Goal: Information Seeking & Learning: Find specific page/section

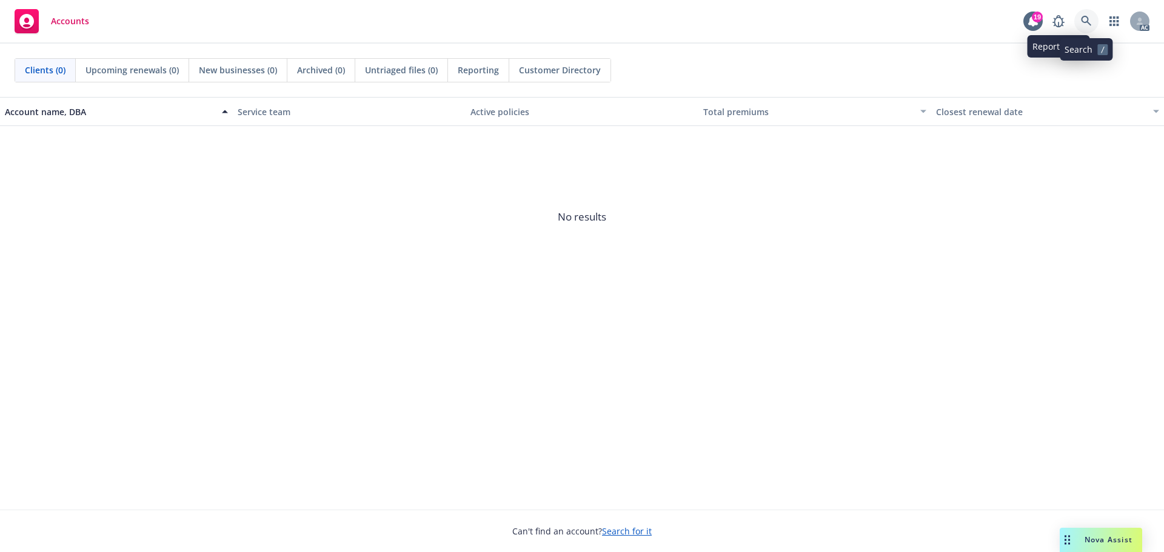
click at [1077, 13] on link at bounding box center [1086, 21] width 24 height 24
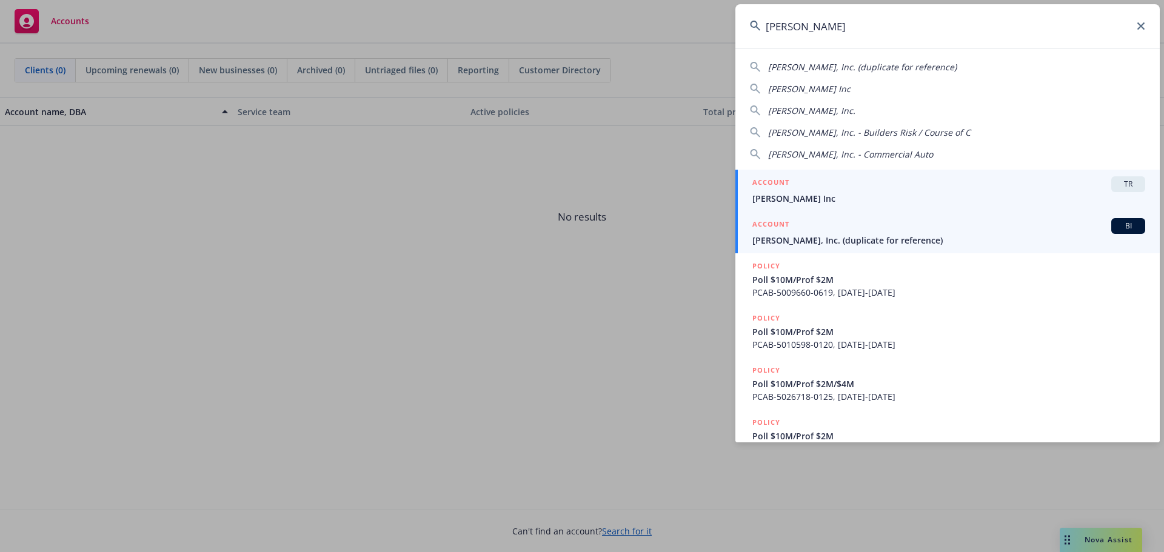
type input "[PERSON_NAME]"
click at [943, 235] on span "[PERSON_NAME], Inc. (duplicate for reference)" at bounding box center [948, 240] width 393 height 13
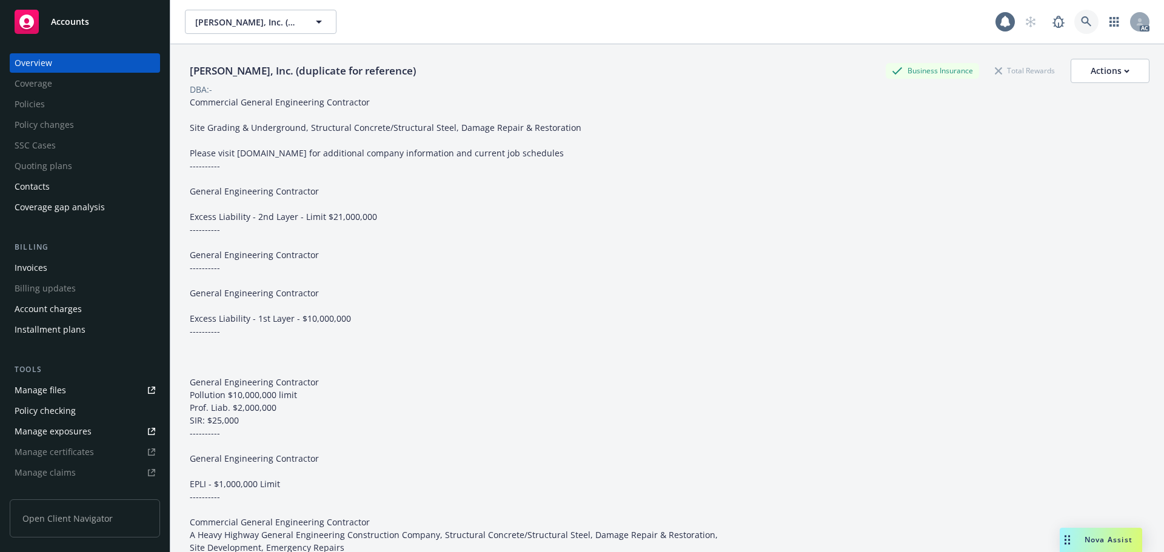
click at [1086, 20] on link at bounding box center [1086, 22] width 24 height 24
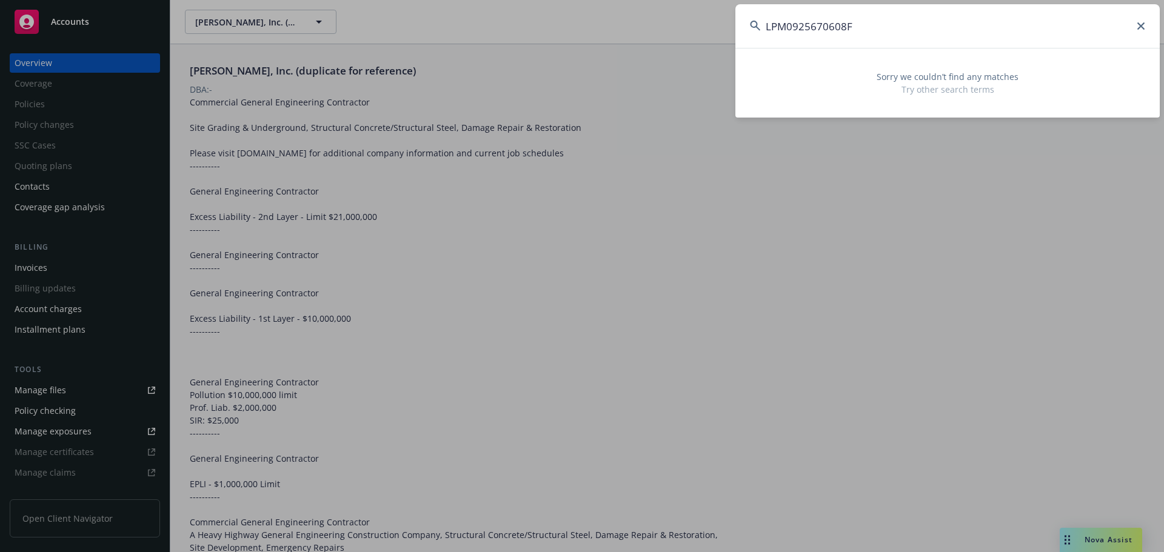
drag, startPoint x: 852, startPoint y: 25, endPoint x: 699, endPoint y: 25, distance: 153.4
click at [699, 25] on div "LPM0925670608F Sorry we couldn’t find any matches Try other search terms" at bounding box center [582, 276] width 1164 height 552
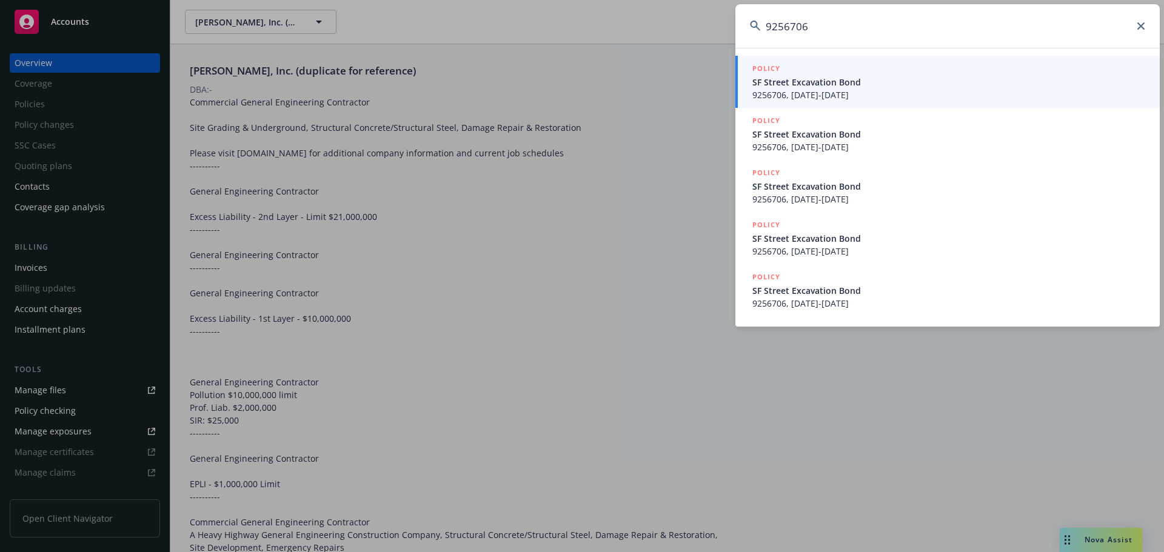
type input "9256706"
click at [814, 95] on span "9256706, [DATE]-[DATE]" at bounding box center [948, 95] width 393 height 13
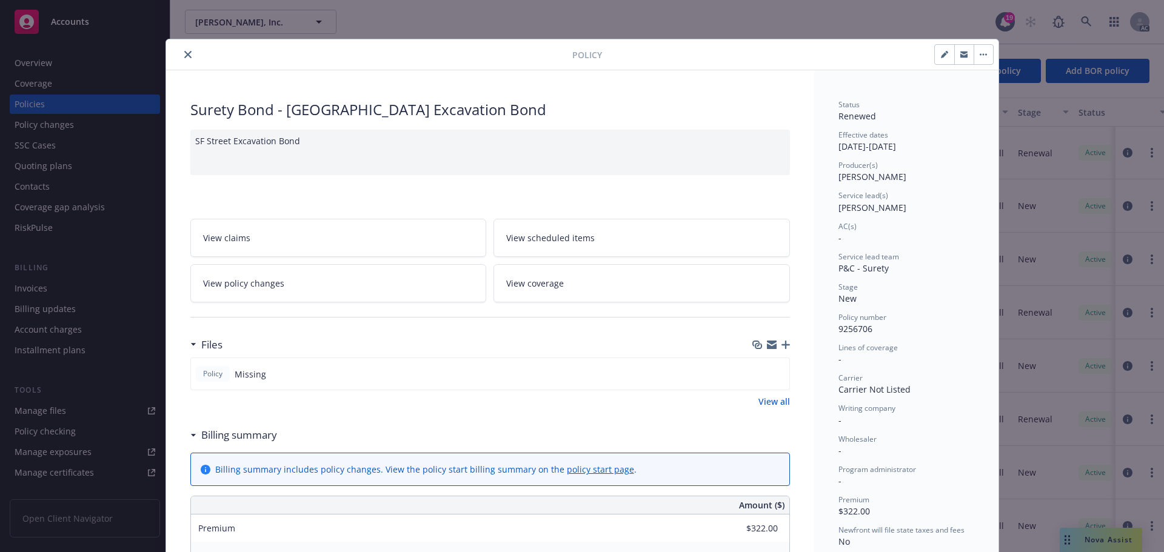
click at [857, 327] on span "9256706" at bounding box center [855, 329] width 34 height 12
copy span "9256706"
click at [184, 55] on icon "close" at bounding box center [187, 54] width 7 height 7
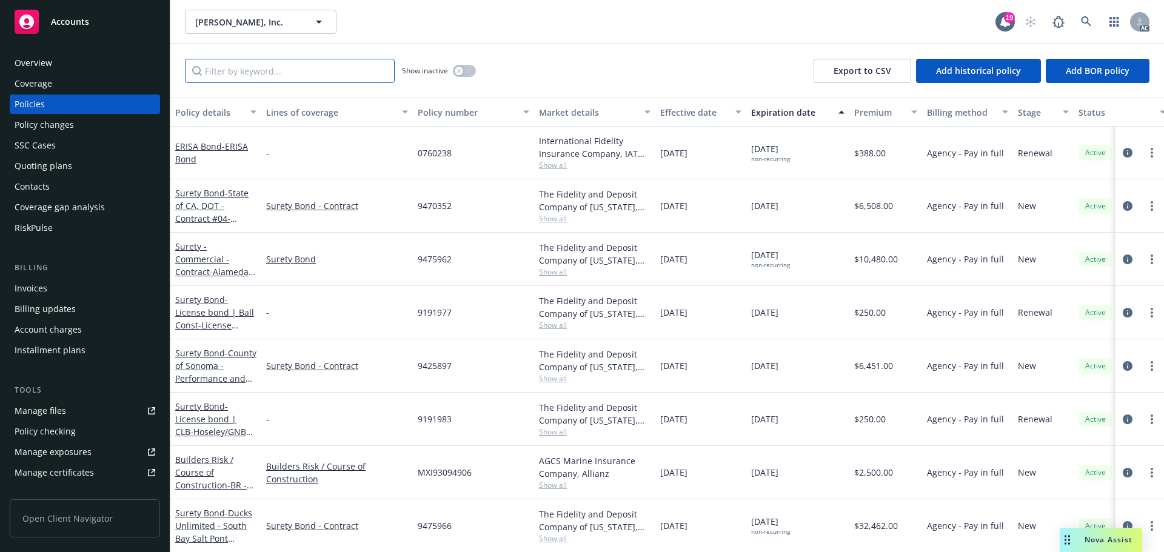
click at [270, 74] on input "Filter by keyword..." at bounding box center [290, 71] width 210 height 24
paste input "9256706"
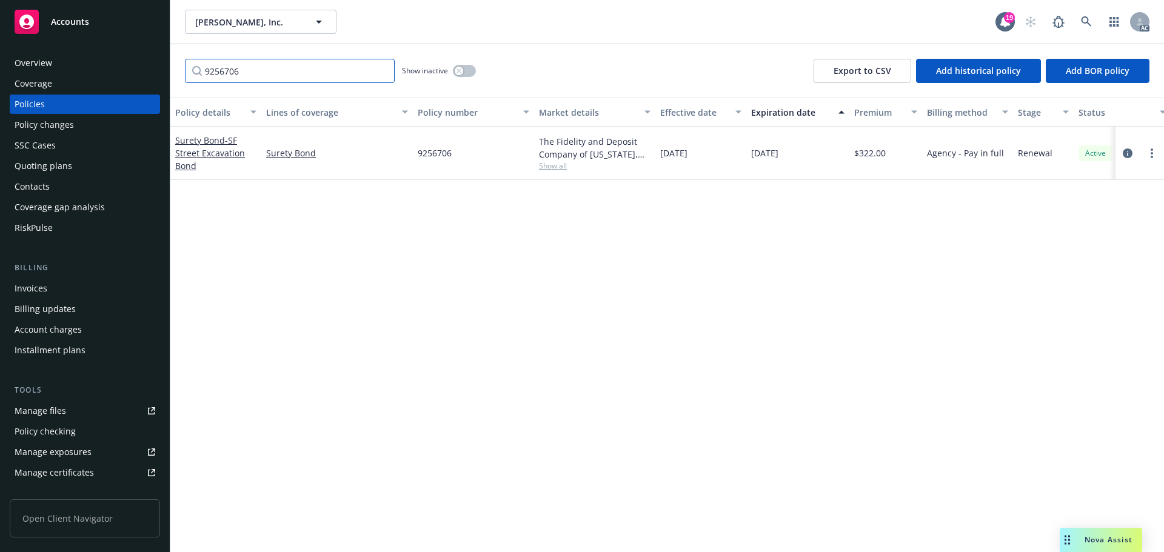
type input "9256706"
click at [1077, 16] on link at bounding box center [1086, 22] width 24 height 24
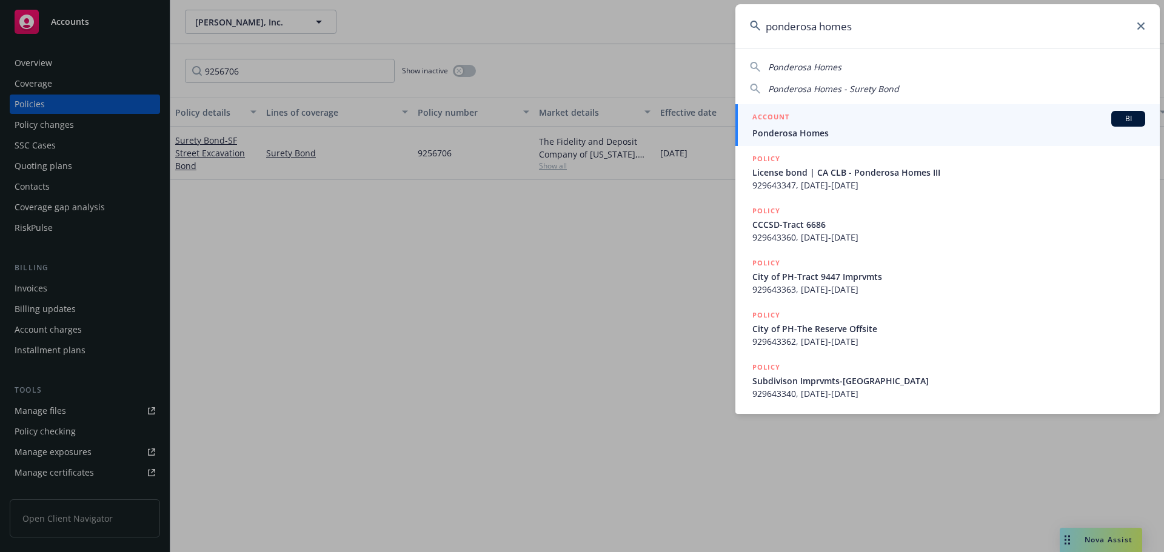
type input "ponderosa homes"
click at [941, 117] on div "ACCOUNT BI" at bounding box center [948, 119] width 393 height 16
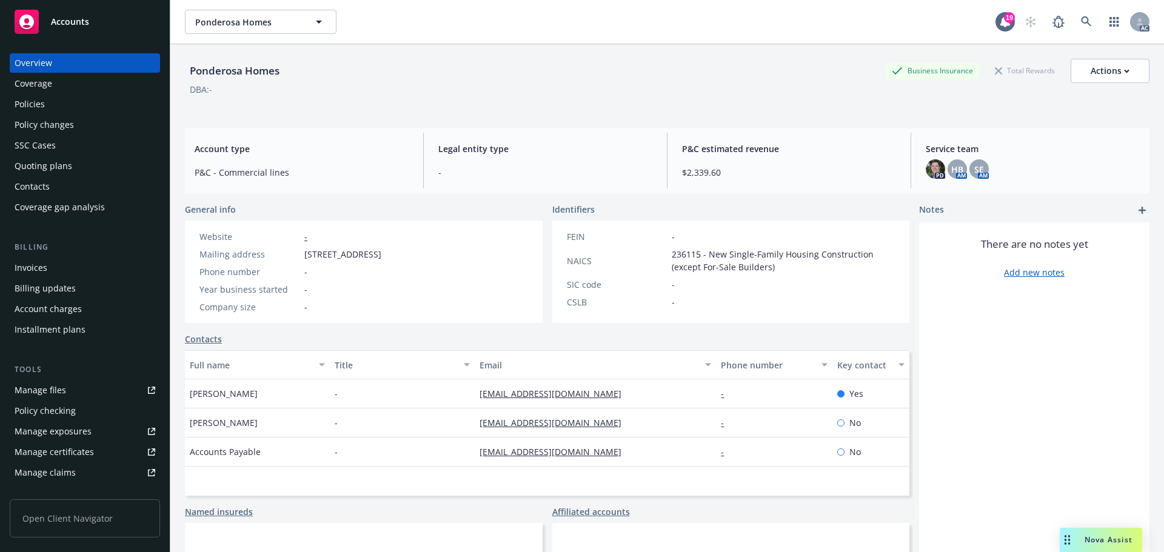
click at [74, 102] on div "Policies" at bounding box center [85, 104] width 141 height 19
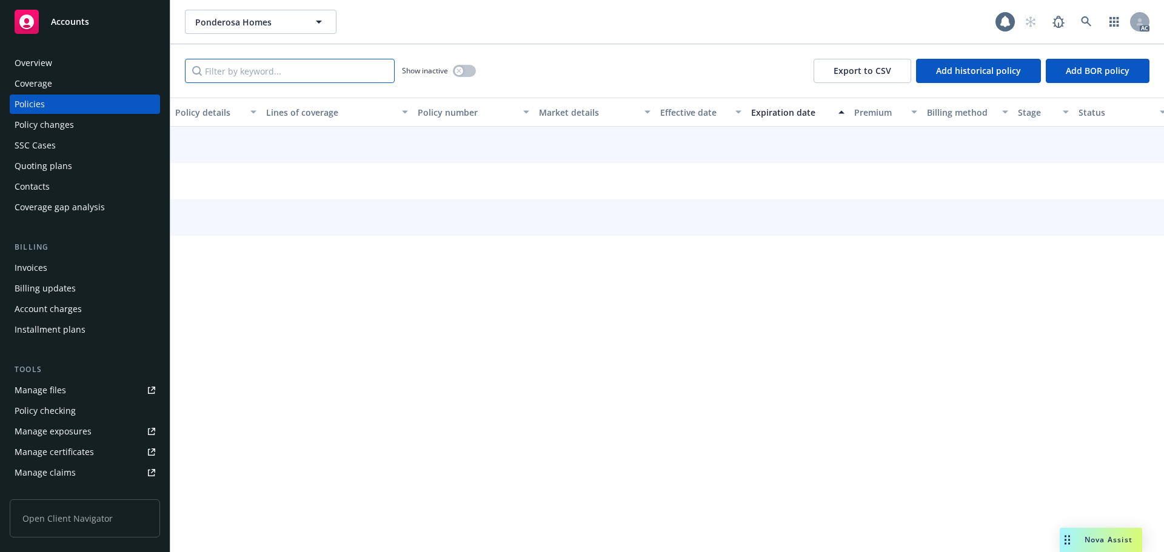
click at [248, 75] on input "Filter by keyword..." at bounding box center [290, 71] width 210 height 24
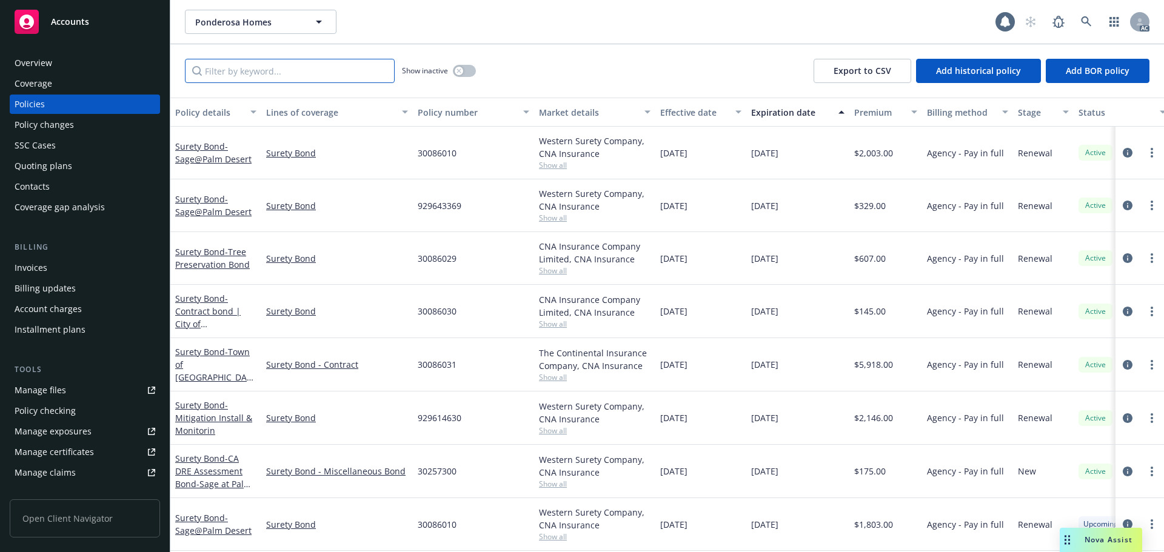
paste input "929643369"
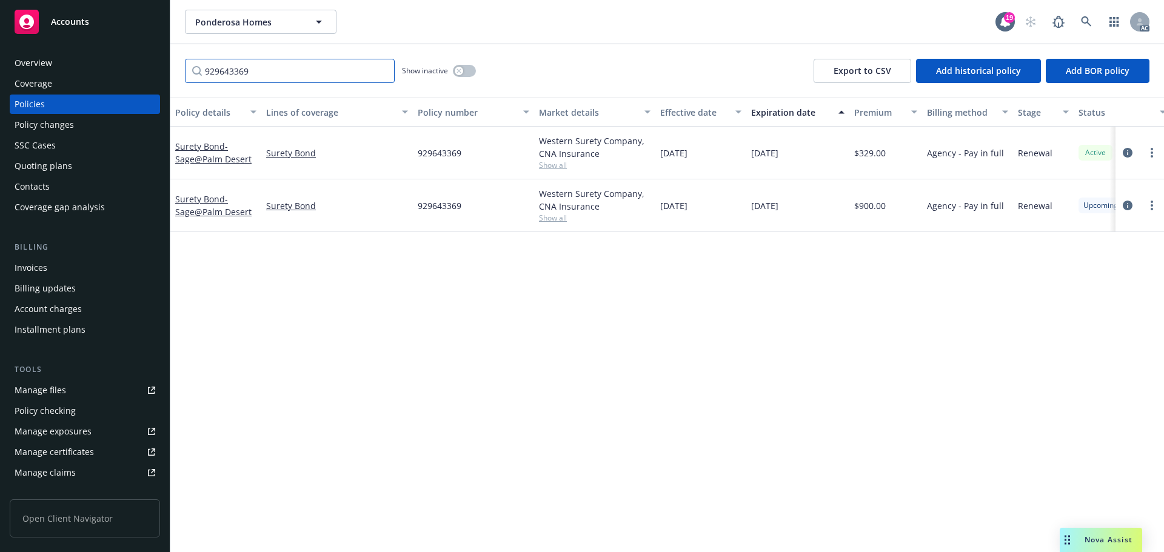
type input "929643369"
click at [97, 121] on div "Policy changes" at bounding box center [85, 124] width 141 height 19
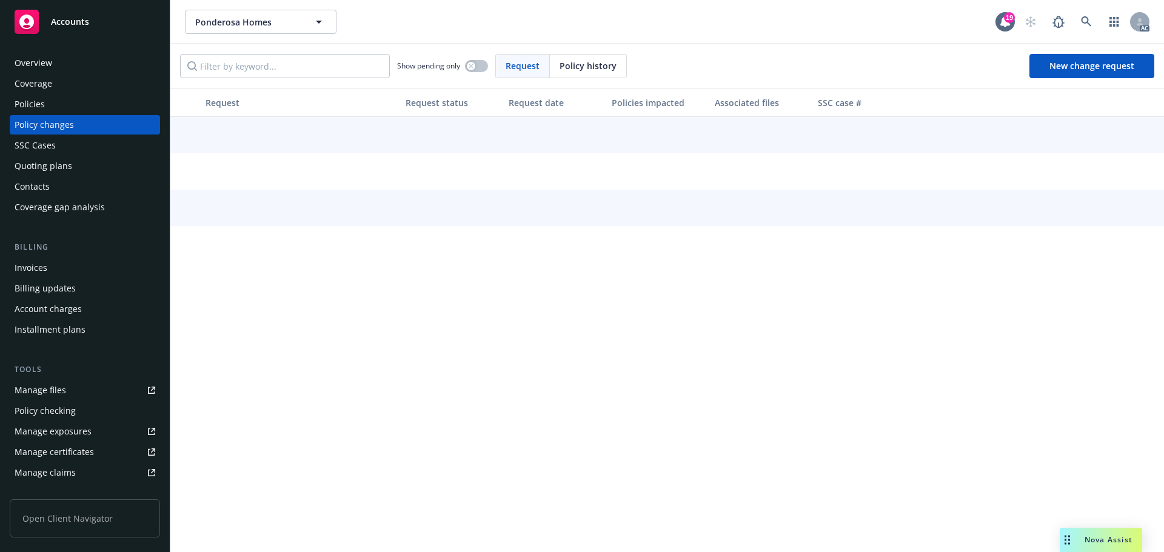
click at [584, 58] on div "Policy history" at bounding box center [588, 66] width 76 height 23
click at [307, 61] on input "Filter by keyword..." at bounding box center [285, 66] width 210 height 24
paste input "929643369"
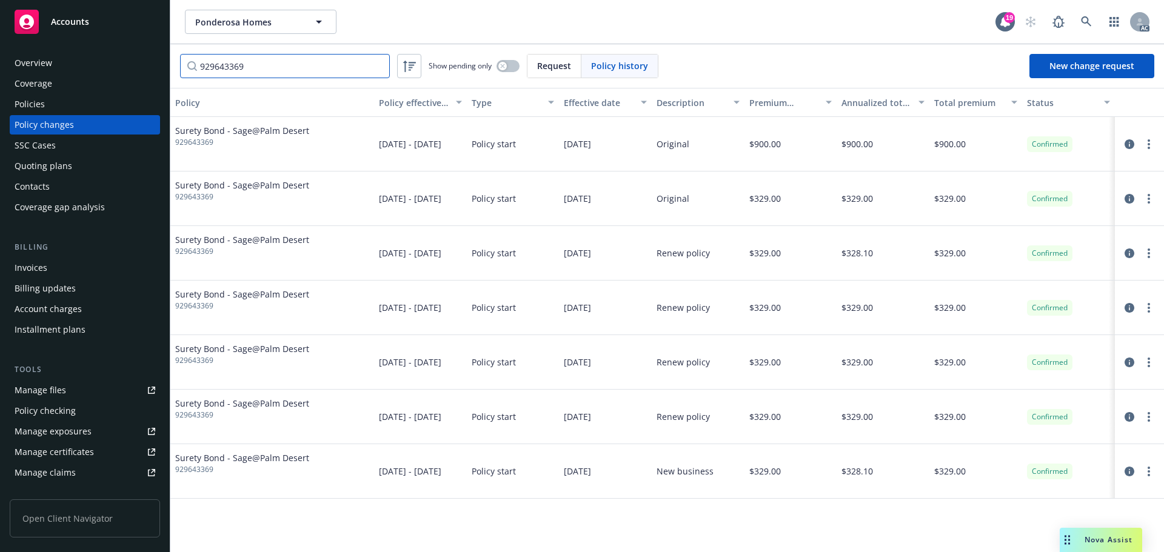
type input "929643369"
click at [1084, 22] on icon at bounding box center [1086, 21] width 10 height 10
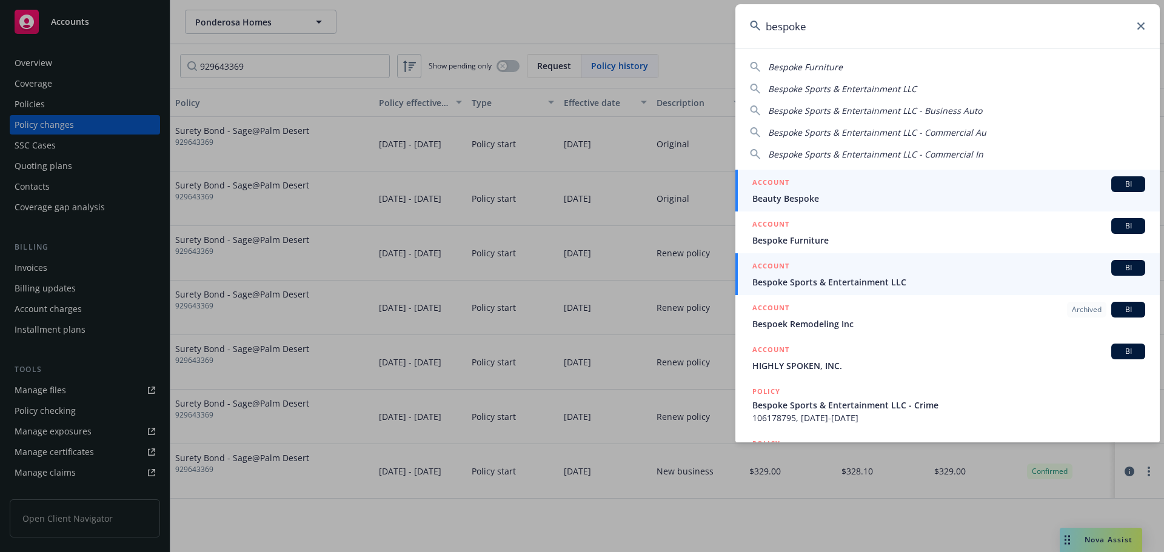
type input "bespoke"
click at [938, 275] on div "ACCOUNT BI" at bounding box center [948, 268] width 393 height 16
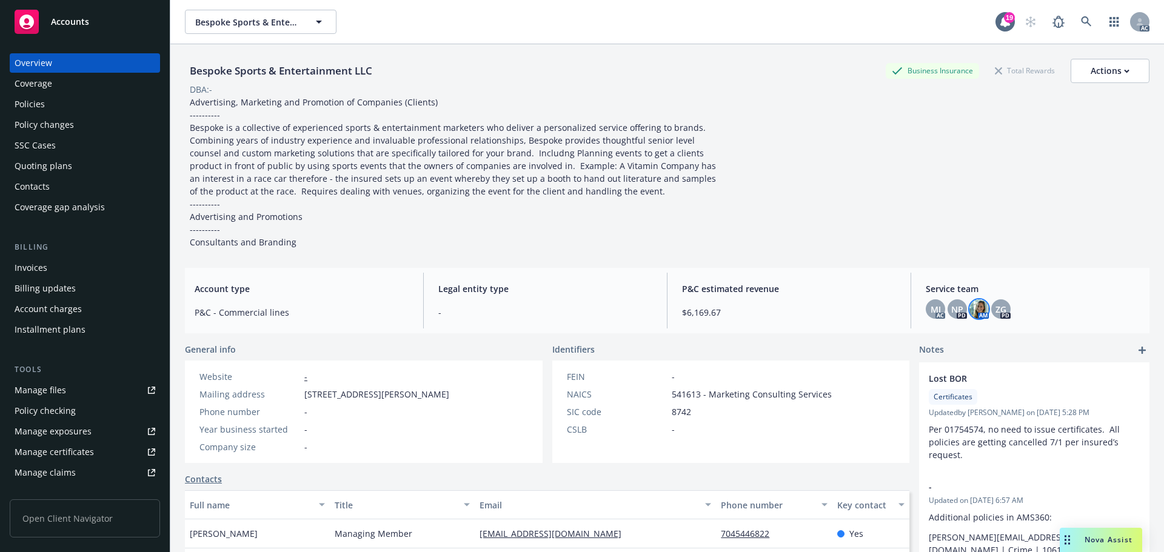
click at [969, 311] on img at bounding box center [978, 308] width 19 height 19
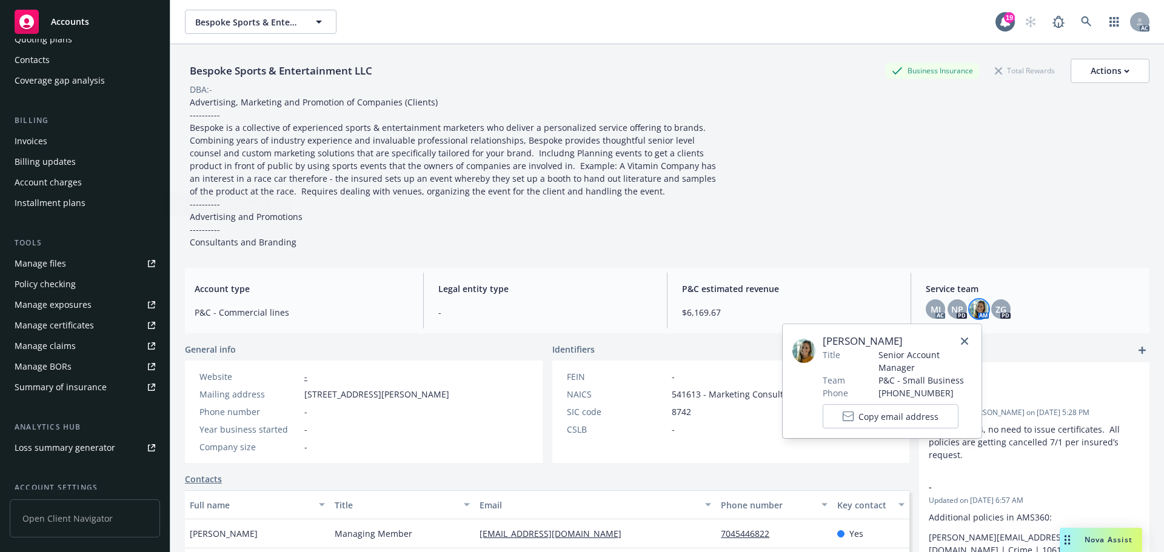
scroll to position [238, 0]
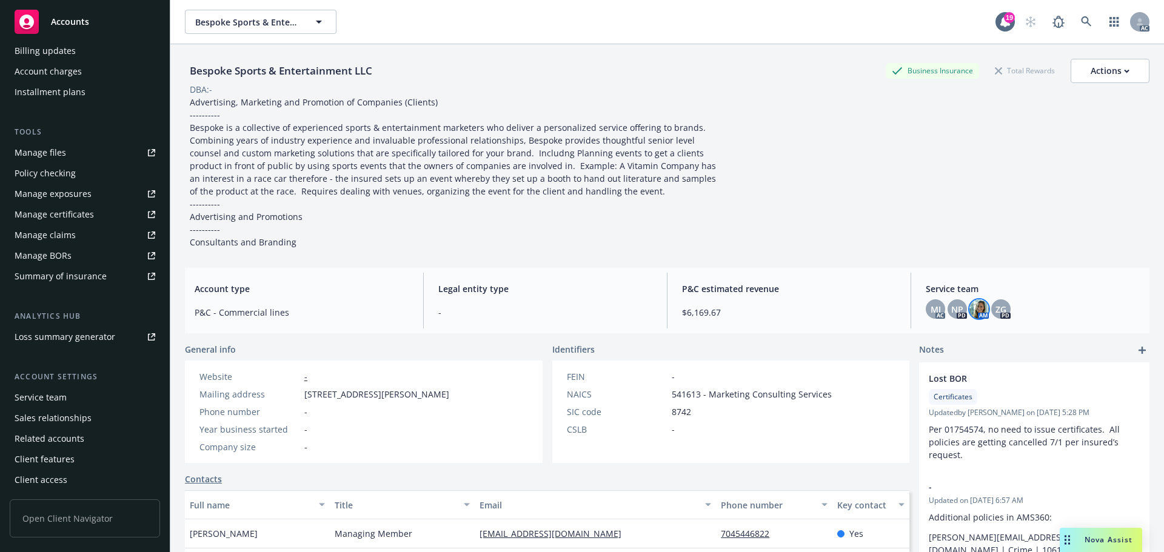
click at [67, 397] on div "Service team" at bounding box center [85, 397] width 141 height 19
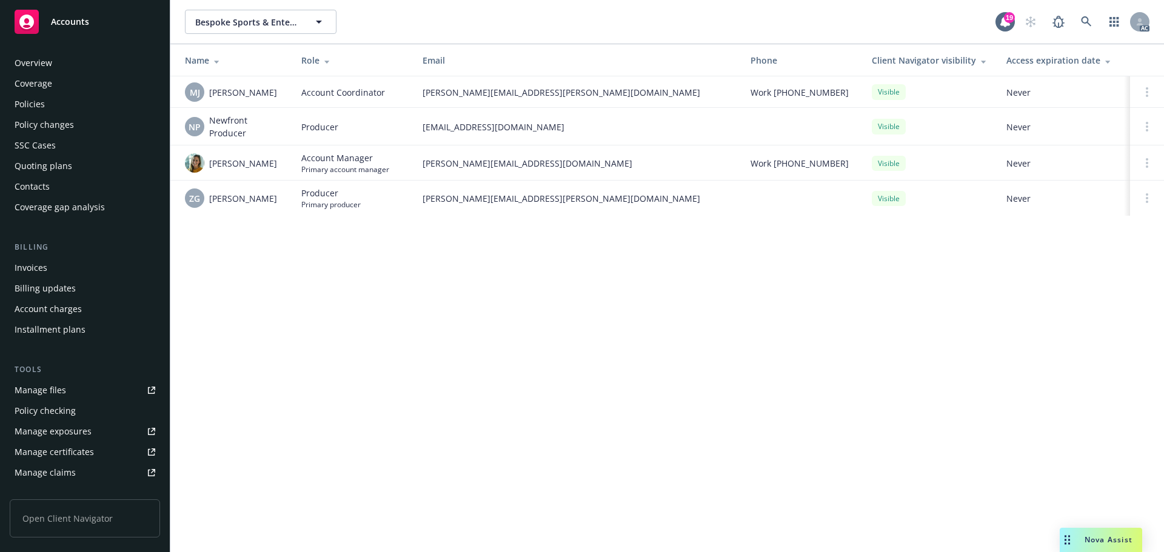
click at [84, 261] on div "Invoices" at bounding box center [85, 267] width 141 height 19
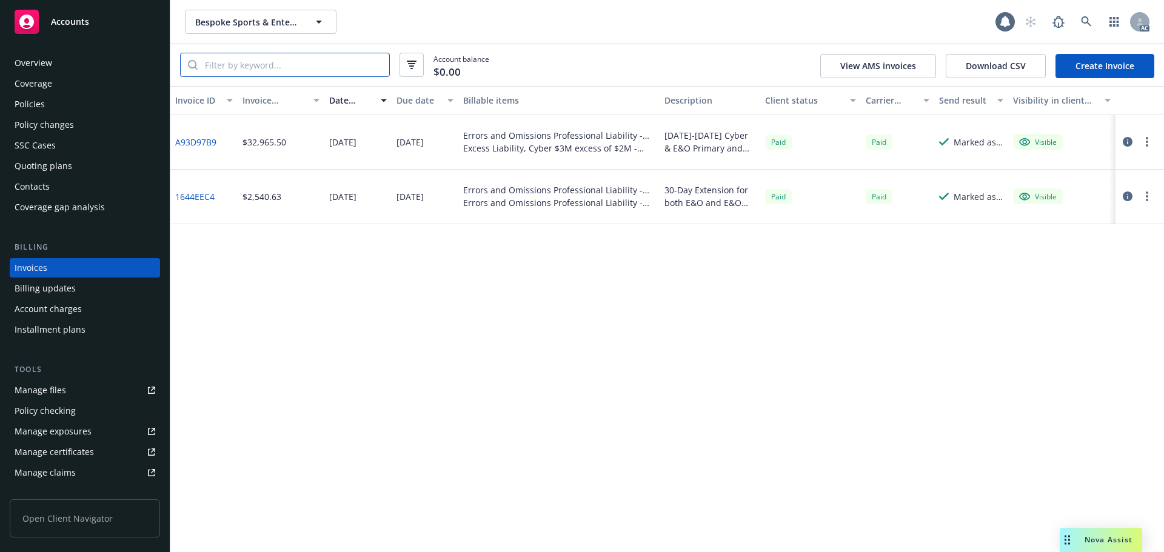
click at [316, 68] on input "search" at bounding box center [294, 64] width 192 height 23
paste input "7989-72-03"
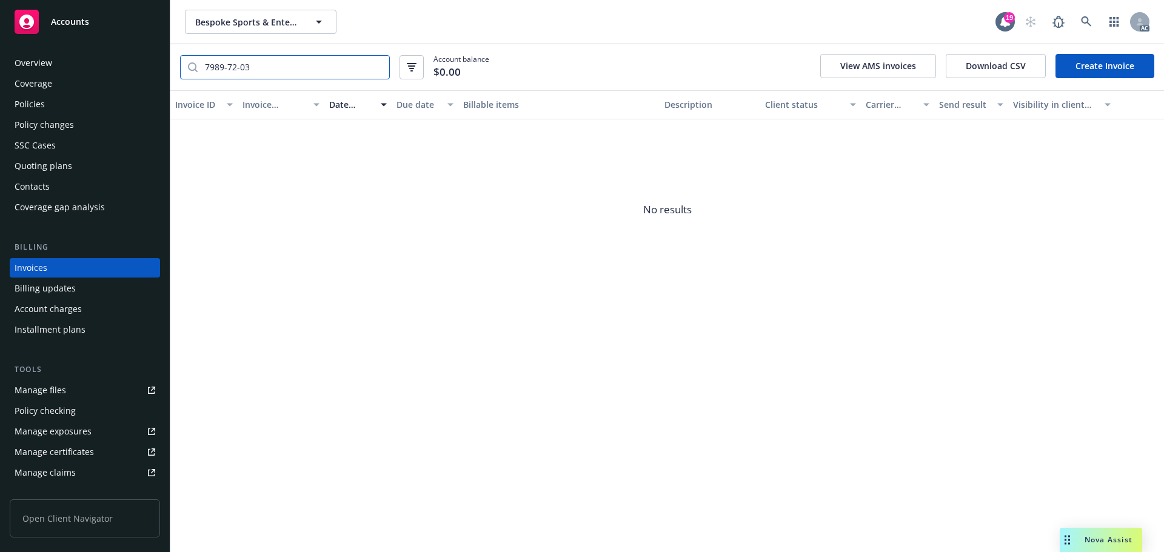
type input "7989-72-03"
click at [74, 99] on div "Policies" at bounding box center [85, 104] width 141 height 19
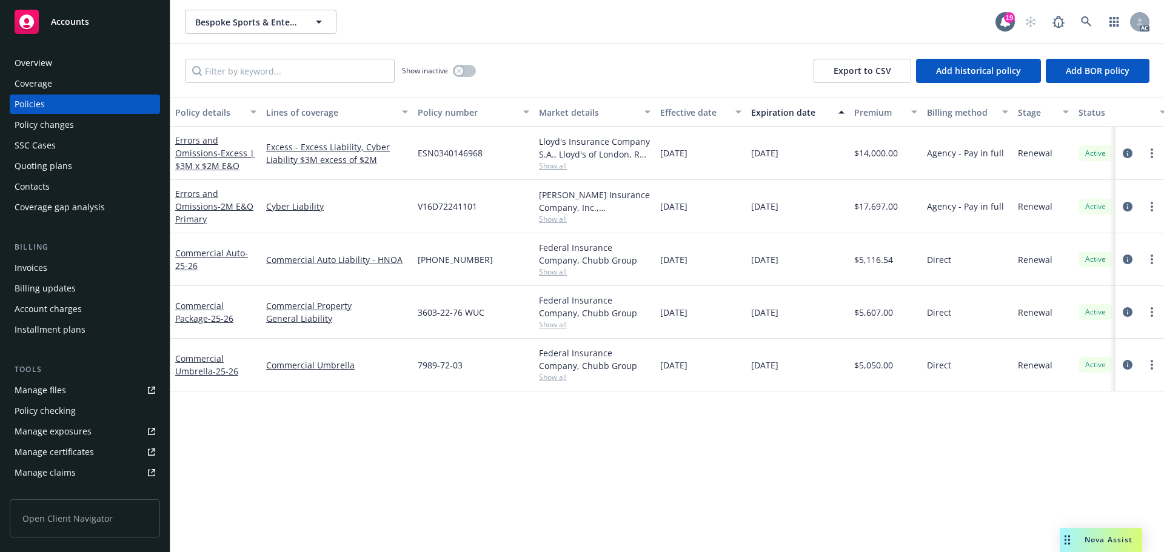
click at [50, 130] on div "Policy changes" at bounding box center [44, 124] width 59 height 19
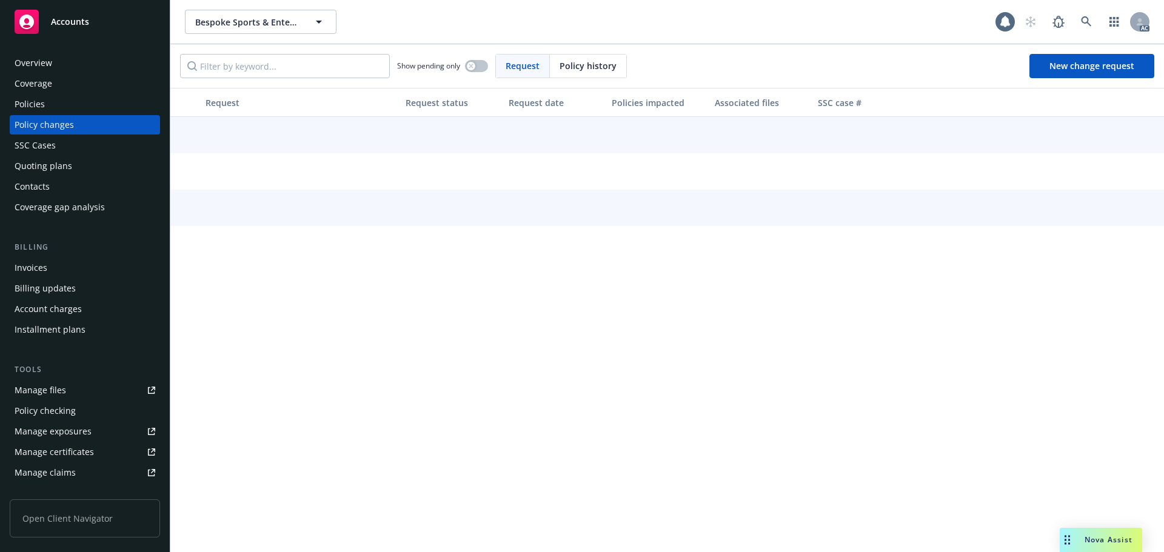
click at [560, 74] on div "Policy history" at bounding box center [588, 66] width 76 height 23
click at [304, 63] on input "Filter by keyword..." at bounding box center [285, 66] width 210 height 24
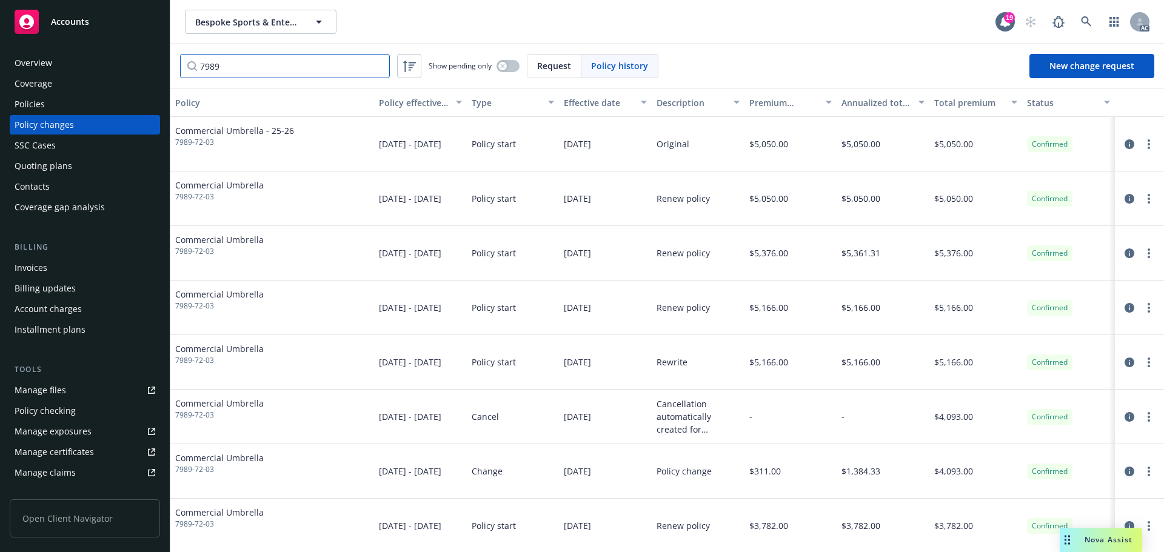
paste input "-72-03"
type input "7989-72-03"
click at [1125, 197] on icon "circleInformation" at bounding box center [1130, 199] width 10 height 10
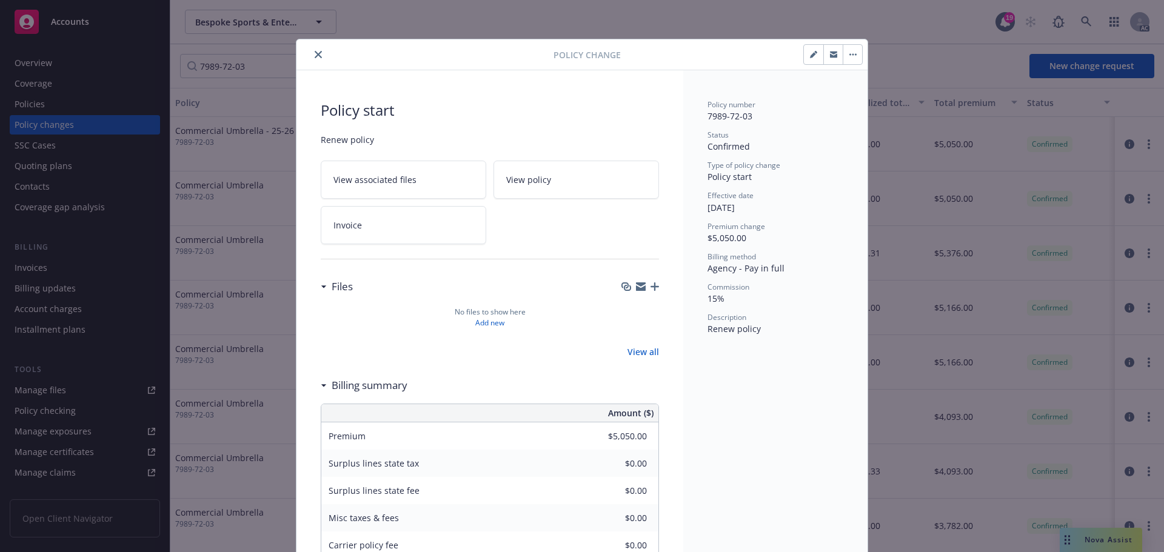
click at [315, 51] on icon "close" at bounding box center [318, 54] width 7 height 7
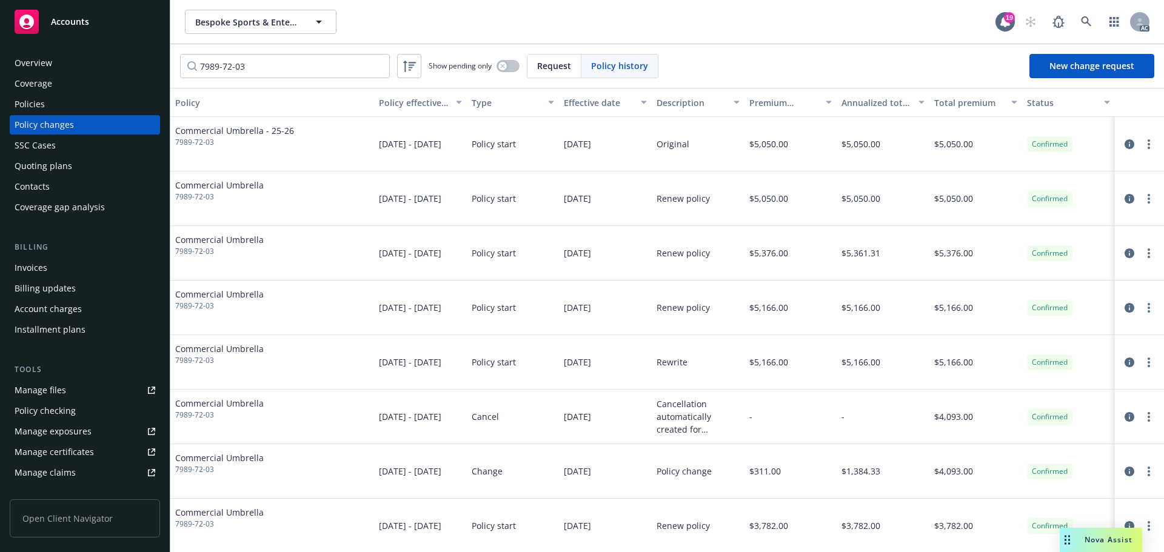
click at [62, 61] on div "Overview" at bounding box center [85, 62] width 141 height 19
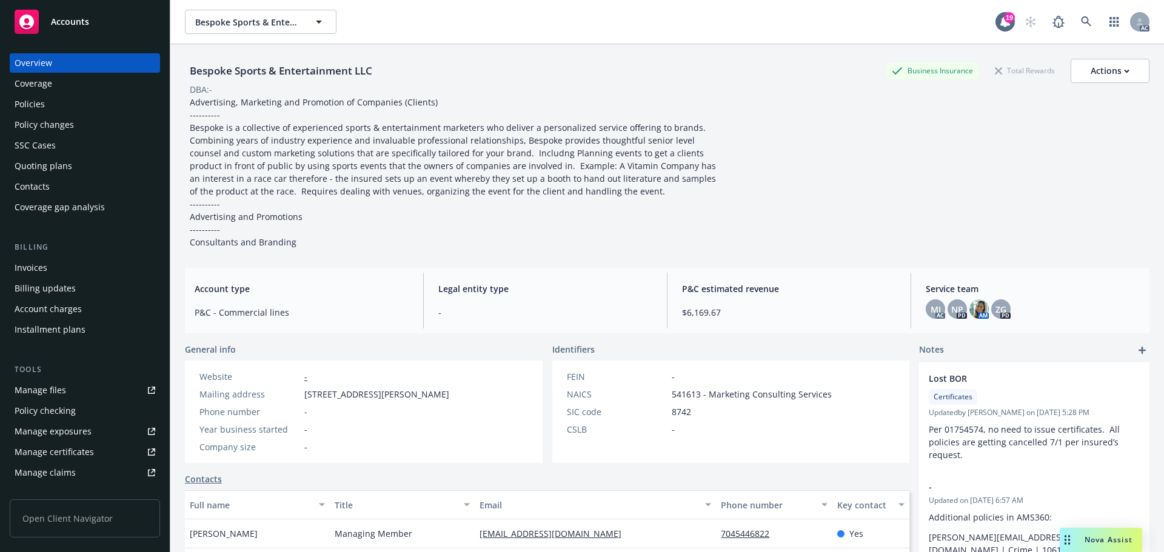
click at [53, 105] on div "Policies" at bounding box center [85, 104] width 141 height 19
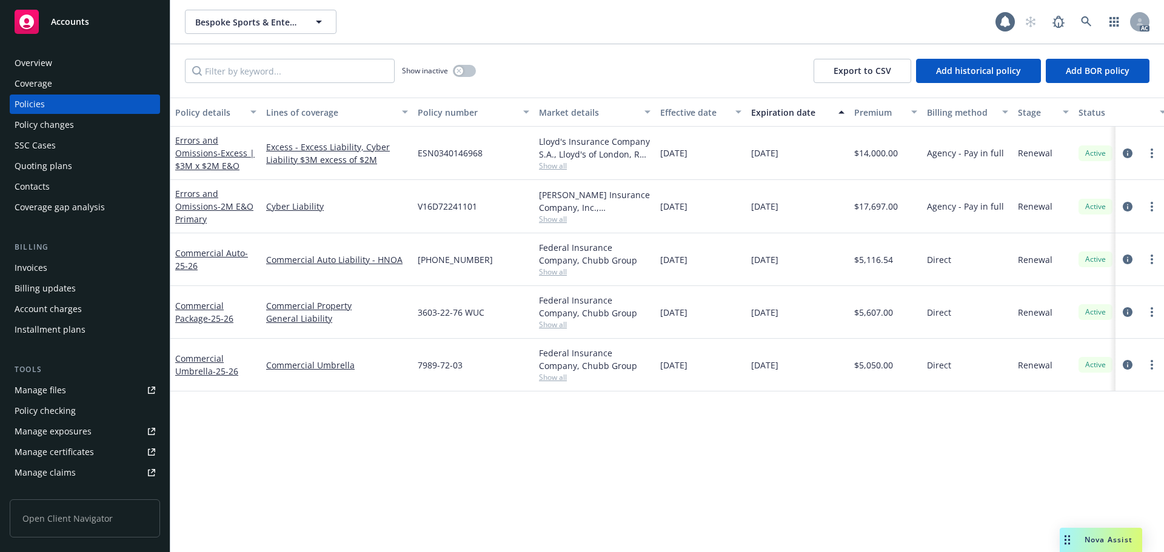
drag, startPoint x: 58, startPoint y: 123, endPoint x: 215, endPoint y: 103, distance: 158.3
click at [58, 124] on div "Policy changes" at bounding box center [44, 124] width 59 height 19
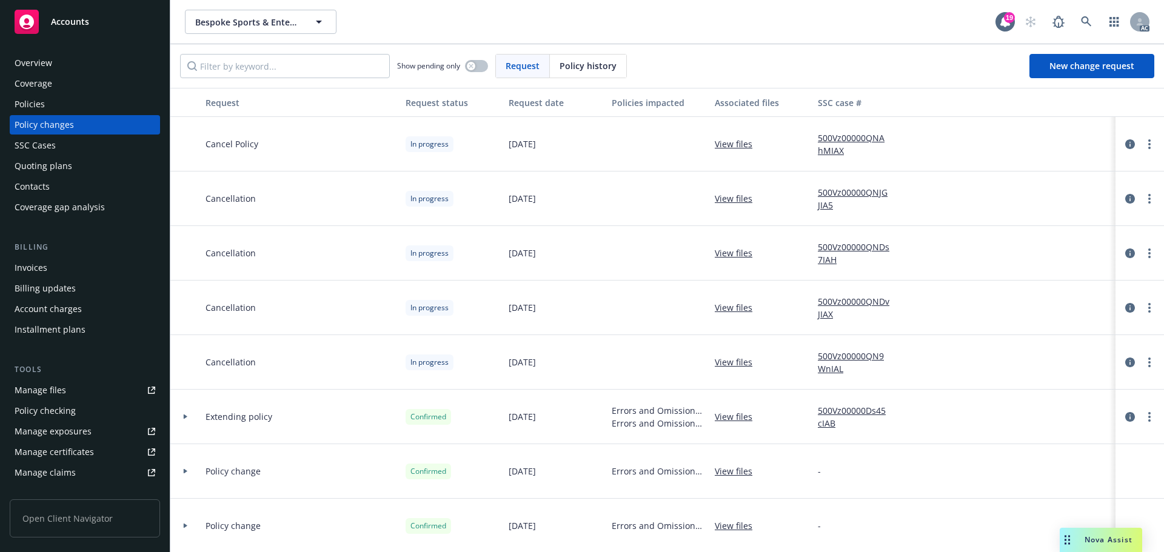
drag, startPoint x: 66, startPoint y: 98, endPoint x: 172, endPoint y: 72, distance: 109.4
click at [66, 98] on div "Policies" at bounding box center [85, 104] width 141 height 19
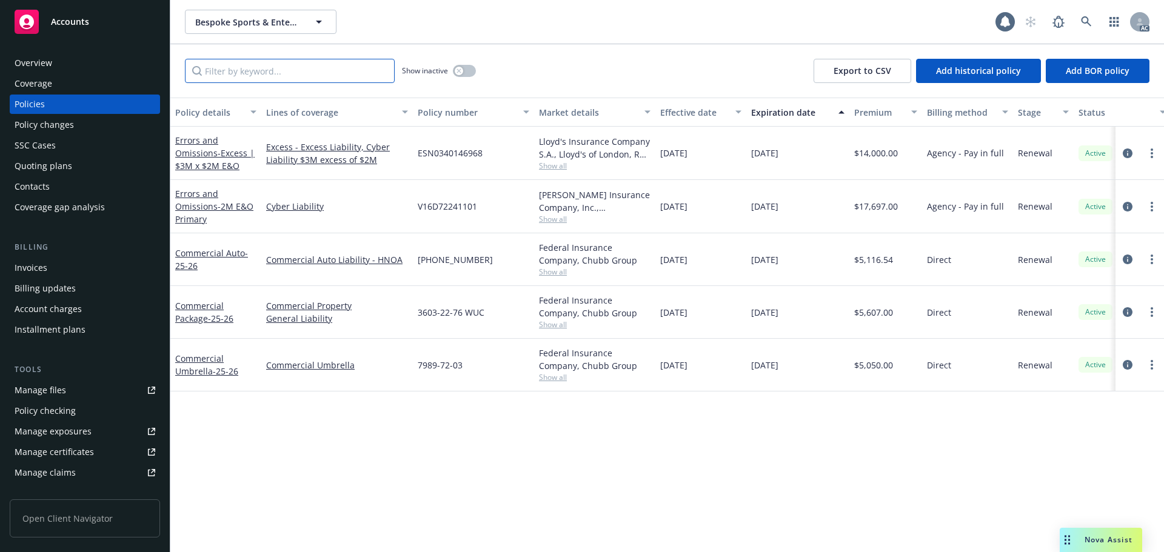
click at [285, 60] on input "Filter by keyword..." at bounding box center [290, 71] width 210 height 24
paste input "7989-72-03"
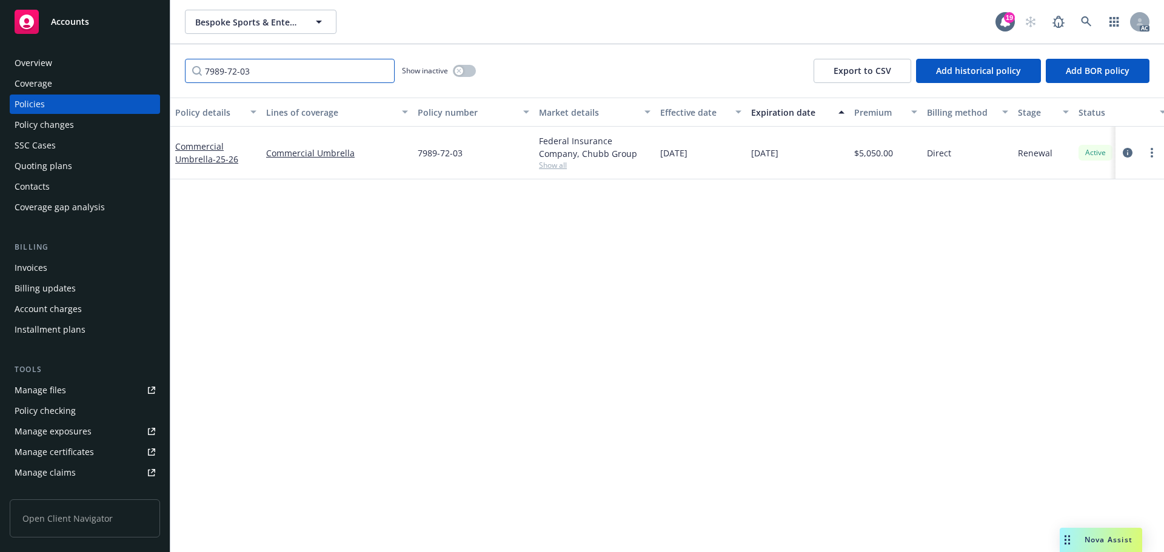
type input "7989-72-03"
click at [458, 67] on div "button" at bounding box center [459, 71] width 8 height 8
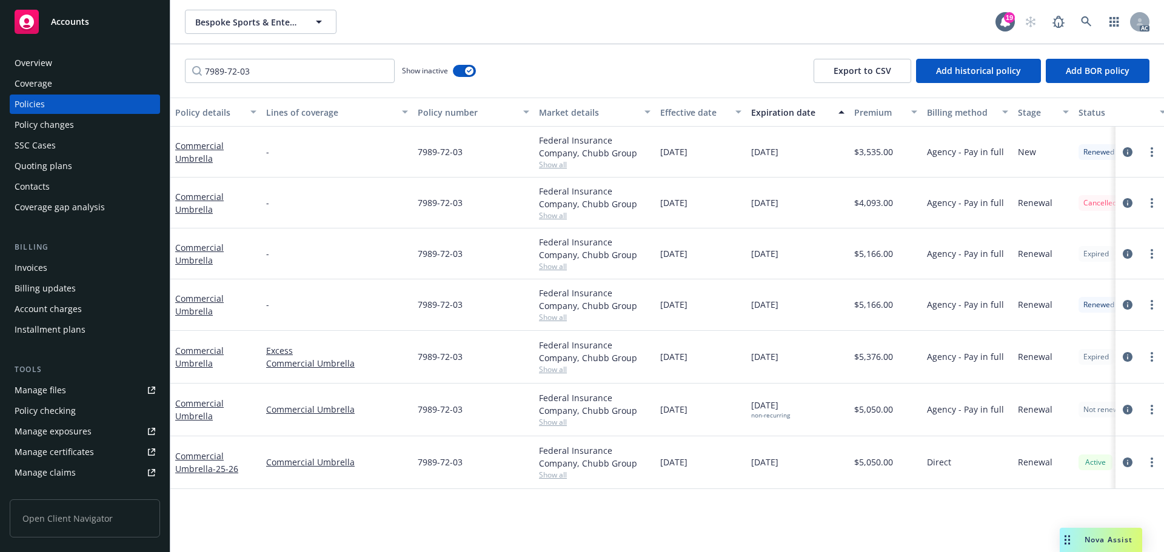
click at [71, 129] on div "Policy changes" at bounding box center [44, 124] width 59 height 19
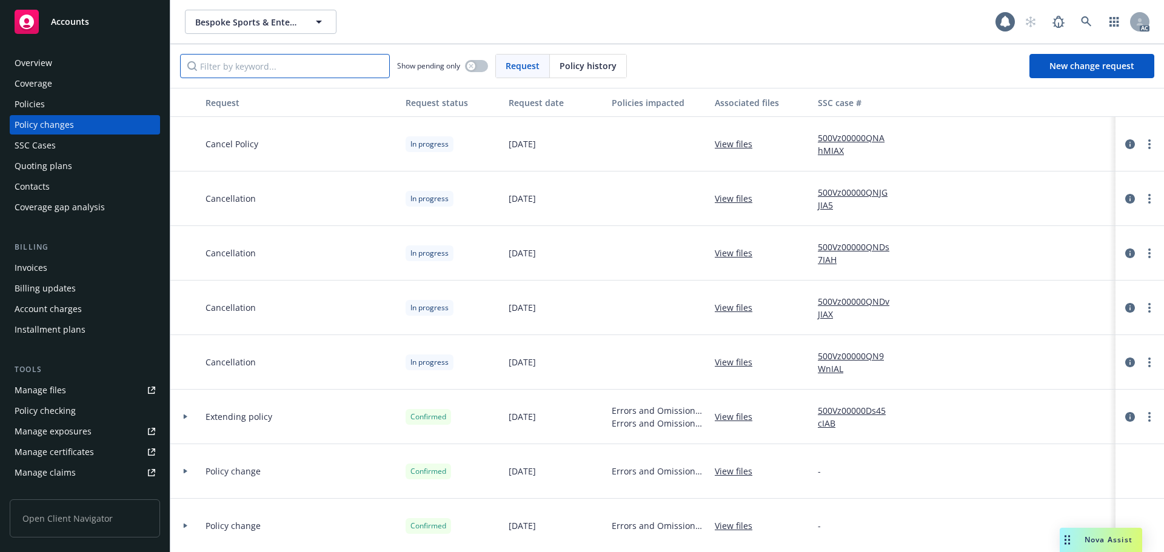
click at [325, 69] on input "Filter by keyword..." at bounding box center [285, 66] width 210 height 24
paste input "7989-72-03"
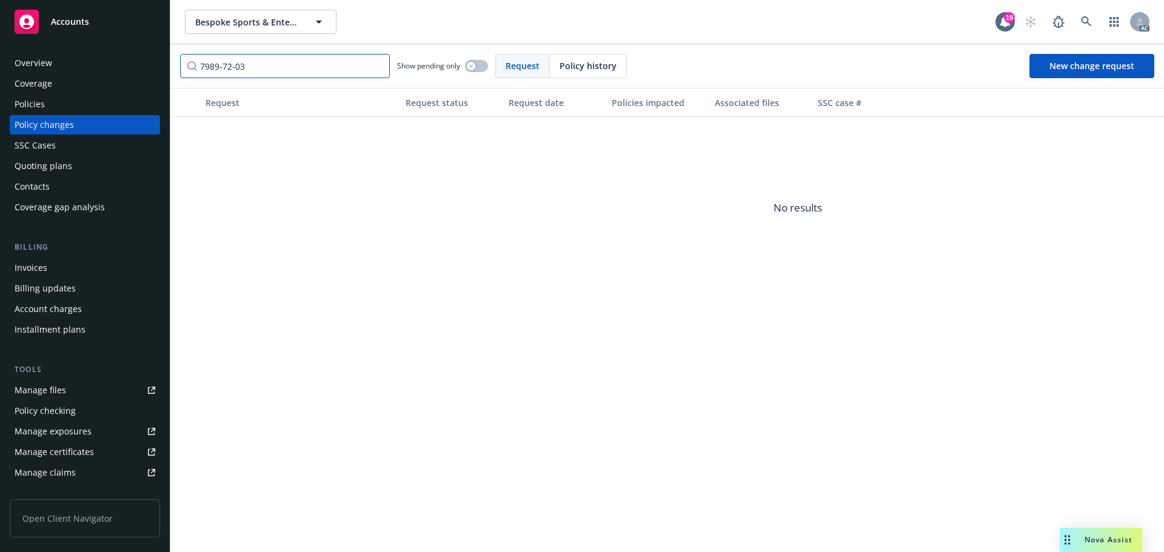
type input "7989-72-03"
click at [586, 65] on span "Policy history" at bounding box center [588, 65] width 57 height 13
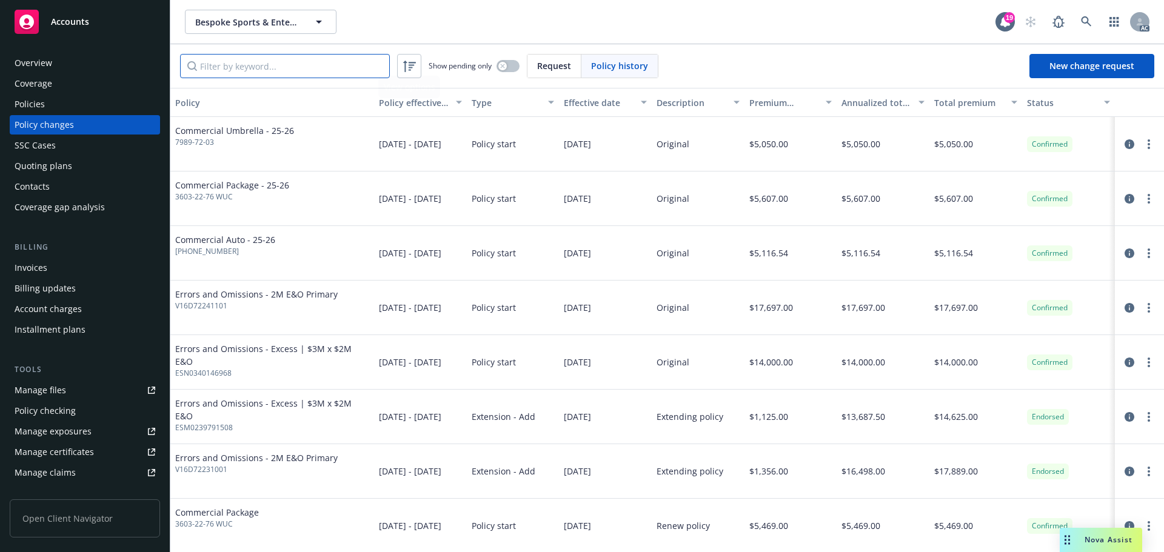
click at [281, 74] on input "Filter by keyword..." at bounding box center [285, 66] width 210 height 24
paste input "7989-72-03"
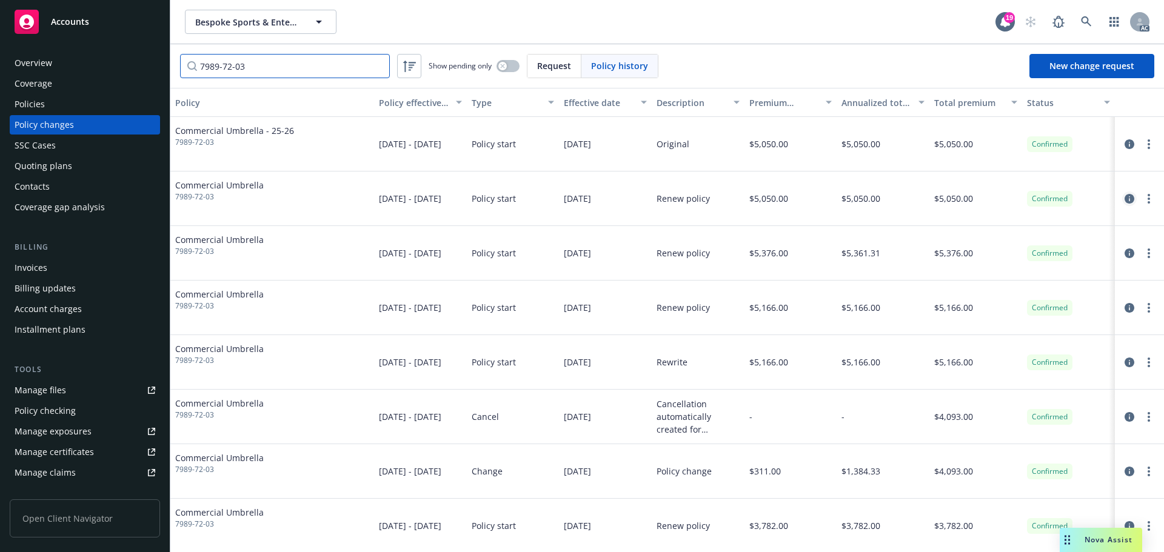
type input "7989-72-03"
click at [1125, 195] on icon "circleInformation" at bounding box center [1130, 199] width 10 height 10
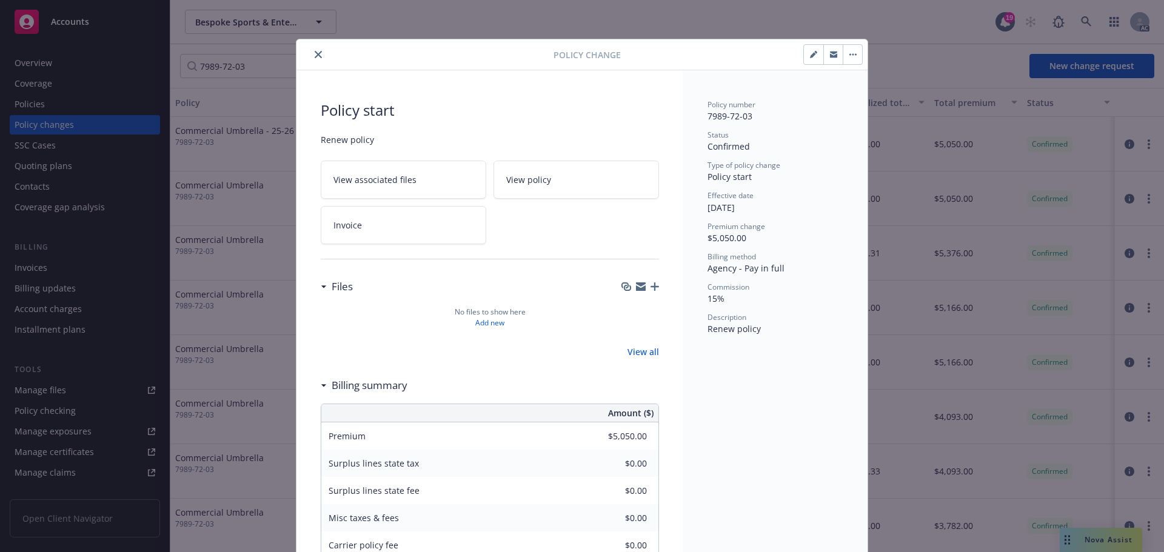
scroll to position [36, 0]
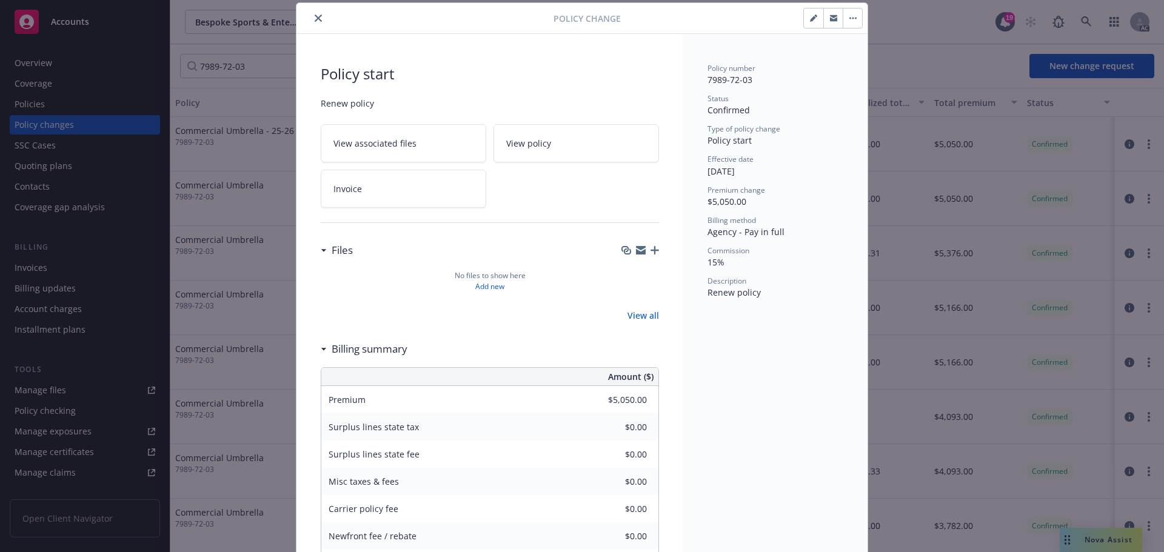
drag, startPoint x: 319, startPoint y: 16, endPoint x: 269, endPoint y: 30, distance: 51.6
click at [317, 16] on button "close" at bounding box center [318, 18] width 15 height 15
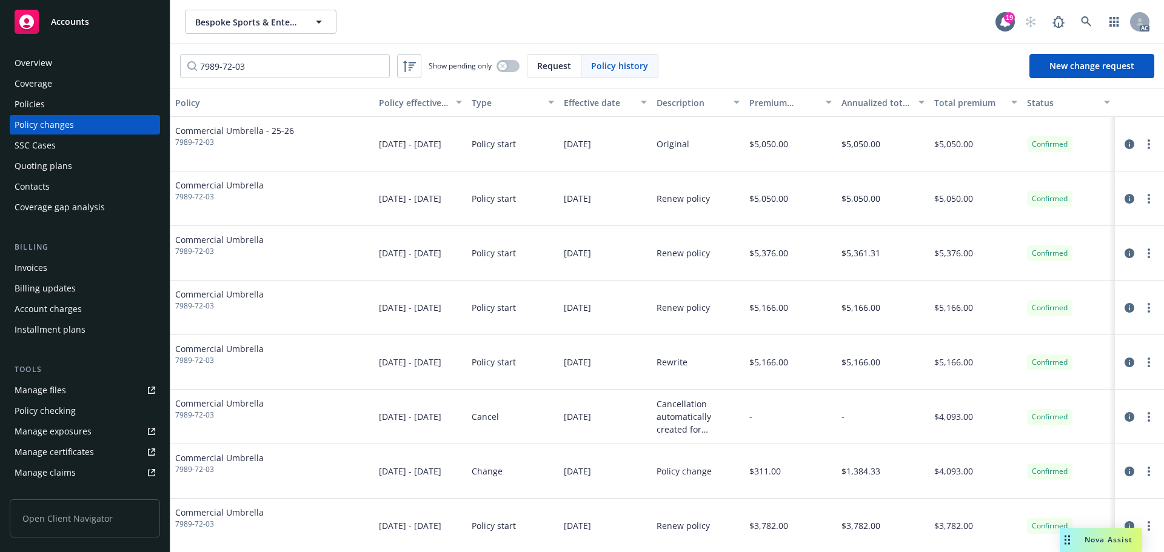
click at [76, 105] on div "Policies" at bounding box center [85, 104] width 141 height 19
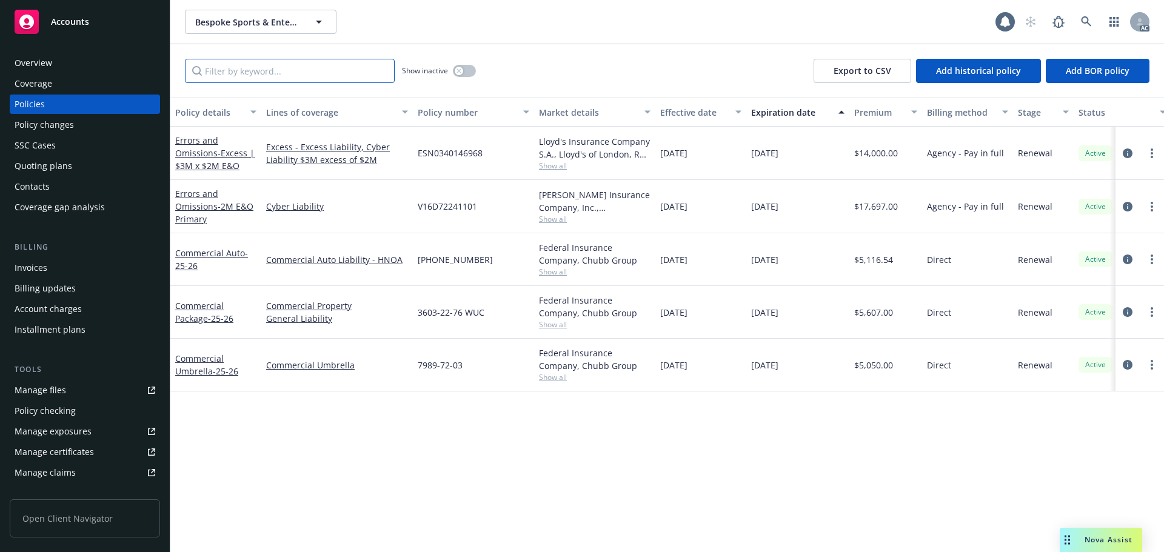
click at [236, 79] on input "Filter by keyword..." at bounding box center [290, 71] width 210 height 24
paste input "7989-72-03"
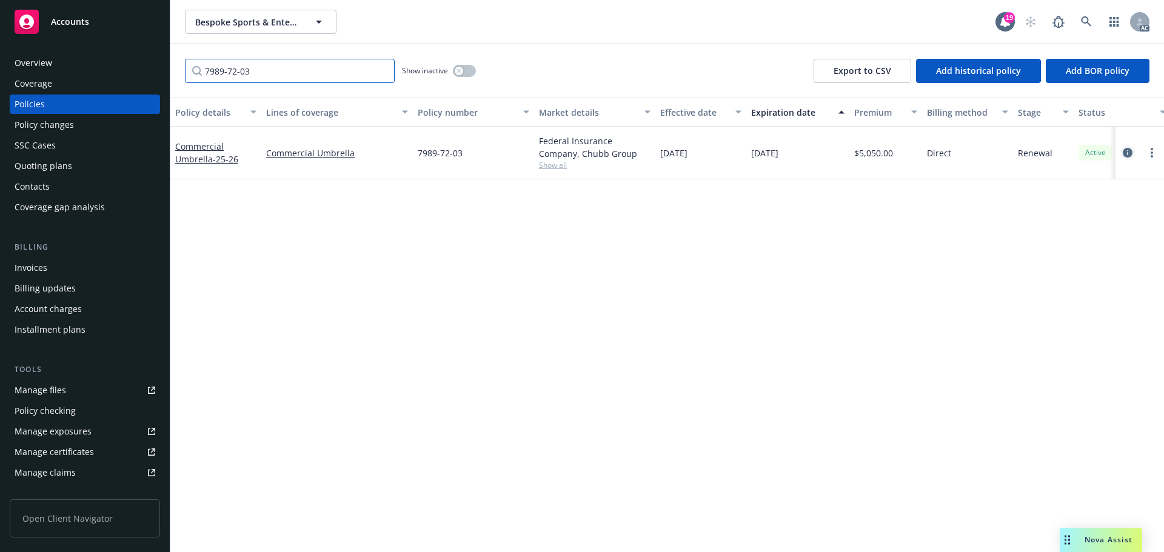
type input "7989-72-03"
click at [1124, 153] on icon "circleInformation" at bounding box center [1128, 153] width 10 height 10
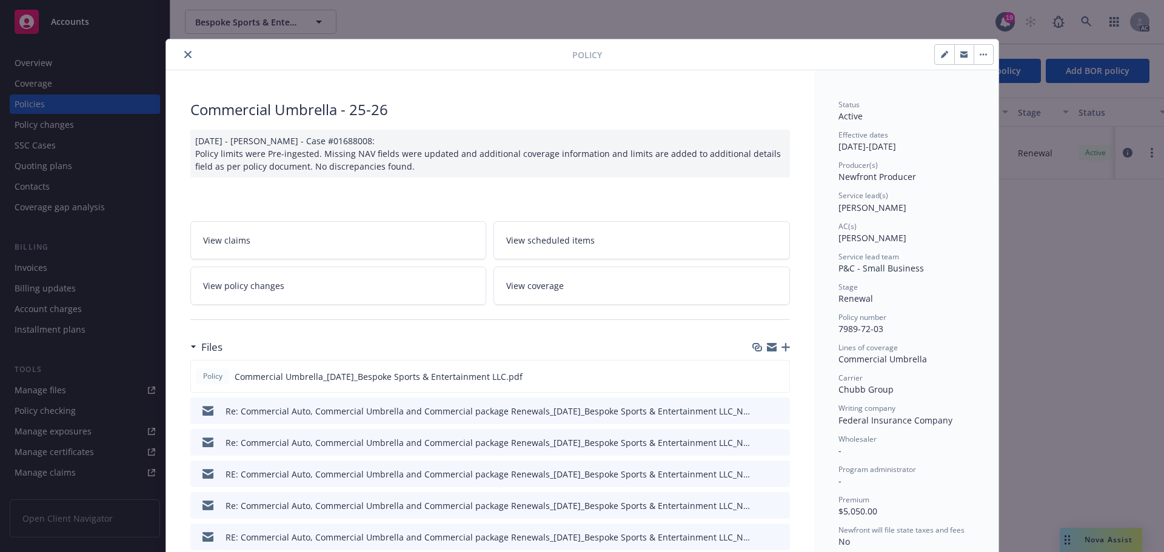
click at [184, 55] on icon "close" at bounding box center [187, 54] width 7 height 7
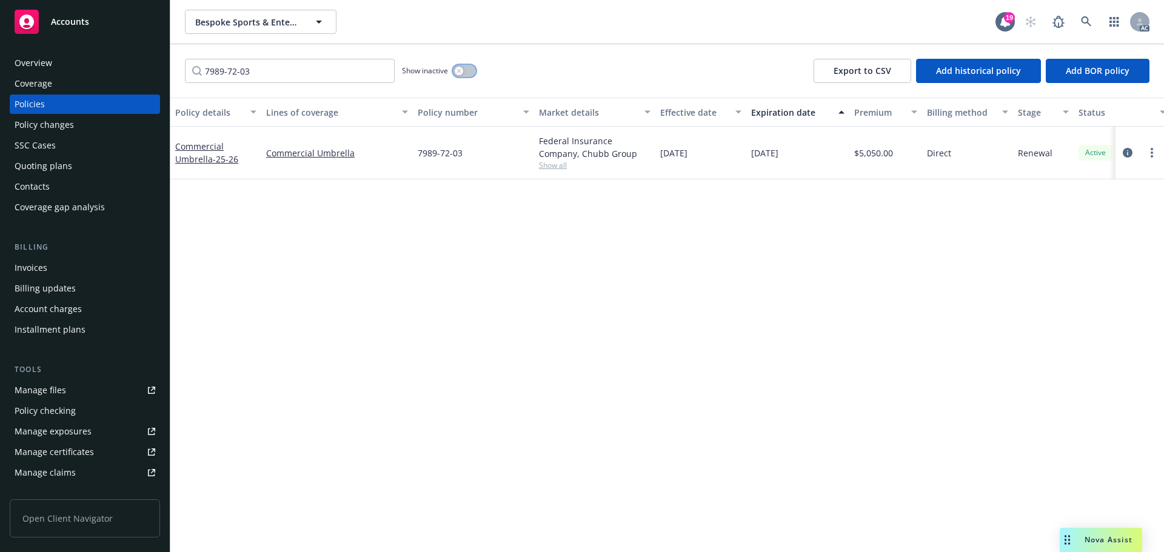
drag, startPoint x: 457, startPoint y: 70, endPoint x: 469, endPoint y: 82, distance: 17.6
click at [458, 70] on icon "button" at bounding box center [458, 71] width 5 height 5
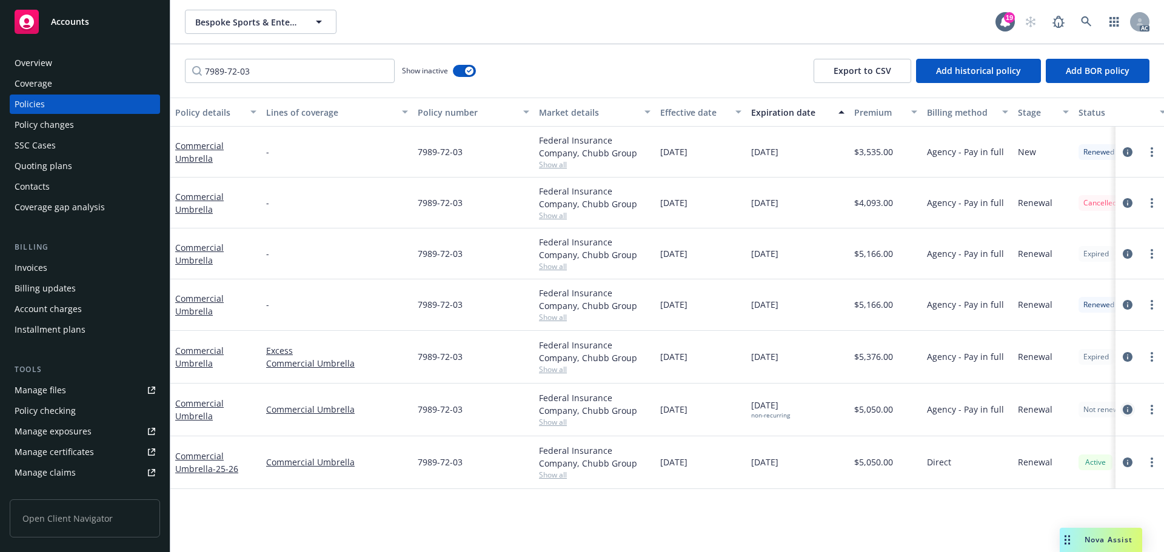
click at [1128, 410] on icon "circleInformation" at bounding box center [1128, 410] width 10 height 10
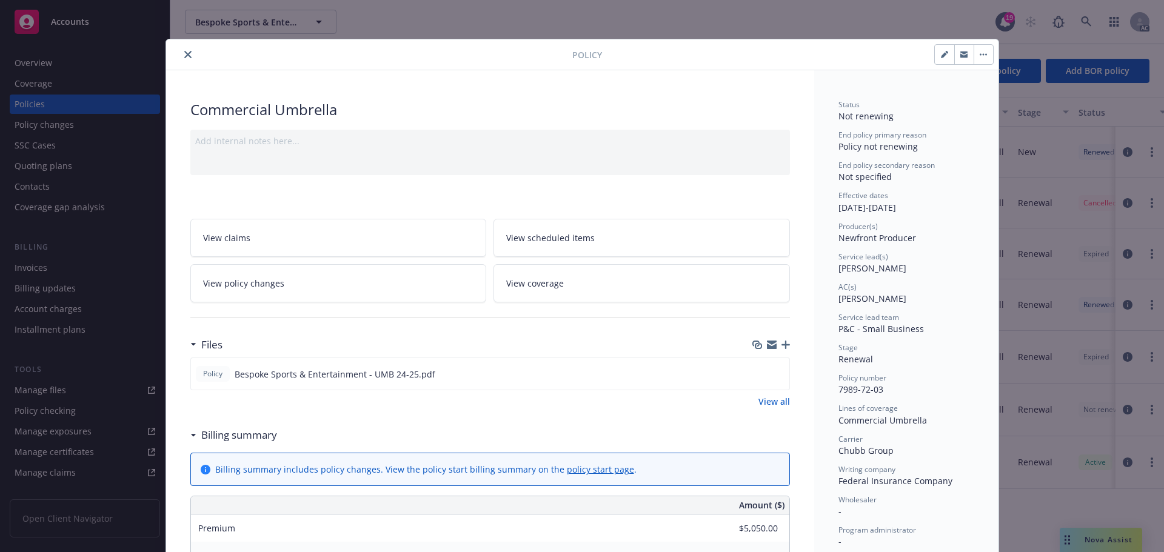
click at [187, 56] on button "close" at bounding box center [188, 54] width 15 height 15
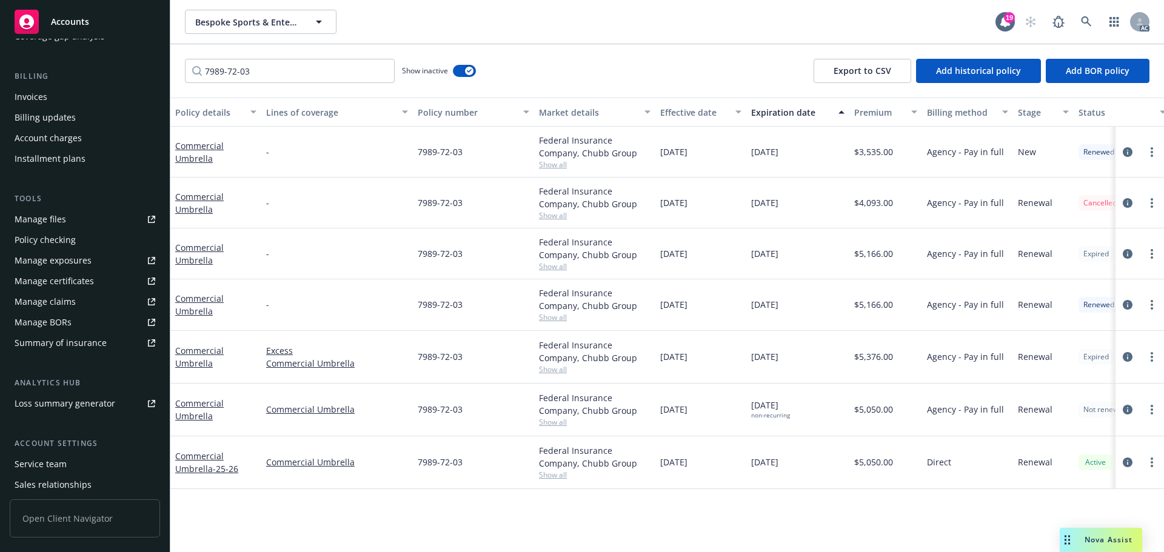
scroll to position [238, 0]
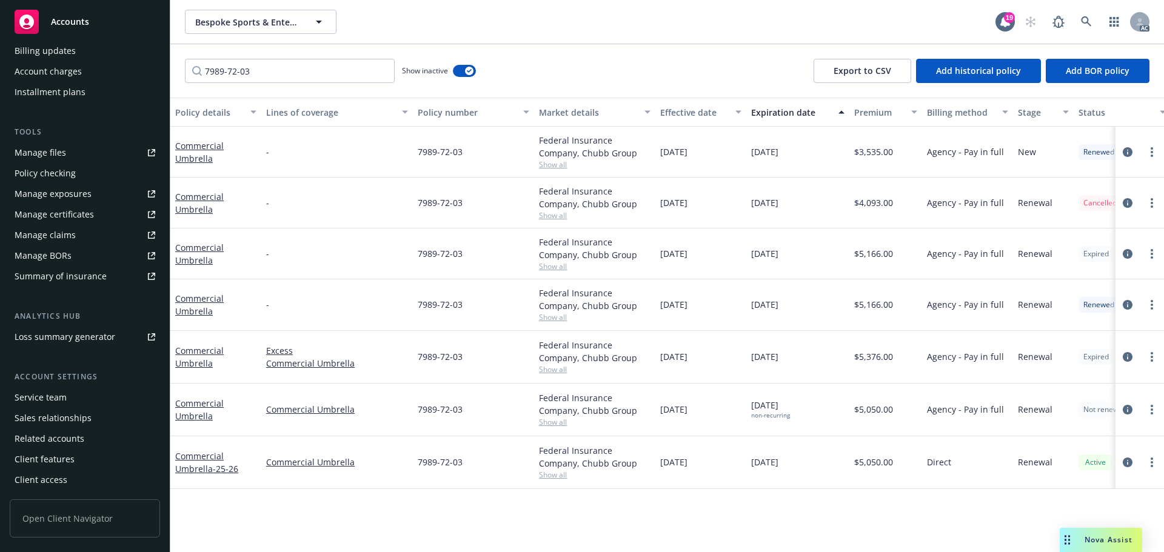
click at [61, 395] on div "Service team" at bounding box center [41, 397] width 52 height 19
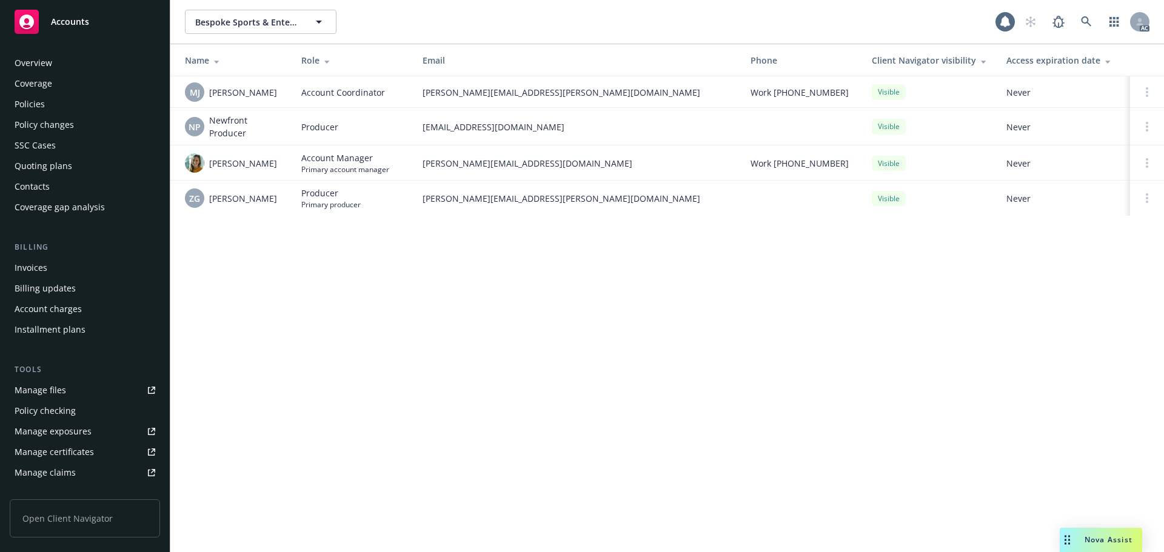
scroll to position [238, 0]
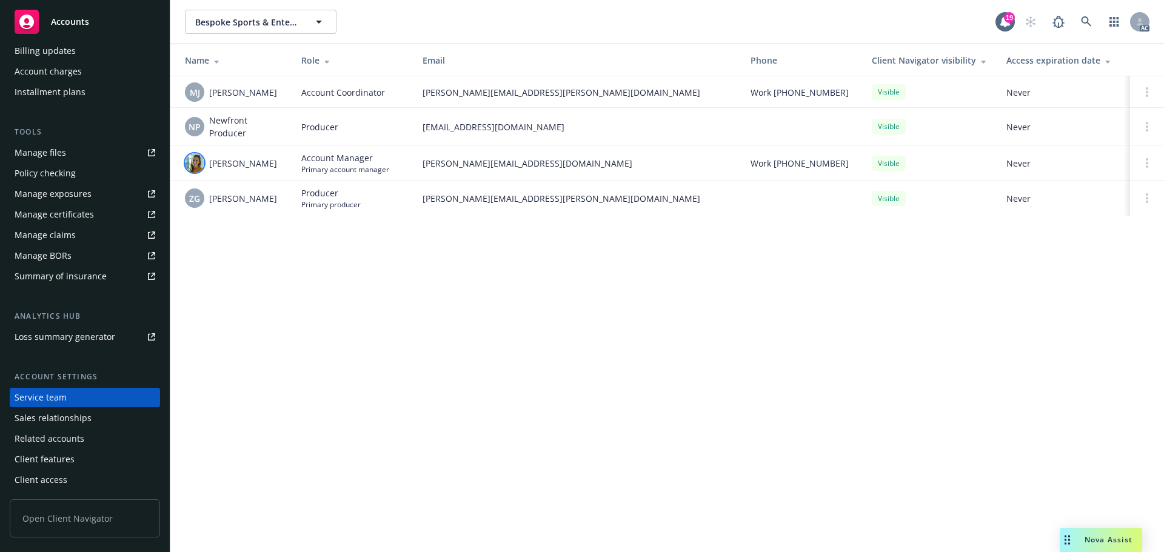
click at [194, 164] on img at bounding box center [194, 162] width 19 height 19
click at [403, 230] on div "Name Role Email Phone Client Navigator visibility Access expiration date [PERSO…" at bounding box center [667, 137] width 994 height 186
drag, startPoint x: 515, startPoint y: 164, endPoint x: 424, endPoint y: 166, distance: 91.5
click at [424, 166] on span "[PERSON_NAME][EMAIL_ADDRESS][DOMAIN_NAME]" at bounding box center [577, 163] width 309 height 13
copy span "[PERSON_NAME][EMAIL_ADDRESS][DOMAIN_NAME]"
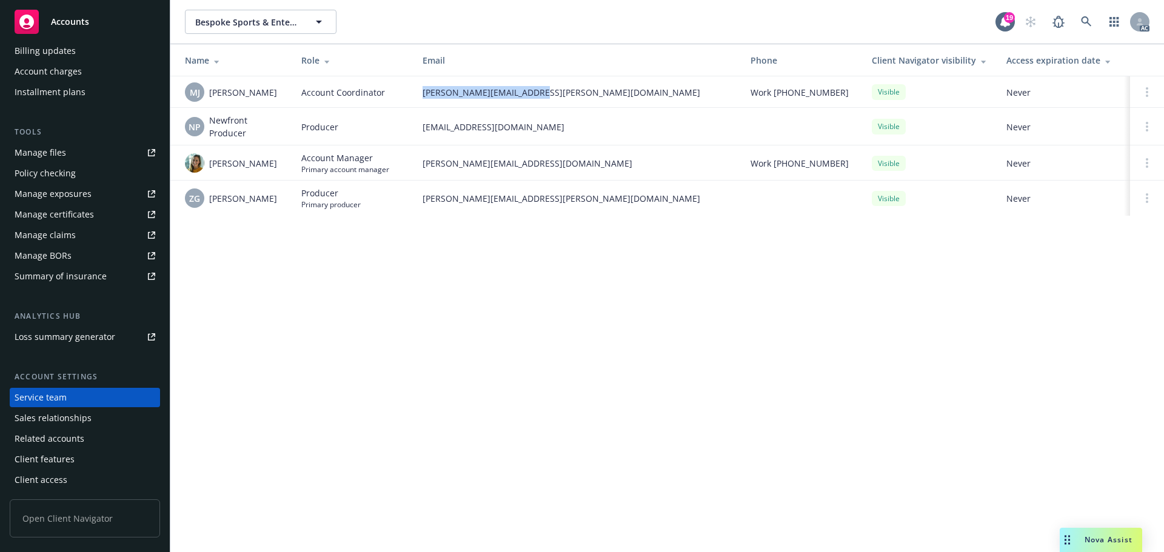
drag, startPoint x: 453, startPoint y: 95, endPoint x: 420, endPoint y: 95, distance: 33.3
click at [420, 95] on td "[PERSON_NAME][EMAIL_ADDRESS][PERSON_NAME][DOMAIN_NAME]" at bounding box center [577, 92] width 328 height 32
copy span "[PERSON_NAME][EMAIL_ADDRESS][PERSON_NAME][DOMAIN_NAME]"
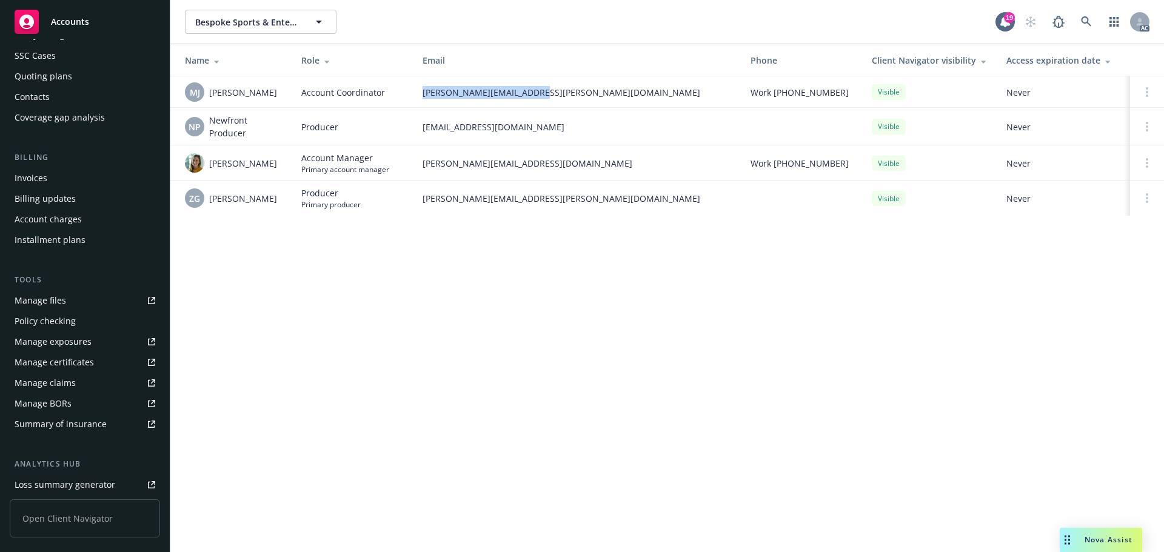
scroll to position [0, 0]
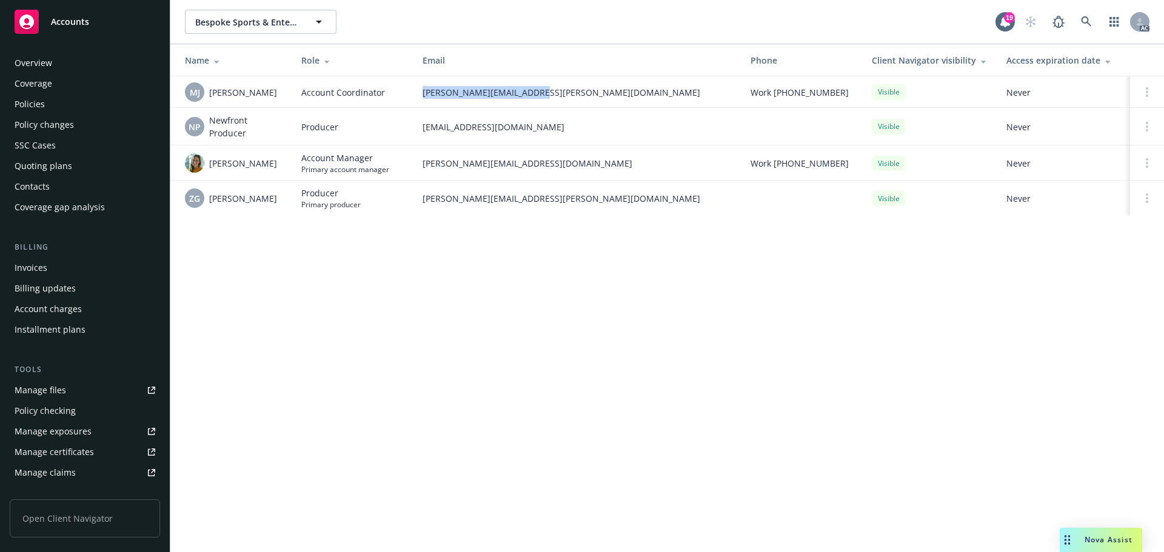
click at [81, 266] on div "Invoices" at bounding box center [85, 267] width 141 height 19
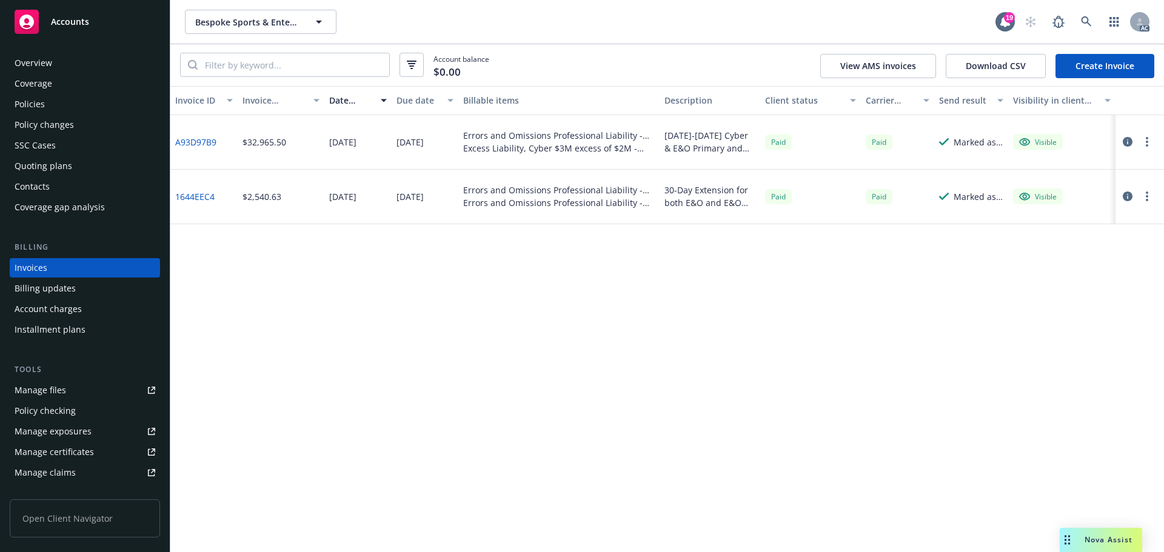
click at [51, 119] on div "Policy changes" at bounding box center [44, 124] width 59 height 19
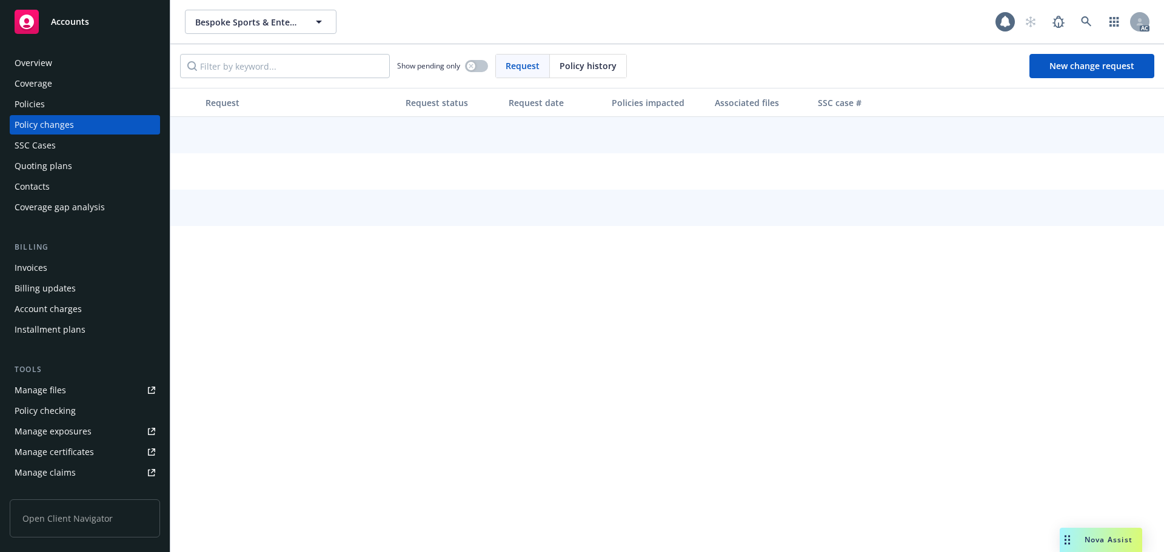
click at [574, 65] on span "Policy history" at bounding box center [588, 65] width 57 height 13
click at [324, 67] on input "Filter by keyword..." at bounding box center [285, 66] width 210 height 24
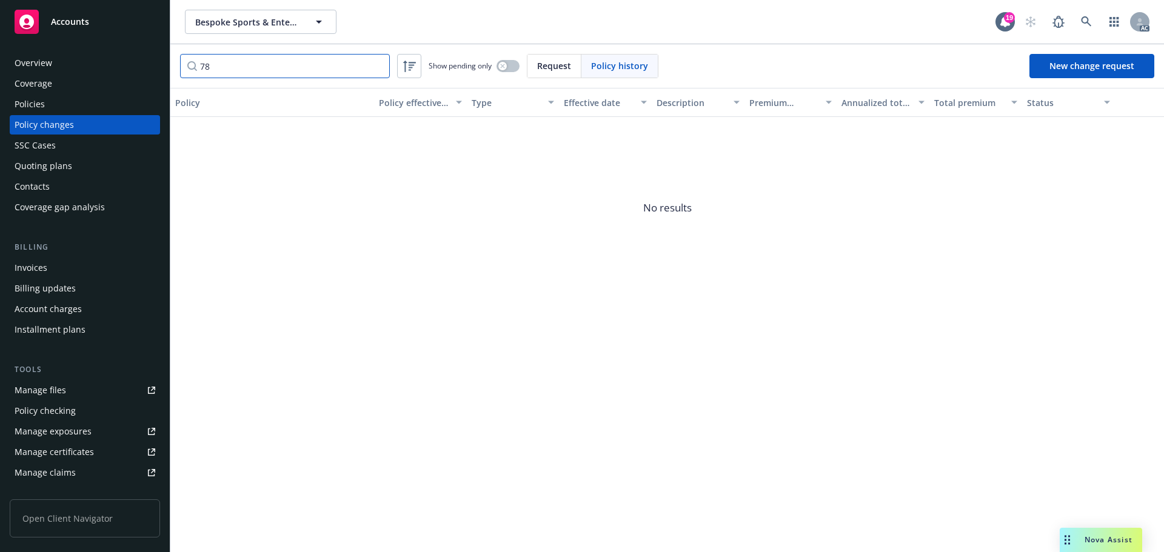
type input "7"
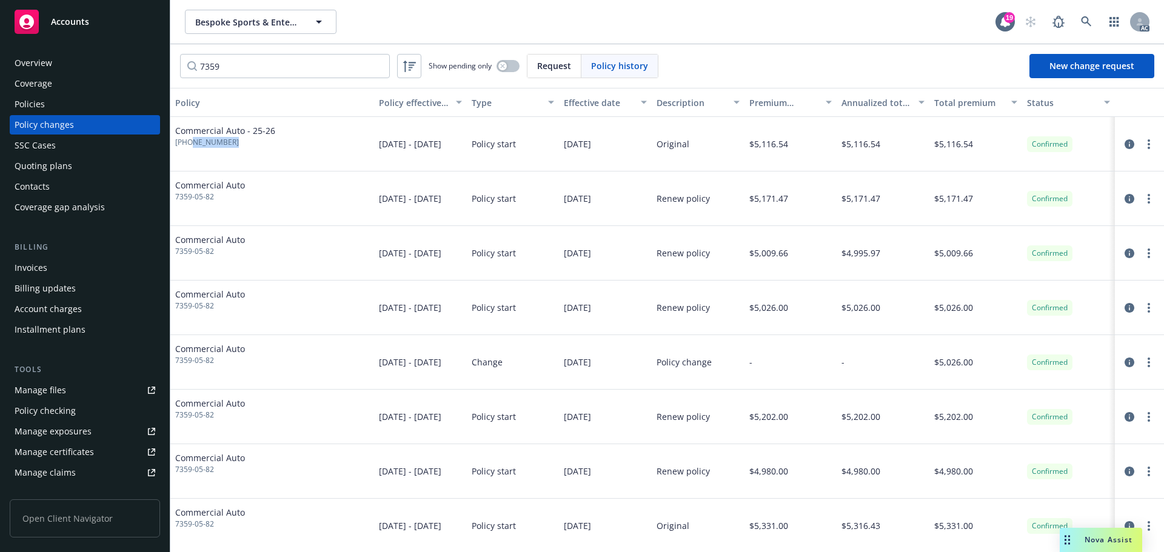
drag, startPoint x: 232, startPoint y: 141, endPoint x: 189, endPoint y: 150, distance: 43.4
click at [189, 150] on div "Commercial Auto - [PHONE_NUMBER]" at bounding box center [272, 144] width 204 height 55
click at [285, 69] on input "7359" at bounding box center [285, 66] width 210 height 24
drag, startPoint x: 285, startPoint y: 69, endPoint x: 175, endPoint y: 64, distance: 110.4
click at [175, 64] on div "7359 Show pending only Request Policy history New change request" at bounding box center [667, 66] width 994 height 44
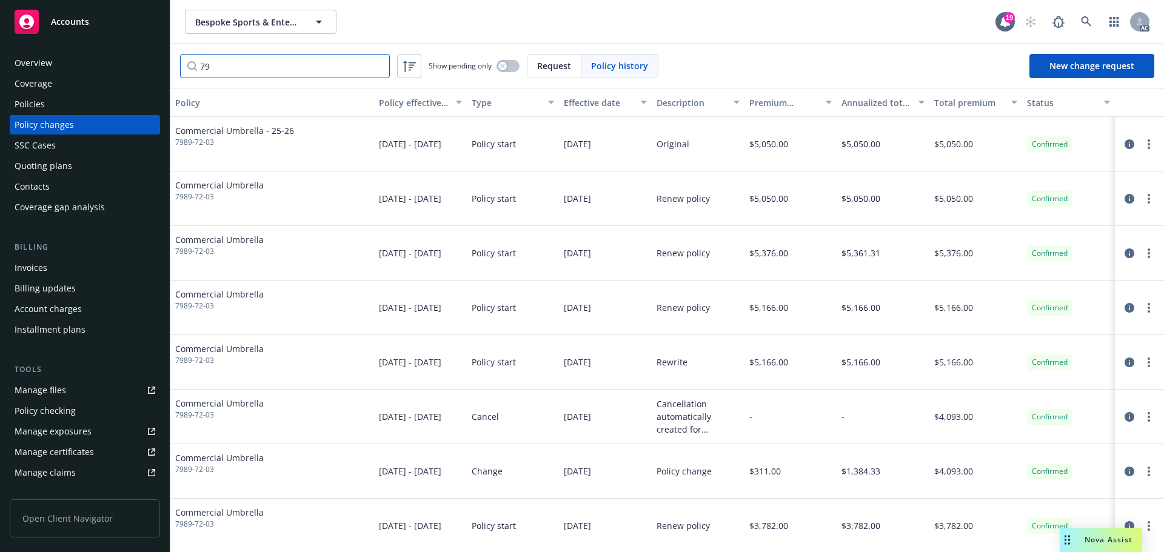
type input "7"
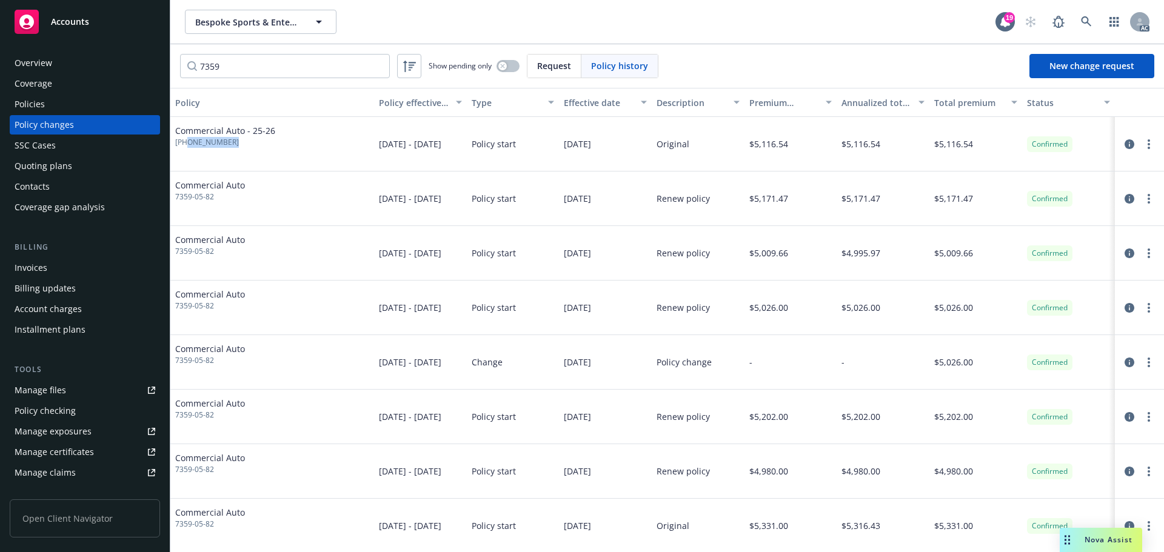
drag, startPoint x: 236, startPoint y: 150, endPoint x: 187, endPoint y: 151, distance: 49.7
click at [187, 151] on div "Commercial Auto - [PHONE_NUMBER]" at bounding box center [272, 144] width 204 height 55
click at [235, 142] on span "[PHONE_NUMBER]" at bounding box center [225, 142] width 100 height 11
click at [235, 141] on span "[PHONE_NUMBER]" at bounding box center [225, 142] width 100 height 11
drag, startPoint x: 232, startPoint y: 142, endPoint x: 189, endPoint y: 152, distance: 44.1
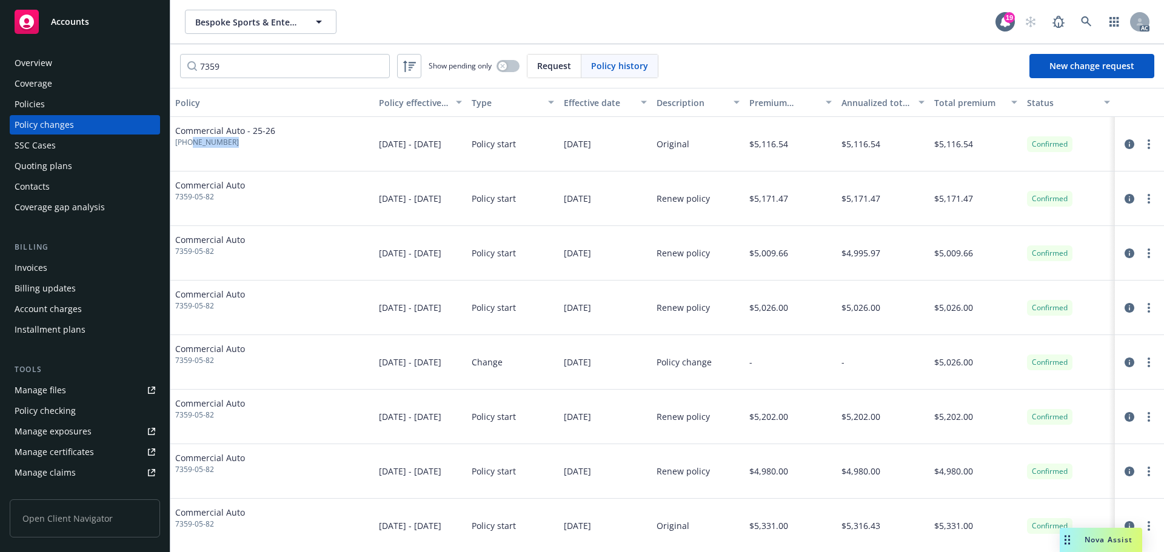
click at [189, 152] on div "Commercial Auto - [PHONE_NUMBER]" at bounding box center [272, 144] width 204 height 55
copy span "7359-05-82"
click at [264, 70] on input "7359" at bounding box center [285, 66] width 210 height 24
paste input "-05-82"
type input "7359-05-82"
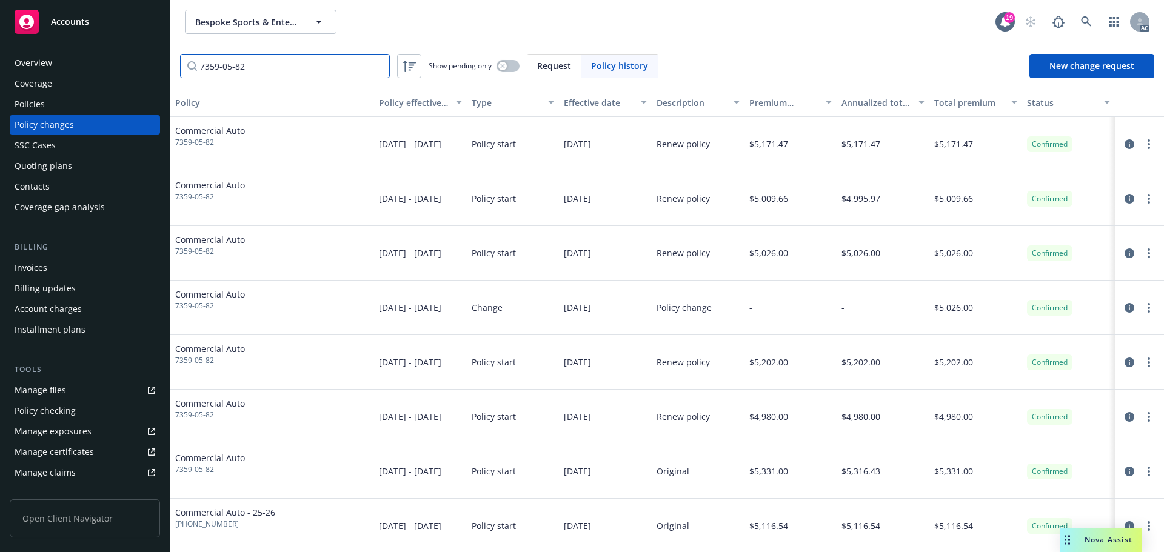
click at [290, 73] on input "7359-05-82" at bounding box center [285, 66] width 210 height 24
drag, startPoint x: 224, startPoint y: 72, endPoint x: 201, endPoint y: 74, distance: 23.1
click at [201, 74] on input "7359-05-82" at bounding box center [285, 66] width 210 height 24
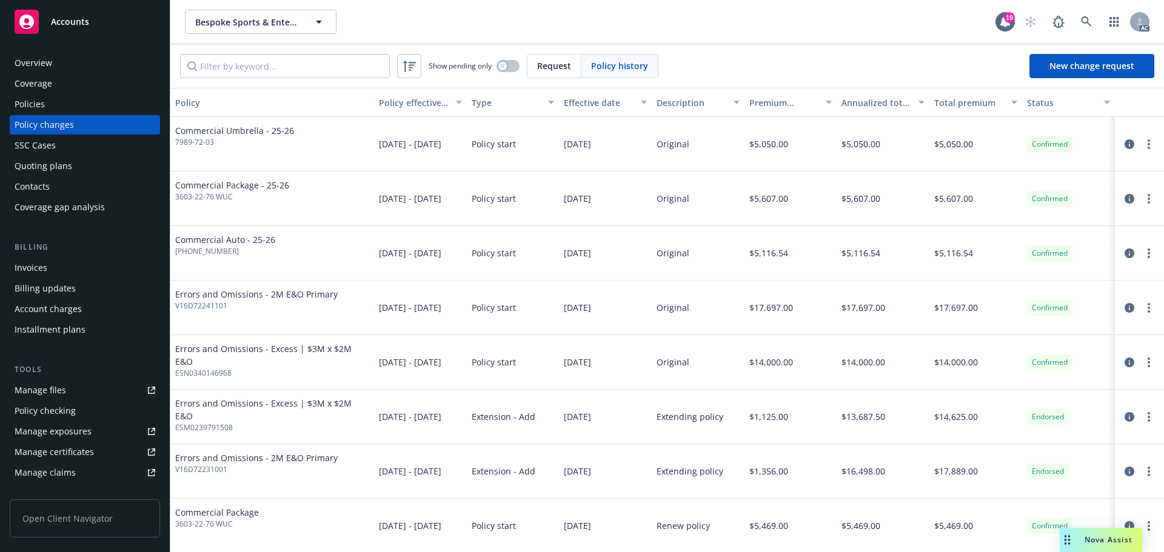
click at [57, 269] on div "Invoices" at bounding box center [85, 267] width 141 height 19
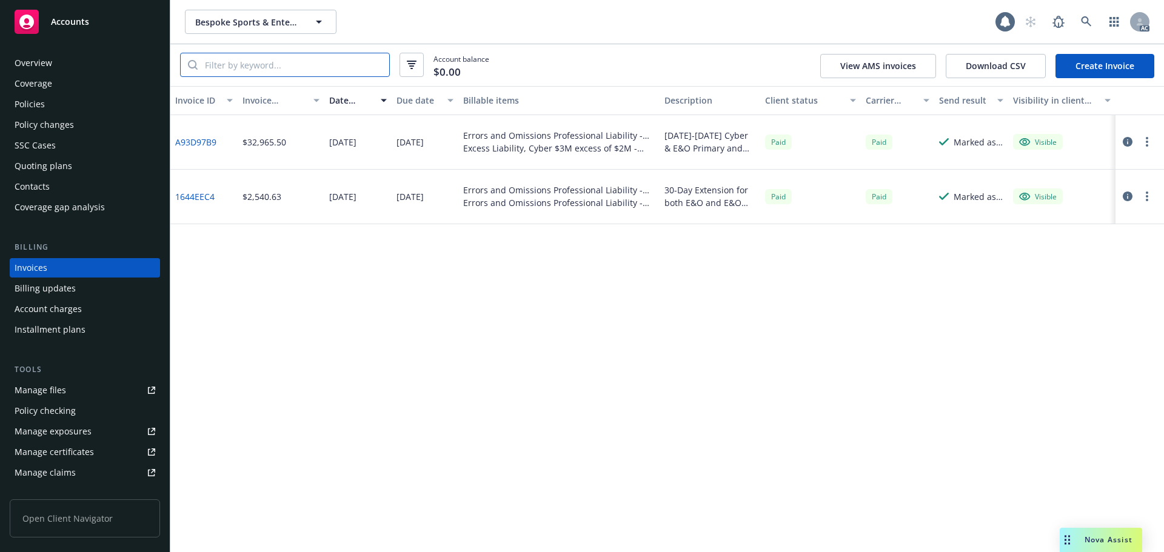
click at [250, 65] on input "search" at bounding box center [294, 64] width 192 height 23
paste input "7359-05-82"
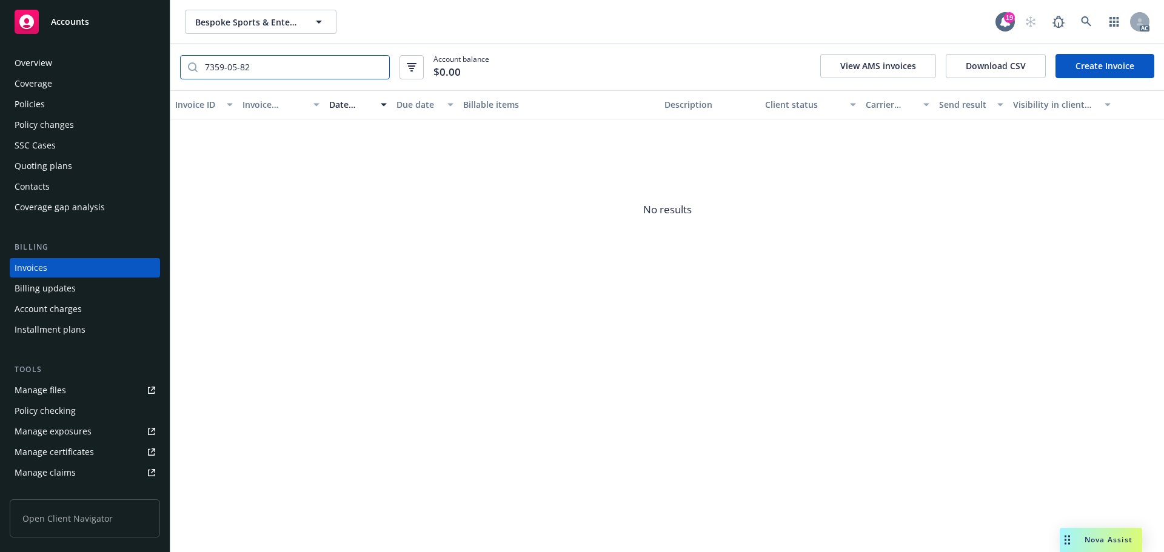
click at [381, 68] on input "7359-05-82" at bounding box center [294, 67] width 192 height 23
type input "7359-05-82"
click at [259, 63] on input "7359-05-82" at bounding box center [294, 67] width 192 height 23
drag, startPoint x: 279, startPoint y: 70, endPoint x: 182, endPoint y: 70, distance: 97.0
click at [182, 70] on div "7359-05-82" at bounding box center [285, 67] width 210 height 24
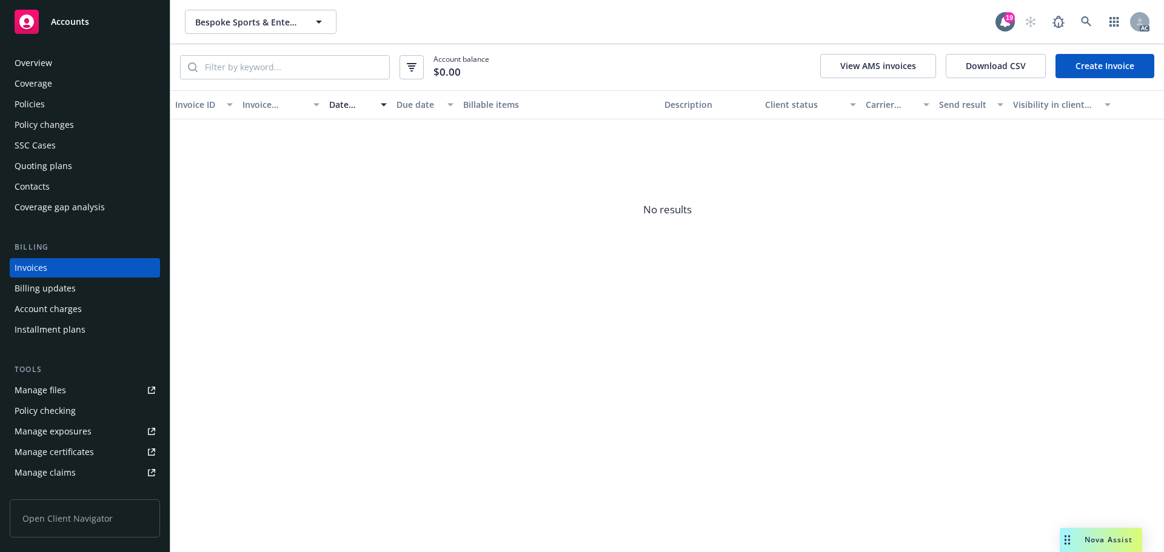
click at [87, 104] on div "Policies" at bounding box center [85, 104] width 141 height 19
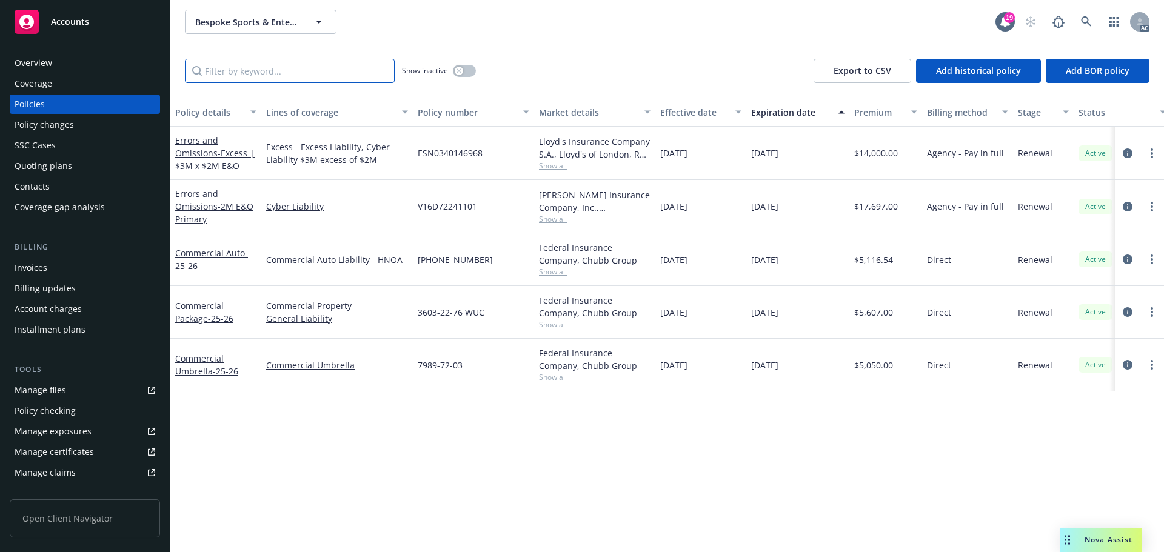
click at [296, 69] on input "Filter by keyword..." at bounding box center [290, 71] width 210 height 24
paste input "7359-05-82"
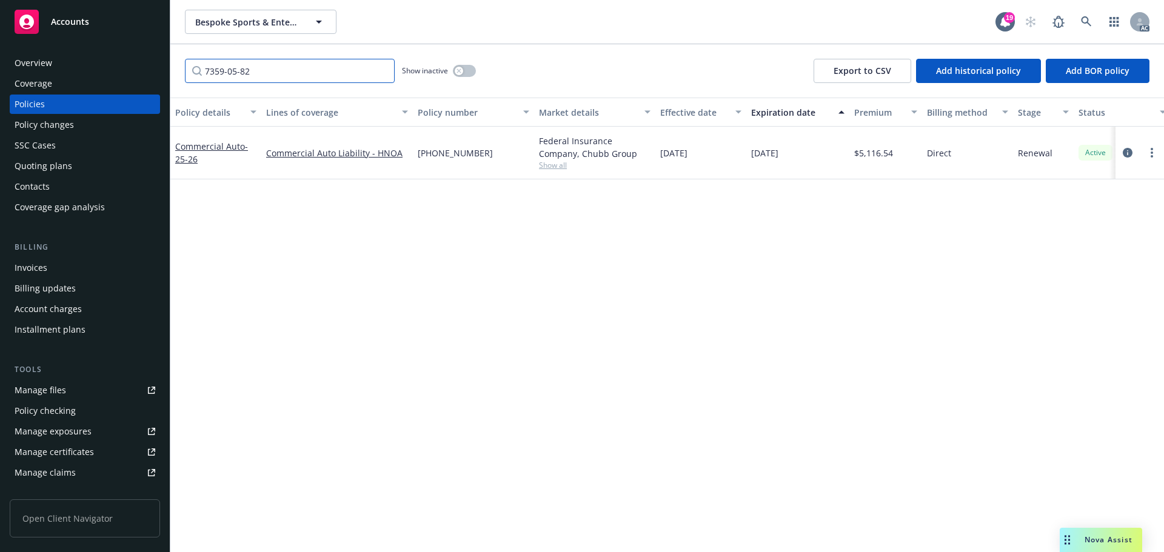
type input "7359-05-82"
click at [57, 124] on div "Policy changes" at bounding box center [44, 124] width 59 height 19
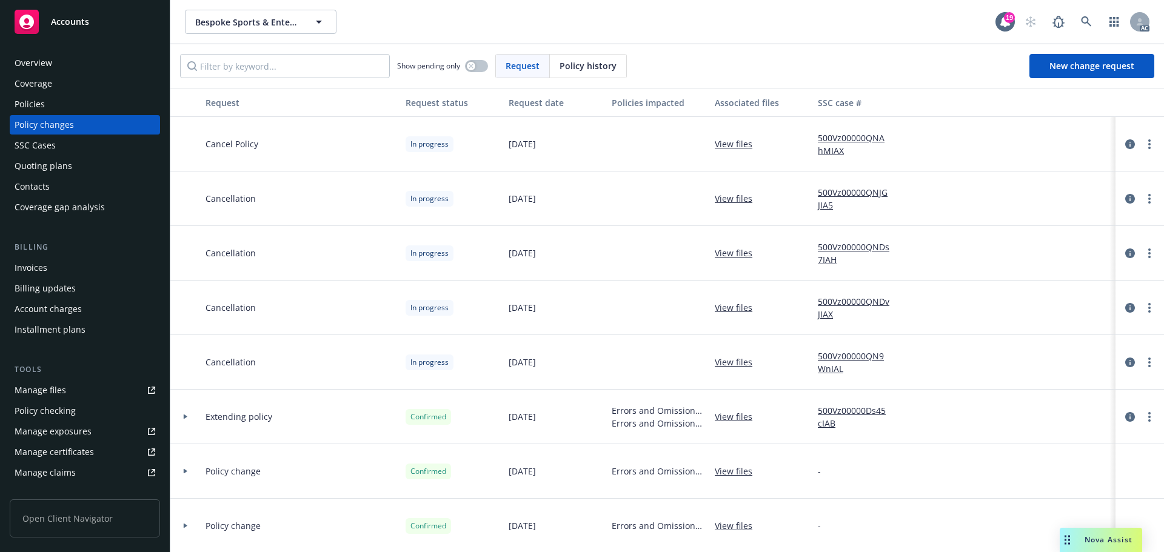
drag, startPoint x: 580, startPoint y: 72, endPoint x: 570, endPoint y: 72, distance: 9.7
click at [576, 72] on div "Policy history" at bounding box center [588, 66] width 76 height 23
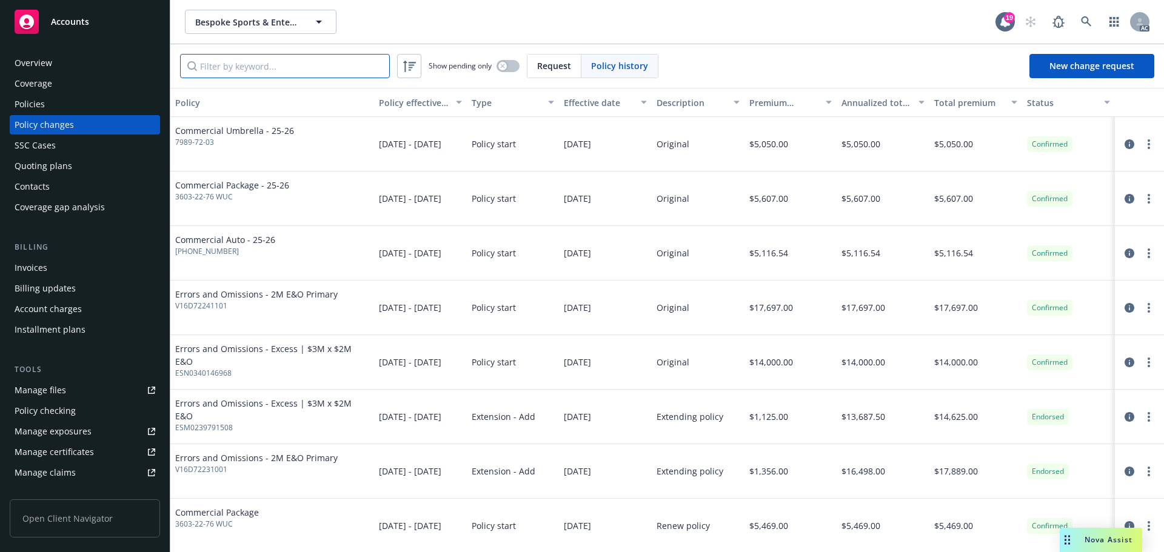
click at [340, 72] on input "Filter by keyword..." at bounding box center [285, 66] width 210 height 24
paste input "7359-05-82"
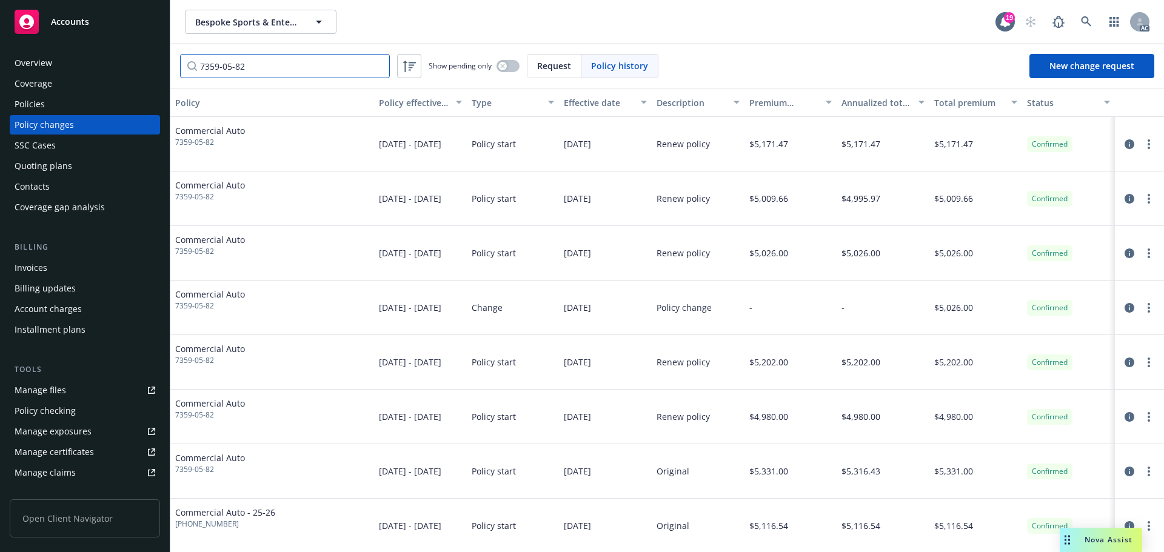
click at [198, 69] on input "7359-05-82" at bounding box center [285, 66] width 210 height 24
click at [278, 67] on input "7359-05-82" at bounding box center [285, 66] width 210 height 24
drag, startPoint x: 230, startPoint y: 67, endPoint x: 126, endPoint y: 67, distance: 103.7
click at [126, 67] on div "Accounts Overview Coverage Policies Policy changes SSC Cases Quoting plans Cont…" at bounding box center [582, 276] width 1164 height 552
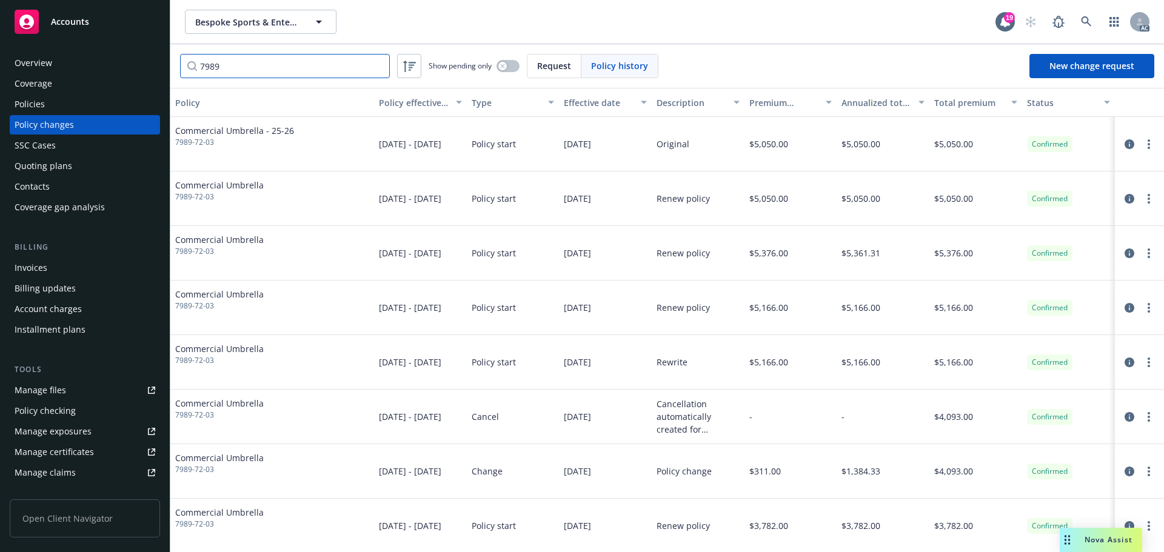
type input "7989"
drag, startPoint x: 230, startPoint y: 144, endPoint x: 177, endPoint y: 146, distance: 53.4
click at [177, 146] on span "7989-72-03" at bounding box center [234, 142] width 119 height 11
click at [1083, 20] on icon at bounding box center [1086, 21] width 11 height 11
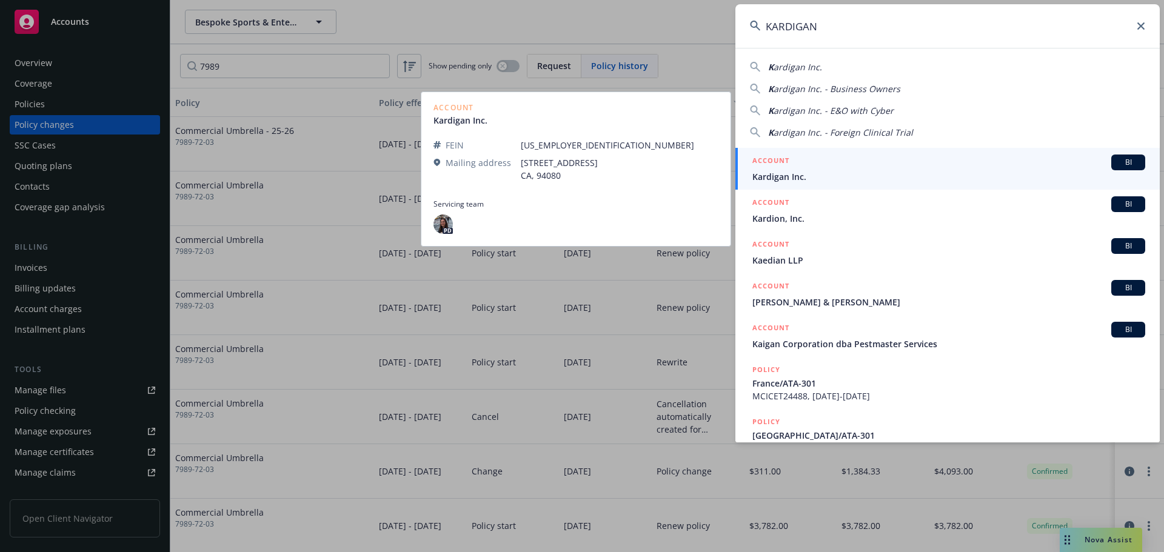
type input "KARDIGAN"
click at [851, 170] on div "ACCOUNT BI" at bounding box center [948, 163] width 393 height 16
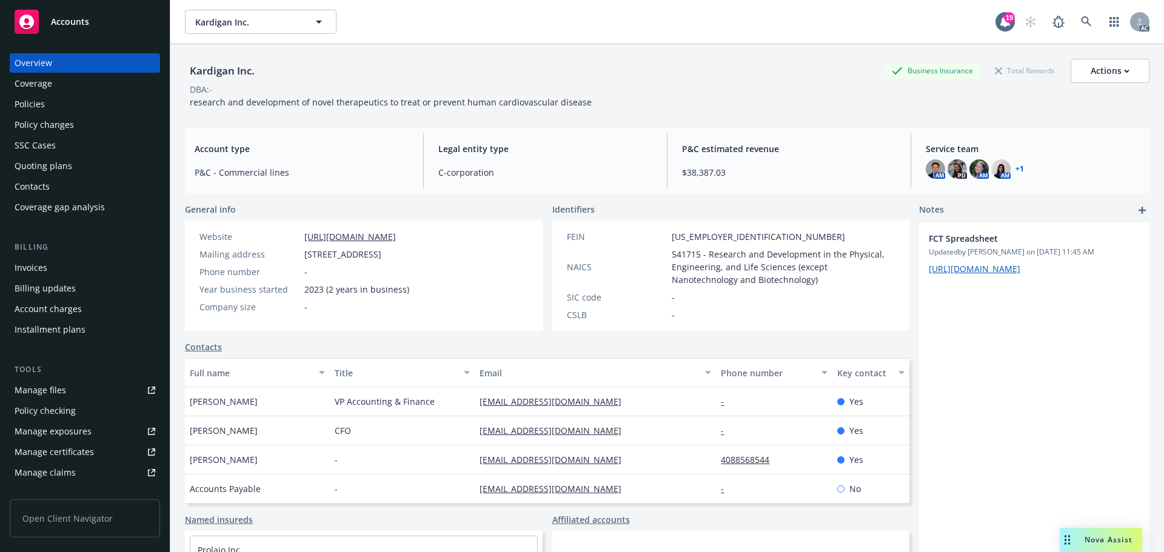
click at [47, 108] on div "Policies" at bounding box center [85, 104] width 141 height 19
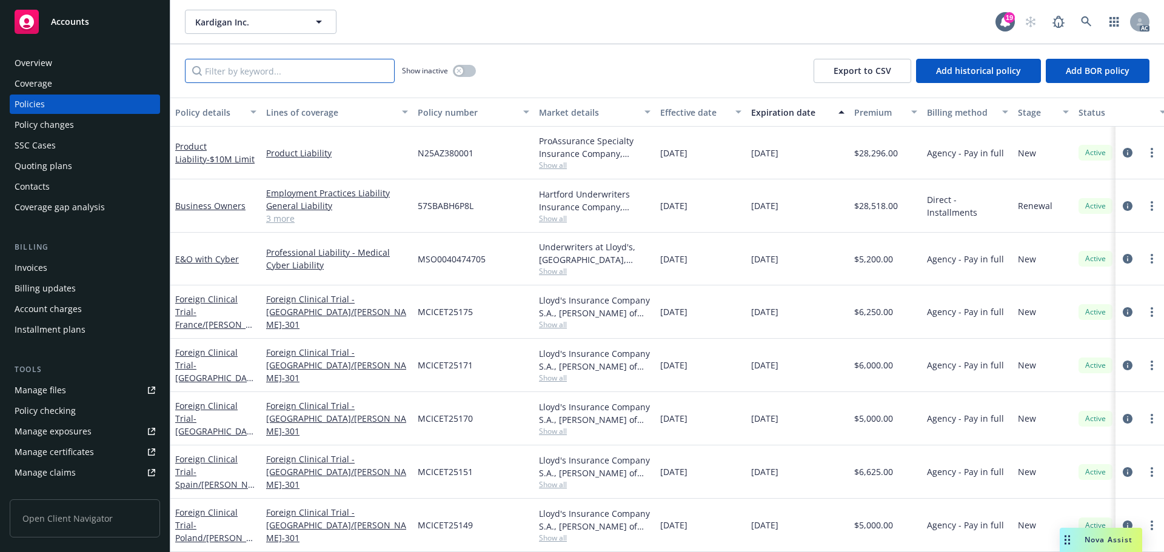
click at [254, 66] on input "Filter by keyword..." at bounding box center [290, 71] width 210 height 24
paste input "BH6P8L"
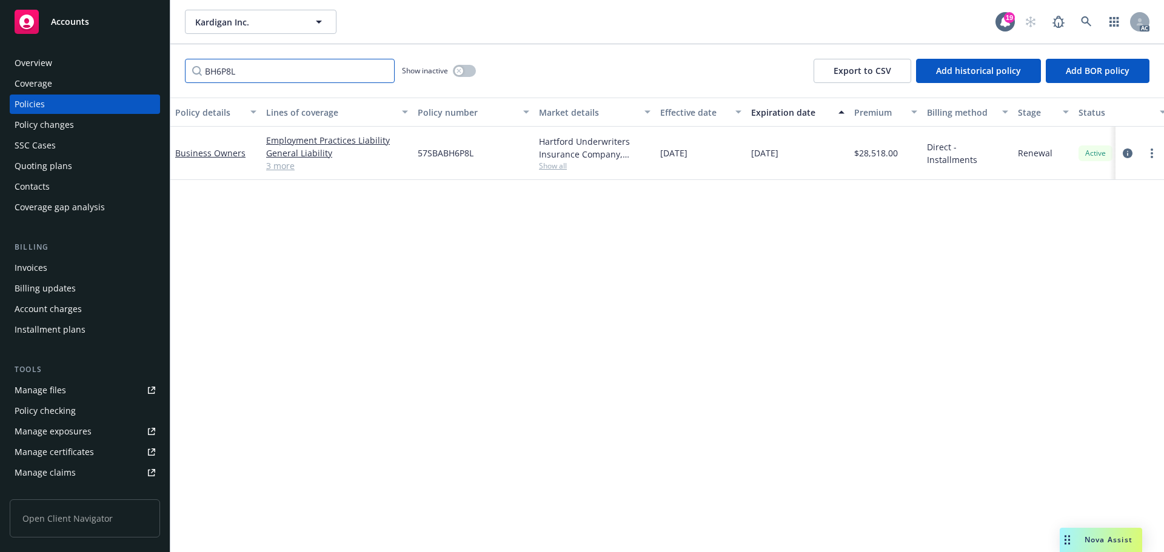
type input "BH6P8L"
click at [1077, 22] on link at bounding box center [1086, 22] width 24 height 24
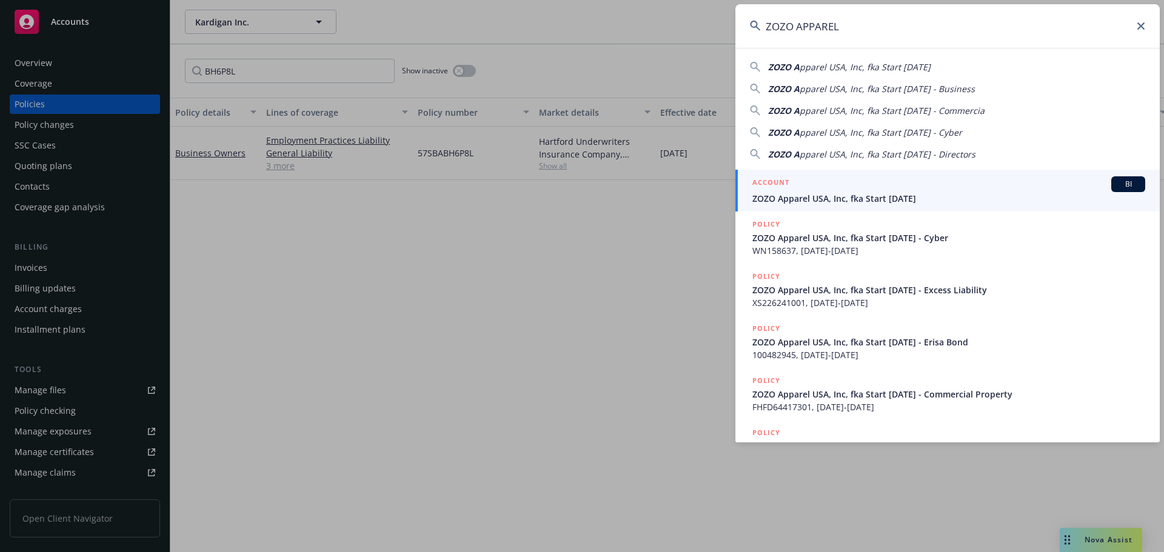
type input "ZOZO APPAREL"
click at [807, 185] on div "ACCOUNT BI" at bounding box center [948, 184] width 393 height 16
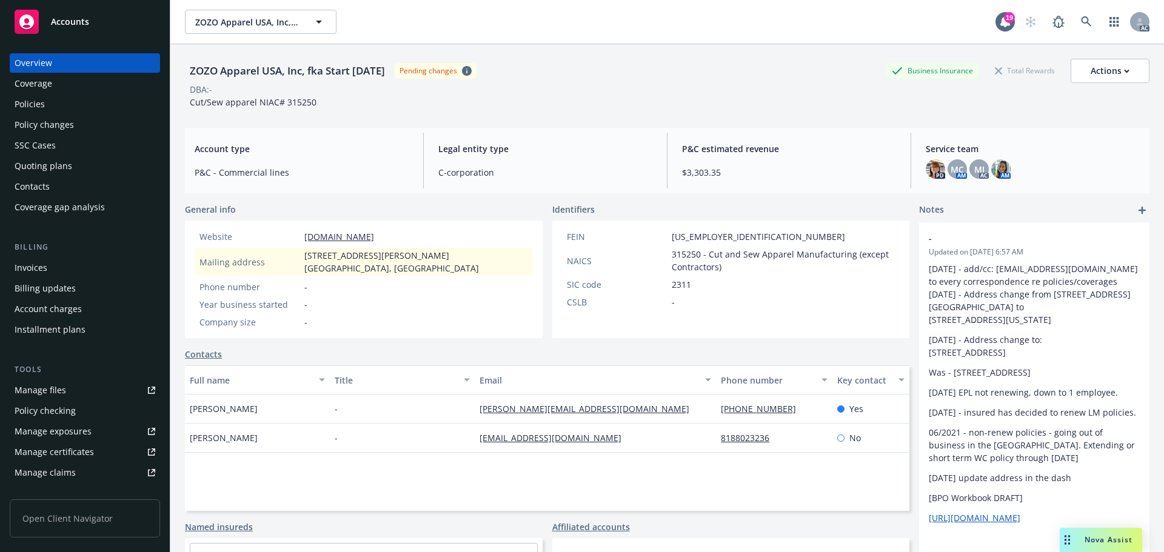
click at [101, 99] on div "Policies" at bounding box center [85, 104] width 141 height 19
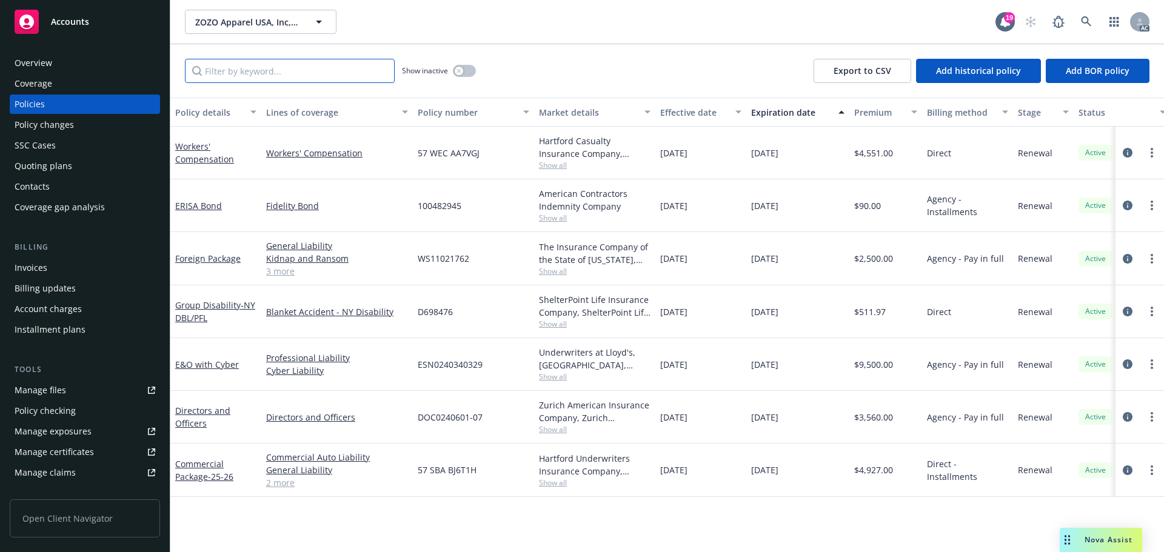
drag, startPoint x: 286, startPoint y: 69, endPoint x: 292, endPoint y: 76, distance: 9.0
click at [286, 70] on input "Filter by keyword..." at bounding box center [290, 71] width 210 height 24
paste input "BJ6T1H"
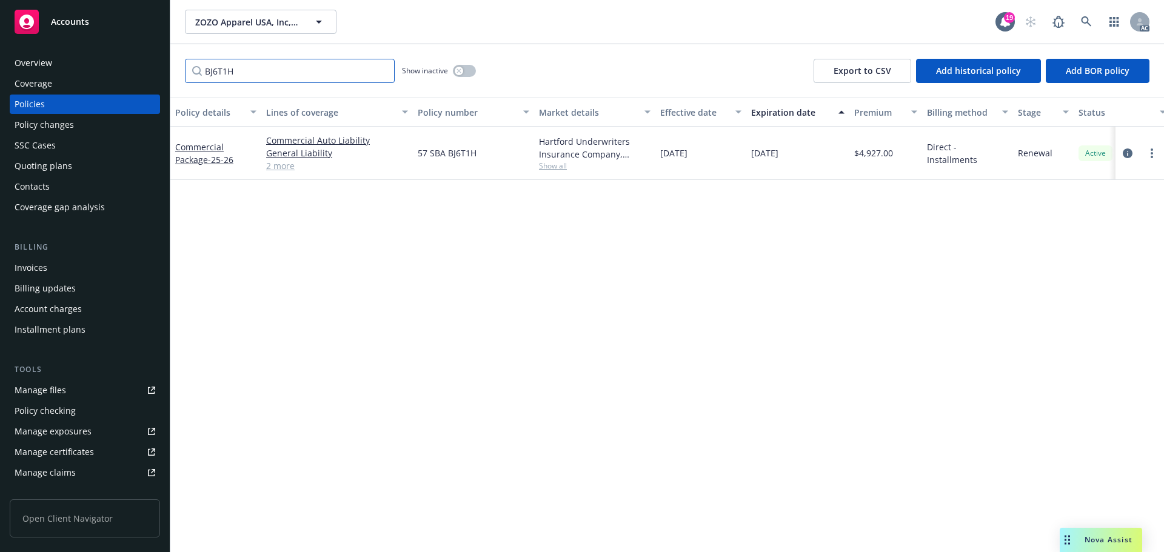
type input "BJ6T1H"
click at [1080, 15] on link at bounding box center [1086, 22] width 24 height 24
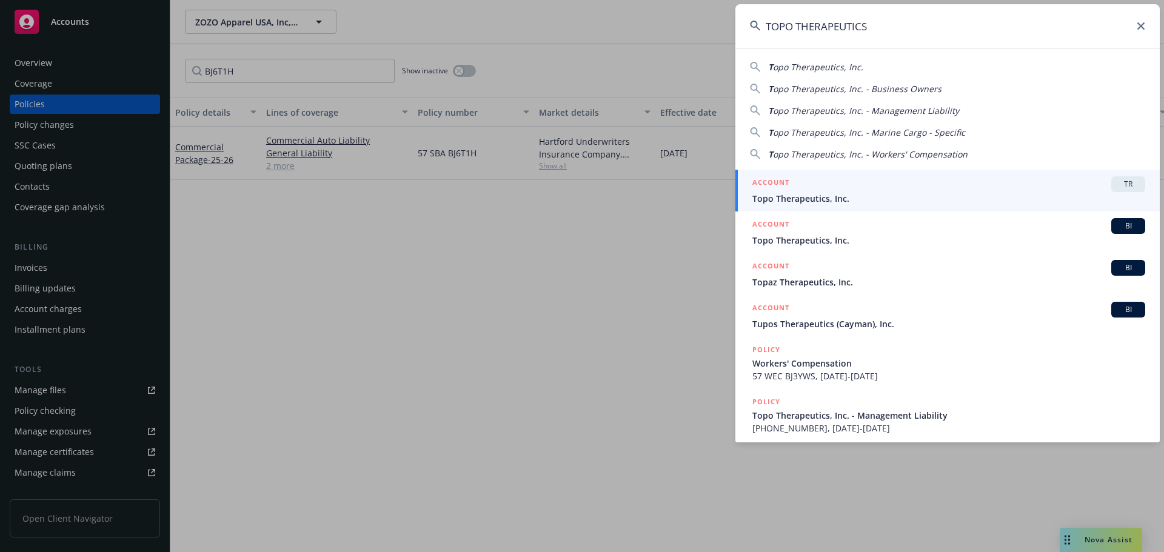
type input "TOPO THERAPEUTICS"
click at [820, 192] on div "ACCOUNT TR Topo Therapeutics, Inc." at bounding box center [948, 190] width 393 height 28
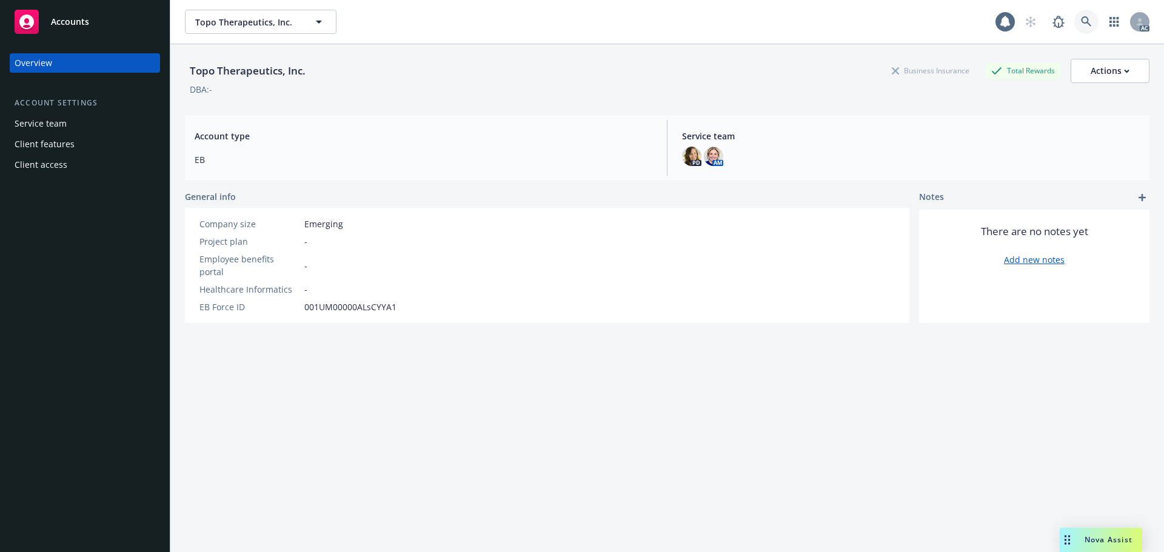
click at [1081, 21] on icon at bounding box center [1086, 21] width 11 height 11
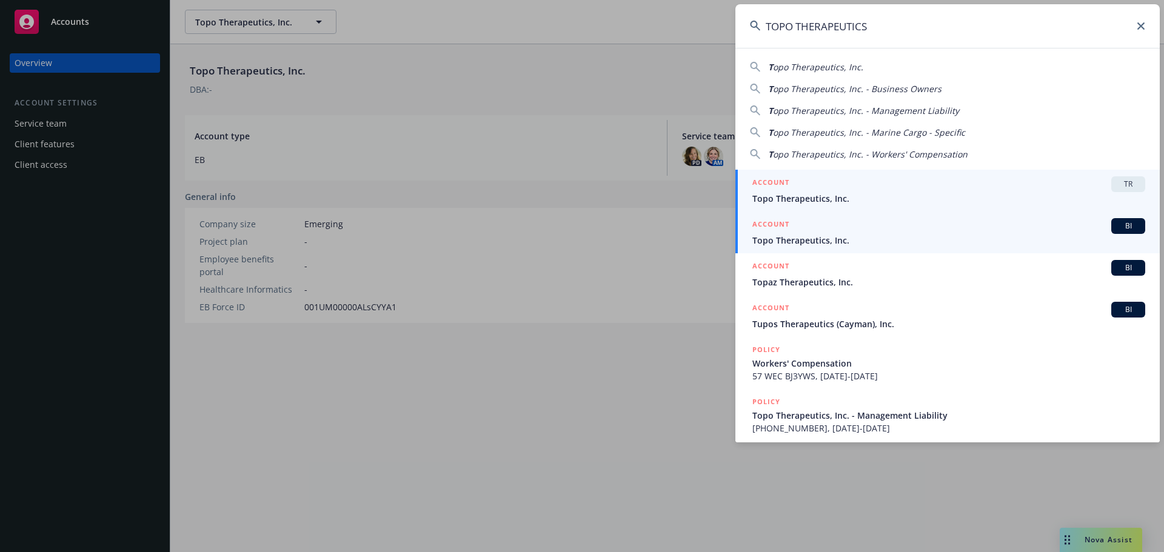
type input "TOPO THERAPEUTICS"
click at [849, 244] on span "Topo Therapeutics, Inc." at bounding box center [948, 240] width 393 height 13
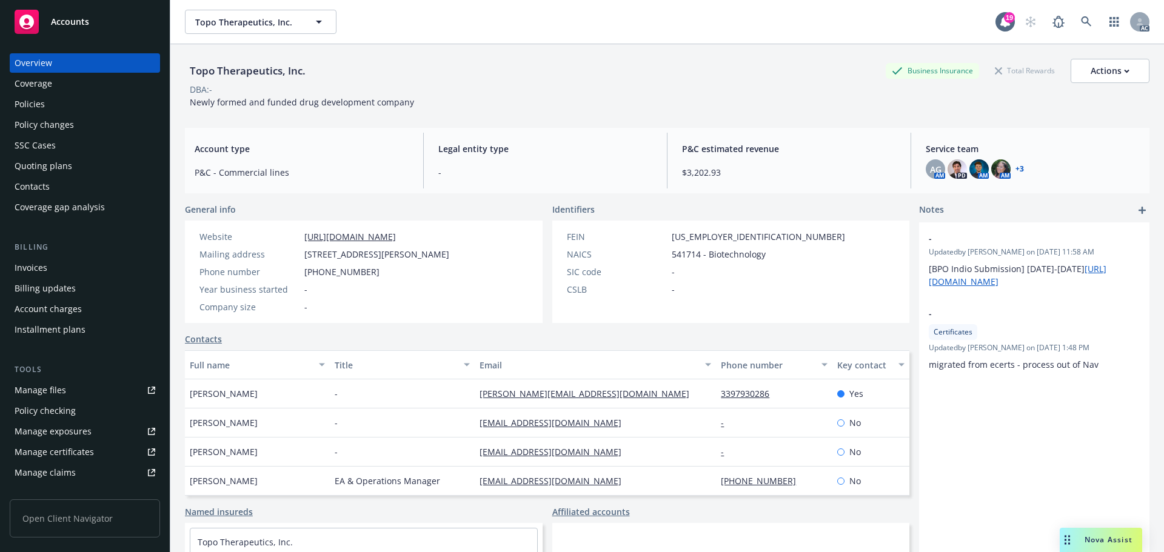
click at [21, 101] on div "Policies" at bounding box center [30, 104] width 30 height 19
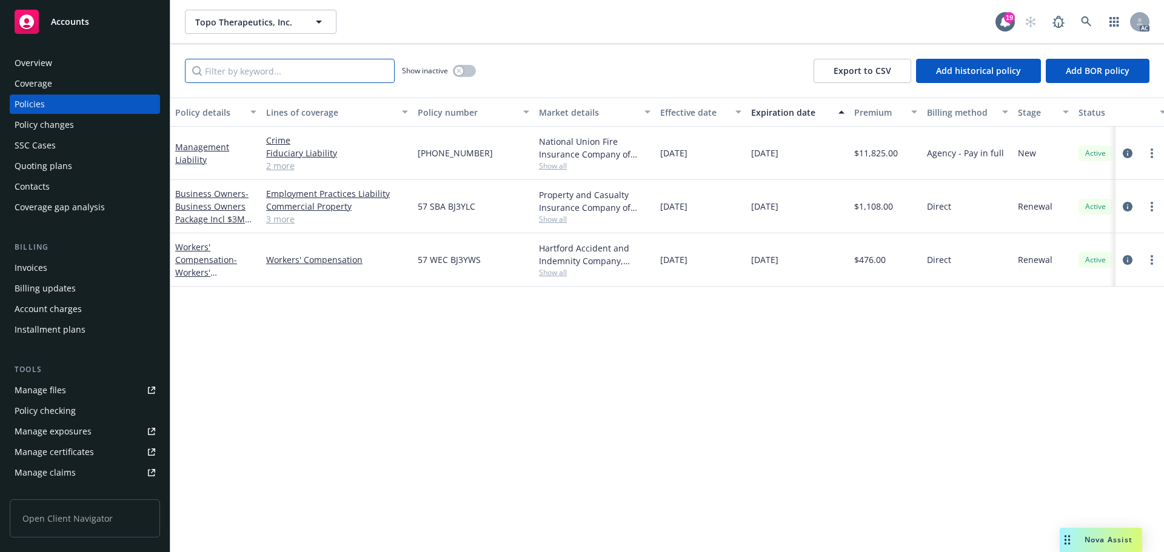
click at [279, 64] on input "Filter by keyword..." at bounding box center [290, 71] width 210 height 24
paste input "BJ3YLC"
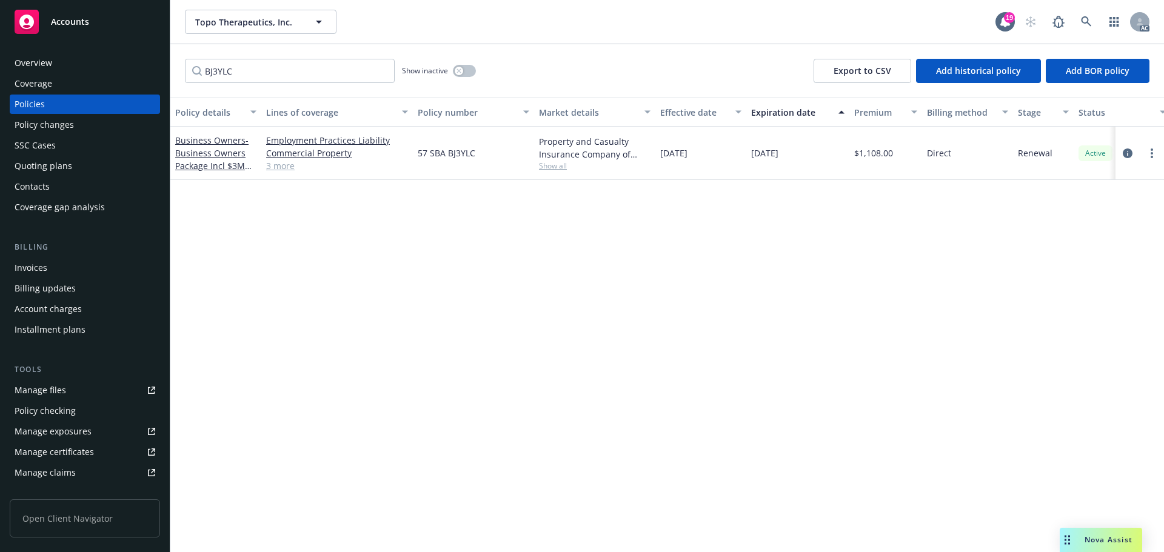
click at [334, 85] on div "BJ3YLC Show inactive Export to CSV Add historical policy Add BOR policy" at bounding box center [667, 70] width 994 height 53
click at [327, 71] on input "BJ3YLC" at bounding box center [290, 71] width 210 height 24
paste input "WS"
type input "BJ3YWS"
click at [1095, 22] on link at bounding box center [1086, 22] width 24 height 24
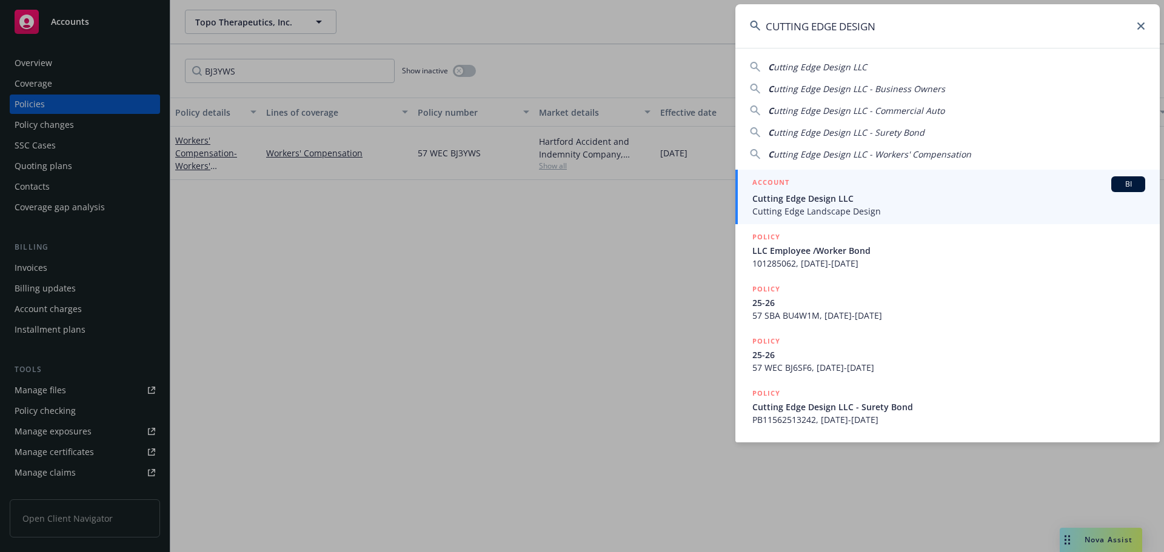
type input "CUTTING EDGE DESIGN"
click at [821, 196] on span "Cutting Edge Design LLC" at bounding box center [948, 198] width 393 height 13
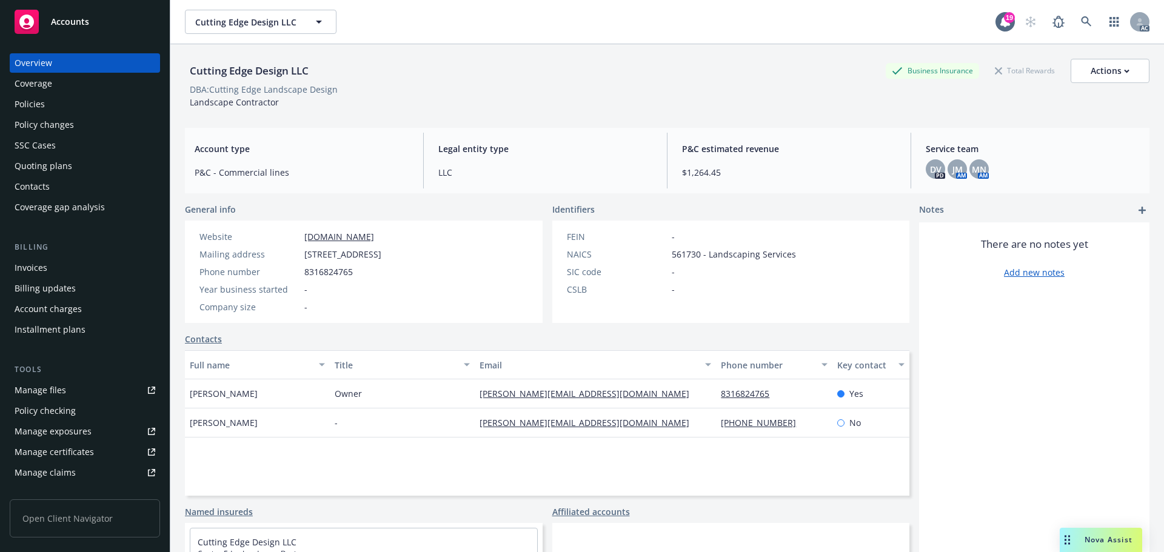
click at [54, 104] on div "Policies" at bounding box center [85, 104] width 141 height 19
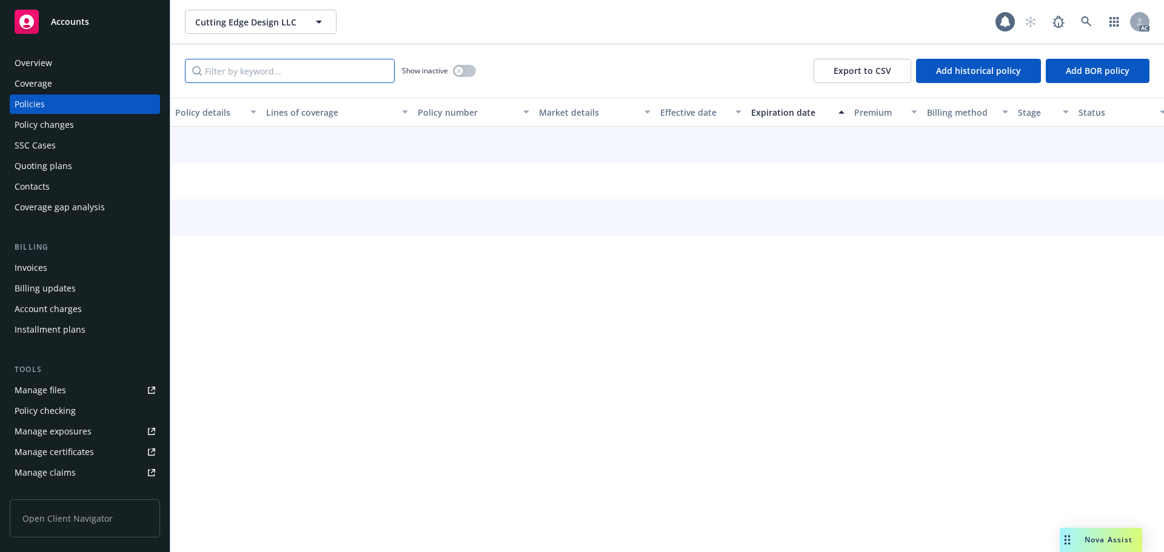
click at [269, 75] on input "Filter by keyword..." at bounding box center [290, 71] width 210 height 24
paste input "BJ6SF6"
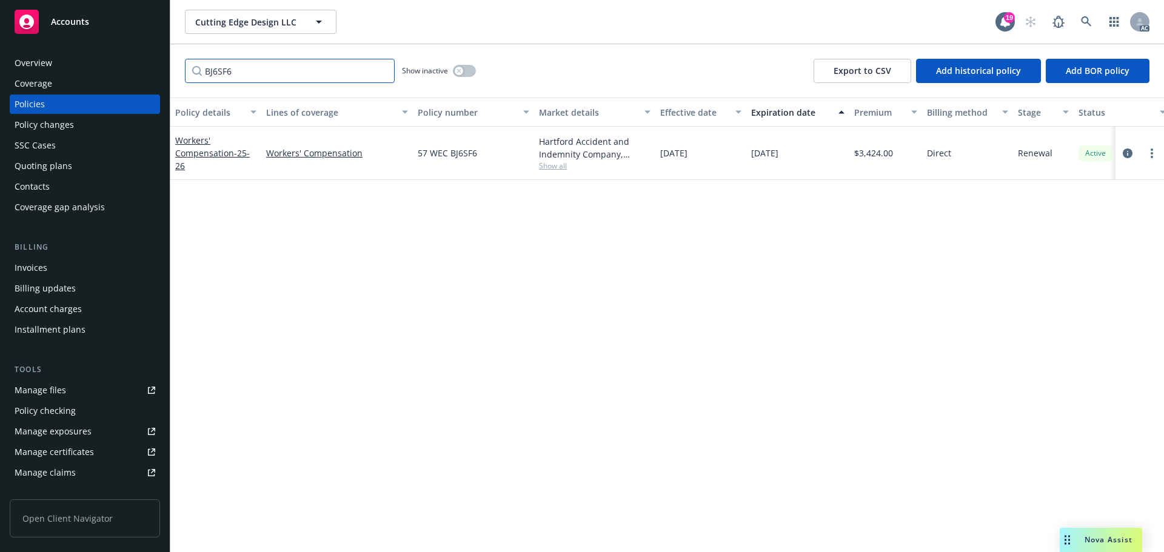
type input "BJ6SF6"
click at [1091, 28] on link at bounding box center [1086, 22] width 24 height 24
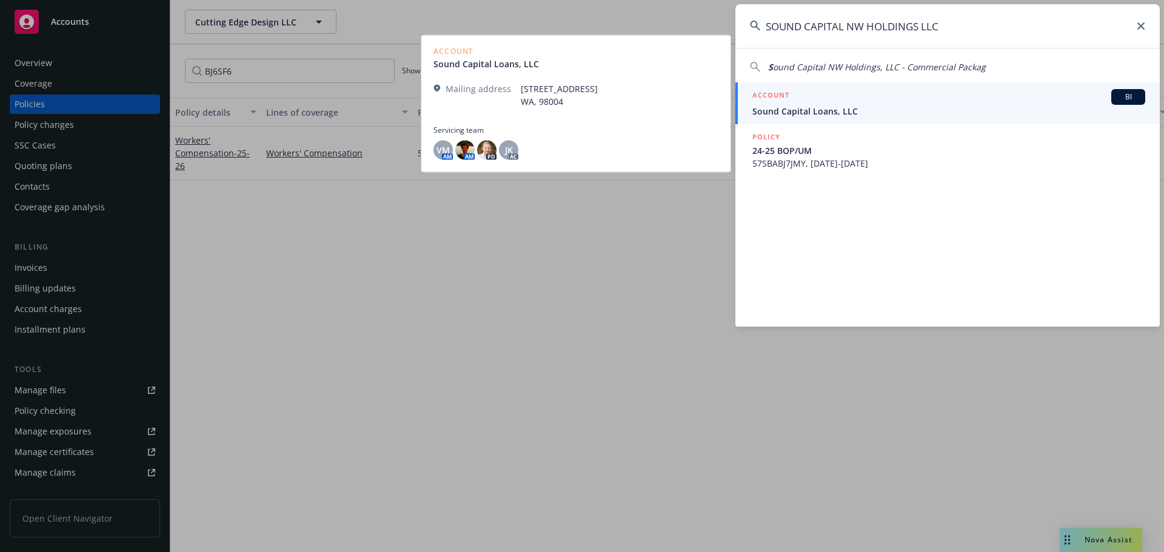
type input "SOUND CAPITAL NW HOLDINGS LLC"
click at [829, 106] on span "Sound Capital Loans, LLC" at bounding box center [948, 111] width 393 height 13
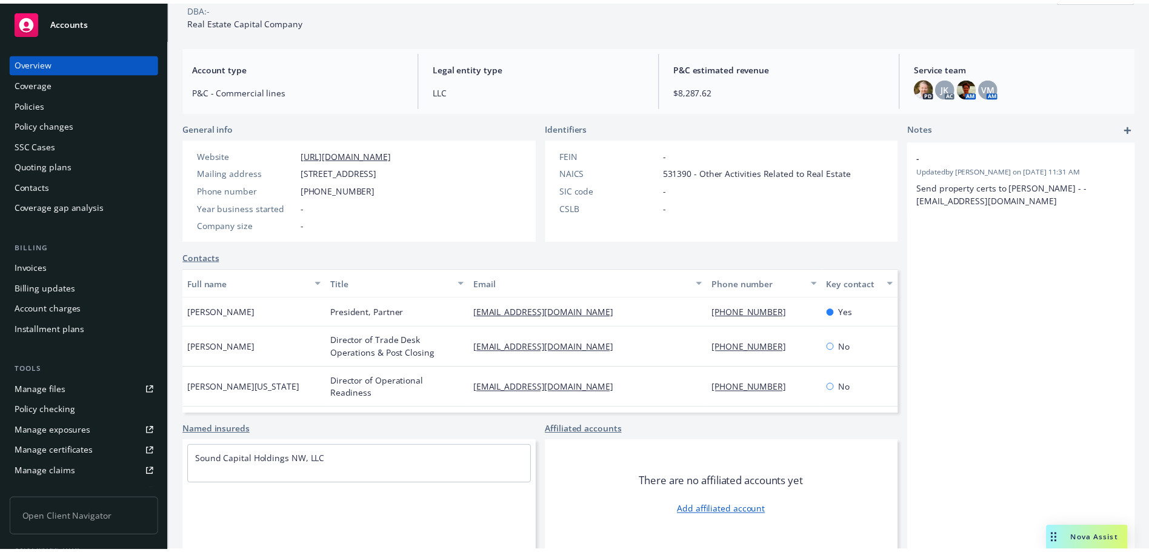
scroll to position [52, 0]
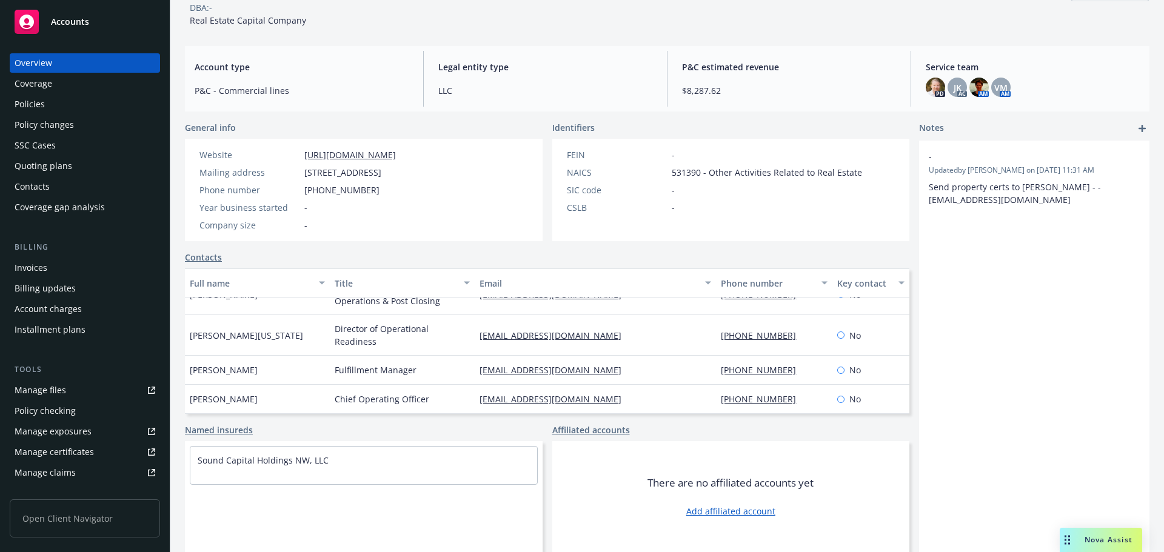
click at [57, 104] on div "Policies" at bounding box center [85, 104] width 141 height 19
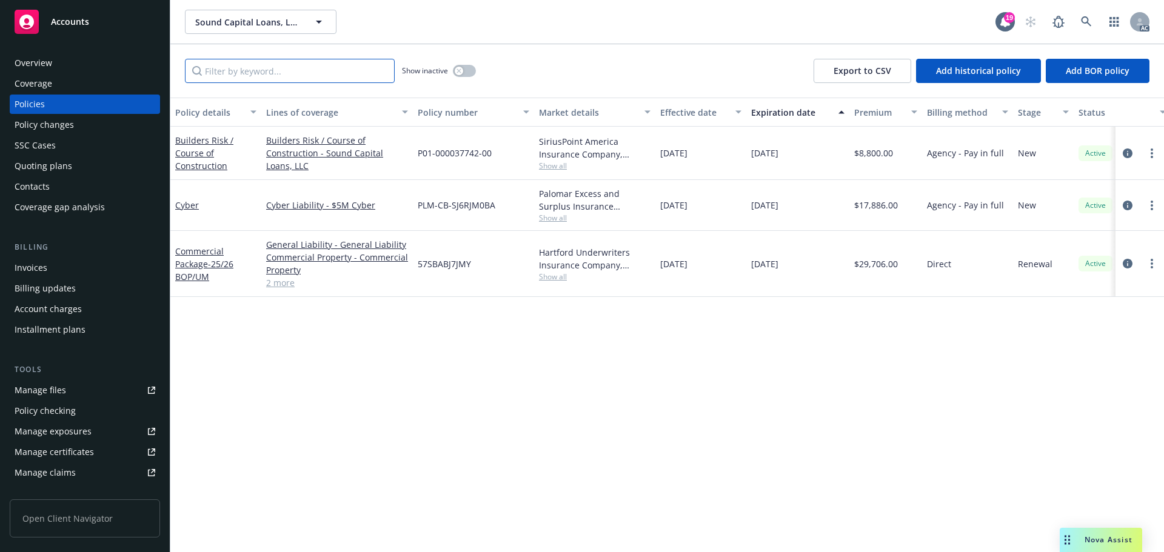
click at [259, 69] on input "Filter by keyword..." at bounding box center [290, 71] width 210 height 24
paste input "BJ7JMY"
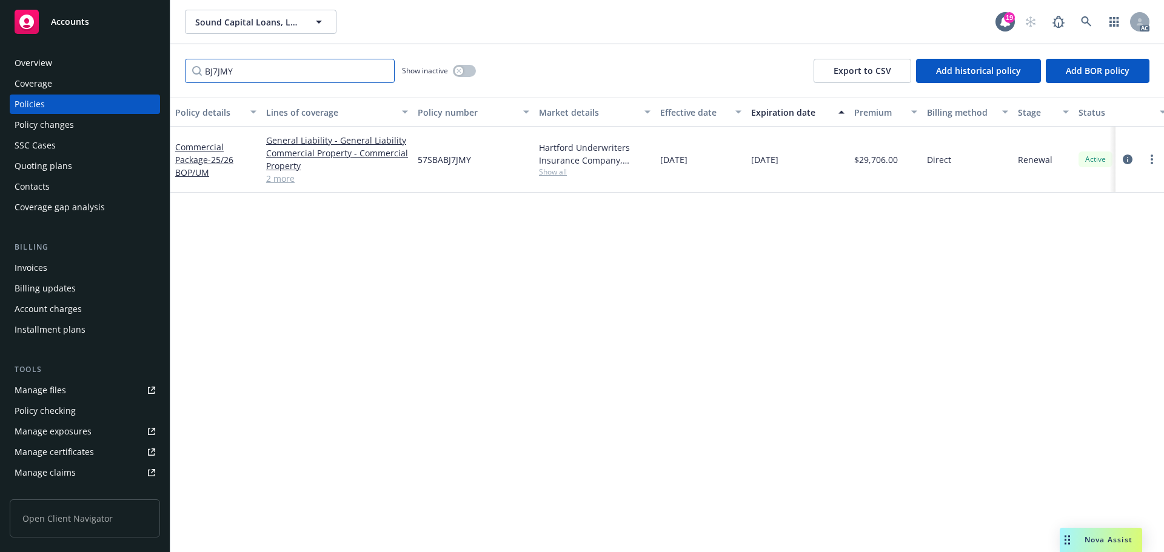
type input "BJ7JMY"
click at [1082, 15] on link at bounding box center [1086, 22] width 24 height 24
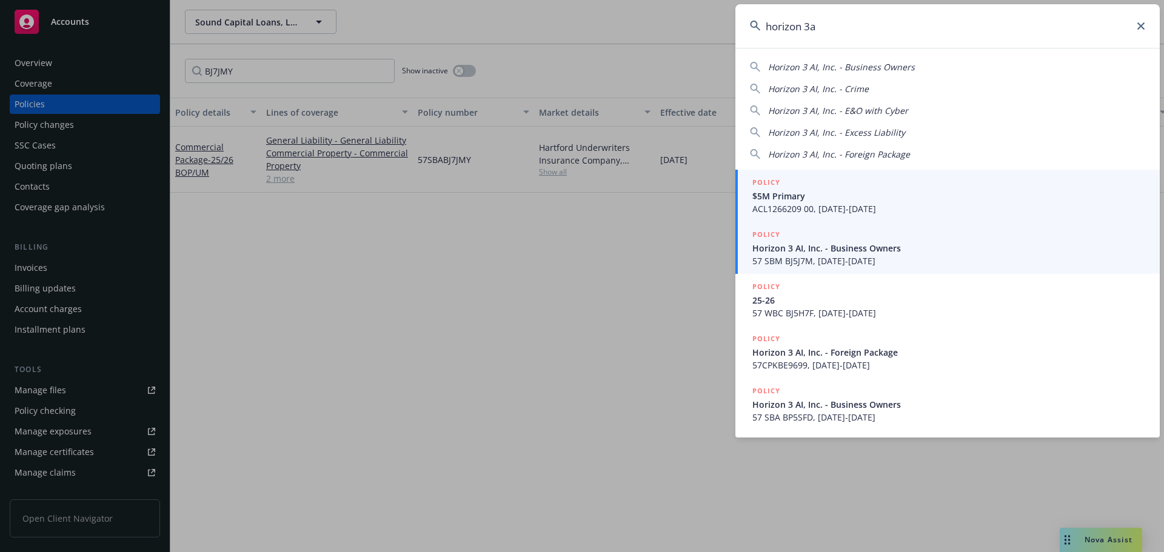
type input "horizon 3a"
click at [840, 256] on span "57 SBM BJ5J7M, [DATE]-[DATE]" at bounding box center [948, 261] width 393 height 13
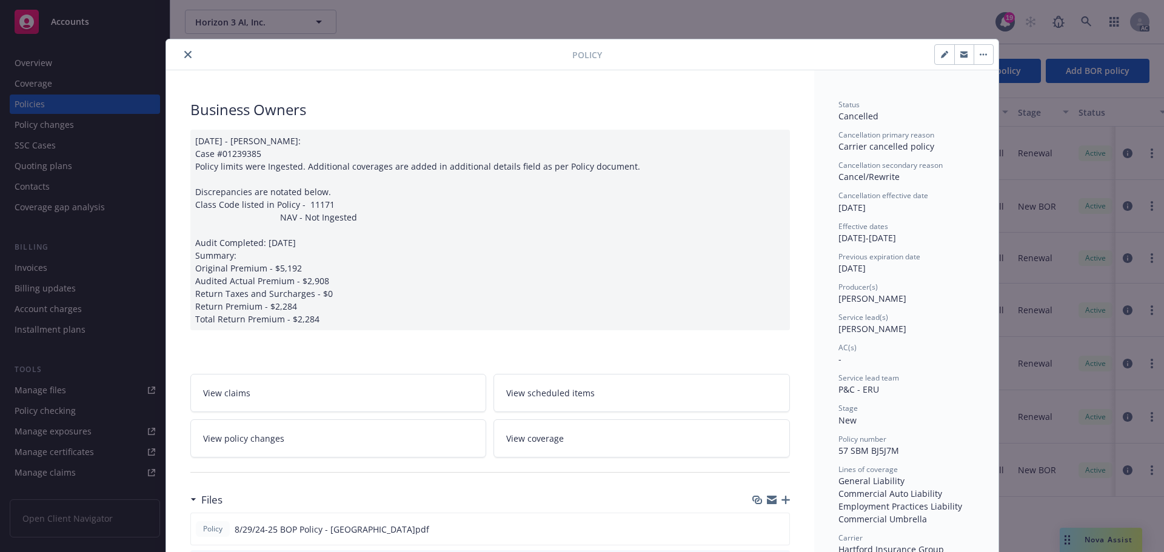
click at [190, 48] on div at bounding box center [371, 54] width 401 height 15
click at [184, 53] on icon "close" at bounding box center [187, 54] width 7 height 7
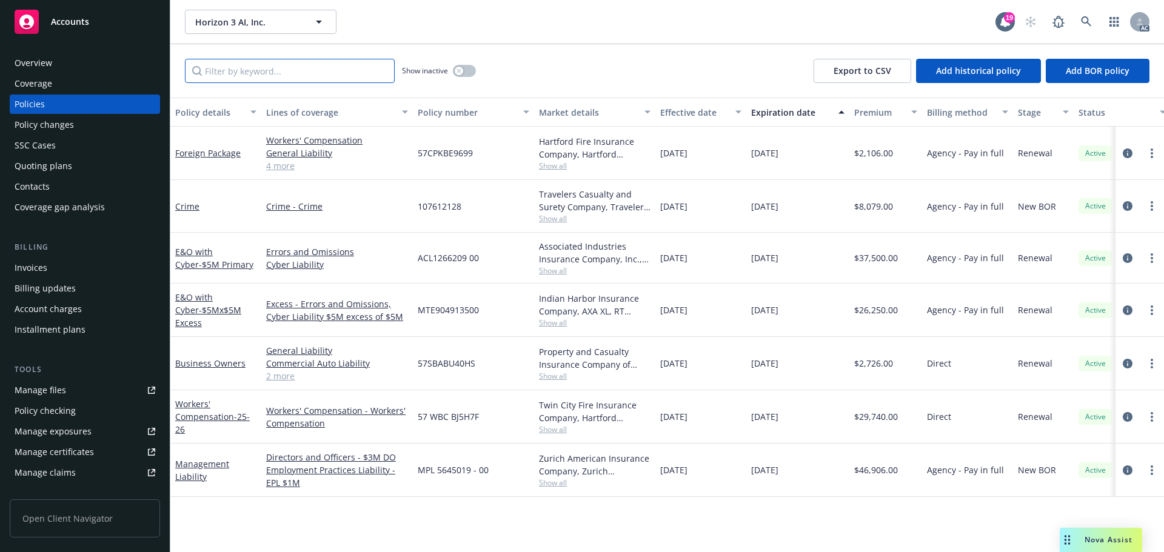
click at [302, 77] on input "Filter by keyword..." at bounding box center [290, 71] width 210 height 24
paste input "BP5SFD"
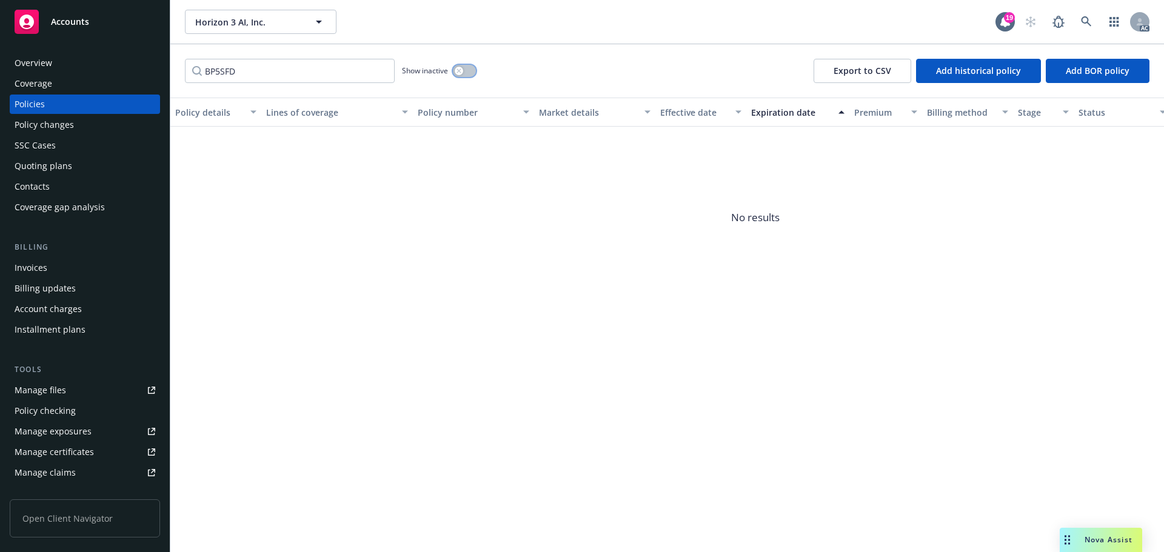
click at [468, 69] on button "button" at bounding box center [464, 71] width 23 height 12
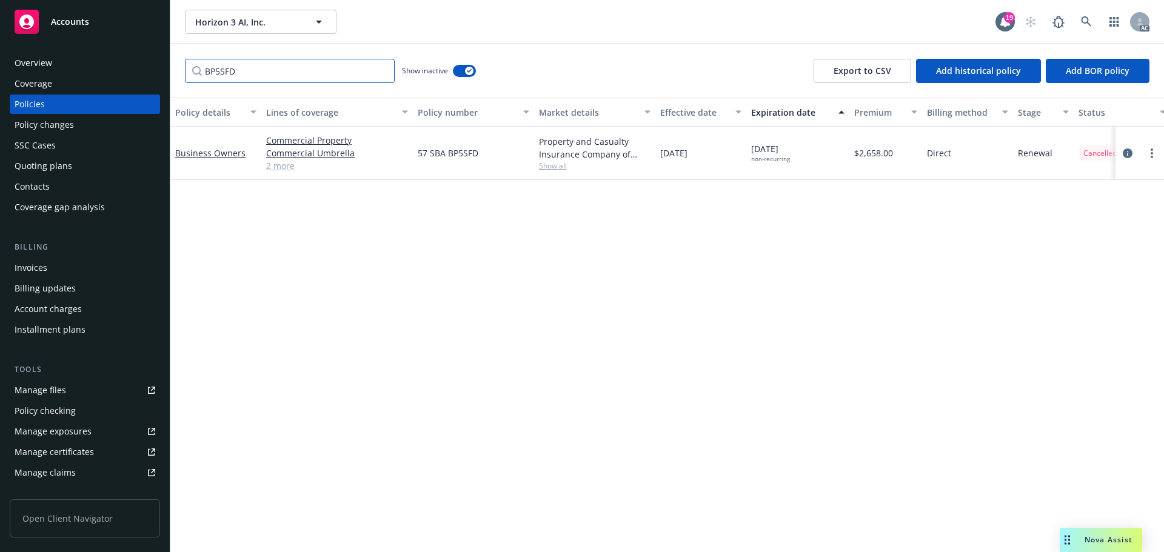
click at [236, 75] on input "BP5SFD" at bounding box center [290, 71] width 210 height 24
paste input "U40HS"
type input "BU40HS"
click at [1086, 14] on link at bounding box center [1086, 22] width 24 height 24
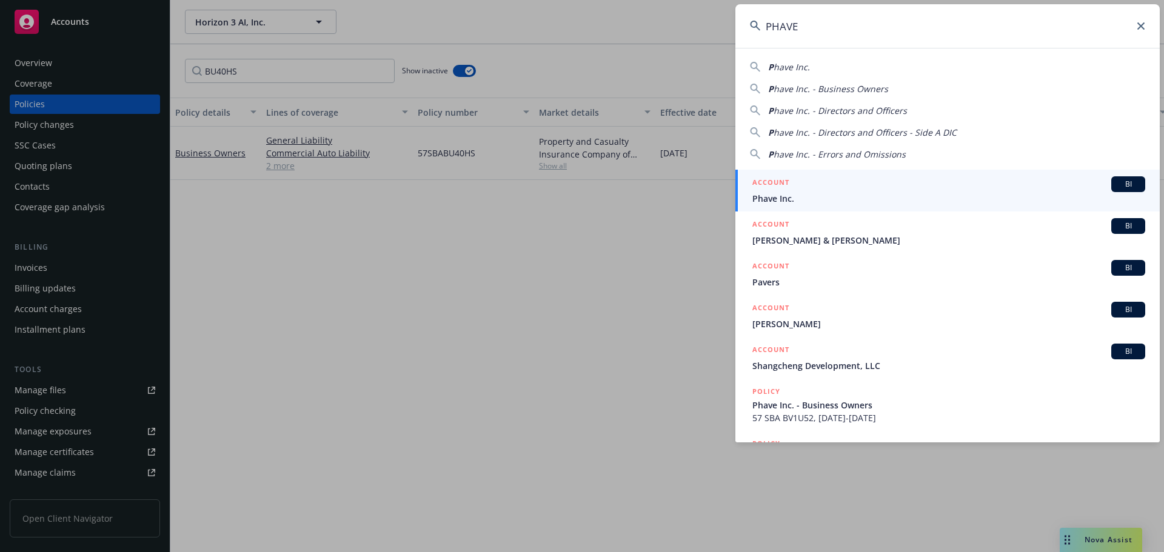
type input "PHAVE"
drag, startPoint x: 877, startPoint y: 190, endPoint x: 871, endPoint y: 182, distance: 10.3
click at [877, 190] on div "ACCOUNT BI" at bounding box center [948, 184] width 393 height 16
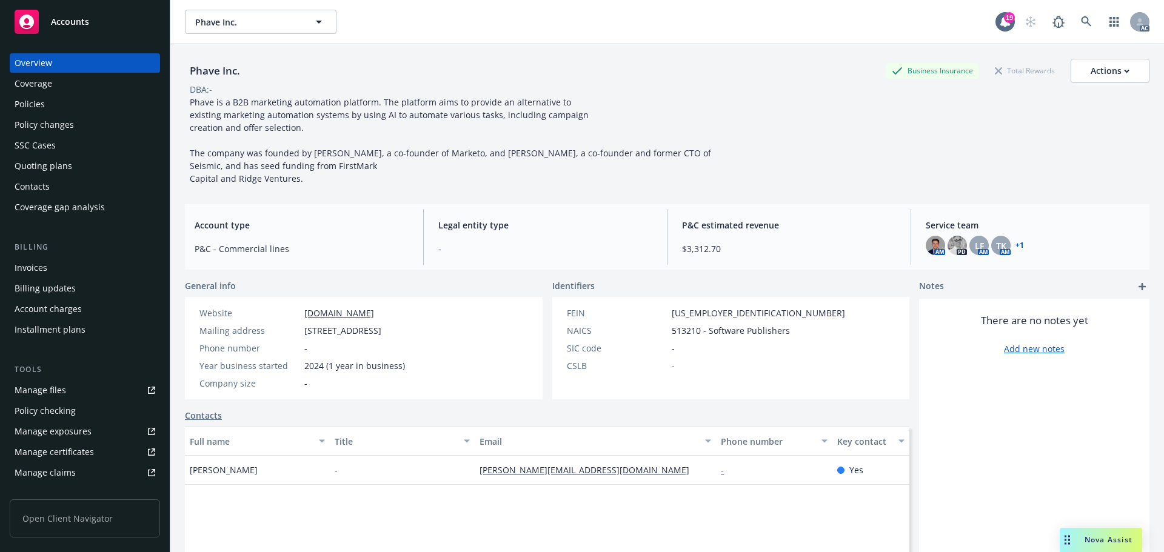
click at [57, 107] on div "Policies" at bounding box center [85, 104] width 141 height 19
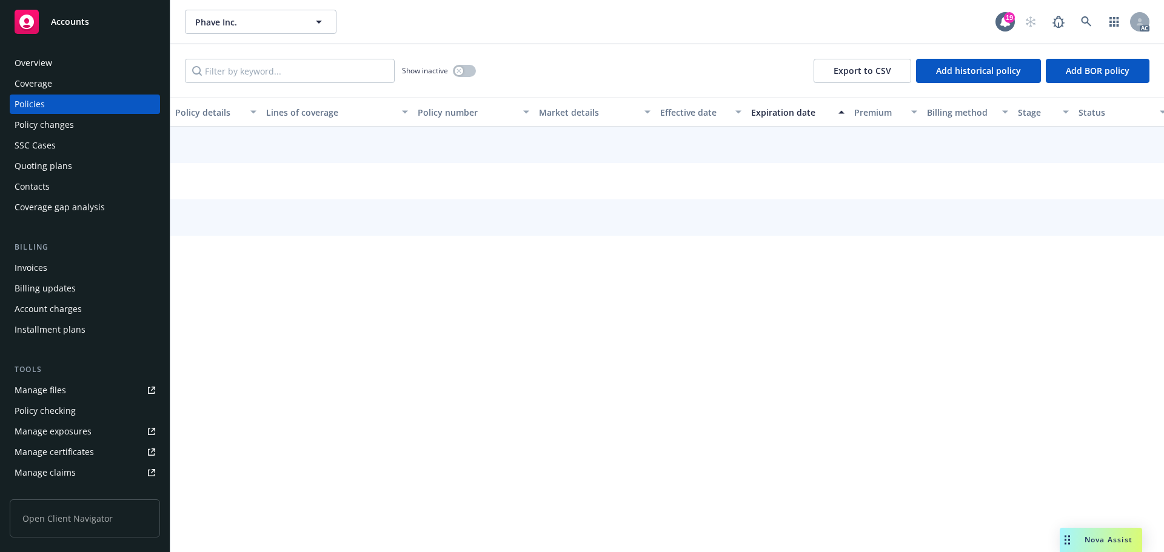
drag, startPoint x: 267, startPoint y: 57, endPoint x: 269, endPoint y: 68, distance: 11.1
click at [268, 58] on div "Show inactive Export to CSV Add historical policy Add BOR policy" at bounding box center [667, 70] width 994 height 53
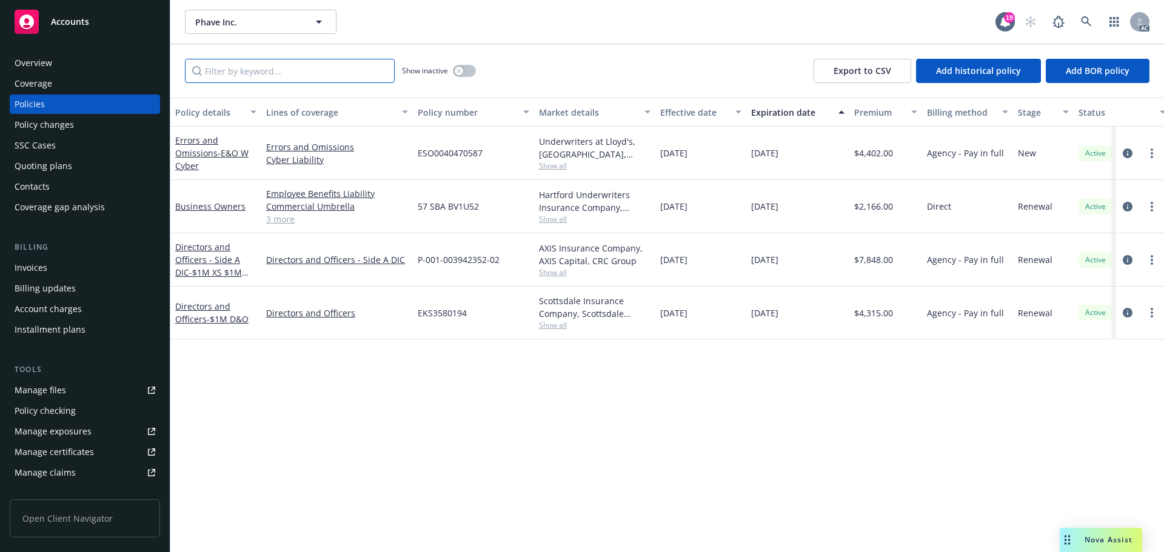
click at [268, 70] on input "Filter by keyword..." at bounding box center [290, 71] width 210 height 24
paste input "BM9S8A"
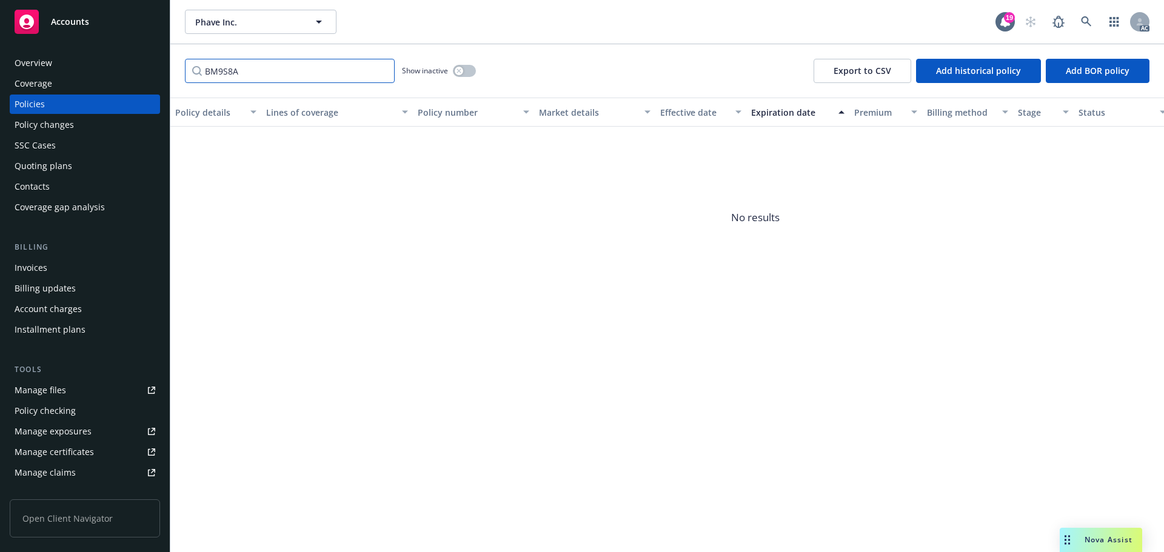
type input "BM9S8A"
click at [463, 71] on div "button" at bounding box center [459, 71] width 8 height 8
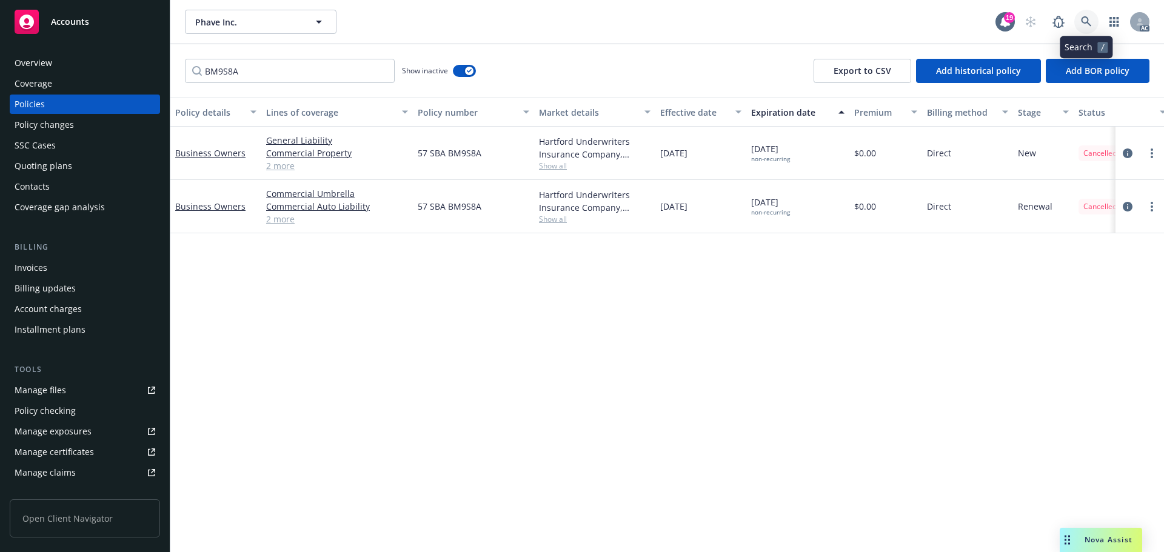
click at [1082, 25] on icon at bounding box center [1086, 21] width 11 height 11
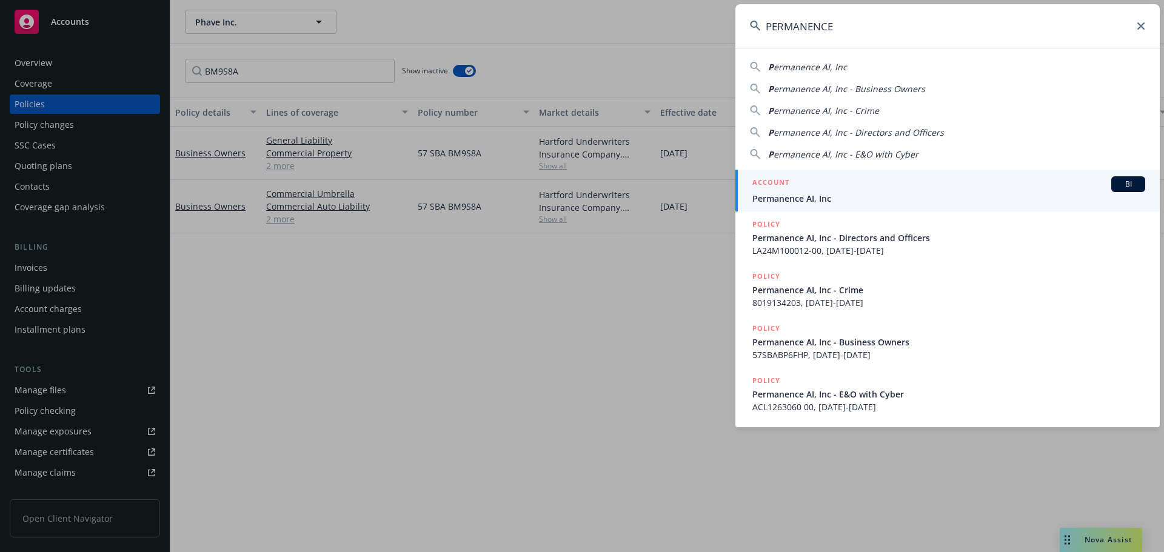
type input "PERMANENCE"
click at [861, 196] on span "Permanence AI, Inc" at bounding box center [948, 198] width 393 height 13
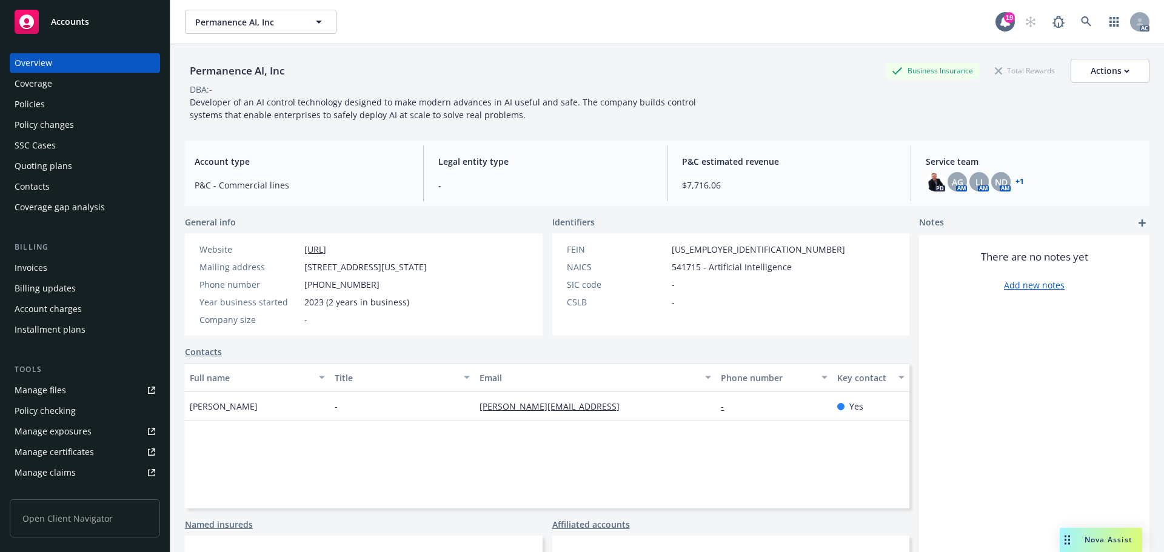
click at [44, 105] on div "Policies" at bounding box center [85, 104] width 141 height 19
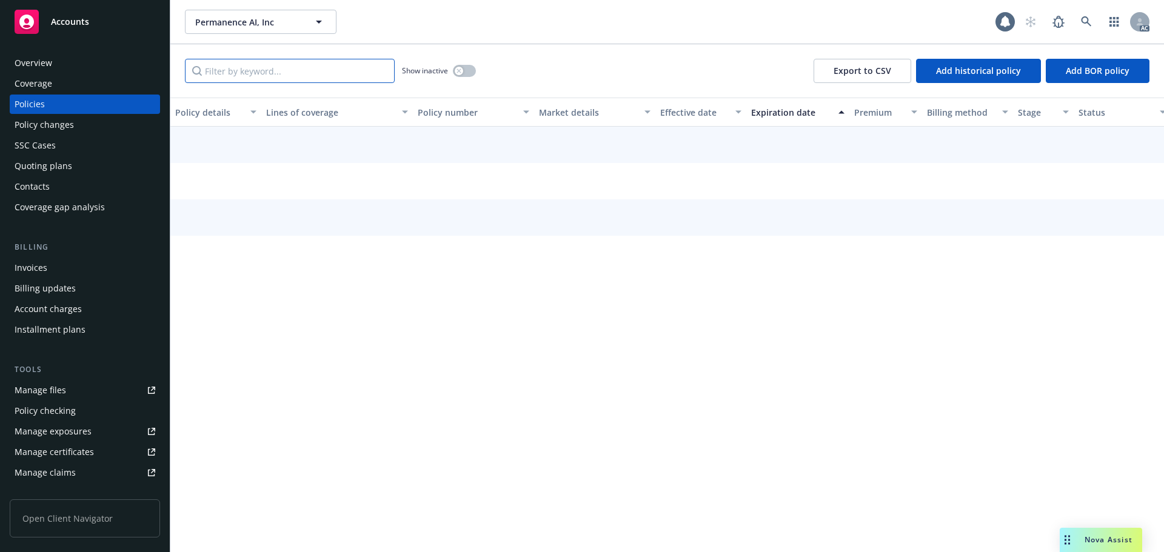
click at [242, 75] on input "Filter by keyword..." at bounding box center [290, 71] width 210 height 24
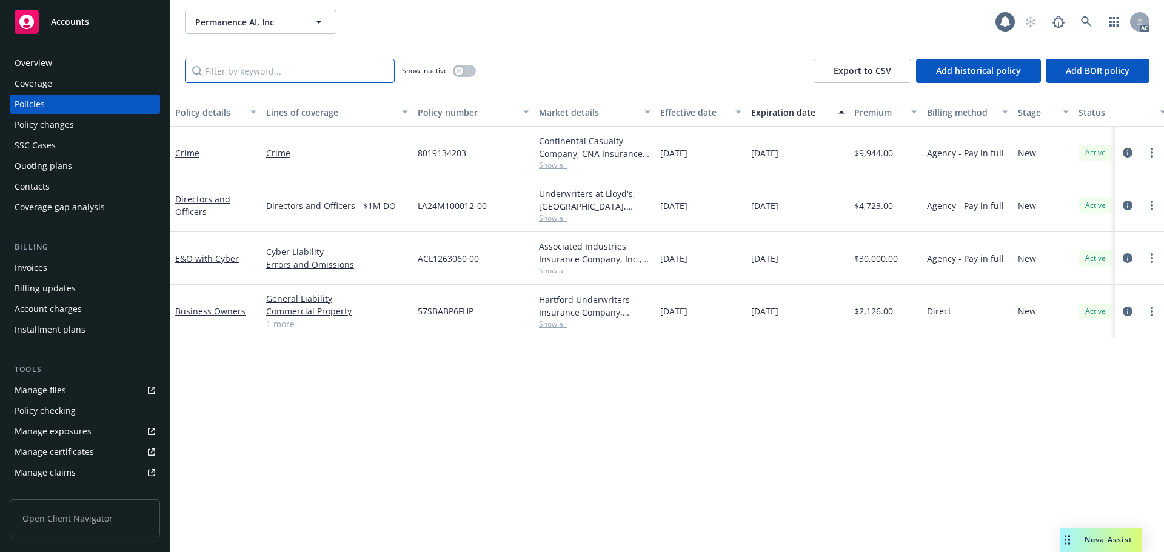
paste input "BP6FHP"
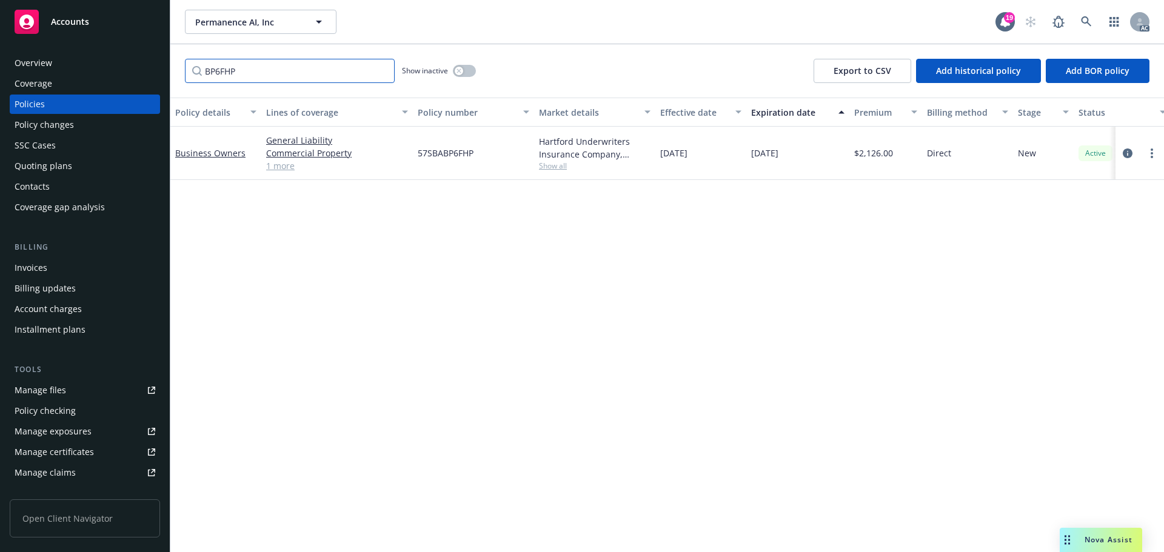
type input "BP6FHP"
click at [1074, 20] on div "AC" at bounding box center [1083, 22] width 131 height 24
click at [1078, 20] on link at bounding box center [1086, 22] width 24 height 24
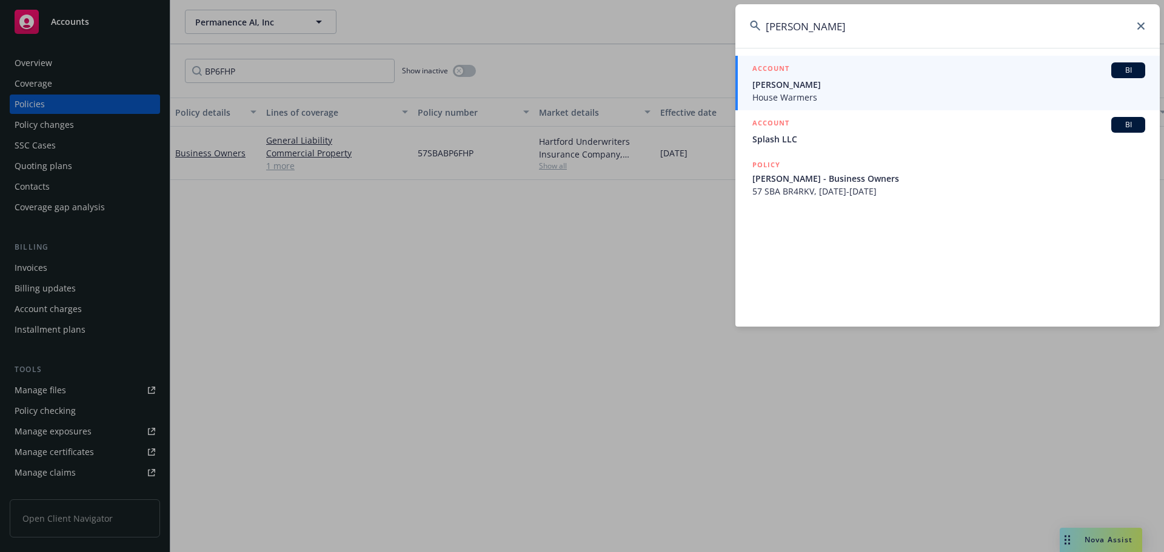
type input "[PERSON_NAME]"
click at [813, 87] on span "[PERSON_NAME]" at bounding box center [948, 84] width 393 height 13
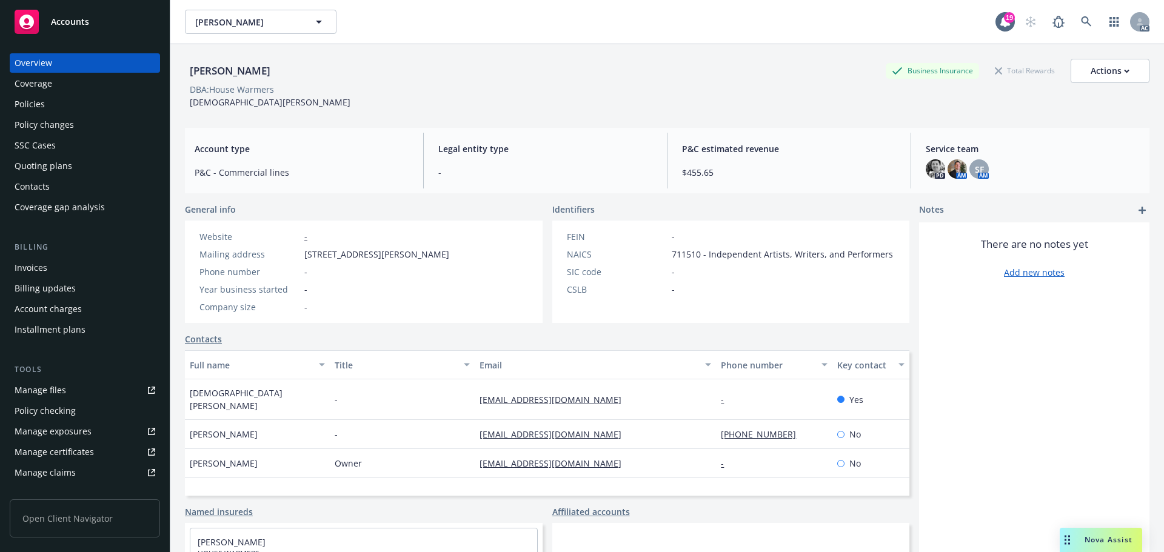
click at [77, 95] on div "Policies" at bounding box center [85, 104] width 141 height 19
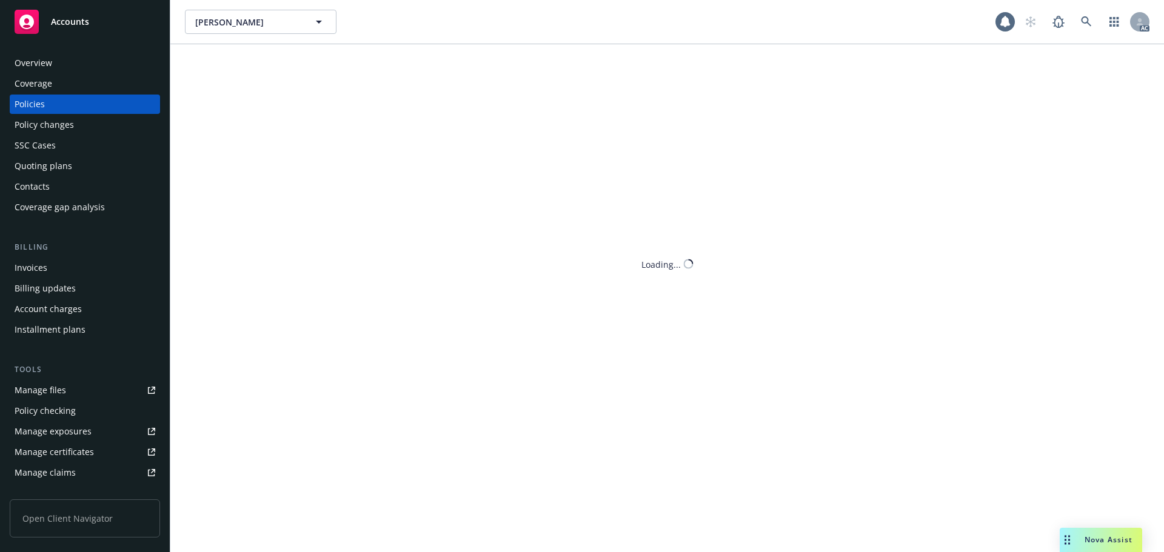
click at [69, 106] on div "Policies" at bounding box center [85, 104] width 141 height 19
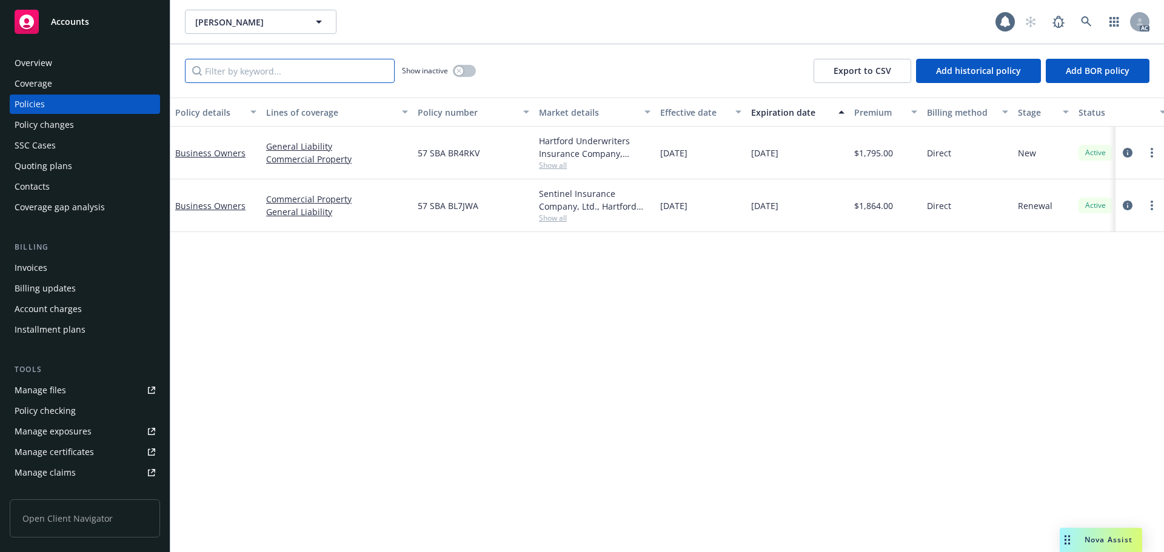
click at [234, 82] on input "Filter by keyword..." at bounding box center [290, 71] width 210 height 24
paste input "BR4RKV"
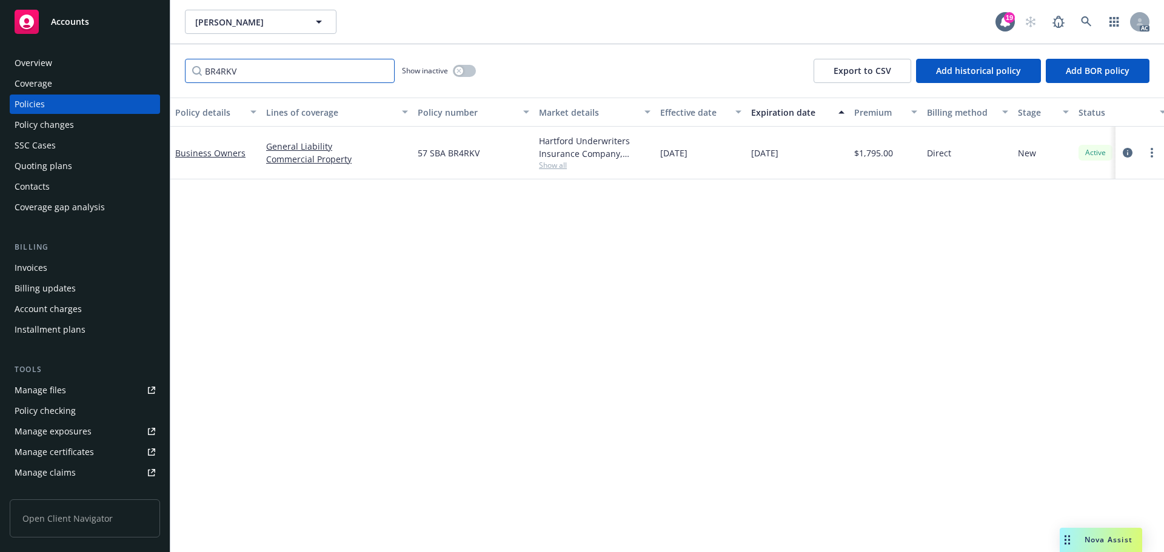
type input "BR4RKV"
click at [1083, 23] on icon at bounding box center [1086, 21] width 10 height 10
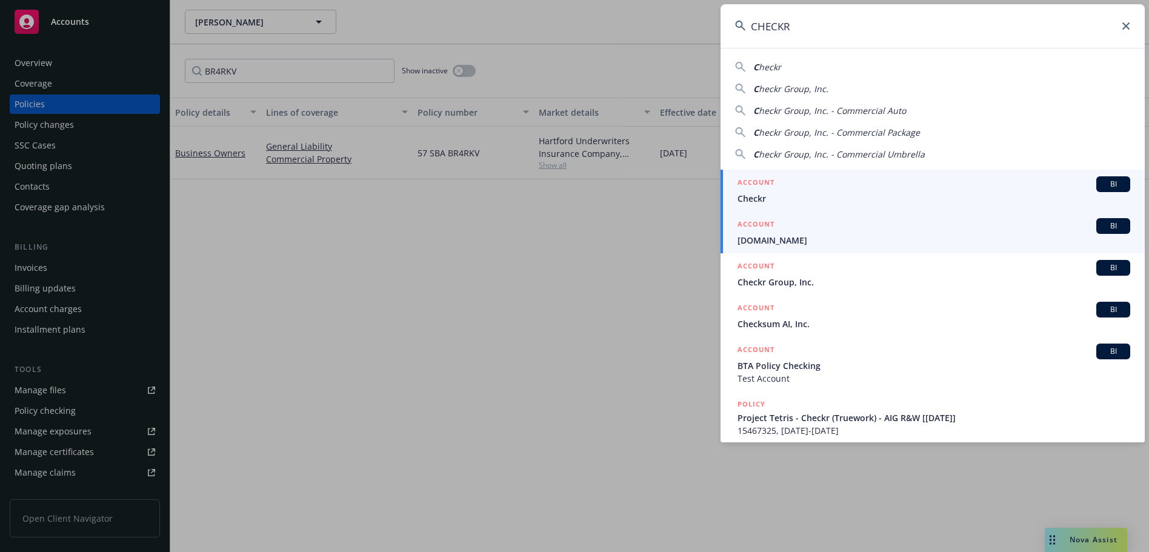
type input "CHECKR"
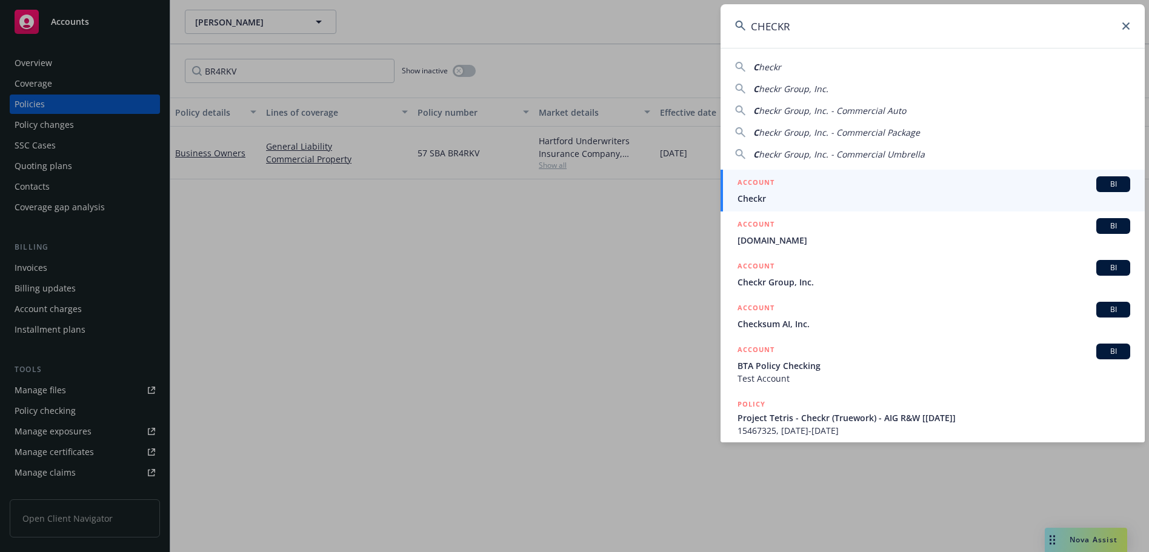
click at [809, 238] on span "[DOMAIN_NAME]" at bounding box center [934, 240] width 393 height 13
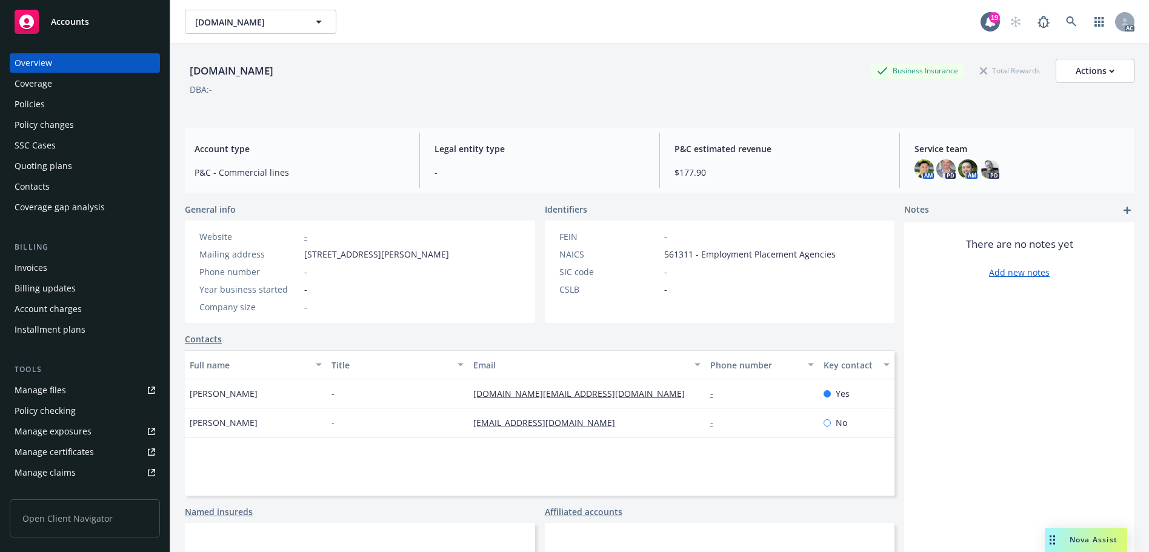
click at [77, 106] on div "Policies" at bounding box center [85, 104] width 141 height 19
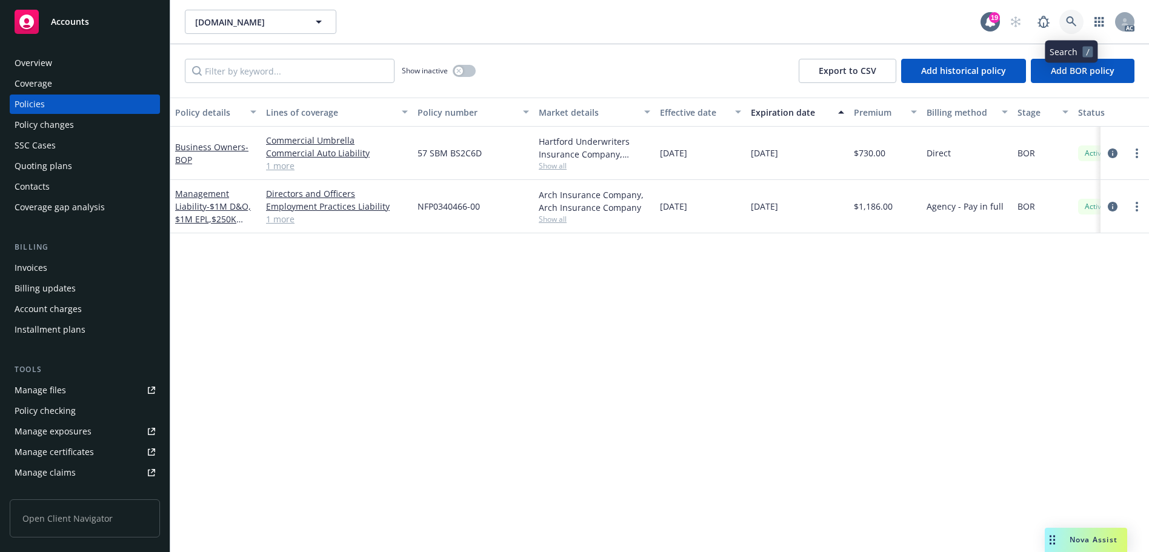
click at [1067, 28] on link at bounding box center [1072, 22] width 24 height 24
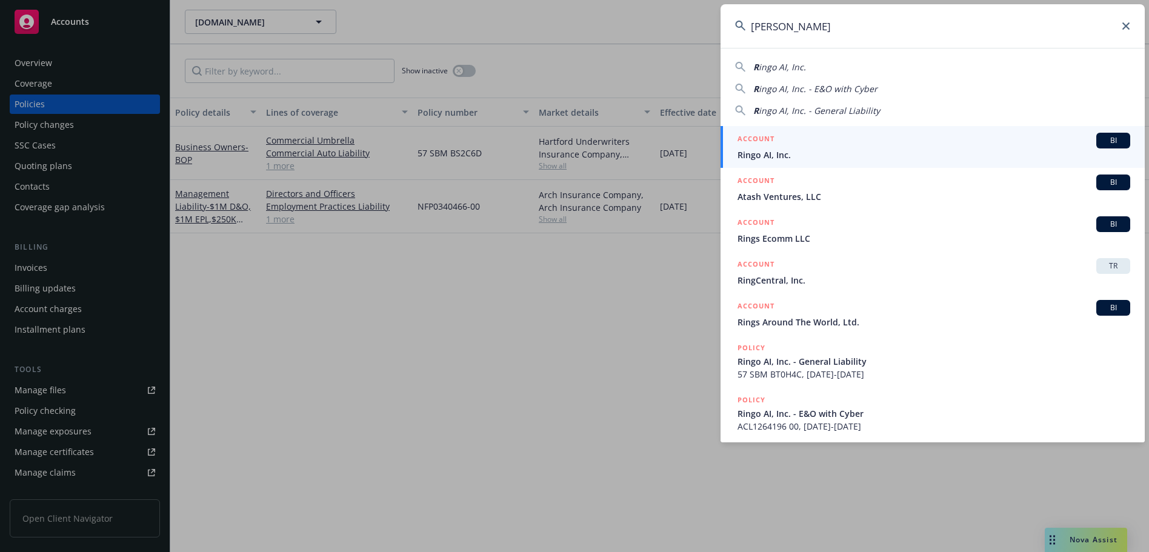
type input "[PERSON_NAME]"
click at [828, 152] on span "Ringo AI, Inc." at bounding box center [934, 155] width 393 height 13
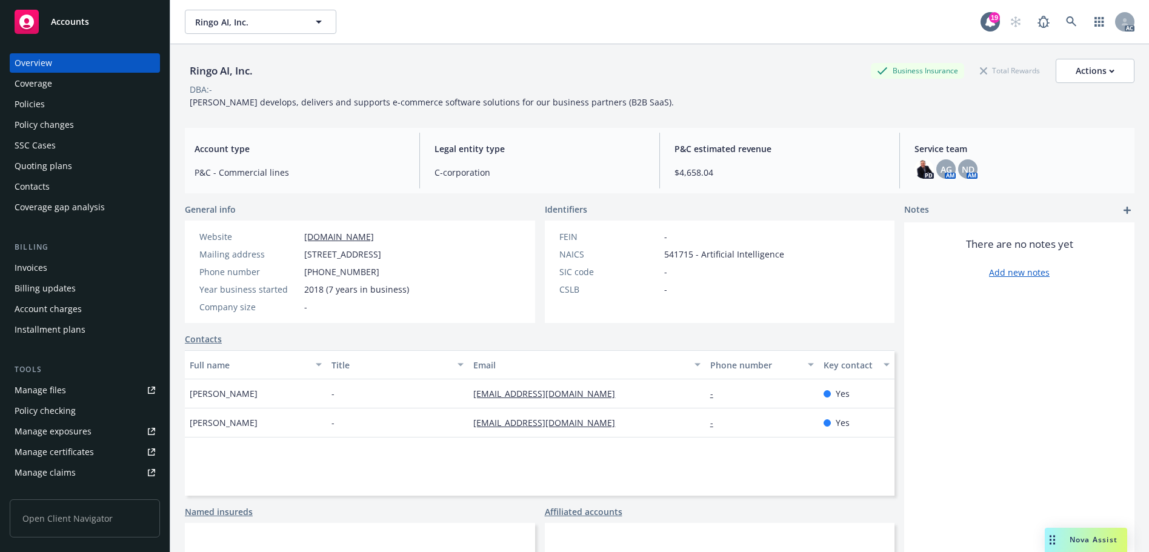
click at [46, 105] on div "Policies" at bounding box center [85, 104] width 141 height 19
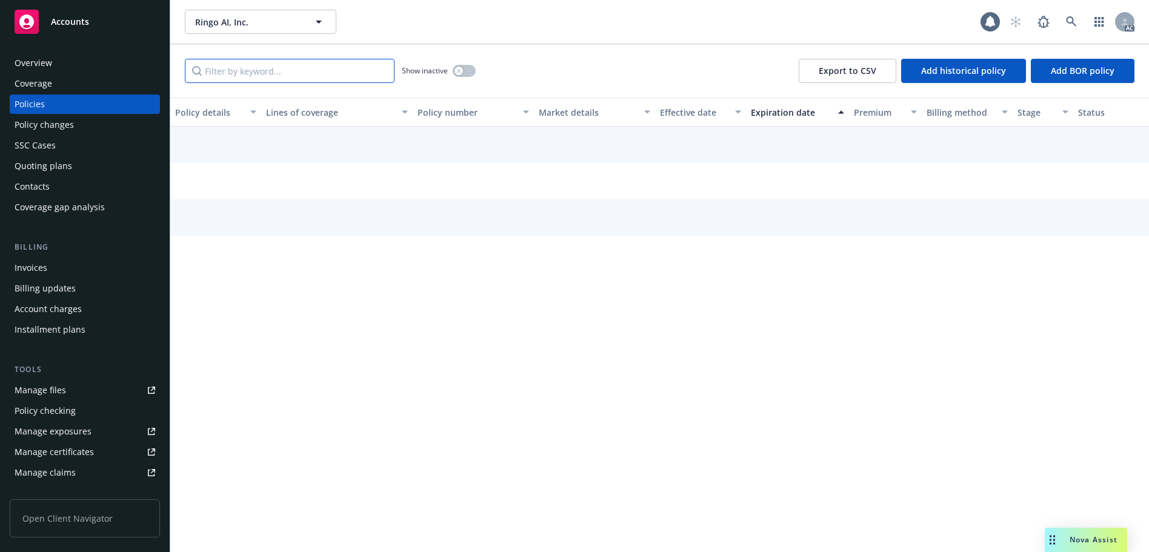
click at [244, 76] on input "Filter by keyword..." at bounding box center [290, 71] width 210 height 24
paste input "BT0H4C"
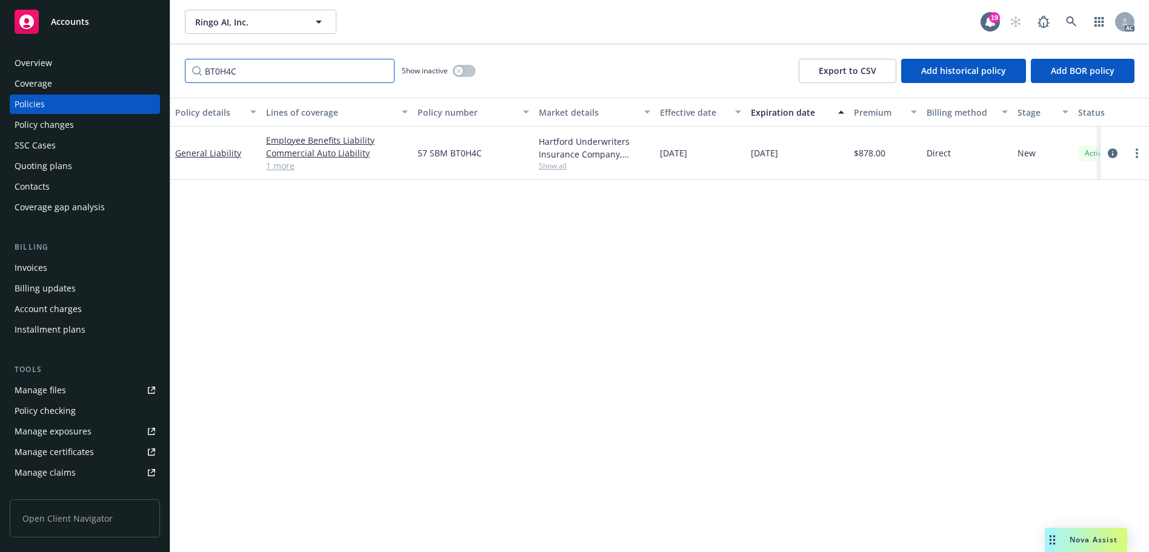
type input "BT0H4C"
click at [1073, 24] on icon at bounding box center [1071, 21] width 11 height 11
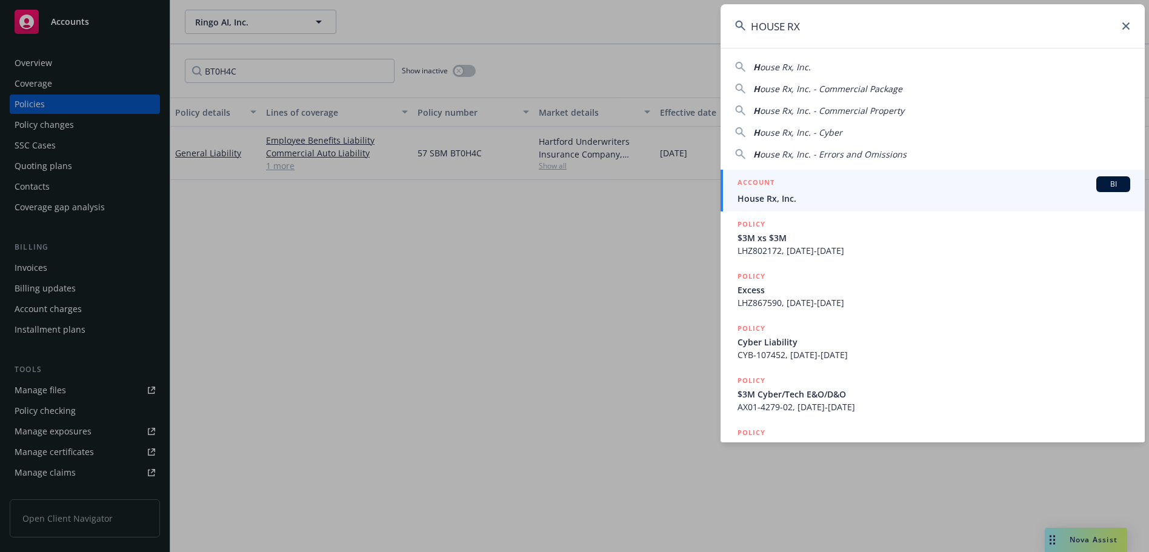
type input "HOUSE RX"
drag, startPoint x: 801, startPoint y: 189, endPoint x: 799, endPoint y: 178, distance: 11.2
click at [801, 189] on div "ACCOUNT BI" at bounding box center [934, 184] width 393 height 16
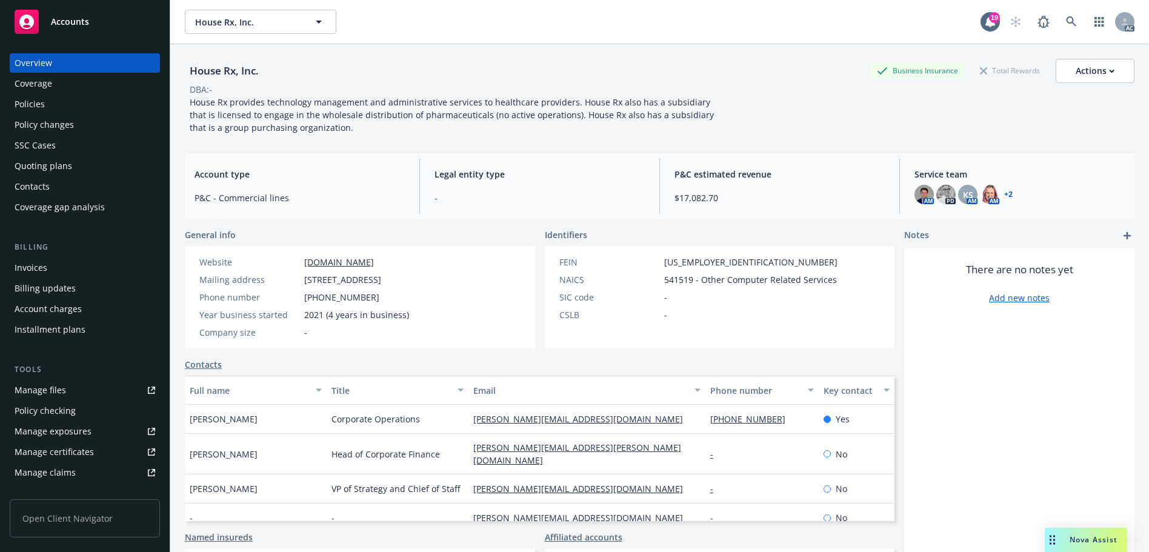
click at [71, 105] on div "Policies" at bounding box center [85, 104] width 141 height 19
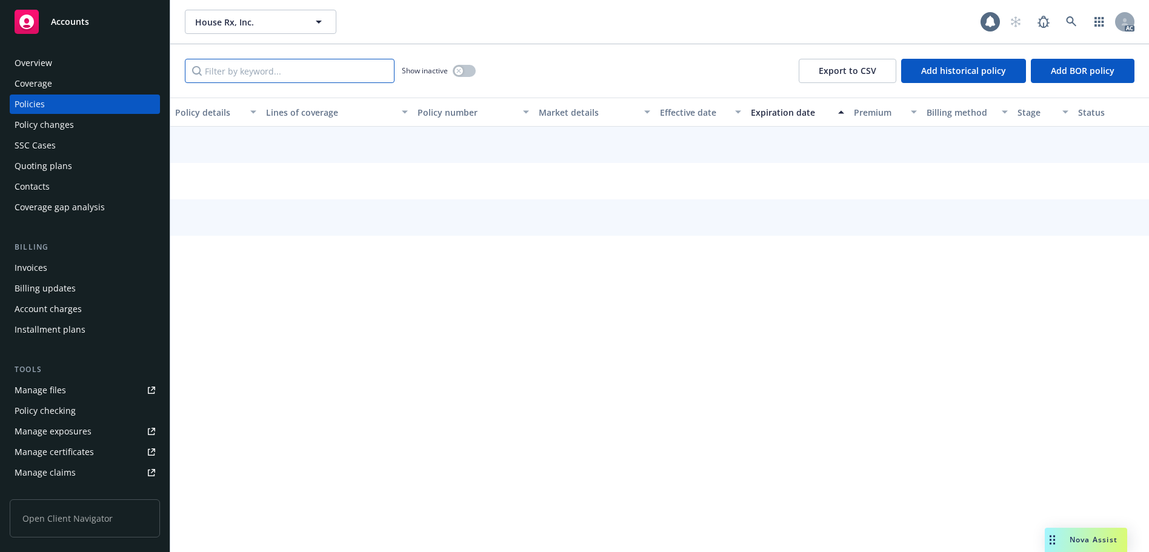
click at [252, 70] on input "Filter by keyword..." at bounding box center [290, 71] width 210 height 24
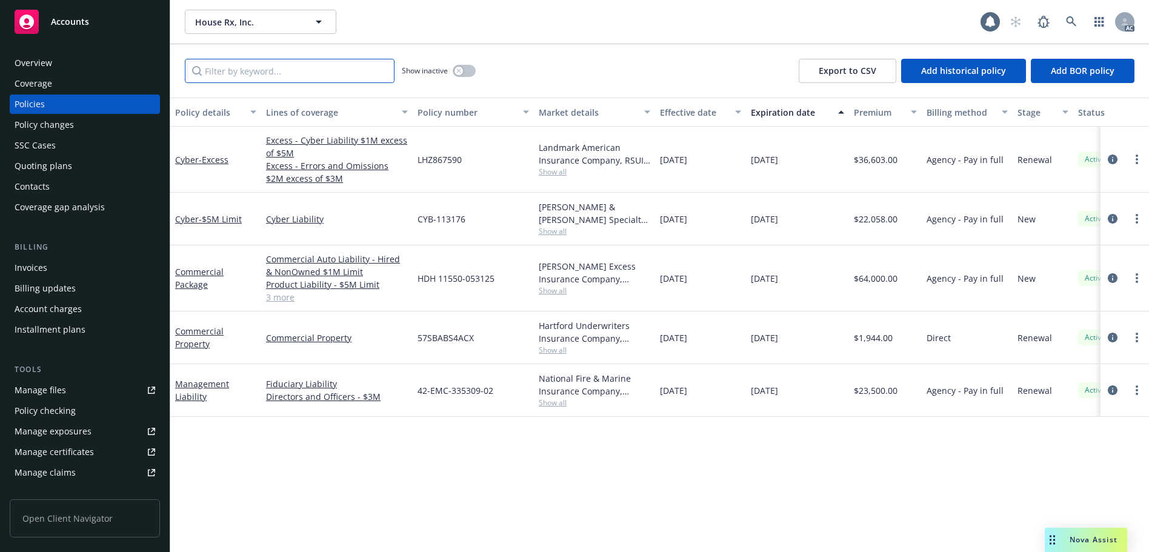
paste input "BS4ACX"
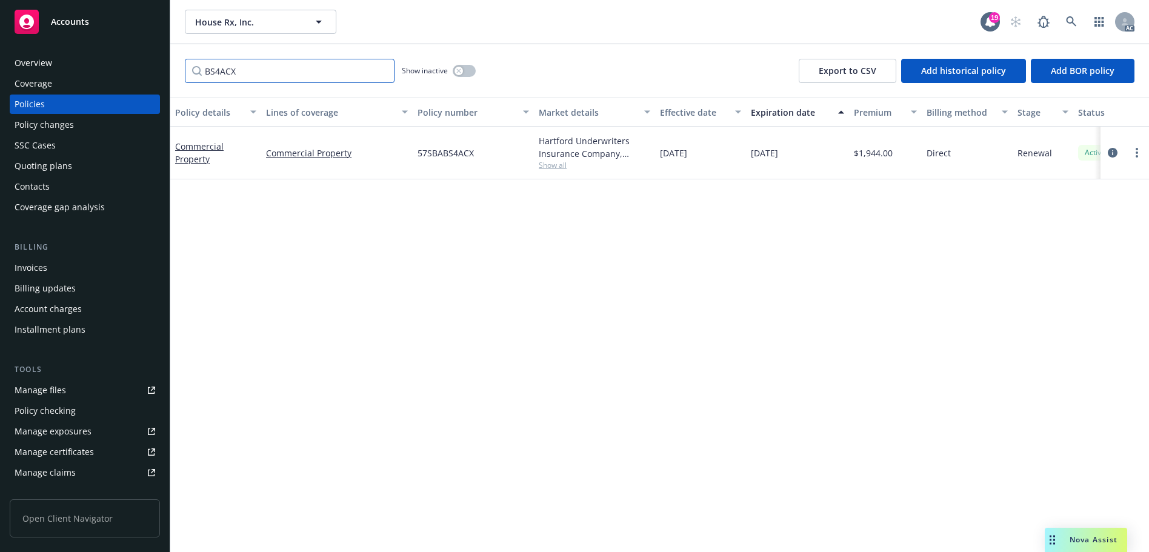
type input "BS4ACX"
click at [1077, 15] on link at bounding box center [1072, 22] width 24 height 24
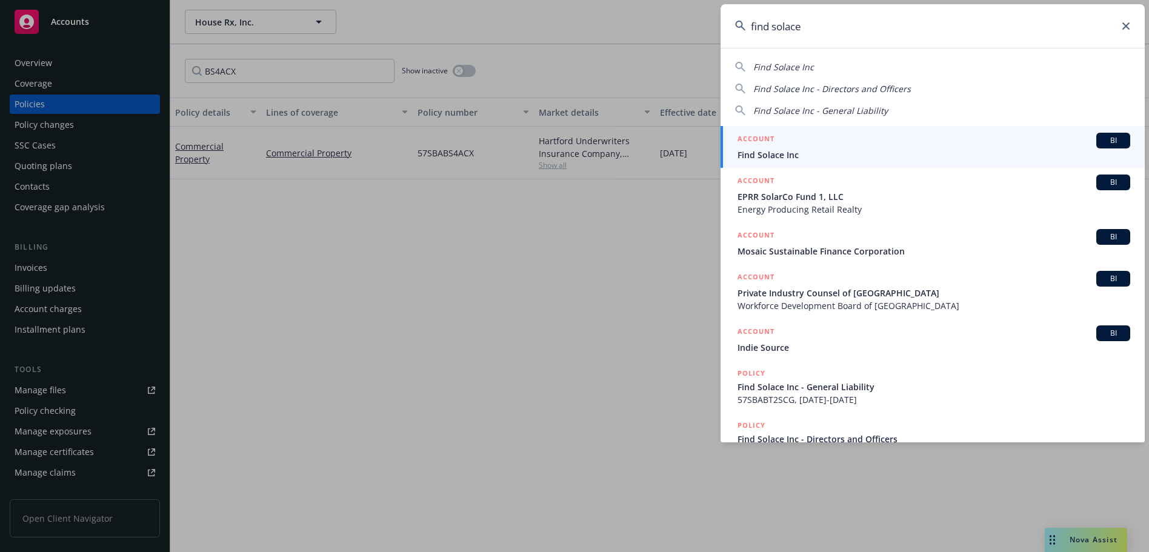
type input "find solace"
click at [845, 138] on div "ACCOUNT BI" at bounding box center [934, 141] width 393 height 16
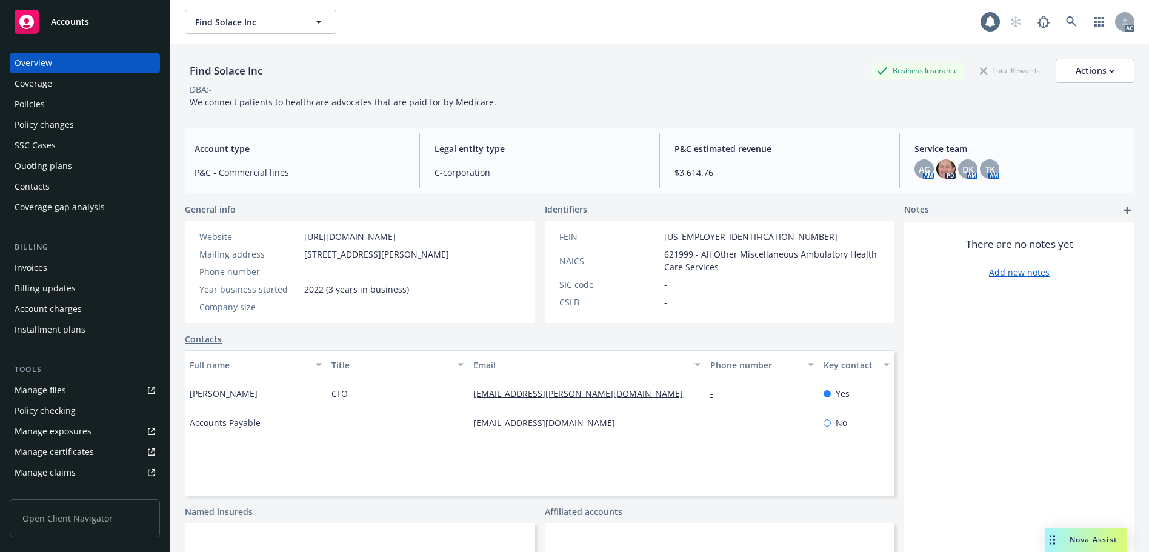
click at [56, 104] on div "Policies" at bounding box center [85, 104] width 141 height 19
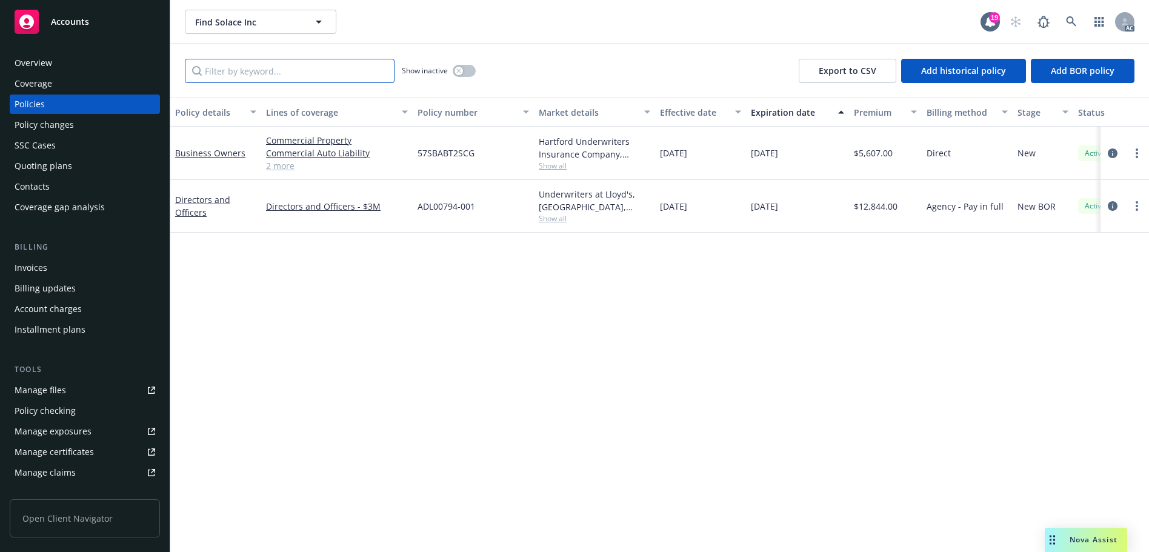
click at [247, 72] on input "Filter by keyword..." at bounding box center [290, 71] width 210 height 24
paste input "BT2SCG"
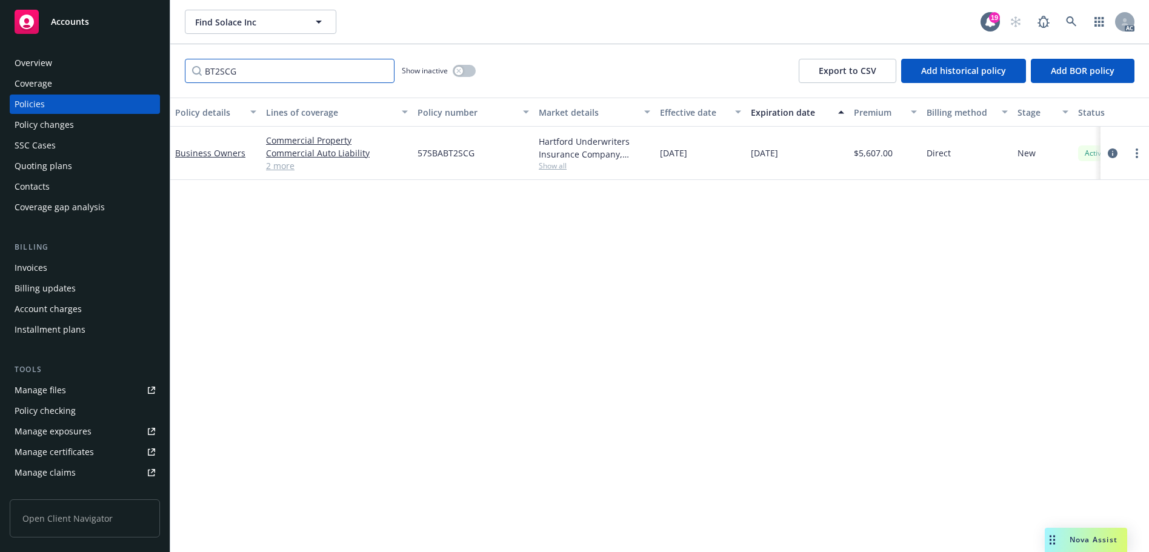
type input "BT2SCG"
drag, startPoint x: 1066, startPoint y: 27, endPoint x: 1052, endPoint y: 39, distance: 18.1
click at [1066, 27] on link at bounding box center [1072, 22] width 24 height 24
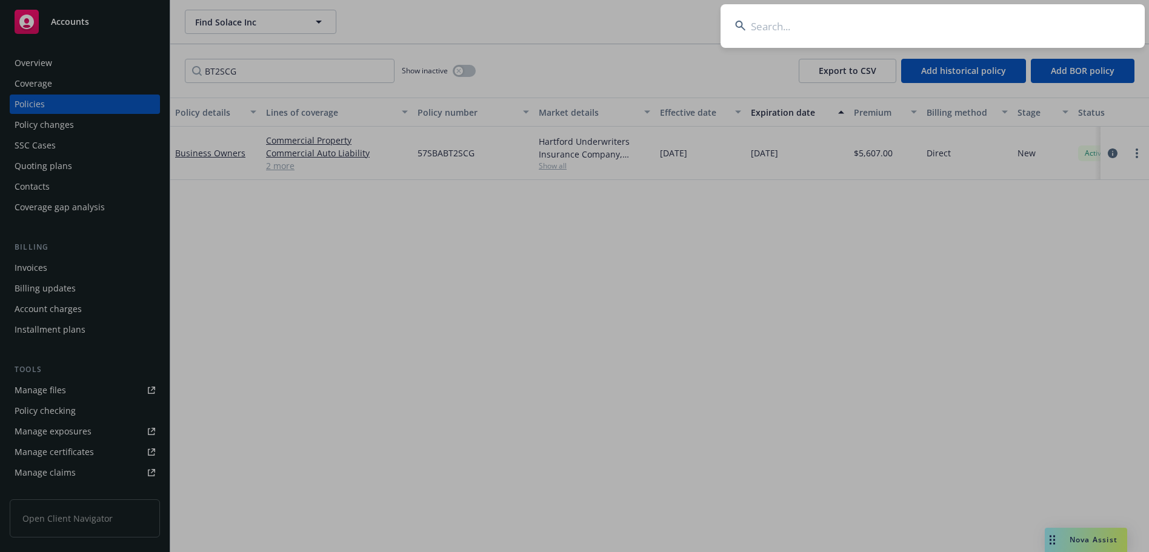
type input "THIRDLAYER"
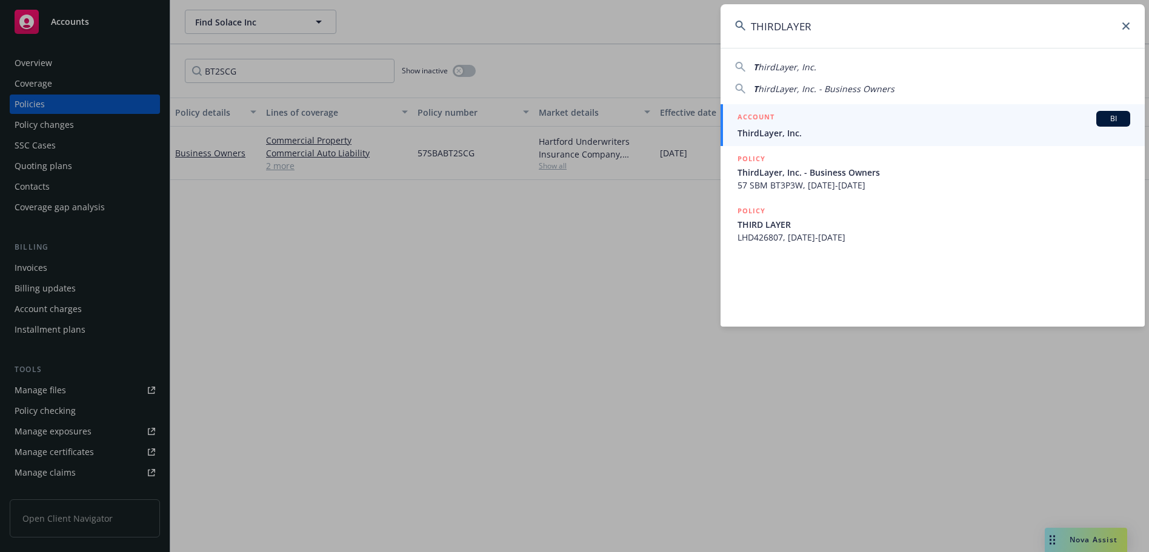
click at [797, 125] on div "ACCOUNT BI" at bounding box center [934, 119] width 393 height 16
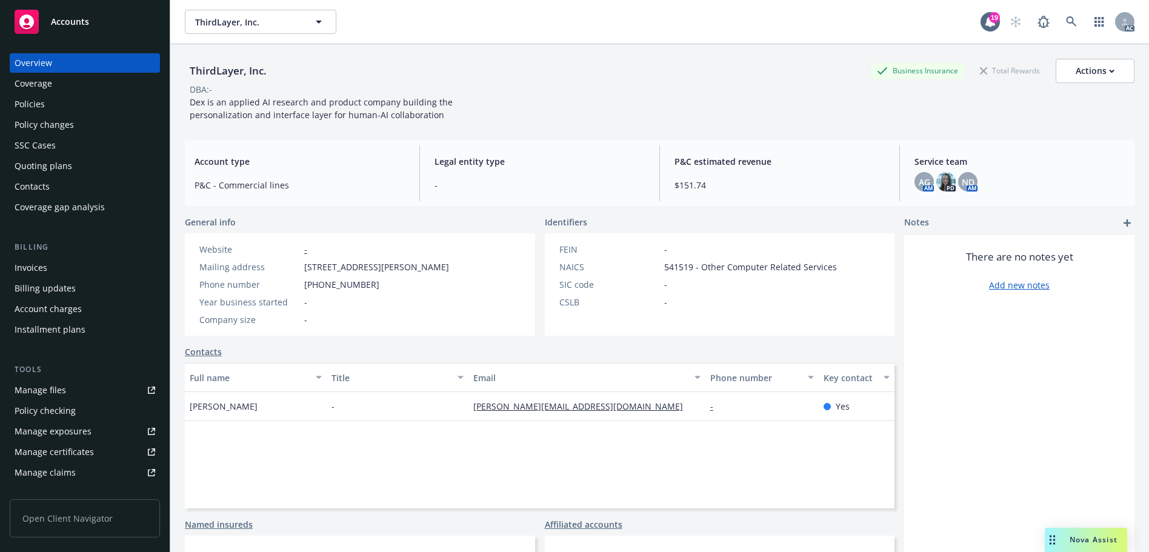
click at [32, 102] on div "Policies" at bounding box center [30, 104] width 30 height 19
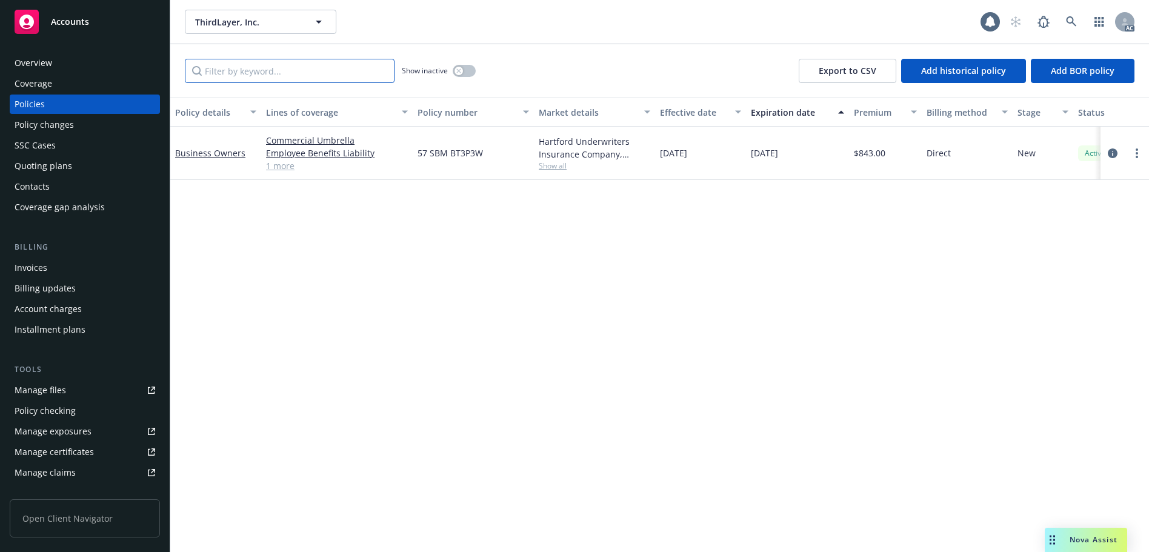
click at [275, 69] on input "Filter by keyword..." at bounding box center [290, 71] width 210 height 24
paste input "BT3P3W"
type input "BT3P3W"
click at [1077, 15] on link at bounding box center [1072, 22] width 24 height 24
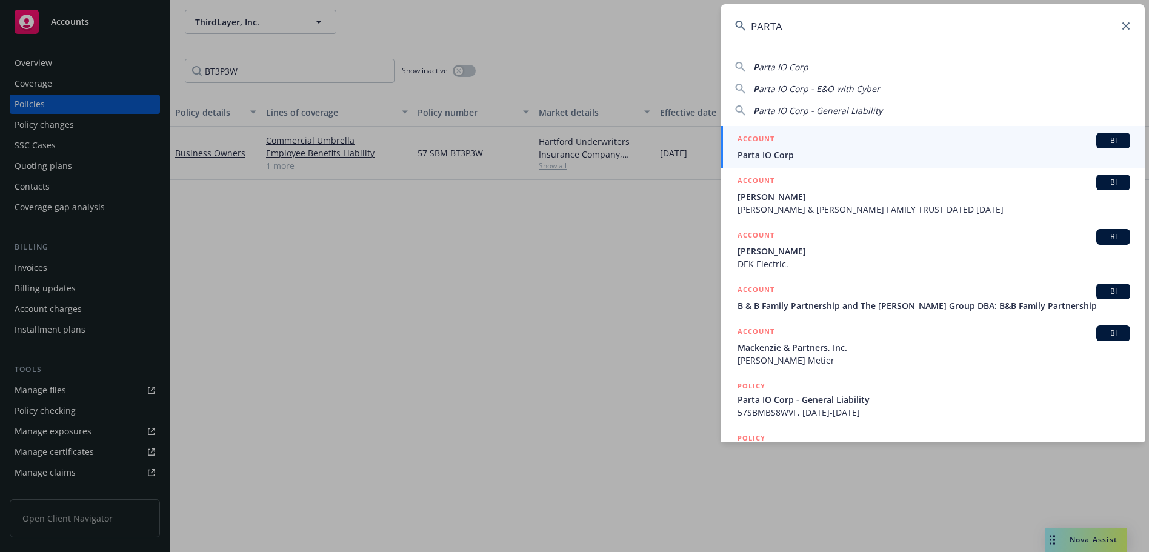
type input "PARTA"
click at [831, 153] on span "Parta IO Corp" at bounding box center [934, 155] width 393 height 13
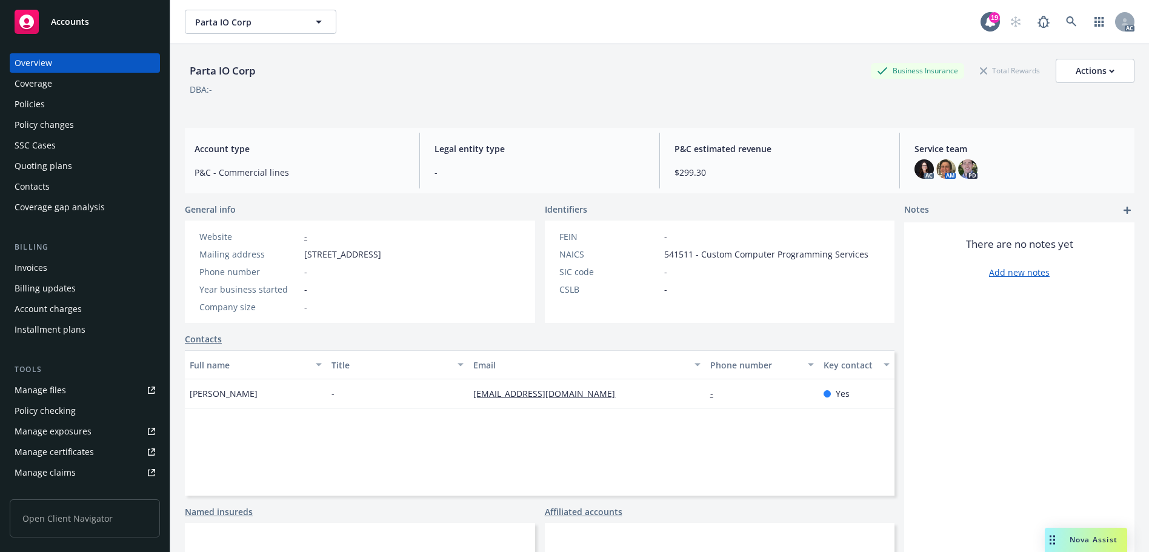
click at [76, 112] on div "Policies" at bounding box center [85, 104] width 141 height 19
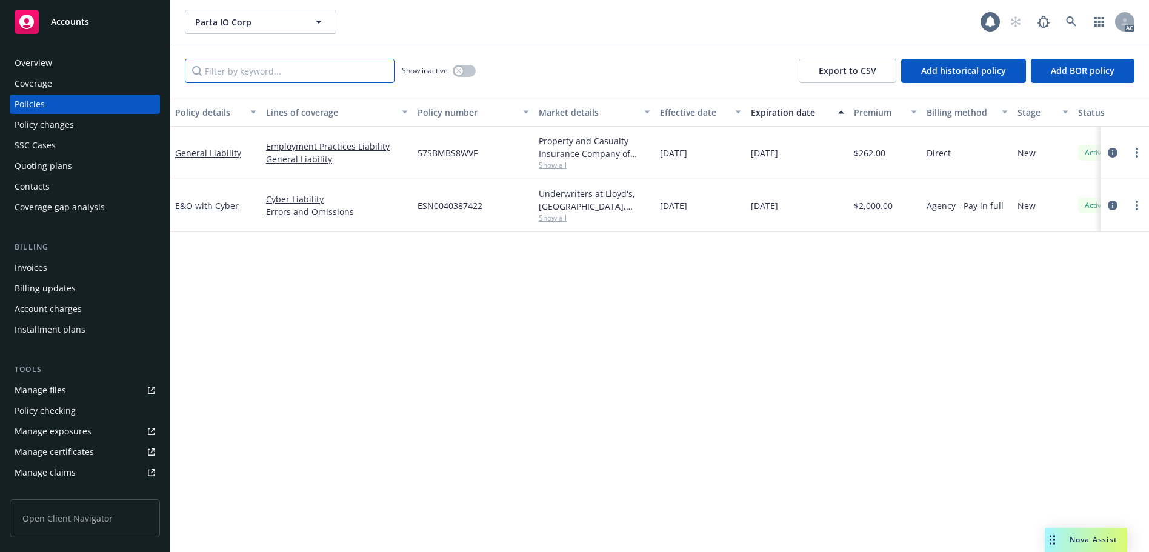
click at [250, 70] on input "Filter by keyword..." at bounding box center [290, 71] width 210 height 24
paste input "BS8WVF"
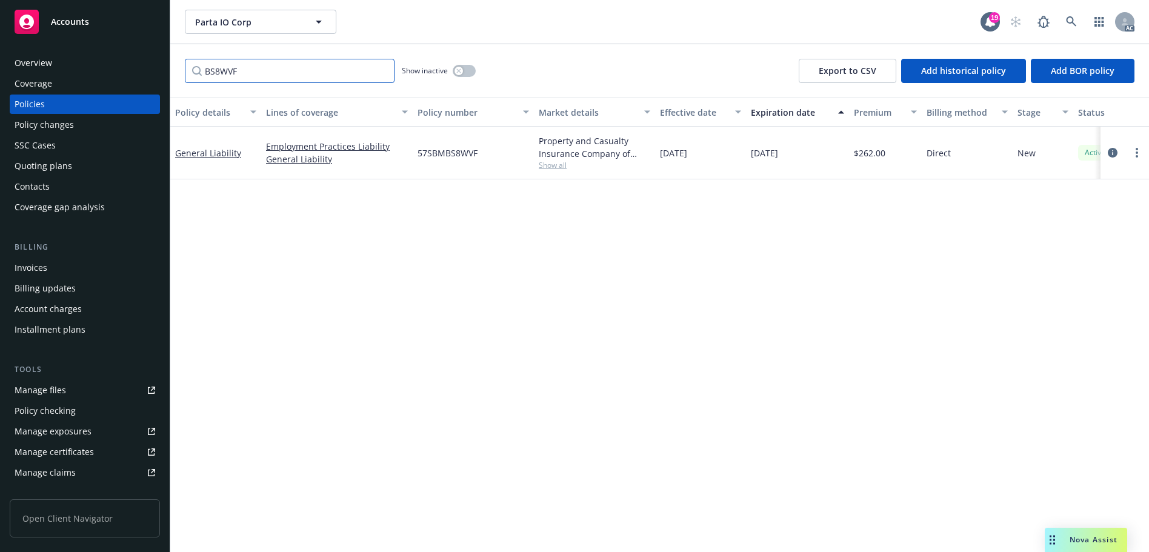
click at [296, 70] on input "BS8WVF" at bounding box center [290, 71] width 210 height 24
paste input "2P54"
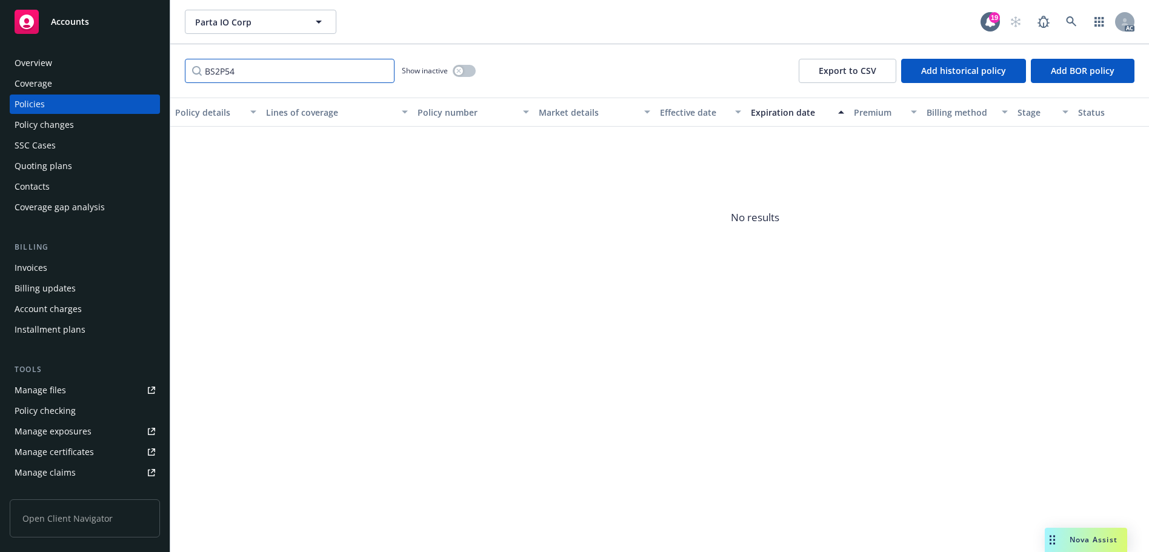
type input "BS2P54"
click at [471, 70] on button "button" at bounding box center [464, 71] width 23 height 12
click at [1071, 23] on icon at bounding box center [1071, 21] width 10 height 10
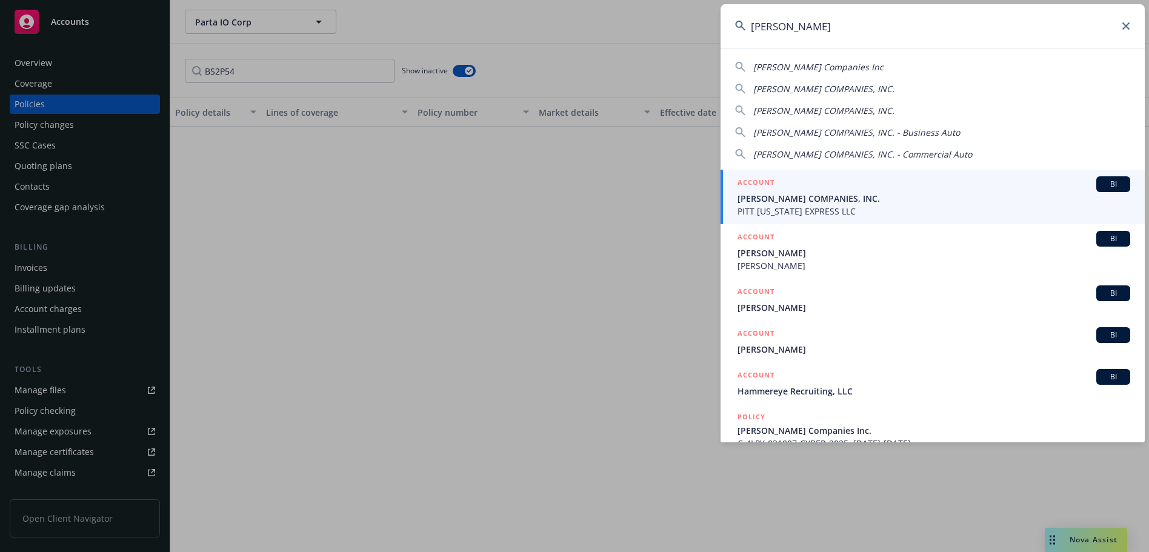
type input "[PERSON_NAME]"
click at [881, 195] on span "[PERSON_NAME] COMPANIES, INC." at bounding box center [934, 198] width 393 height 13
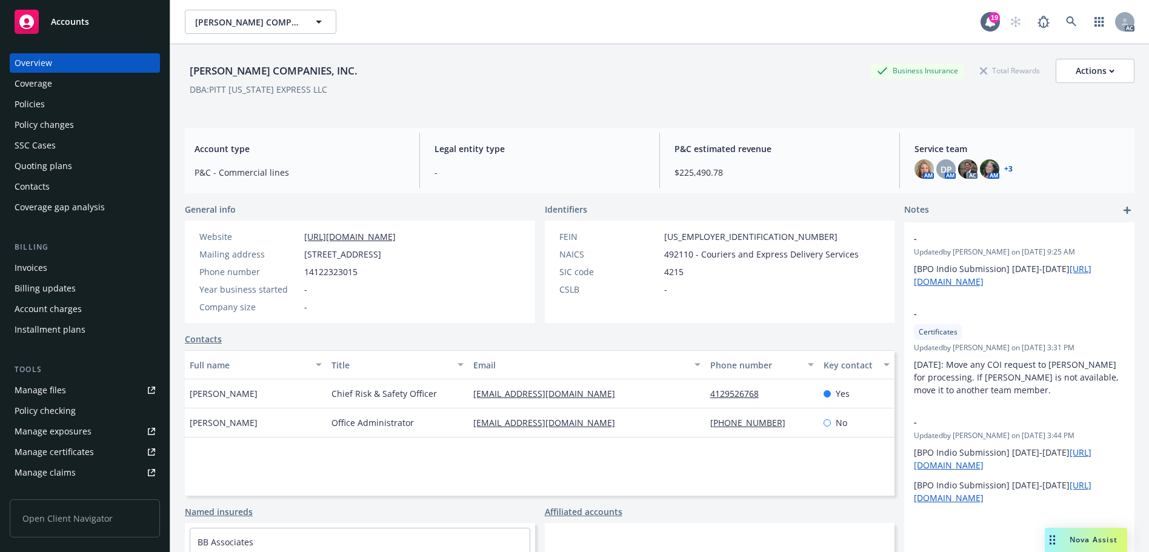
click at [35, 104] on div "Policies" at bounding box center [30, 104] width 30 height 19
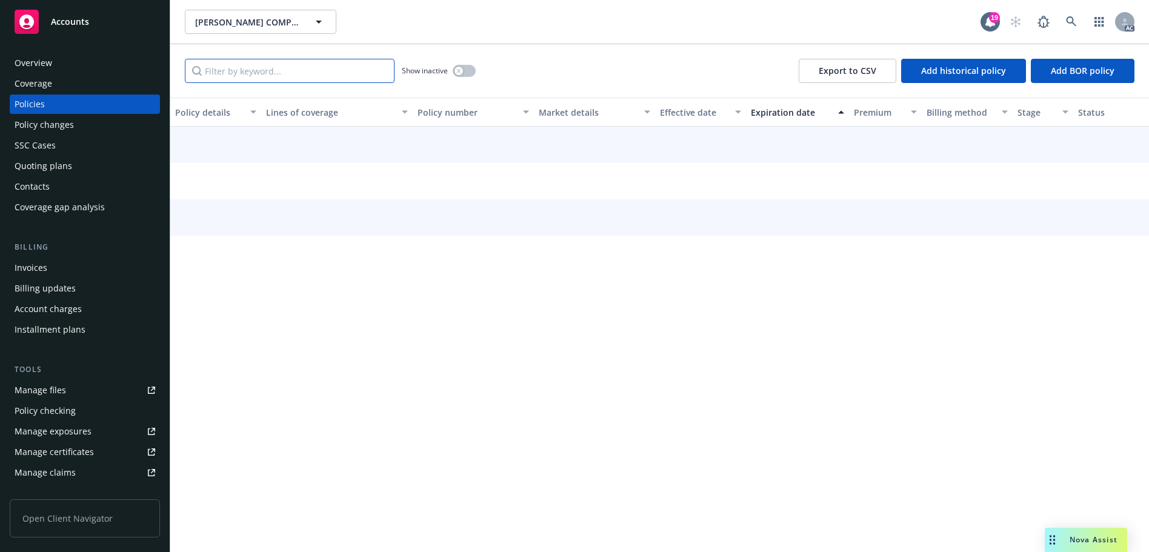
click at [267, 73] on input "Filter by keyword..." at bounding box center [290, 71] width 210 height 24
paste input "BS2P54"
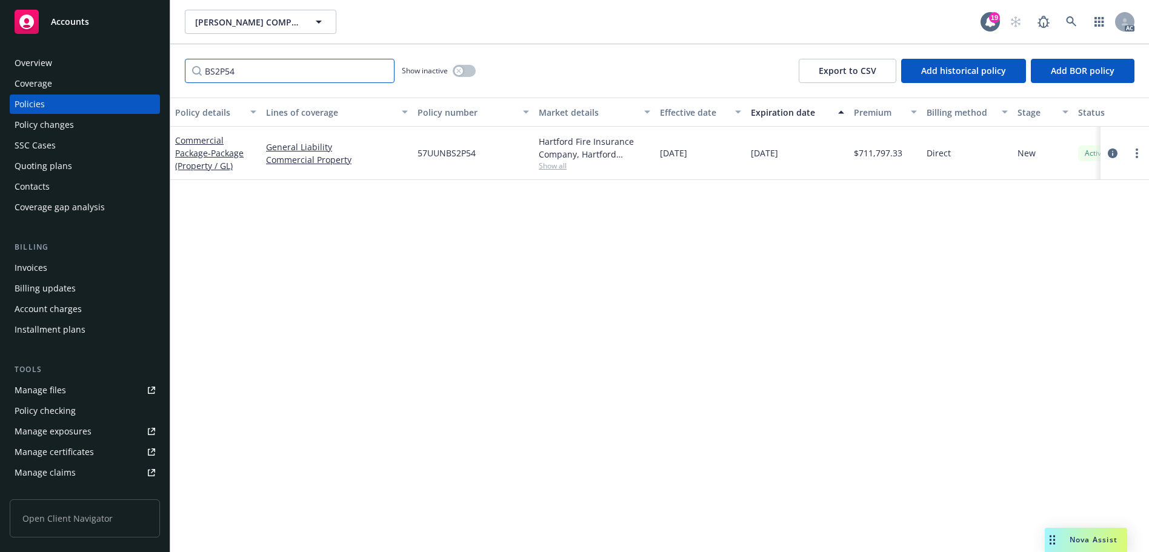
click at [267, 71] on input "BS2P54" at bounding box center [290, 71] width 210 height 24
paste input "4Z"
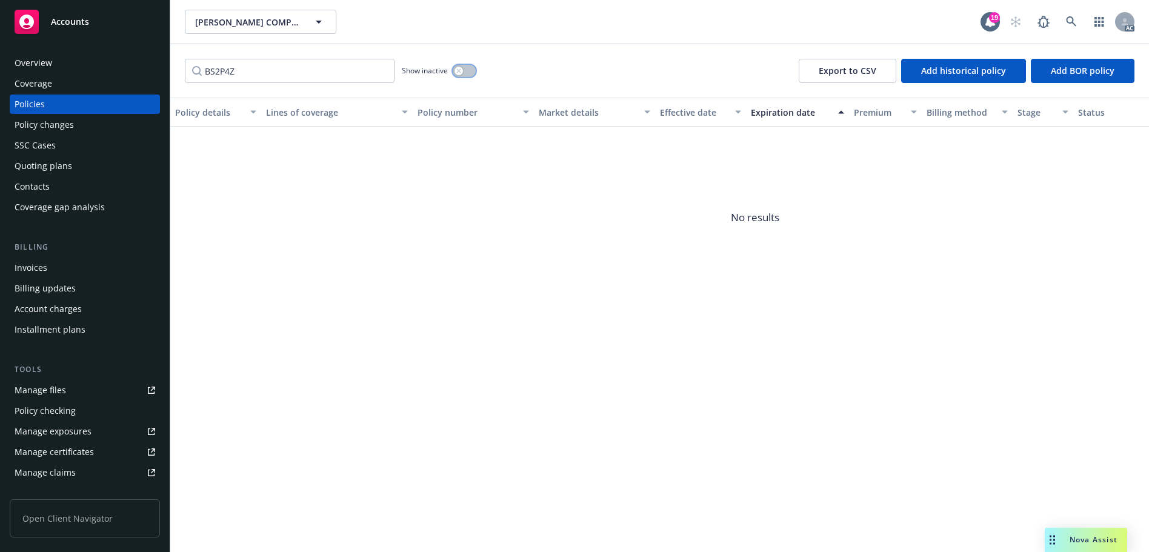
click at [470, 73] on button "button" at bounding box center [464, 71] width 23 height 12
click at [275, 72] on input "BS2P4Z" at bounding box center [290, 71] width 210 height 24
paste input "6WK6"
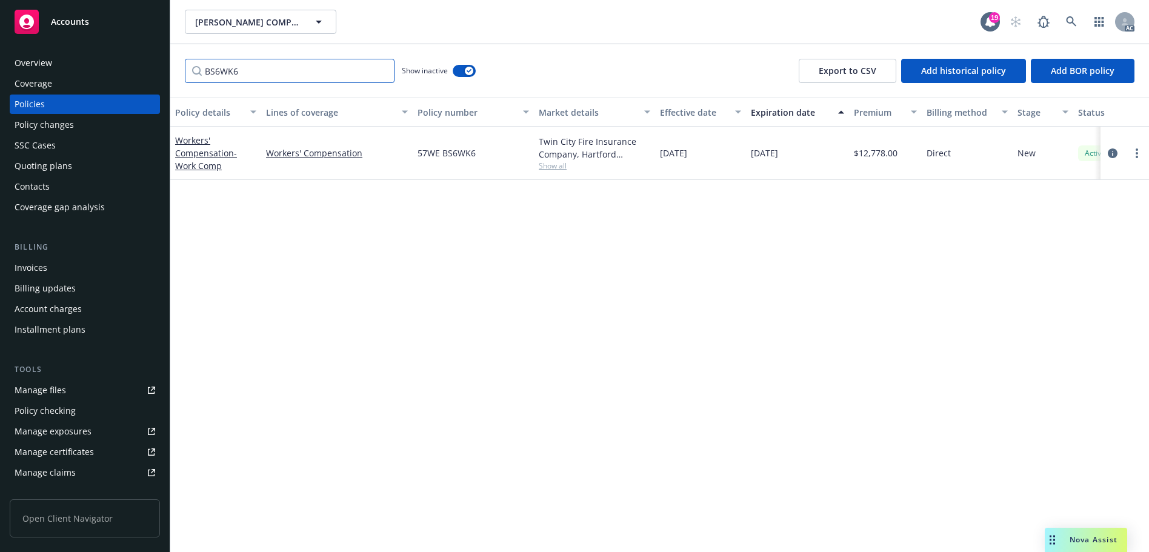
type input "BS6WK6"
click at [1075, 18] on icon at bounding box center [1071, 21] width 11 height 11
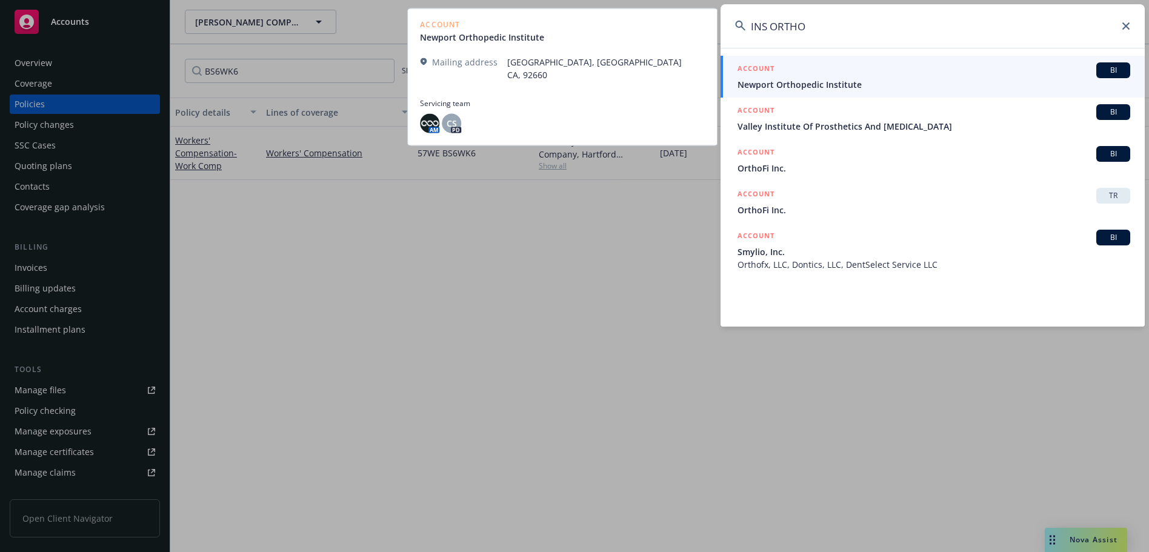
type input "INS ORTHO"
click at [792, 84] on span "Newport Orthopedic Institute" at bounding box center [934, 84] width 393 height 13
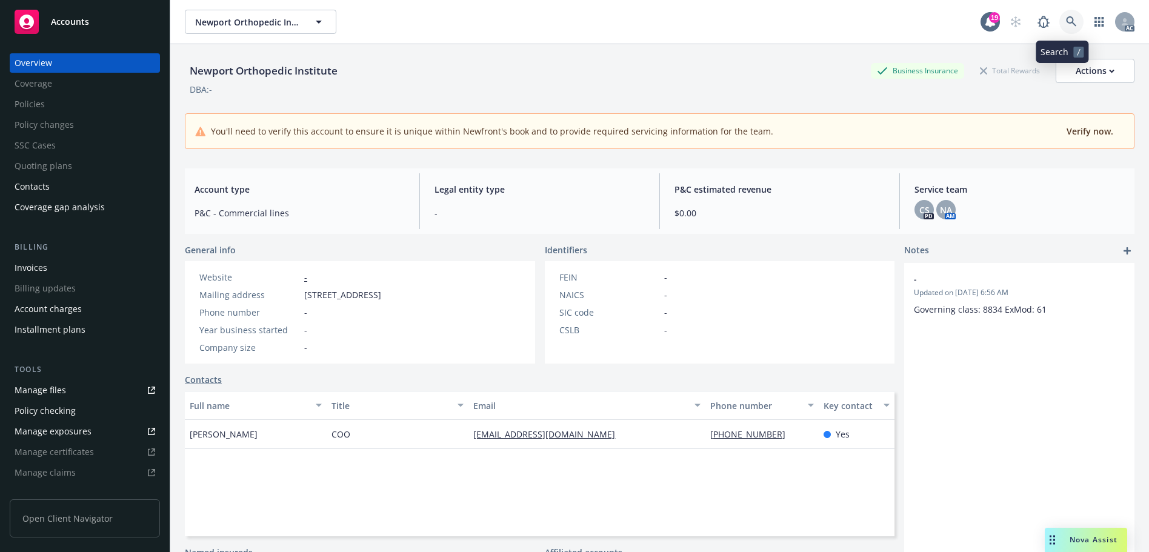
click at [1074, 19] on link at bounding box center [1072, 22] width 24 height 24
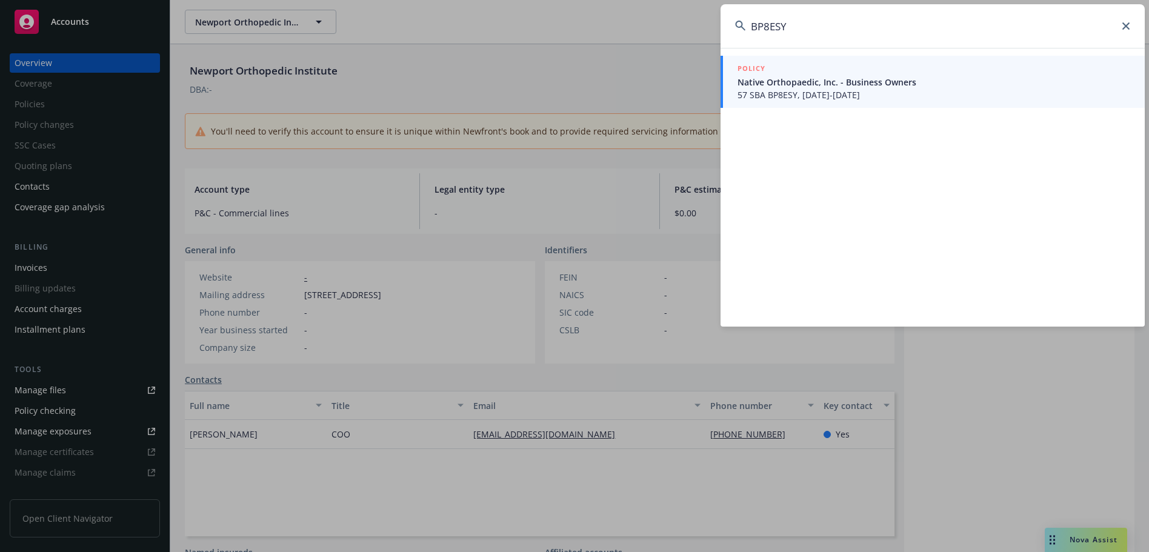
type input "BP8ESY"
click at [845, 89] on span "57 SBA BP8ESY, [DATE]-[DATE]" at bounding box center [934, 95] width 393 height 13
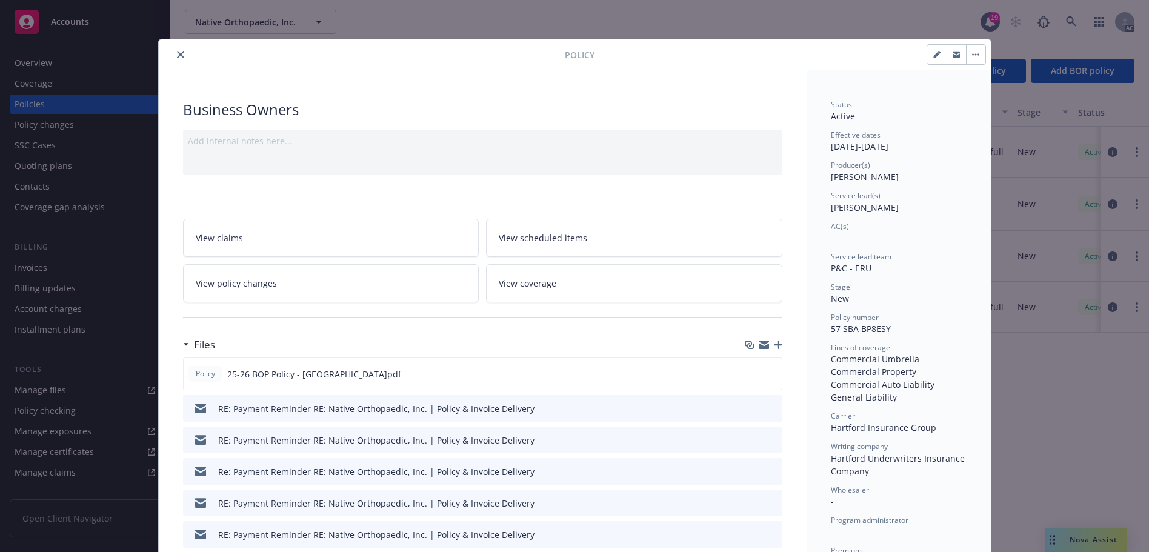
click at [58, 59] on div "Policy Business Owners Add internal notes here... View claims View scheduled it…" at bounding box center [574, 276] width 1149 height 552
drag, startPoint x: 170, startPoint y: 52, endPoint x: 150, endPoint y: 59, distance: 21.9
click at [173, 52] on button "close" at bounding box center [180, 54] width 15 height 15
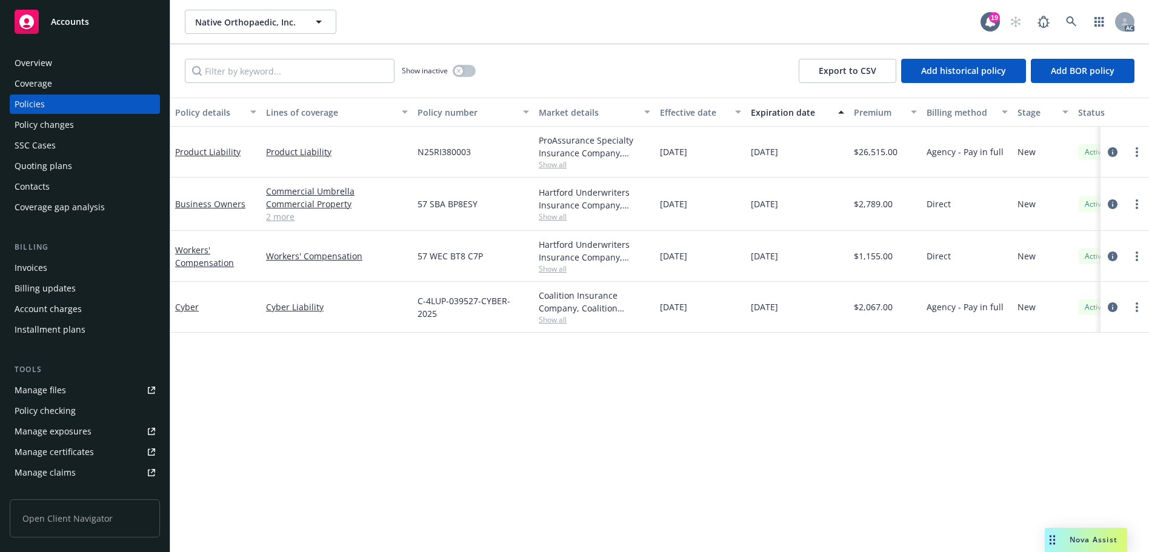
click at [77, 64] on div "Overview" at bounding box center [85, 62] width 141 height 19
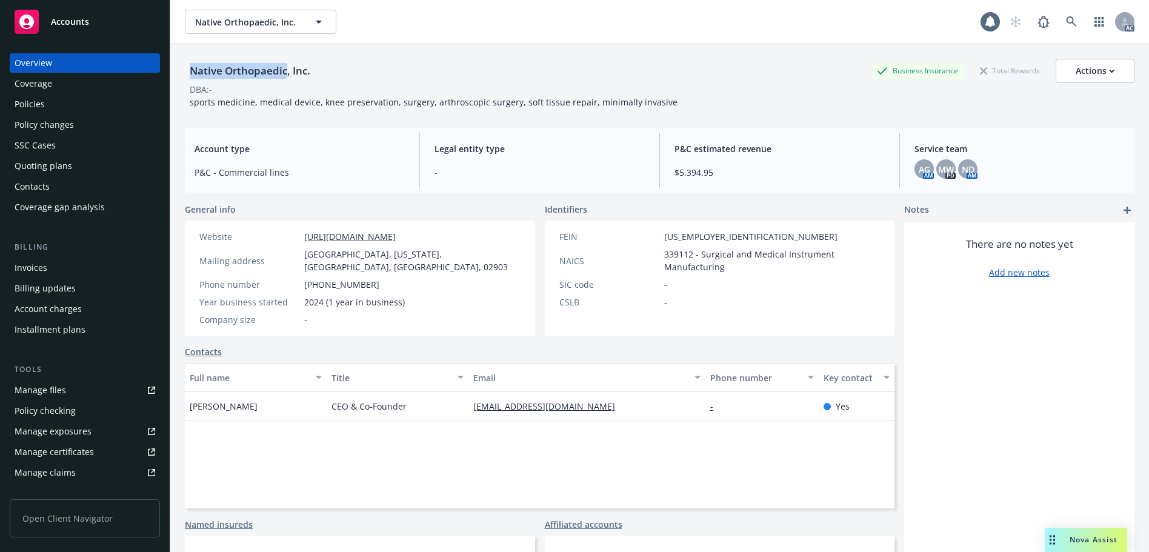
drag, startPoint x: 285, startPoint y: 69, endPoint x: 192, endPoint y: 69, distance: 92.8
click at [192, 69] on div "Native Orthopaedic, Inc." at bounding box center [250, 71] width 130 height 16
copy div "Native Orthopaedic"
click at [55, 111] on div "Policies" at bounding box center [85, 104] width 141 height 19
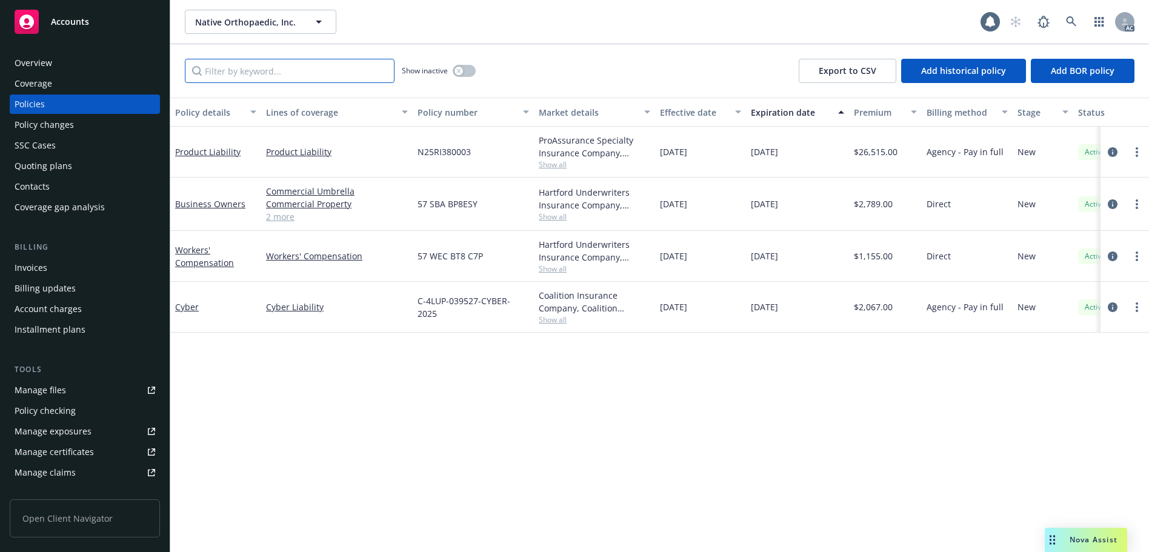
click at [271, 75] on input "Filter by keyword..." at bounding box center [290, 71] width 210 height 24
paste input "BP8ESY"
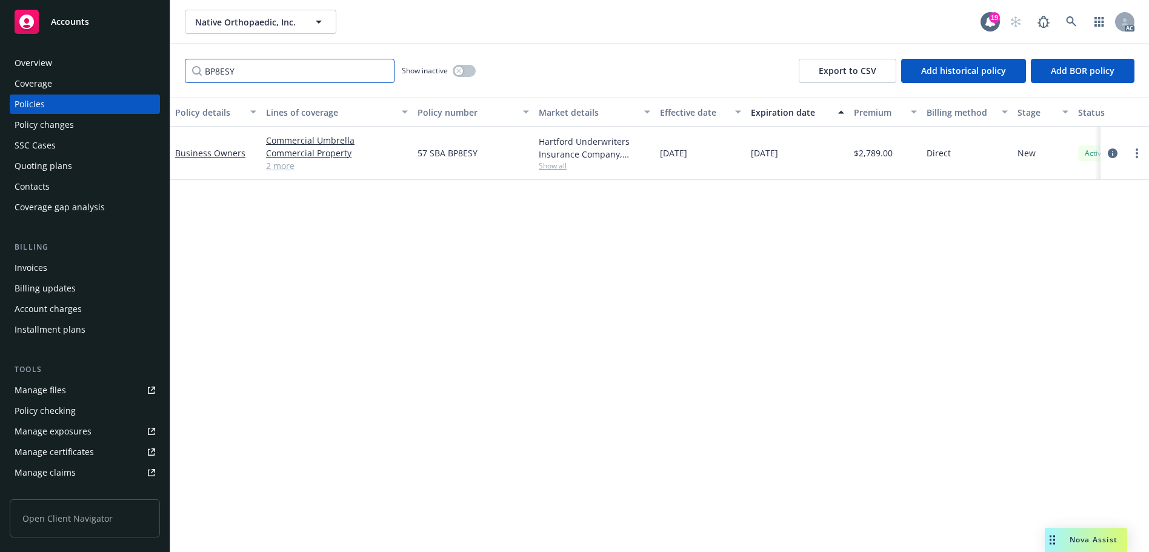
type input "BP8ESY"
click at [1072, 22] on icon at bounding box center [1071, 21] width 10 height 10
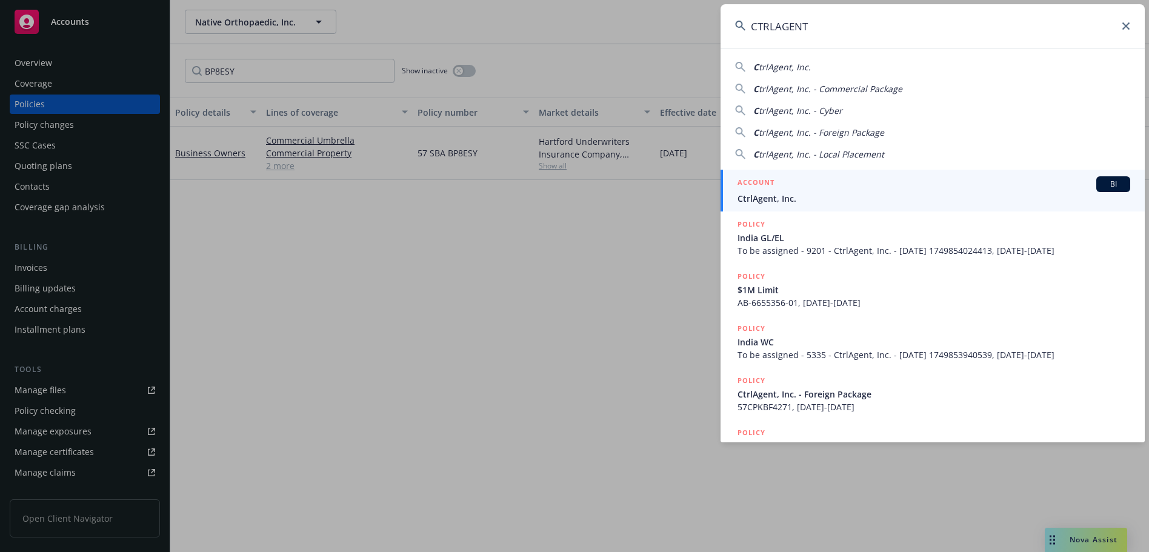
type input "CTRLAGENT"
click at [781, 196] on span "CtrlAgent, Inc." at bounding box center [934, 198] width 393 height 13
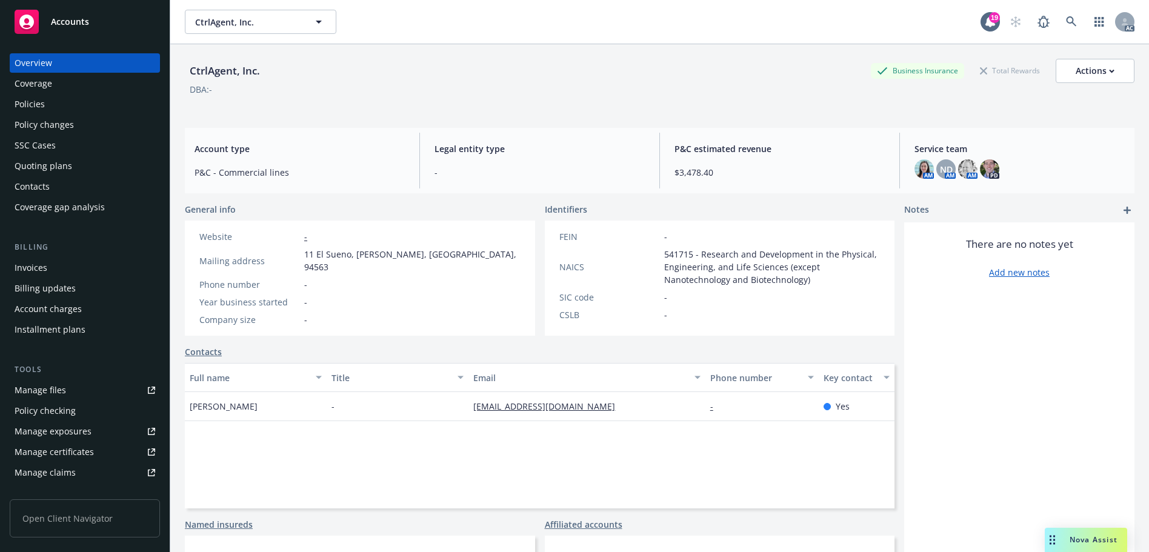
click at [40, 101] on div "Policies" at bounding box center [30, 104] width 30 height 19
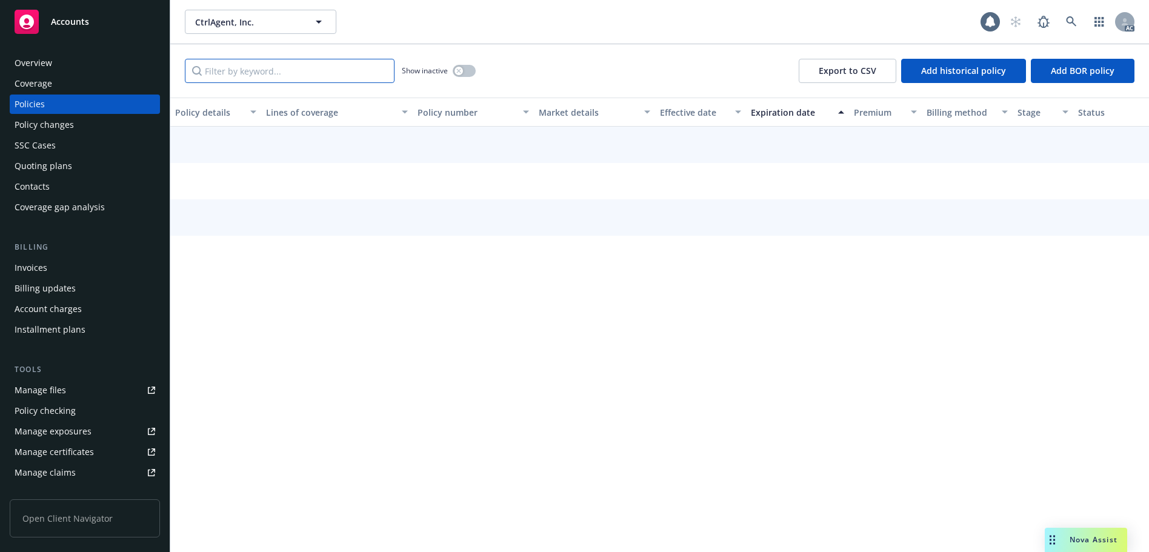
drag, startPoint x: 209, startPoint y: 79, endPoint x: 287, endPoint y: 69, distance: 78.3
click at [287, 69] on input "Filter by keyword..." at bounding box center [290, 71] width 210 height 24
paste input "BR8YED"
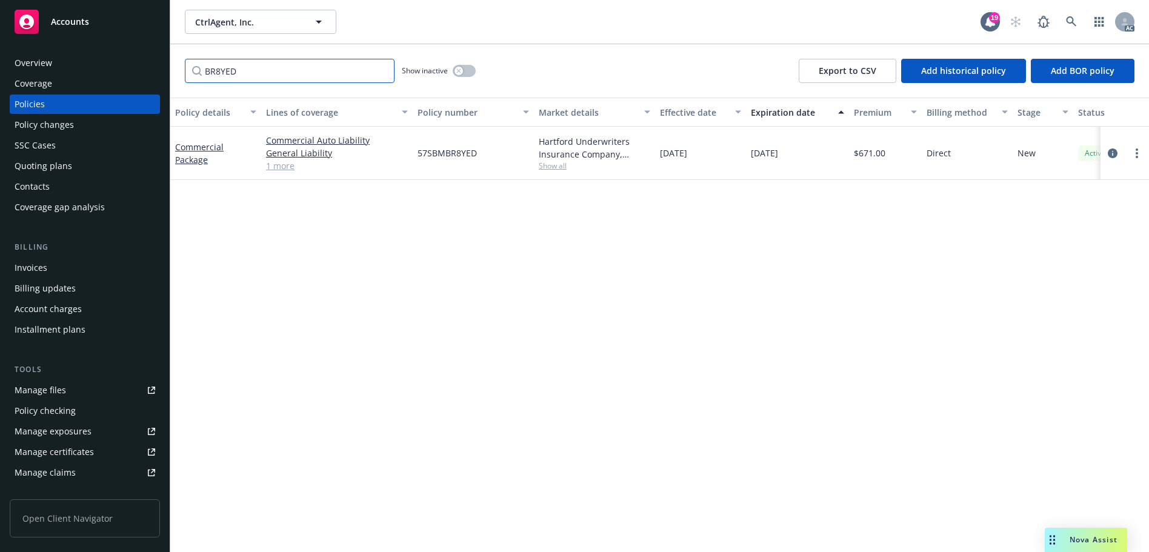
type input "BR8YED"
click at [1075, 28] on link at bounding box center [1072, 22] width 24 height 24
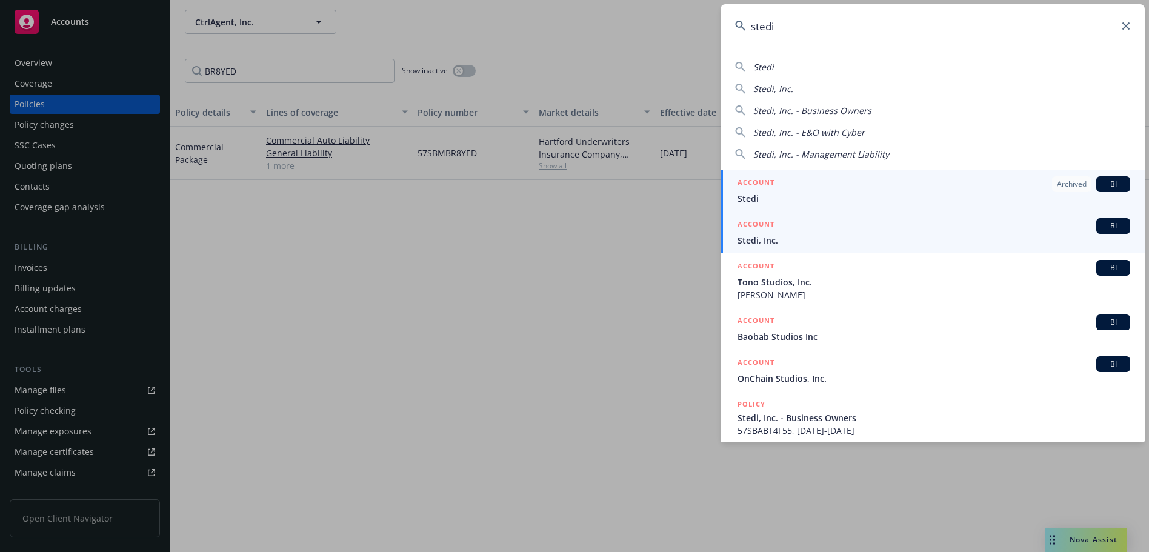
type input "stedi"
click at [785, 236] on span "Stedi, Inc." at bounding box center [934, 240] width 393 height 13
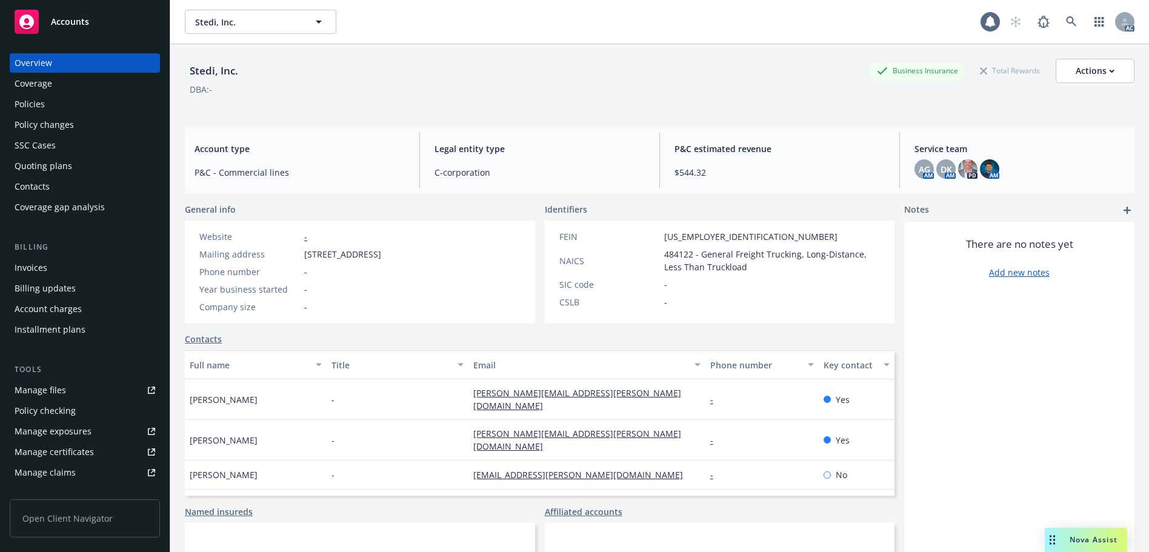
click at [51, 101] on div "Policies" at bounding box center [85, 104] width 141 height 19
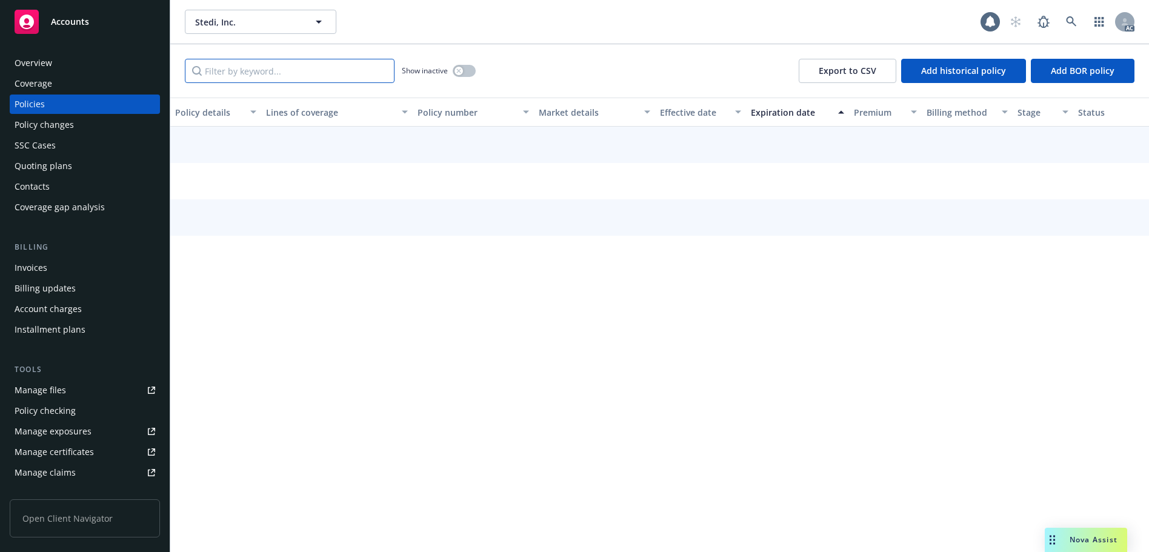
click at [239, 78] on input "Filter by keyword..." at bounding box center [290, 71] width 210 height 24
paste input "BT4F55"
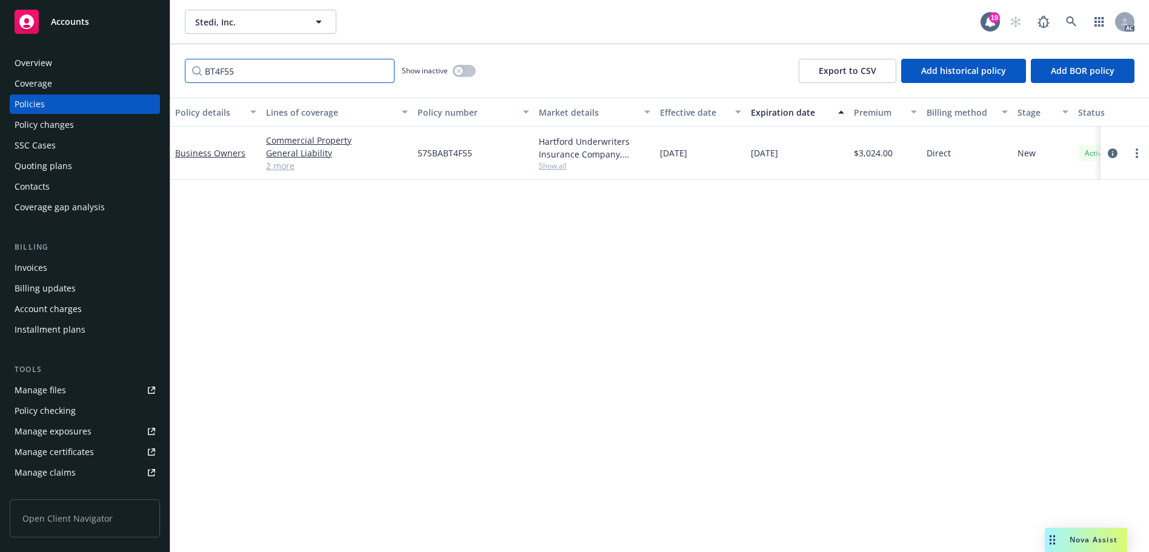
type input "BT4F55"
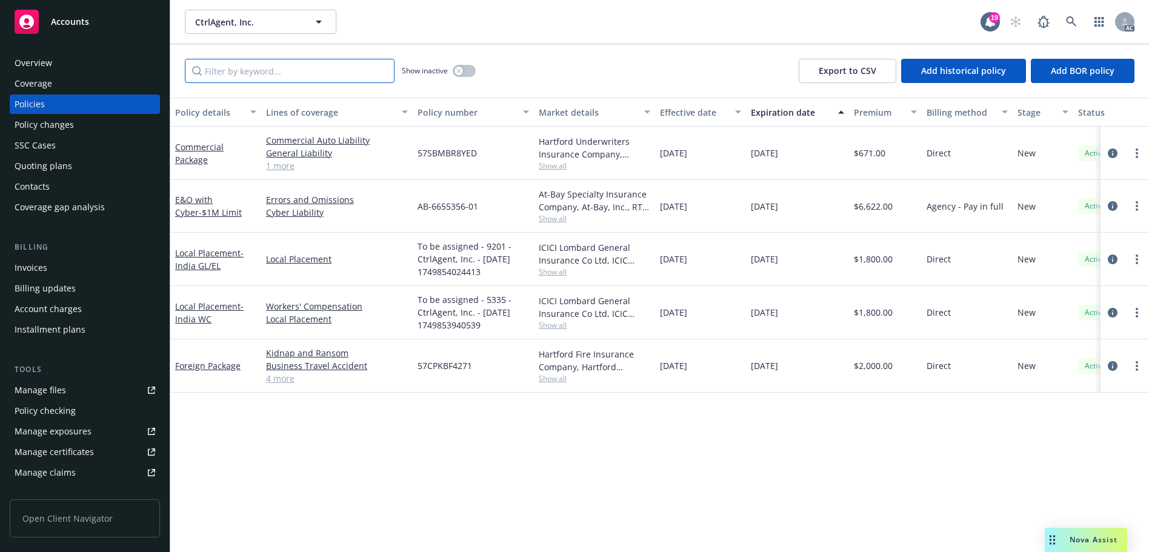
click at [338, 75] on input "Filter by keyword..." at bounding box center [290, 71] width 210 height 24
paste input "BF4271"
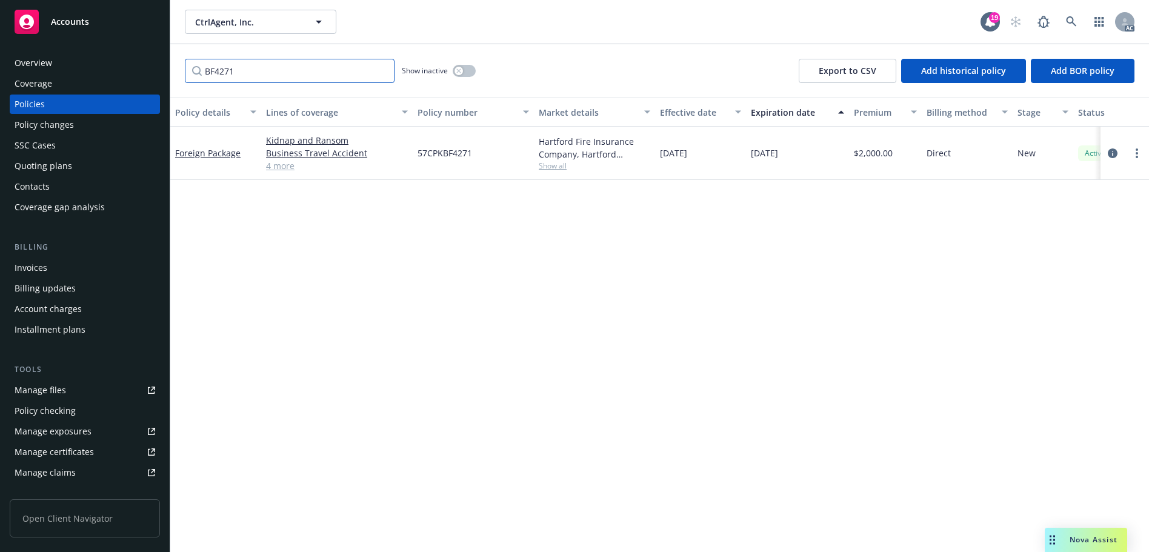
type input "BF4271"
click at [1065, 22] on link at bounding box center [1072, 22] width 24 height 24
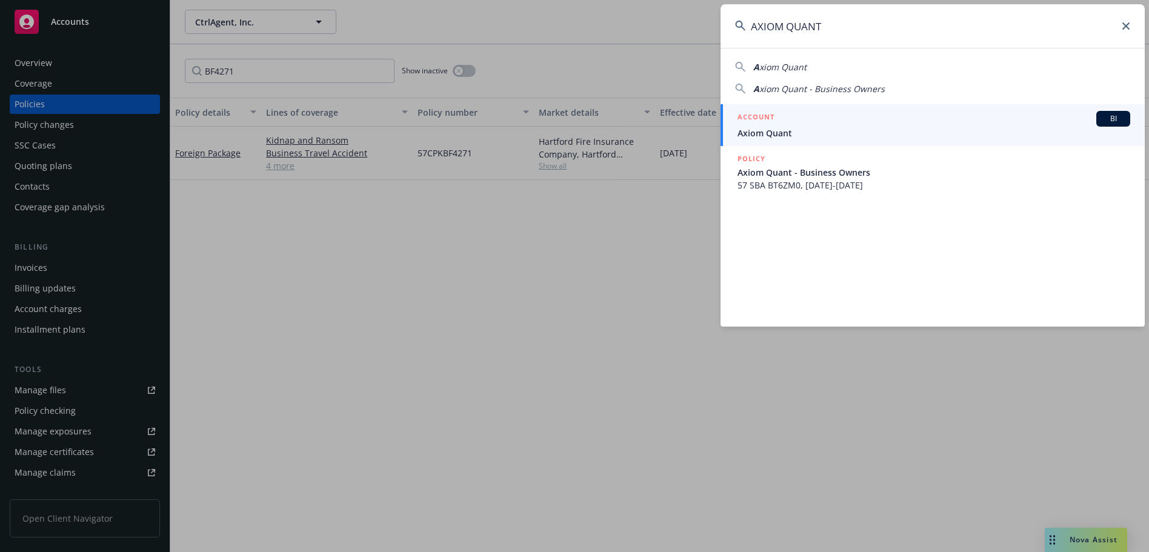
type input "AXIOM QUANT"
click at [820, 130] on span "Axiom Quant" at bounding box center [934, 133] width 393 height 13
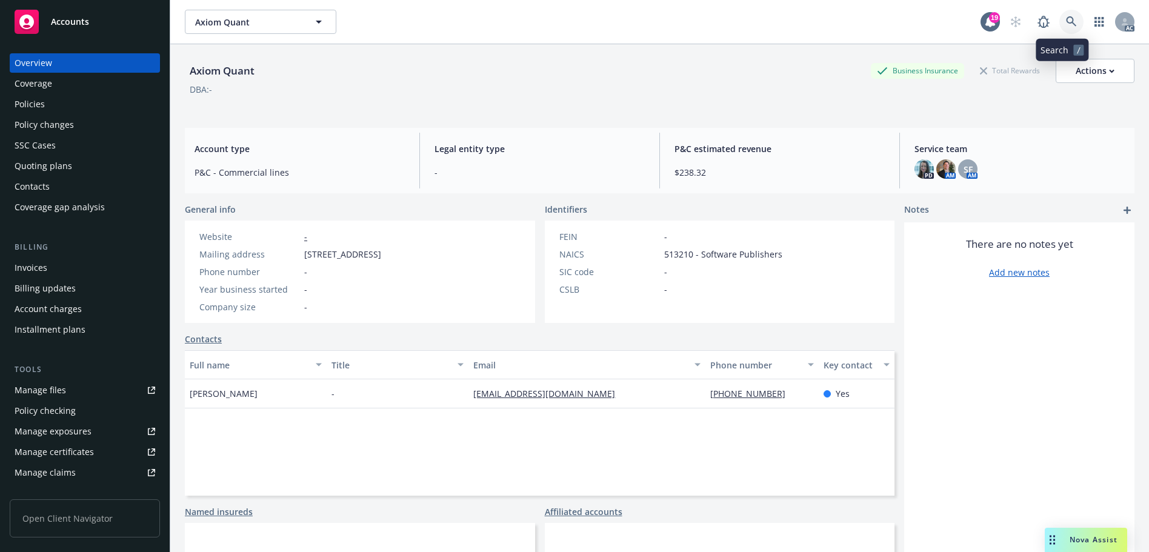
click at [1067, 18] on icon at bounding box center [1071, 21] width 11 height 11
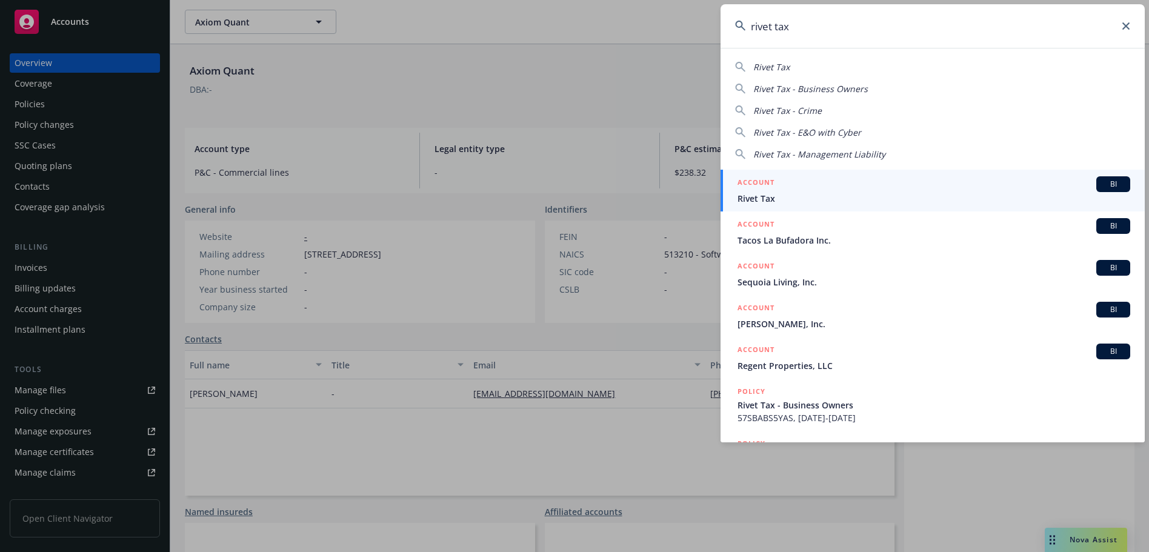
type input "rivet tax"
drag, startPoint x: 823, startPoint y: 198, endPoint x: 766, endPoint y: 190, distance: 56.9
click at [823, 198] on span "Rivet Tax" at bounding box center [934, 198] width 393 height 13
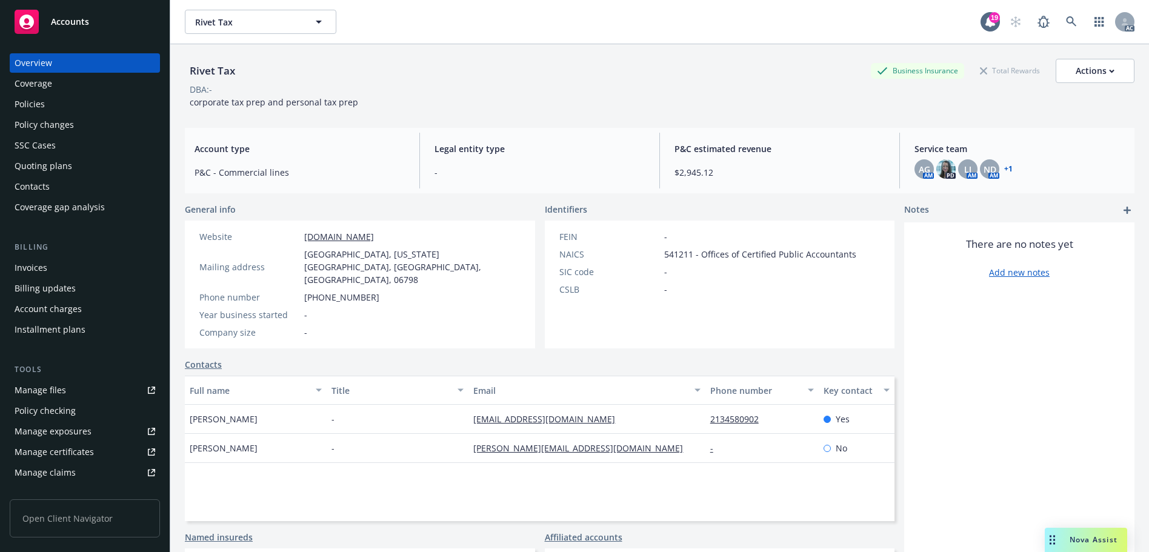
click at [95, 104] on div "Policies" at bounding box center [85, 104] width 141 height 19
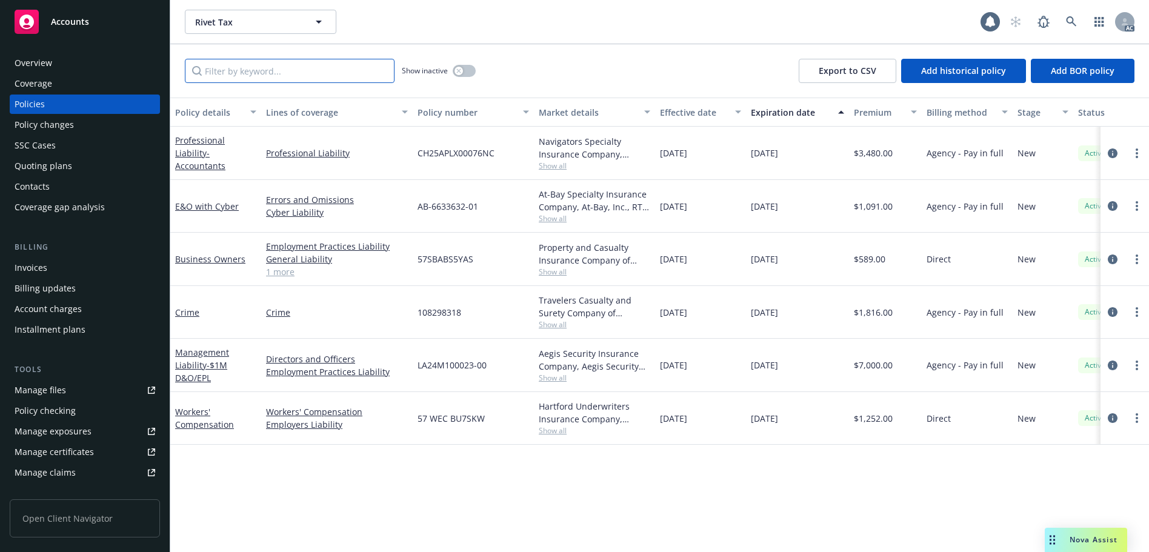
click at [270, 73] on input "Filter by keyword..." at bounding box center [290, 71] width 210 height 24
paste input "BU7SKW"
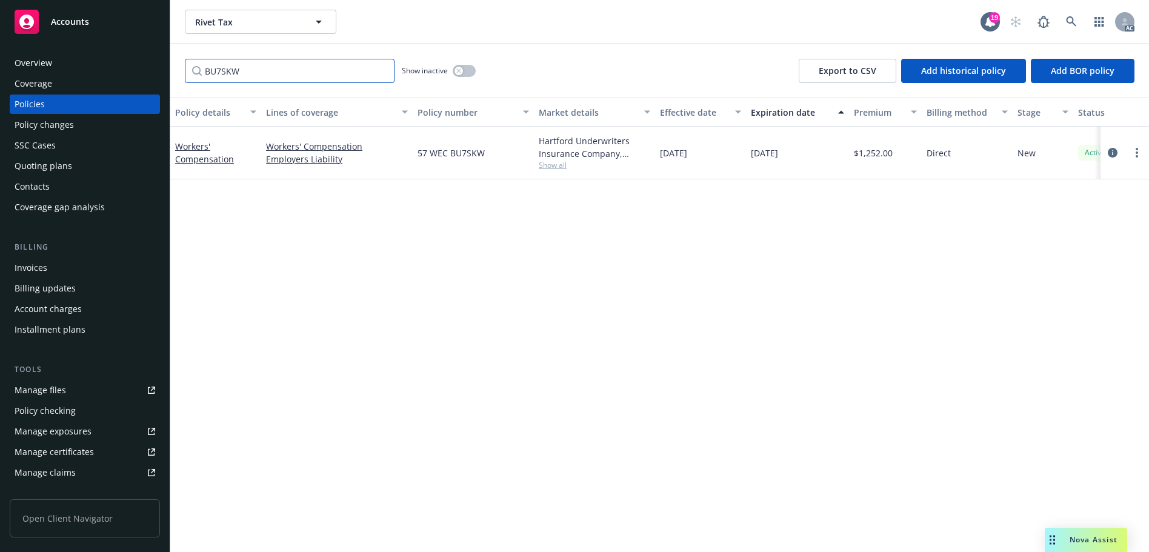
click at [343, 79] on input "BU7SKW" at bounding box center [290, 71] width 210 height 24
paste input "S5YAS"
type input "BS5YAS"
click at [1069, 14] on link at bounding box center [1072, 22] width 24 height 24
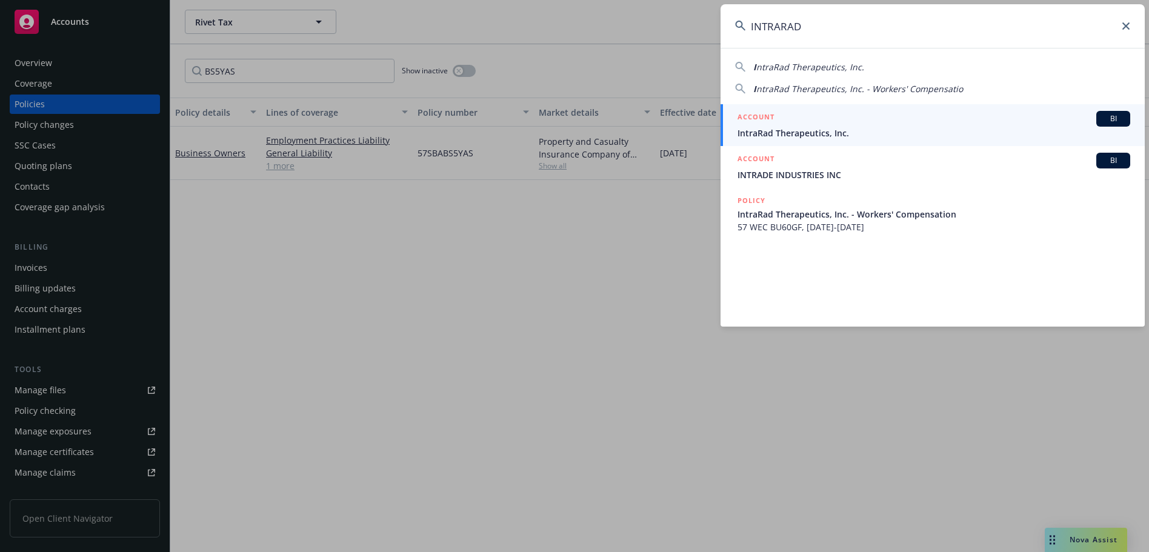
type input "INTRARAD"
drag, startPoint x: 832, startPoint y: 123, endPoint x: 826, endPoint y: 114, distance: 10.9
click at [832, 123] on div "ACCOUNT BI" at bounding box center [934, 119] width 393 height 16
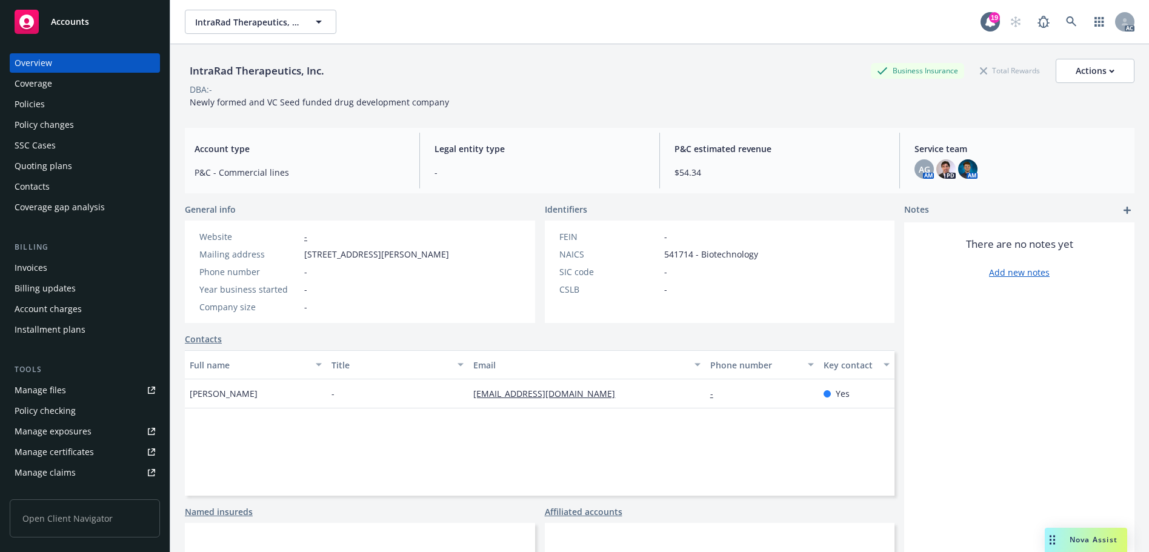
click at [72, 109] on div "Policies" at bounding box center [85, 104] width 141 height 19
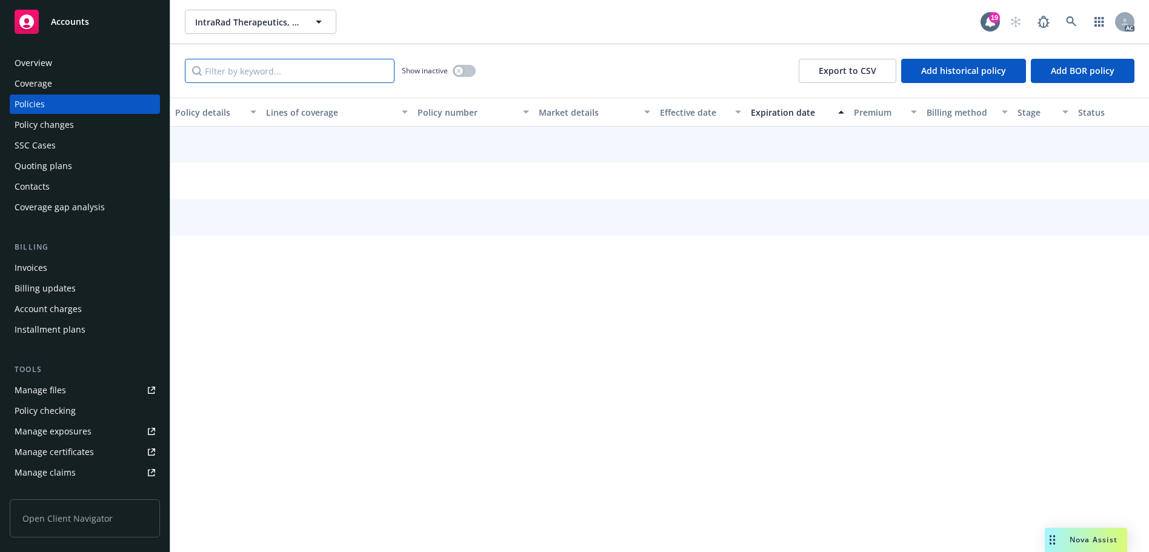
click at [233, 73] on input "Filter by keyword..." at bounding box center [290, 71] width 210 height 24
paste input "BU60GF"
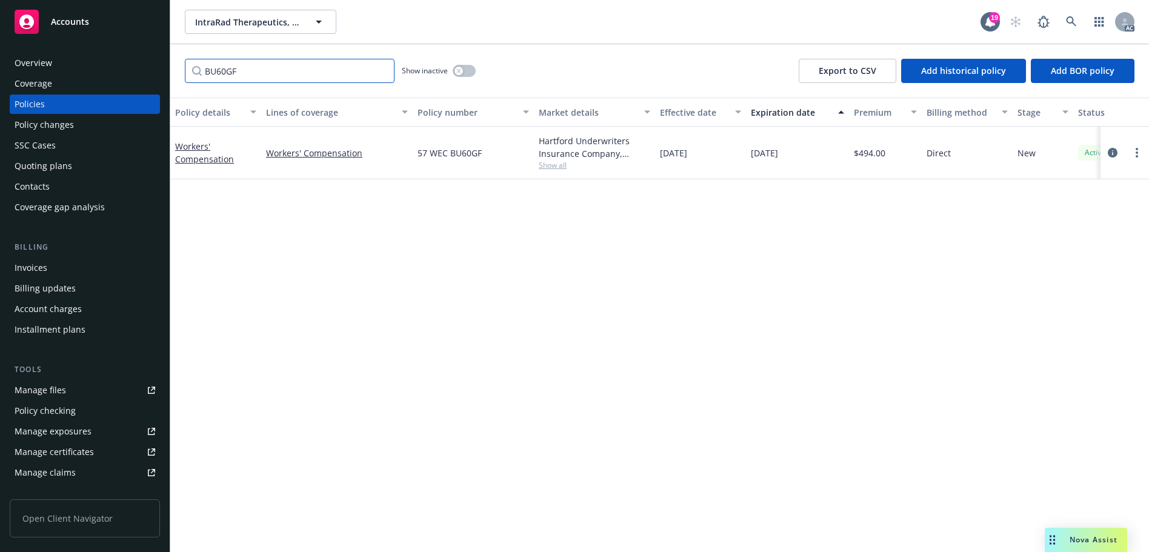
type input "BU60GF"
click at [1069, 30] on link at bounding box center [1072, 22] width 24 height 24
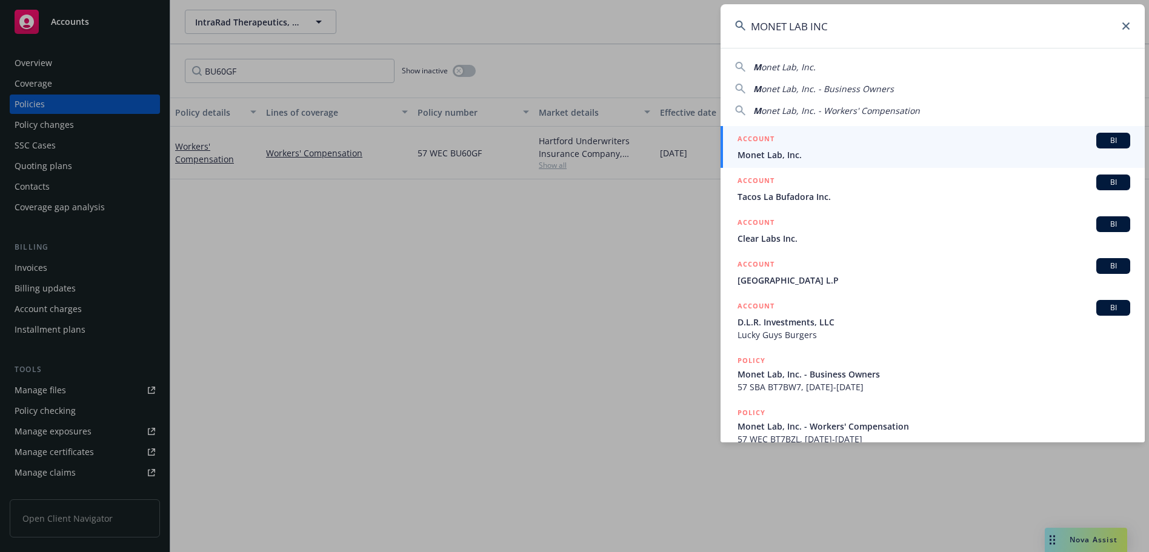
type input "MONET LAB INC"
drag, startPoint x: 840, startPoint y: 148, endPoint x: 845, endPoint y: 151, distance: 6.2
click at [840, 148] on div "ACCOUNT BI" at bounding box center [934, 141] width 393 height 16
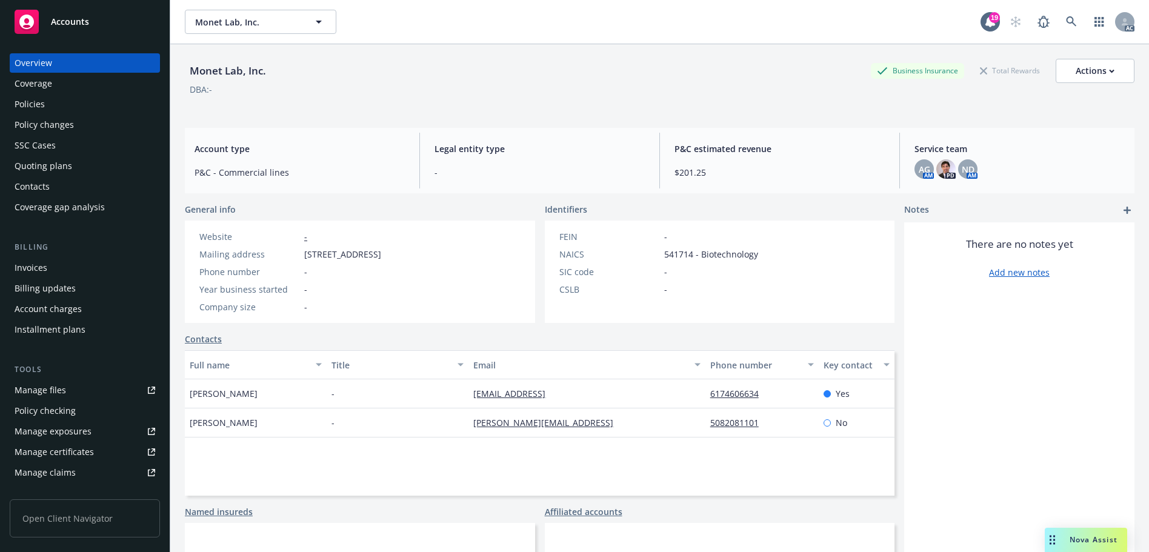
drag, startPoint x: 62, startPoint y: 106, endPoint x: 76, endPoint y: 102, distance: 14.4
click at [62, 106] on div "Policies" at bounding box center [85, 104] width 141 height 19
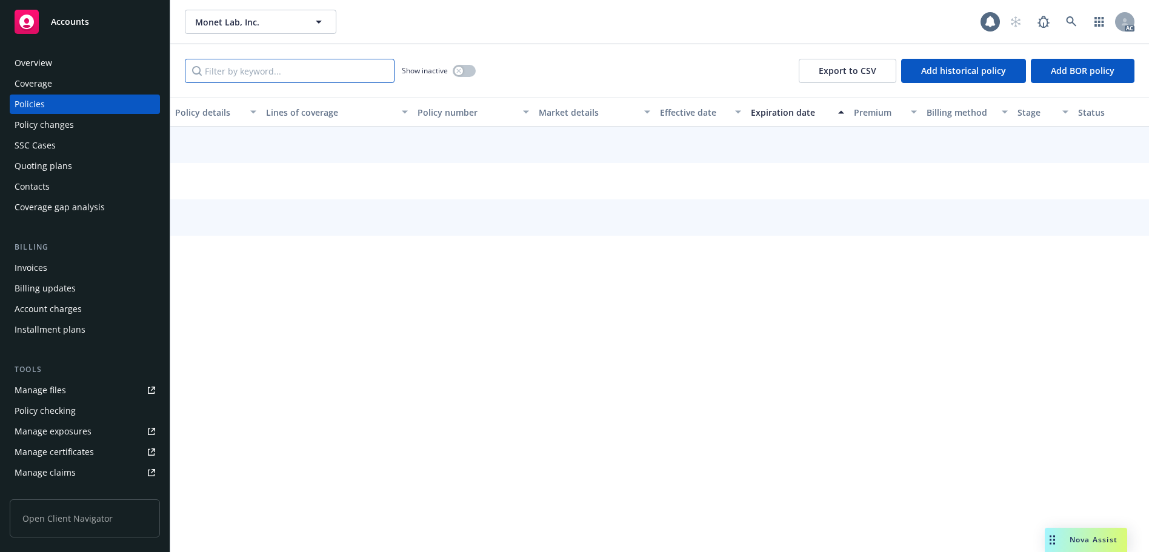
click at [247, 69] on input "Filter by keyword..." at bounding box center [290, 71] width 210 height 24
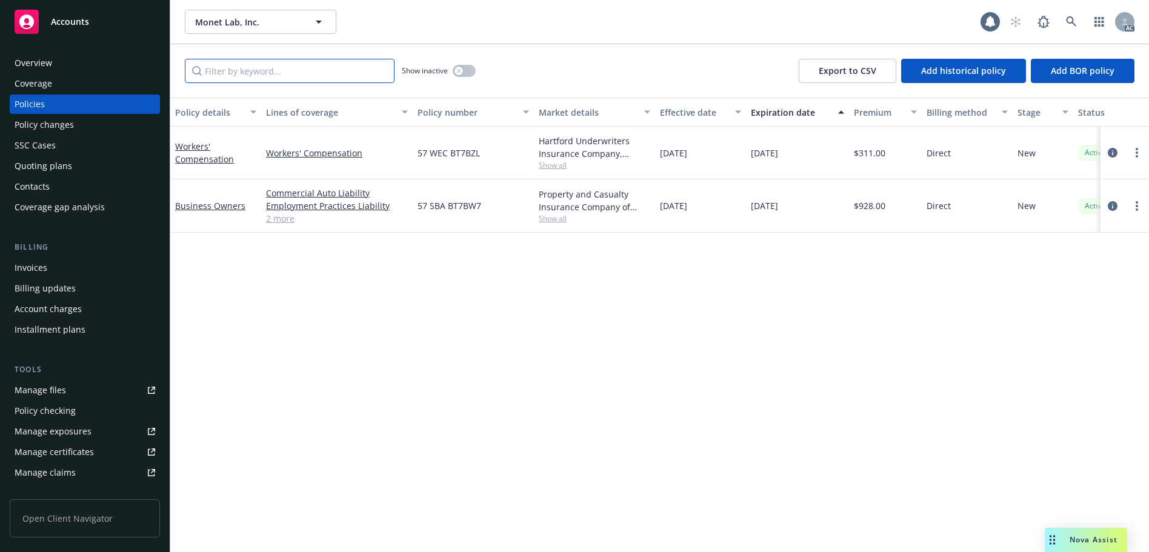
paste input "BT7BZL"
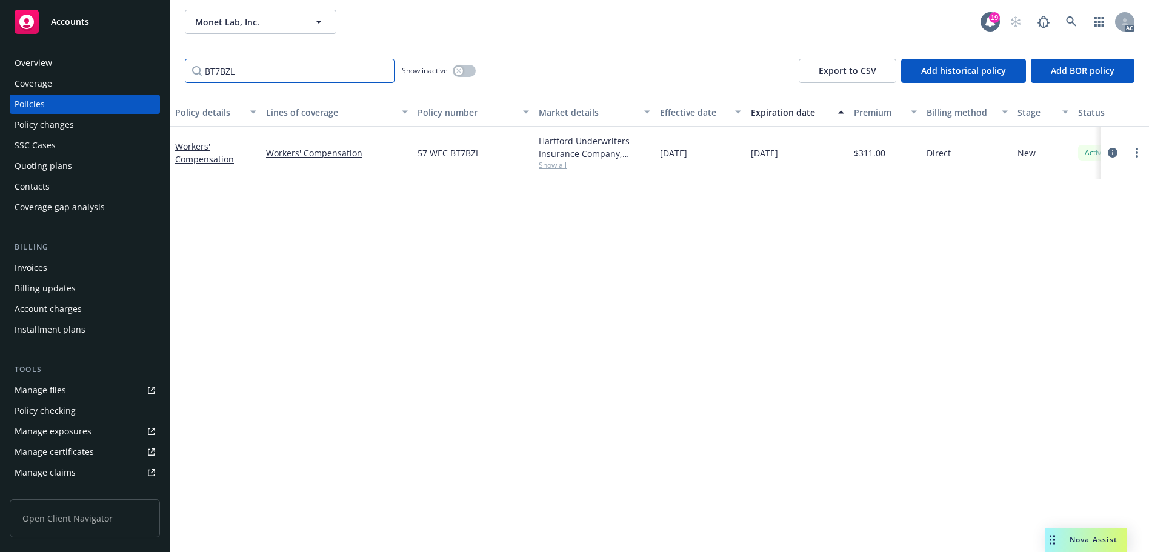
type input "BT7BZL"
click at [1078, 30] on link at bounding box center [1072, 22] width 24 height 24
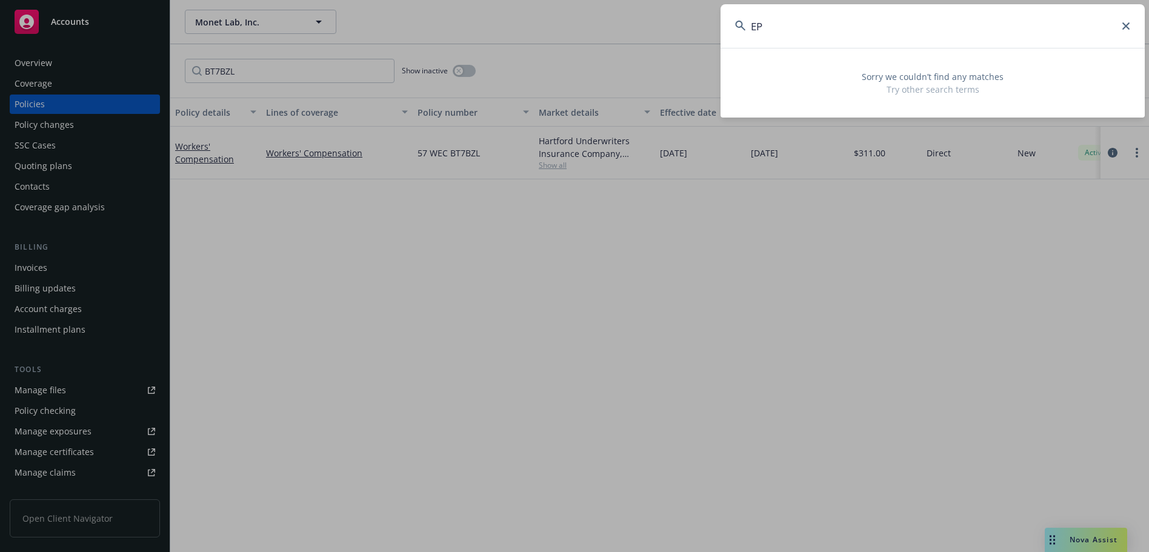
type input "E"
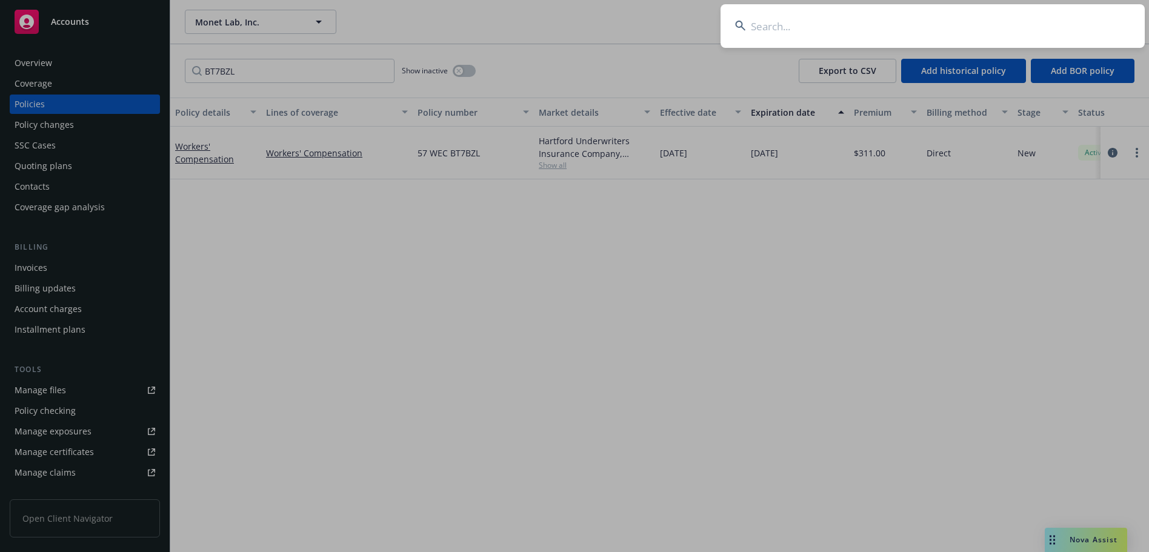
click at [828, 28] on input at bounding box center [933, 26] width 424 height 44
paste input "BU3ZN6"
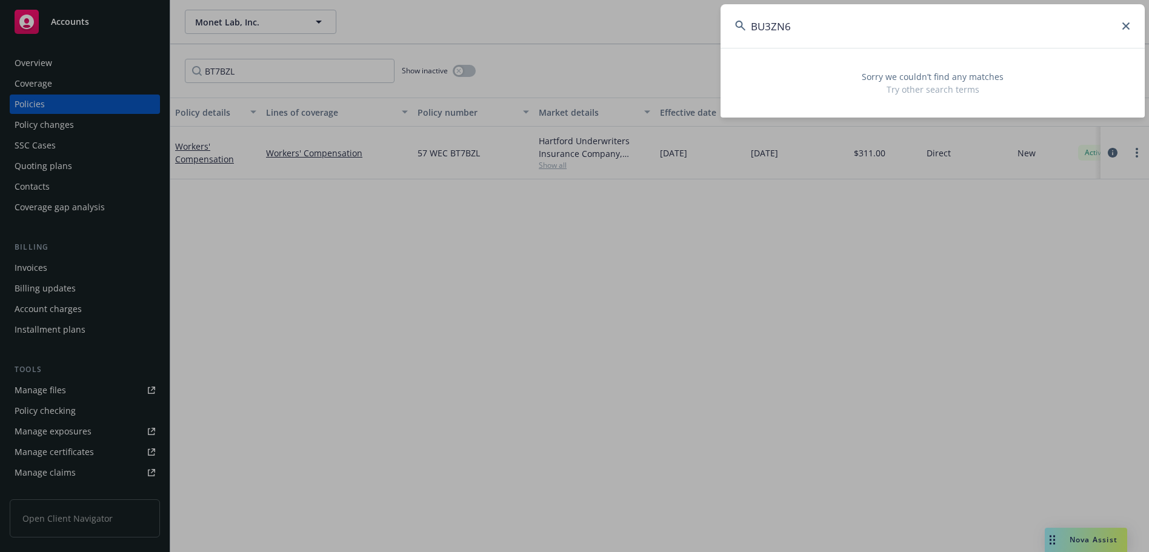
click at [878, 35] on input "BU3ZN6" at bounding box center [933, 26] width 424 height 44
paste input "57 WEC"
type input "57 WEC BU3ZN6"
click at [1128, 27] on icon at bounding box center [1126, 25] width 7 height 7
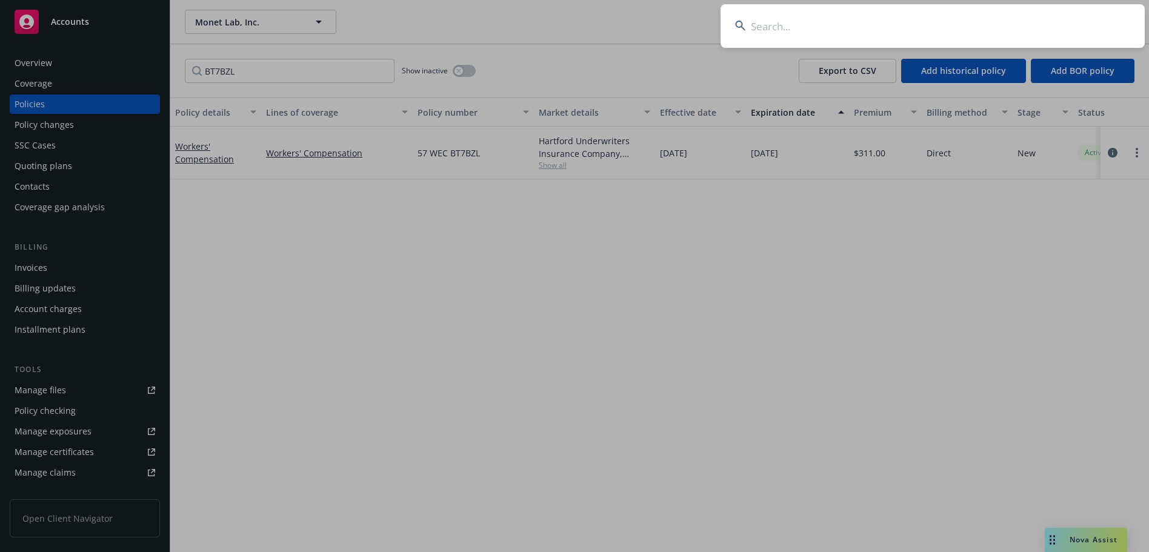
click at [767, 38] on input at bounding box center [933, 26] width 424 height 44
paste input "EPHLA"
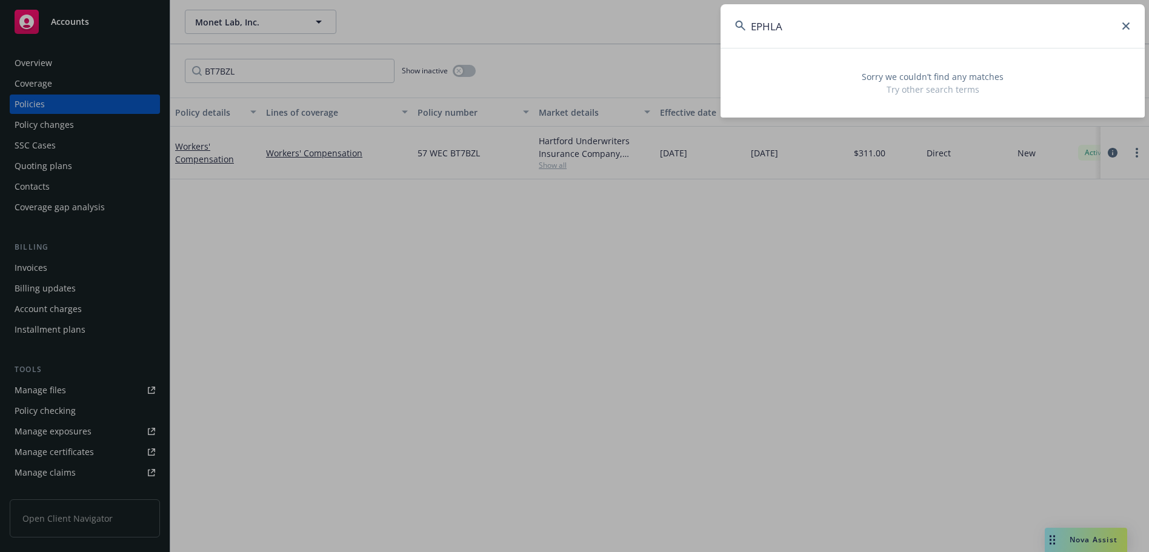
type input "EPHLA"
click at [1128, 25] on icon at bounding box center [1126, 25] width 7 height 7
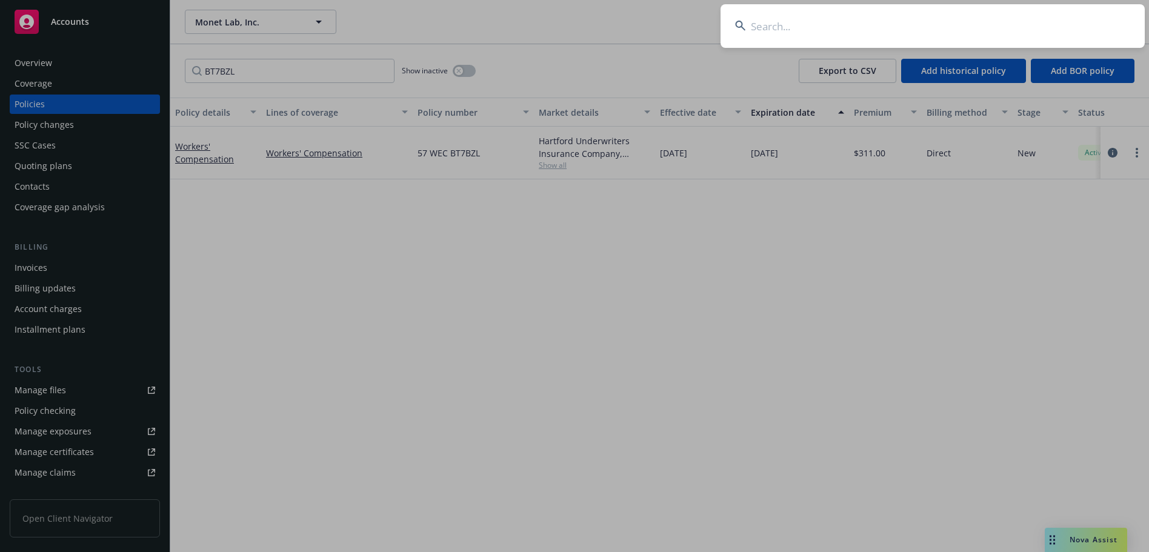
click at [817, 34] on input at bounding box center [933, 26] width 424 height 44
paste input "BU3ZN6"
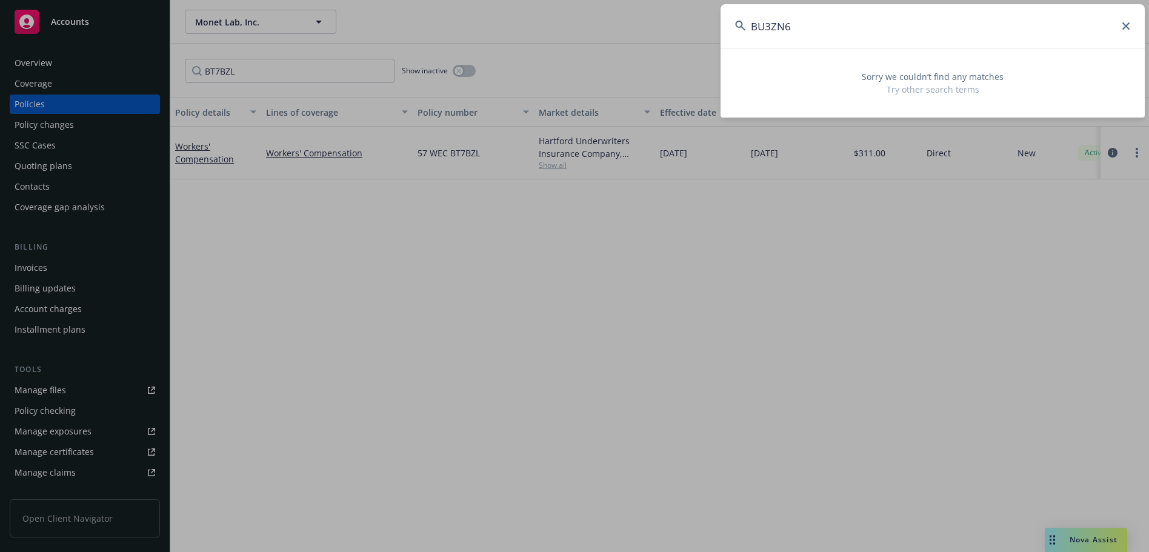
click at [900, 39] on input "BU3ZN6" at bounding box center [933, 26] width 424 height 44
paste input "AUREKA"
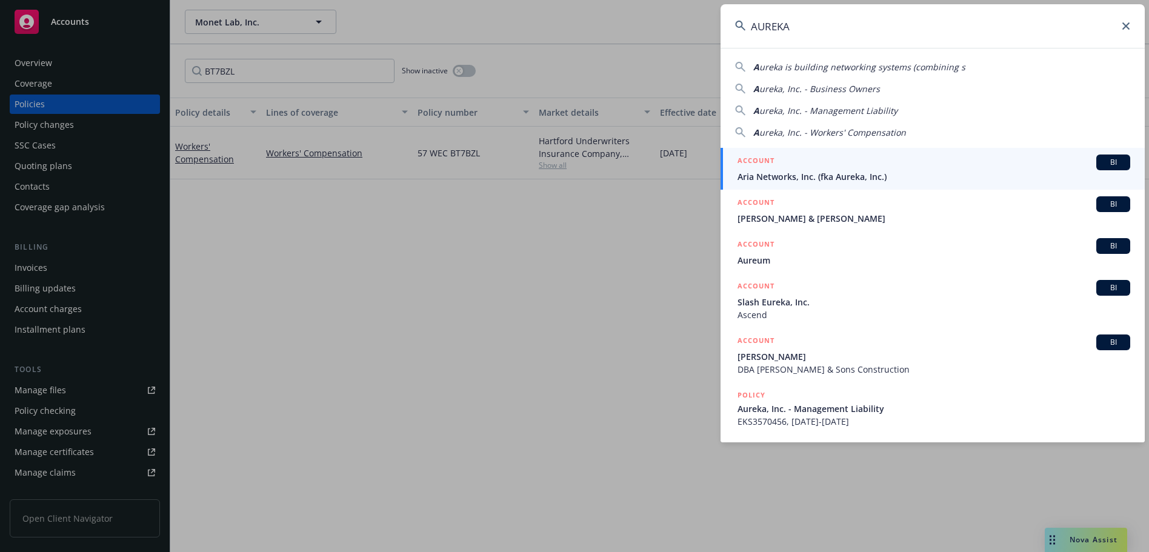
type input "AUREKA"
click at [867, 176] on span "Aria Networks, Inc. (fka Aureka, Inc.)" at bounding box center [934, 176] width 393 height 13
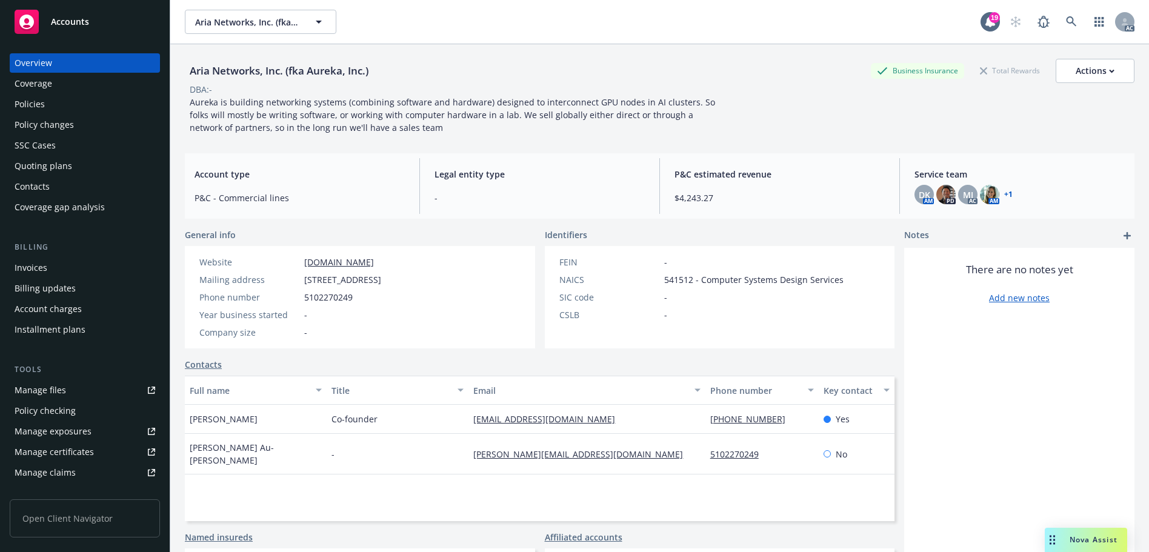
click at [193, 74] on div "Aria Networks, Inc. (fka Aureka, Inc.)" at bounding box center [279, 71] width 189 height 16
copy div "Aria"
click at [96, 113] on div "Policies" at bounding box center [85, 104] width 141 height 19
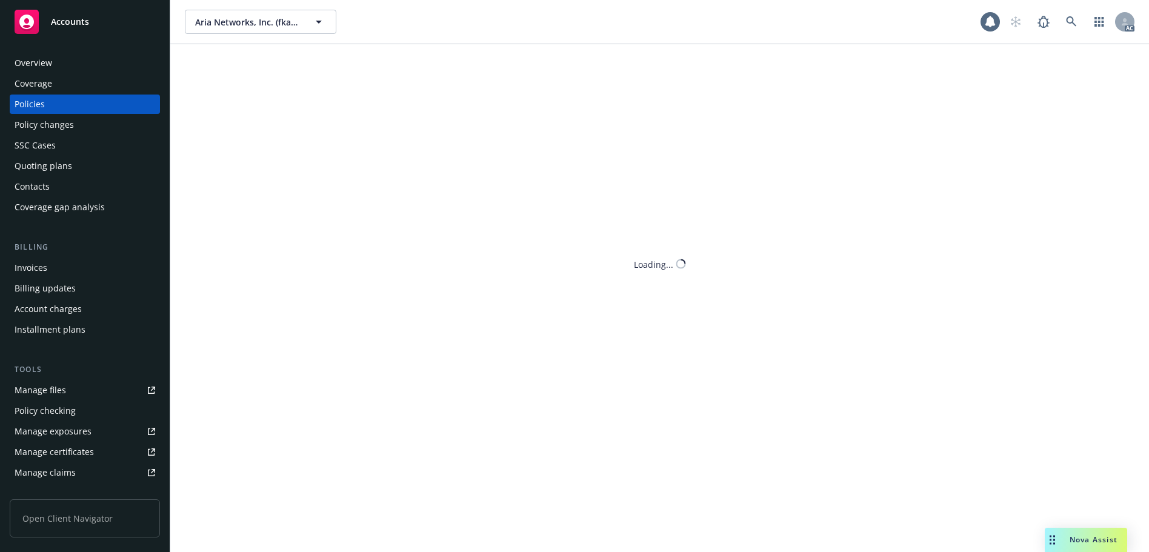
click at [94, 107] on div "Policies" at bounding box center [85, 104] width 141 height 19
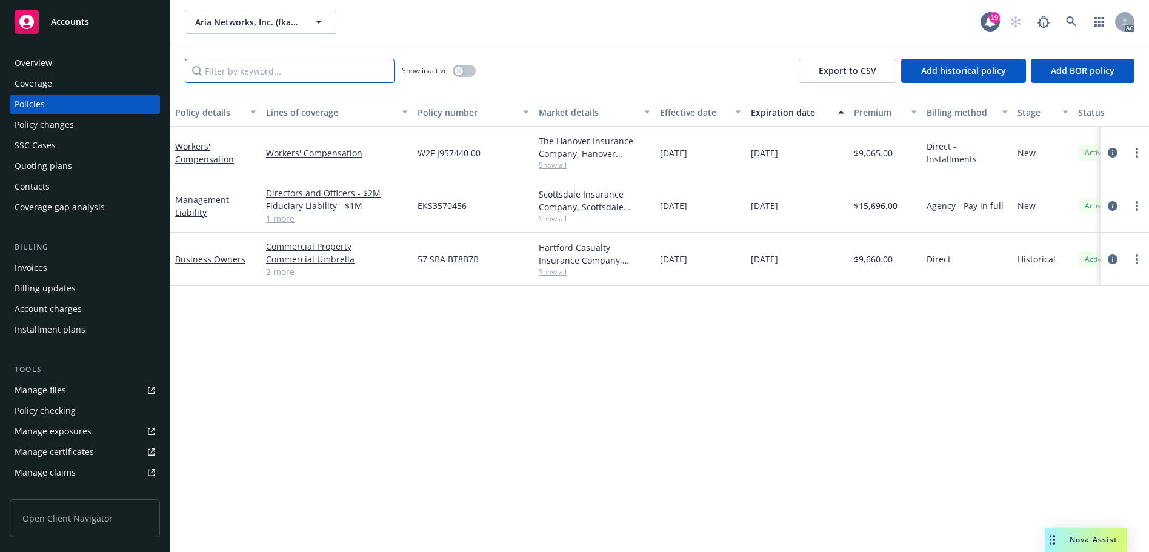
click at [255, 71] on input "Filter by keyword..." at bounding box center [290, 71] width 210 height 24
paste input "BT8B7B"
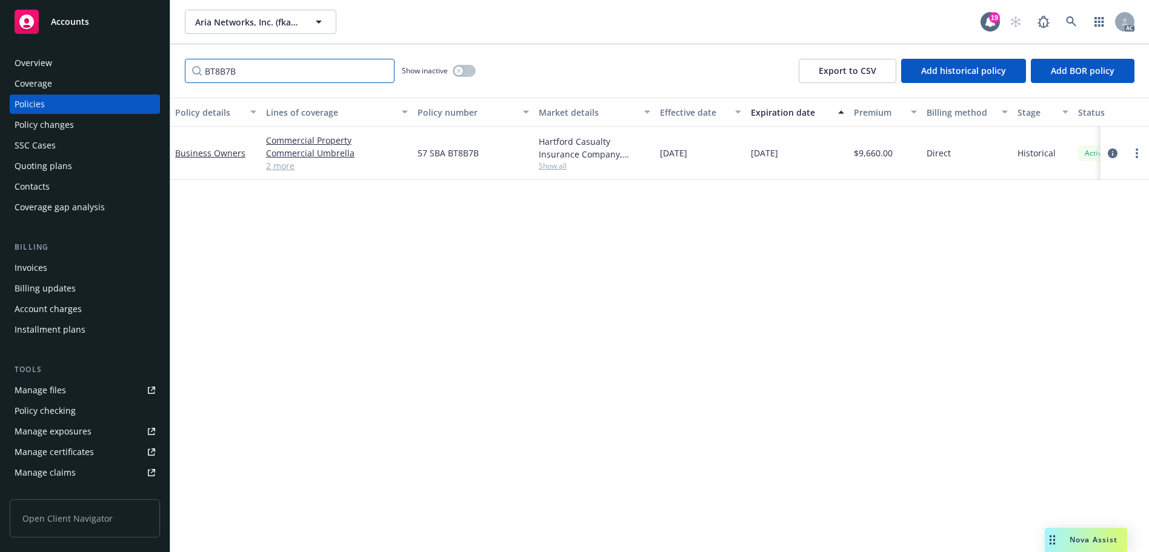
type input "BT8B7B"
click at [1061, 14] on span at bounding box center [1072, 22] width 24 height 24
click at [1075, 18] on icon at bounding box center [1071, 21] width 11 height 11
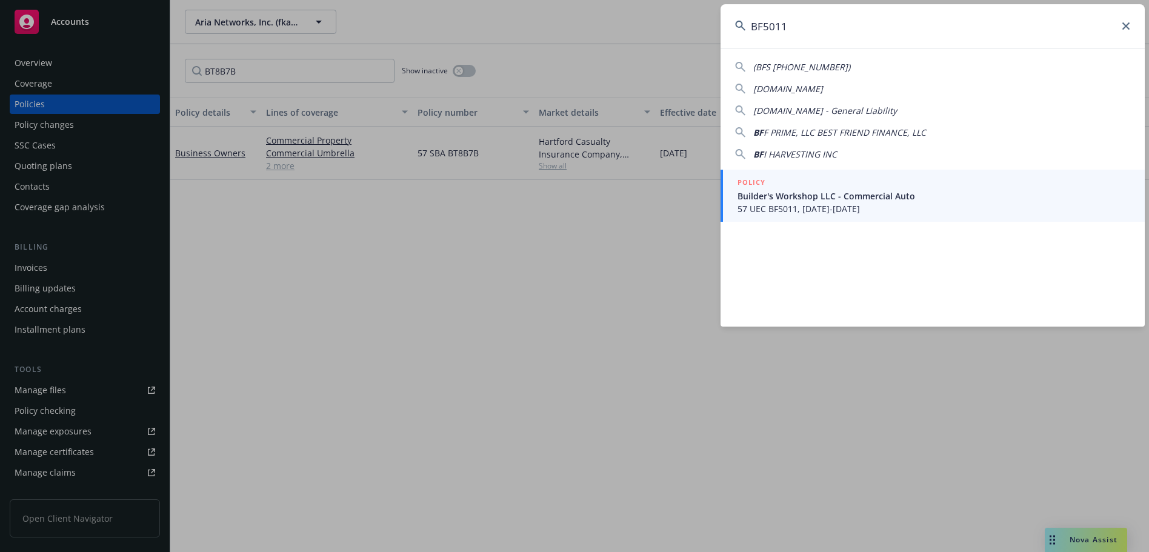
type input "BF5011"
click at [829, 203] on span "57 UEC BF5011, [DATE]-[DATE]" at bounding box center [934, 208] width 393 height 13
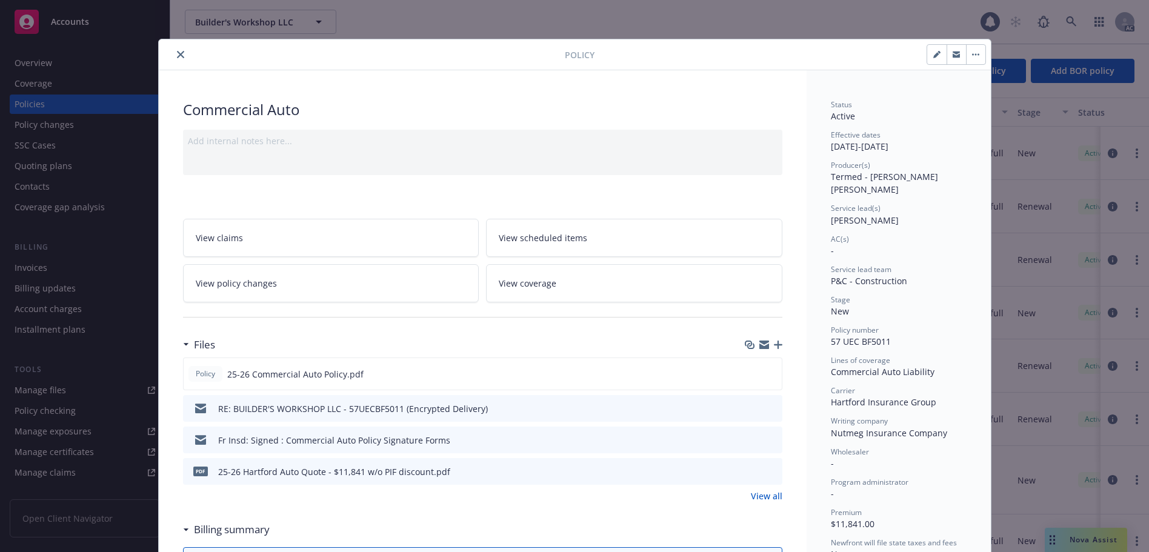
click at [177, 53] on icon "close" at bounding box center [180, 54] width 7 height 7
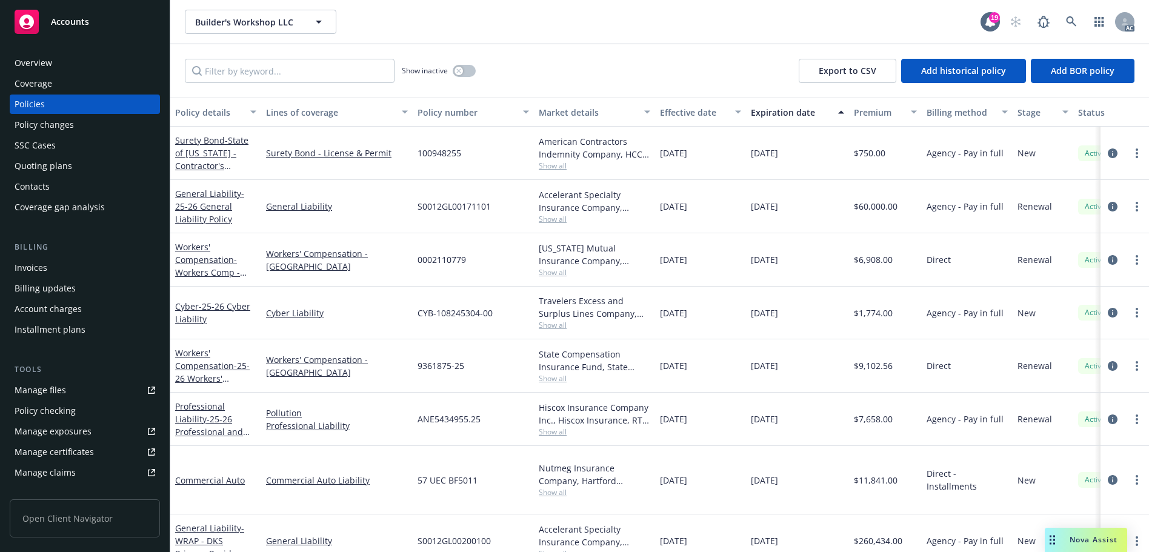
click at [86, 61] on div "Overview" at bounding box center [85, 62] width 141 height 19
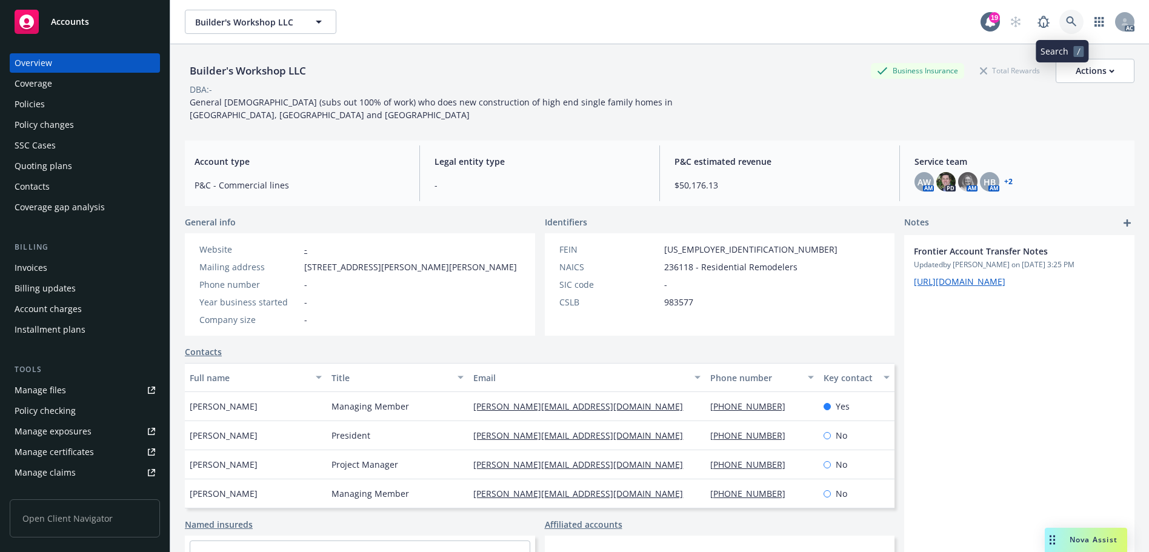
click at [1066, 19] on icon at bounding box center [1071, 21] width 10 height 10
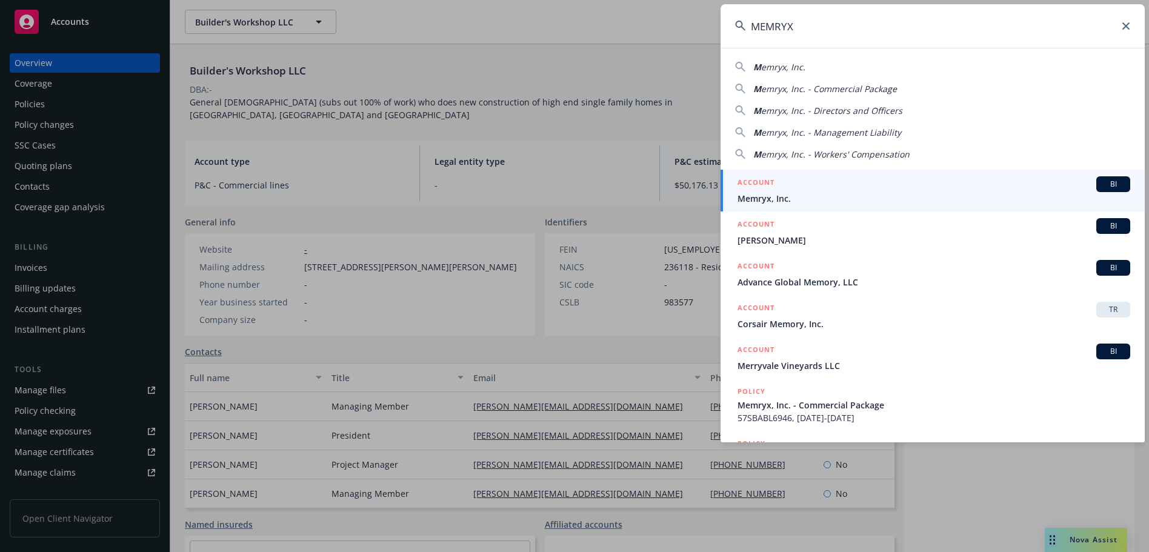
type input "MEMRYX"
click at [798, 186] on div "ACCOUNT BI" at bounding box center [934, 184] width 393 height 16
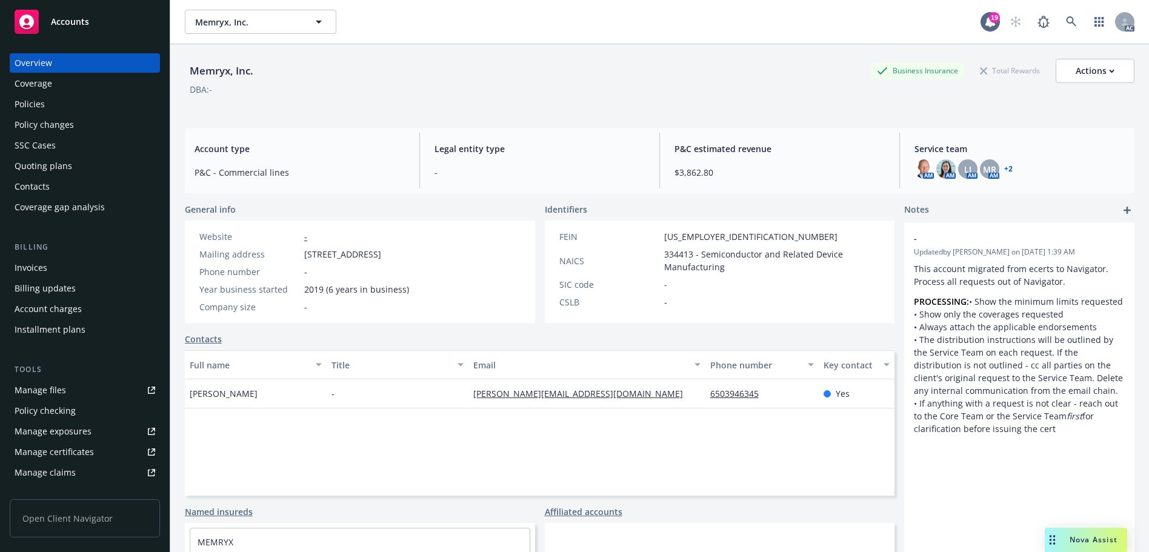
click at [71, 98] on div "Policies" at bounding box center [85, 104] width 141 height 19
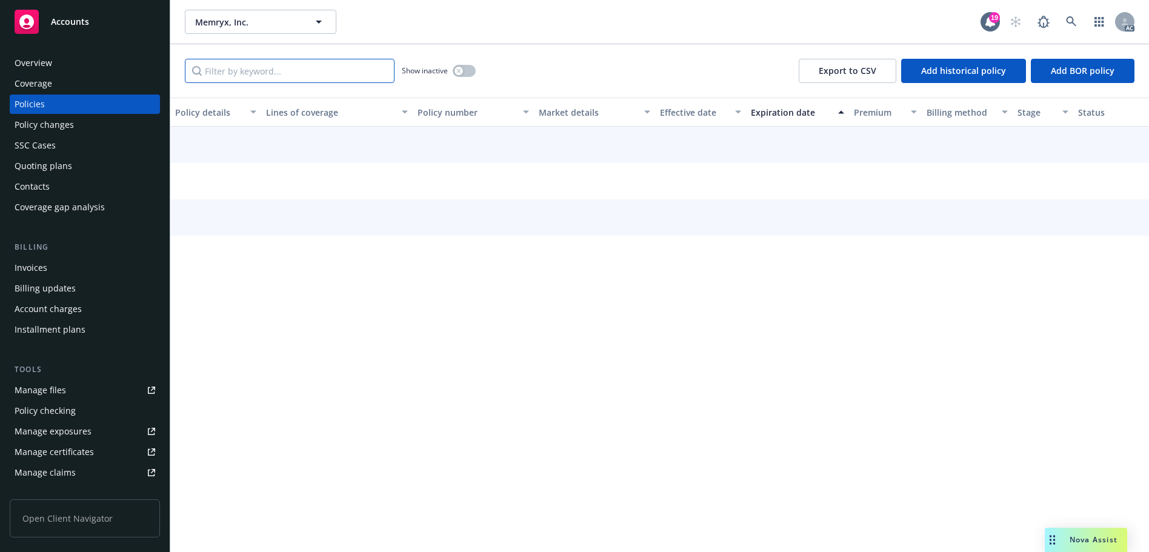
click at [316, 78] on input "Filter by keyword..." at bounding box center [290, 71] width 210 height 24
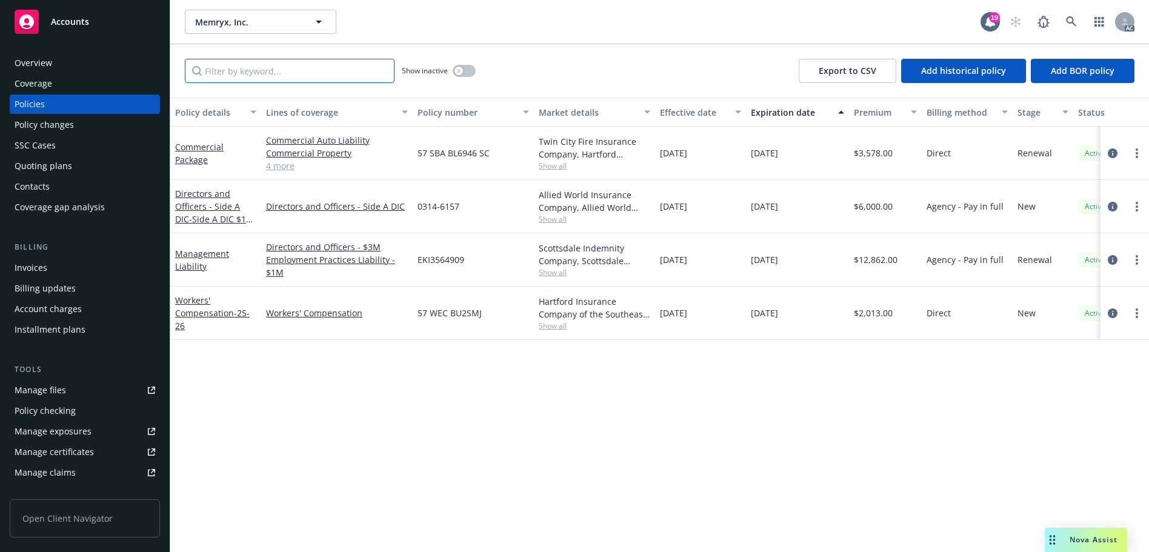
paste input "BU2SMJ"
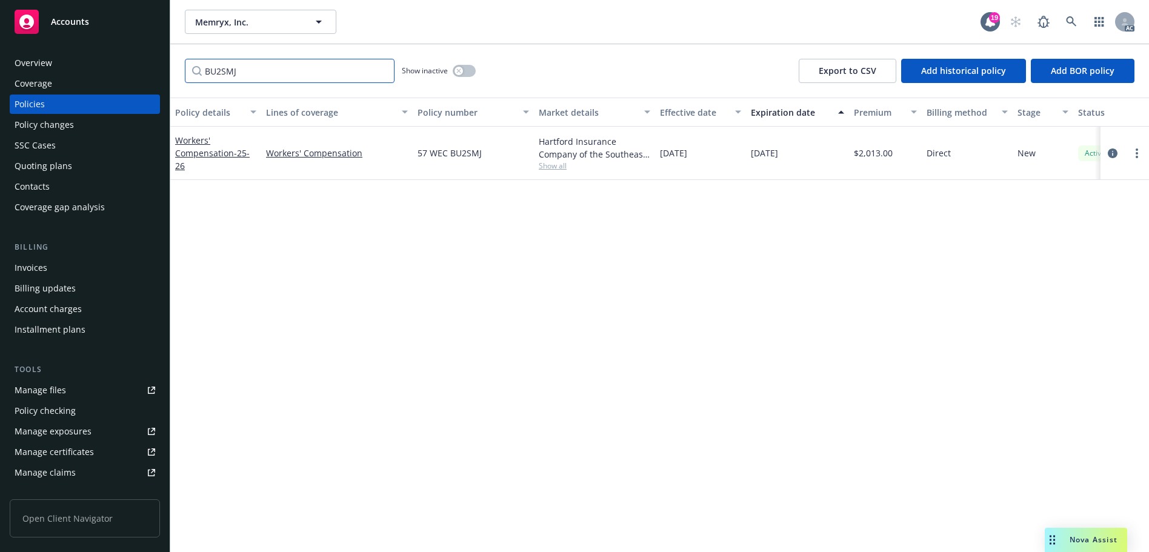
type input "BU2SMJ"
click at [1075, 24] on icon at bounding box center [1071, 21] width 11 height 11
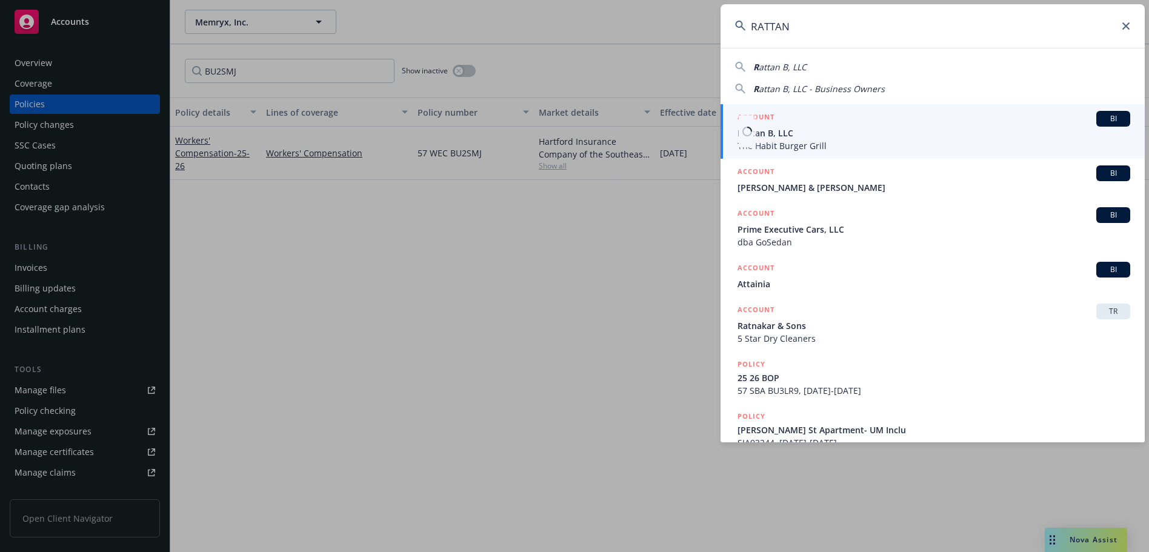
type input "RATTAN"
click at [818, 136] on span "Rattan B, LLC" at bounding box center [934, 133] width 393 height 13
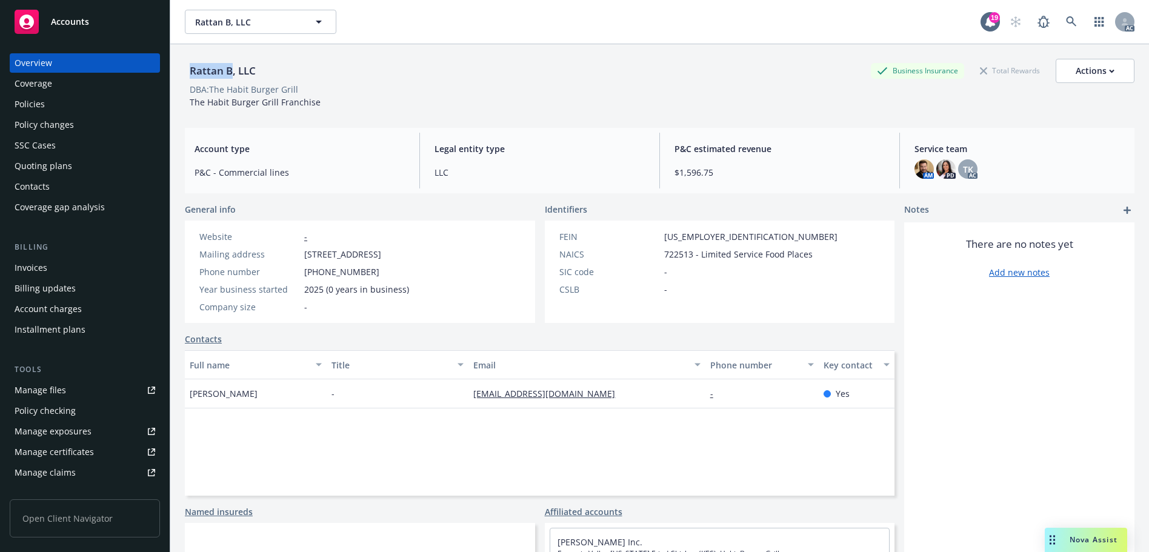
drag, startPoint x: 230, startPoint y: 69, endPoint x: 190, endPoint y: 70, distance: 39.4
click at [190, 70] on div "Rattan B, LLC" at bounding box center [223, 71] width 76 height 16
copy div "Rattan B"
drag, startPoint x: 212, startPoint y: 87, endPoint x: 278, endPoint y: 91, distance: 65.6
click at [278, 91] on div "DBA: The Habit Burger Grill" at bounding box center [244, 89] width 109 height 13
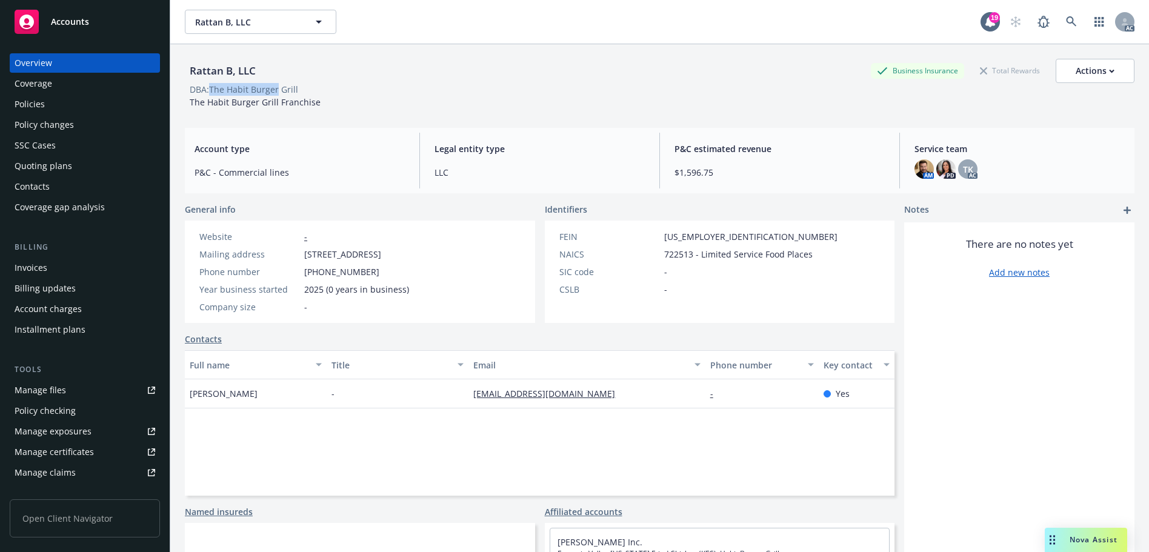
copy div "The Habit Burger"
click at [77, 107] on div "Policies" at bounding box center [85, 104] width 141 height 19
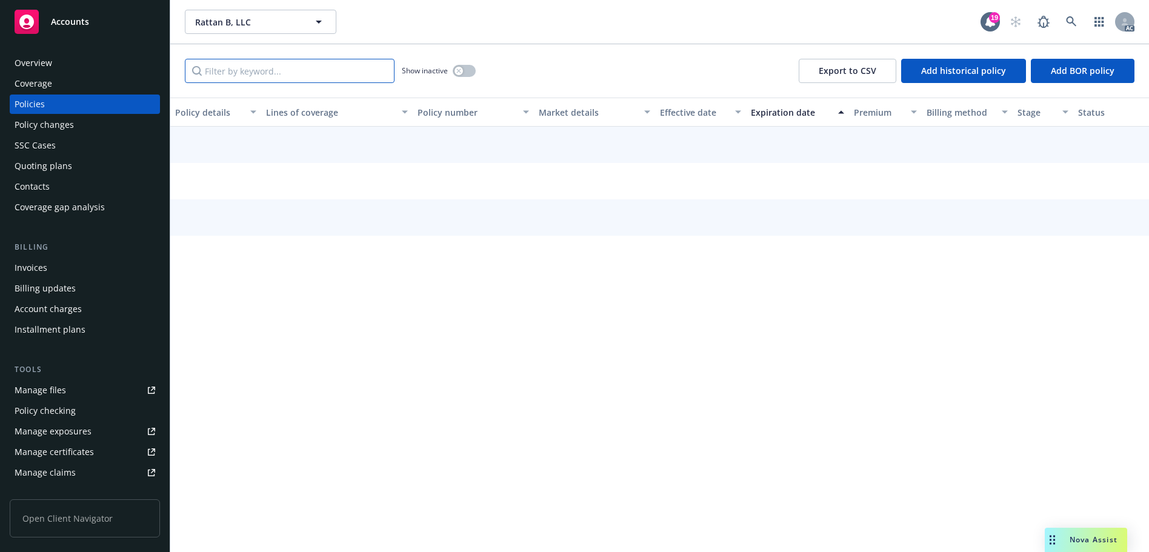
click at [247, 70] on input "Filter by keyword..." at bounding box center [290, 71] width 210 height 24
paste input "BU3LR9"
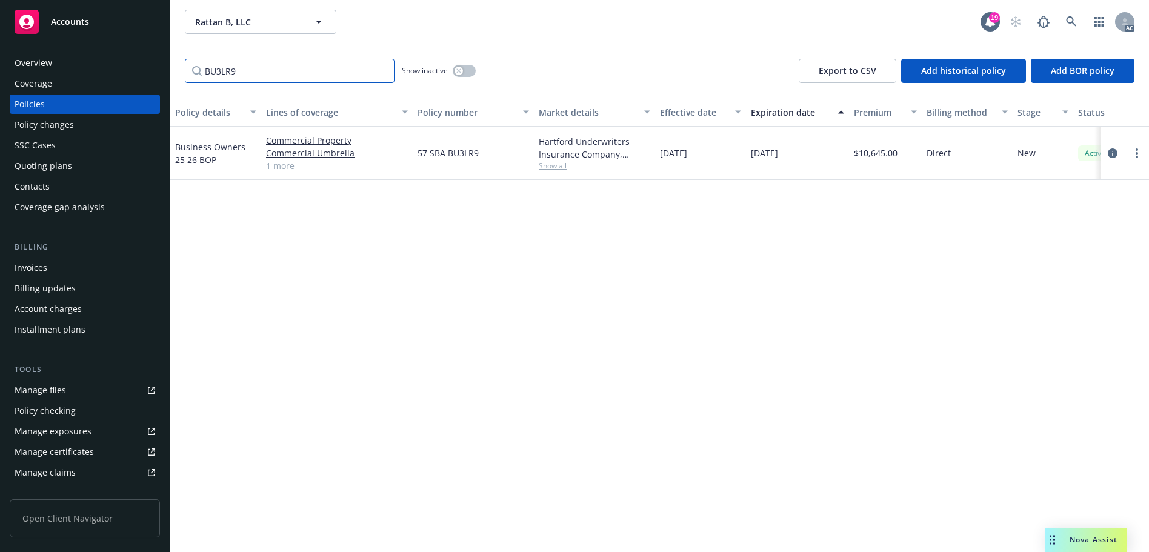
type input "BU3LR9"
click at [1071, 27] on link at bounding box center [1072, 22] width 24 height 24
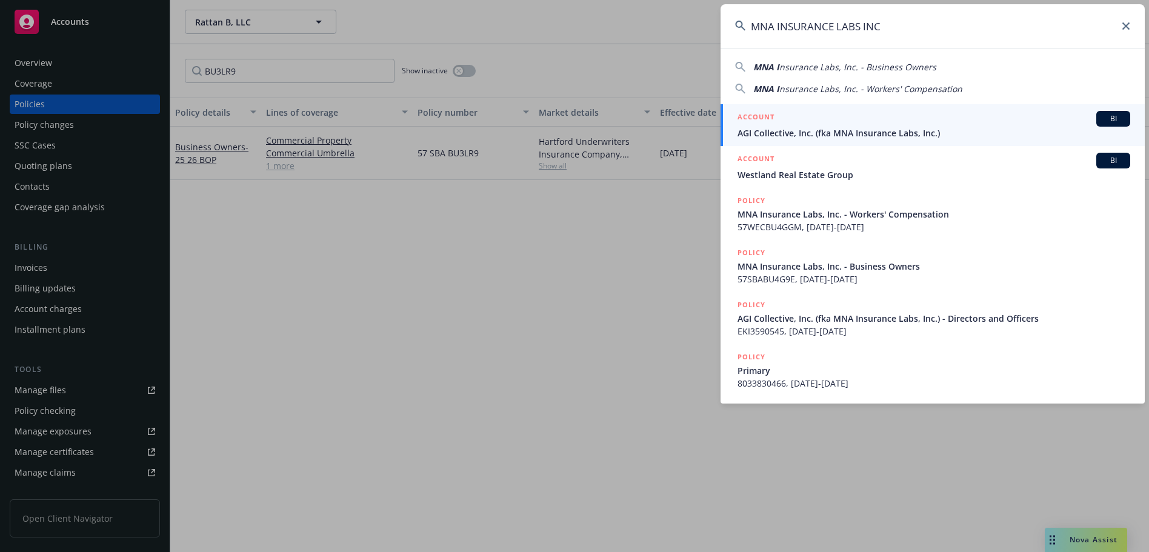
type input "MNA INSURANCE LABS INC"
click at [855, 129] on span "AGI Collective, Inc. (fka MNA Insurance Labs, Inc.)" at bounding box center [934, 133] width 393 height 13
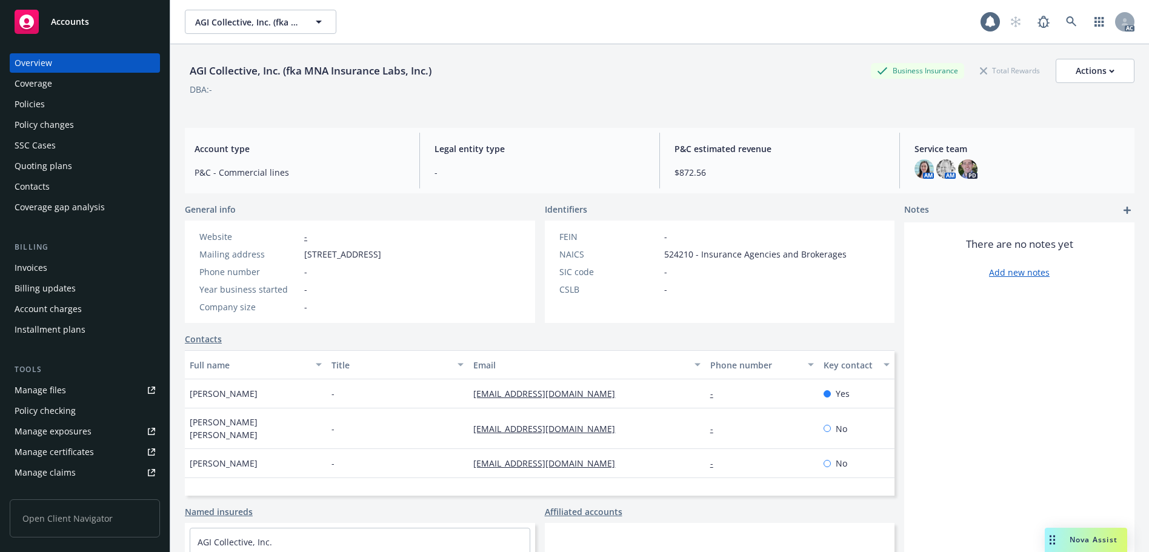
click at [319, 70] on div "AGI Collective, Inc. (fka MNA Insurance Labs, Inc.)" at bounding box center [311, 71] width 252 height 16
copy div "N"
click at [347, 67] on div "AGI Collective, Inc. (fka MNA Insurance Labs, Inc.)" at bounding box center [311, 71] width 252 height 16
drag, startPoint x: 306, startPoint y: 70, endPoint x: 379, endPoint y: 68, distance: 73.4
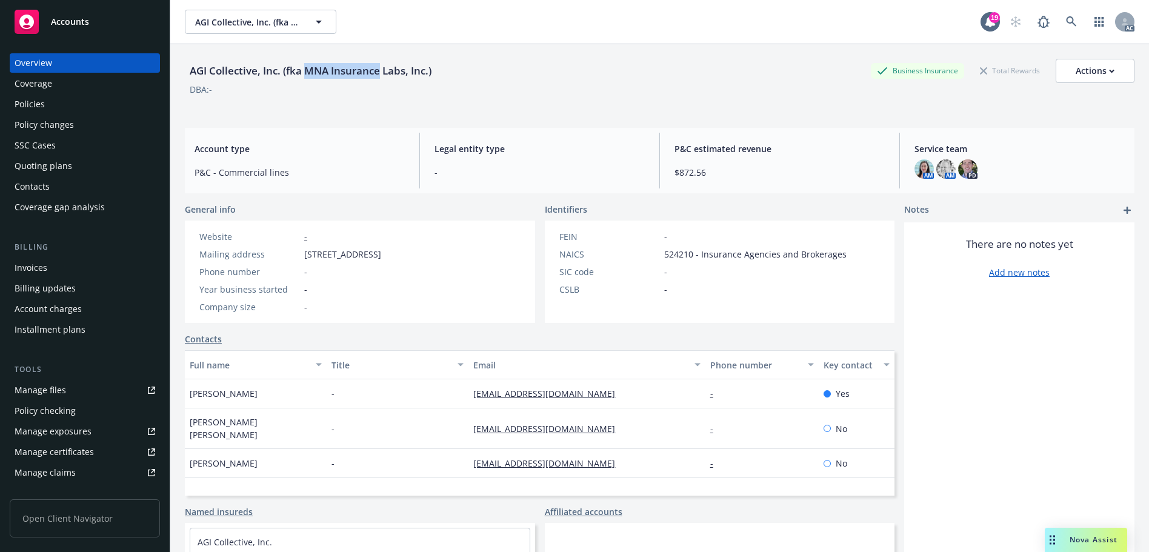
click at [379, 68] on div "AGI Collective, Inc. (fka MNA Insurance Labs, Inc.)" at bounding box center [311, 71] width 252 height 16
copy div "MNA Insurance"
drag, startPoint x: 187, startPoint y: 69, endPoint x: 256, endPoint y: 73, distance: 68.6
click at [256, 73] on div "AGI Collective, Inc. (fka MNA Insurance Labs, Inc.)" at bounding box center [311, 71] width 252 height 16
click at [65, 101] on div "Policies" at bounding box center [85, 104] width 141 height 19
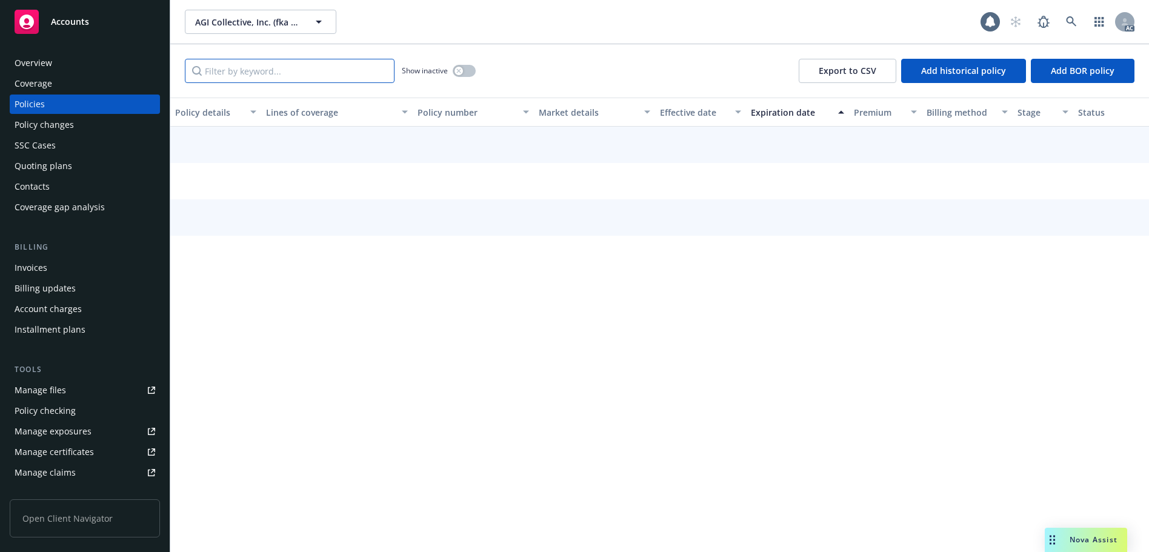
click at [287, 64] on input "Filter by keyword..." at bounding box center [290, 71] width 210 height 24
paste input "BU4GGM"
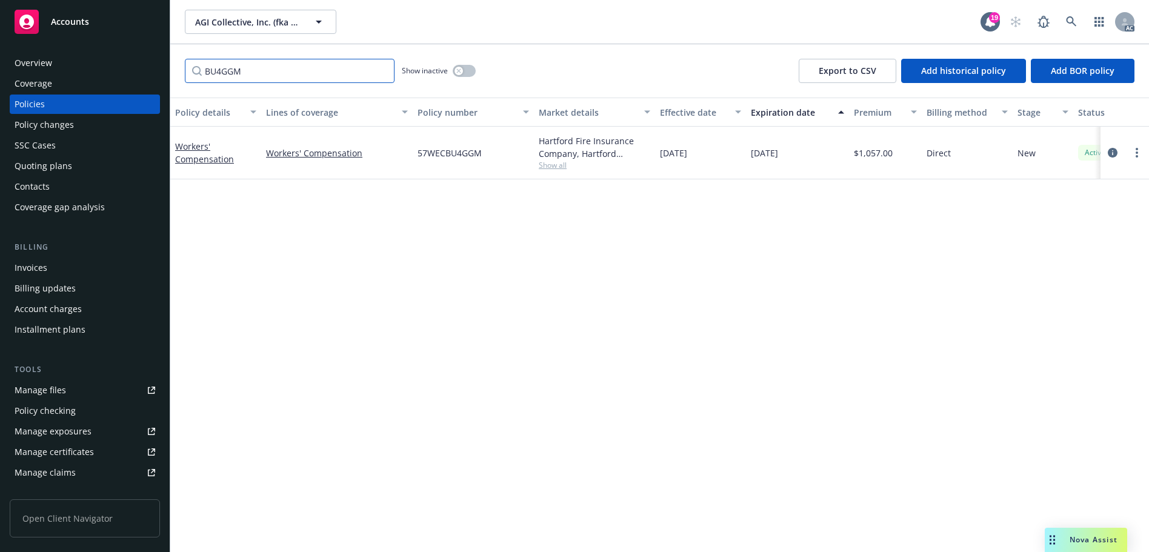
type input "BU4GGM"
click at [1068, 24] on icon at bounding box center [1071, 21] width 11 height 11
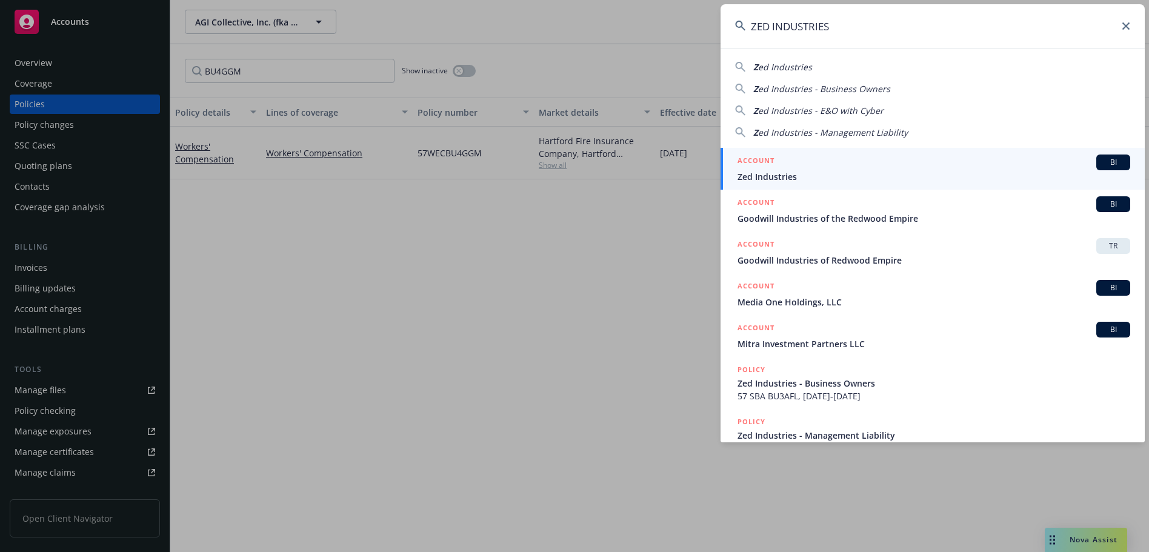
type input "ZED INDUSTRIES"
click at [868, 172] on span "Zed Industries" at bounding box center [934, 176] width 393 height 13
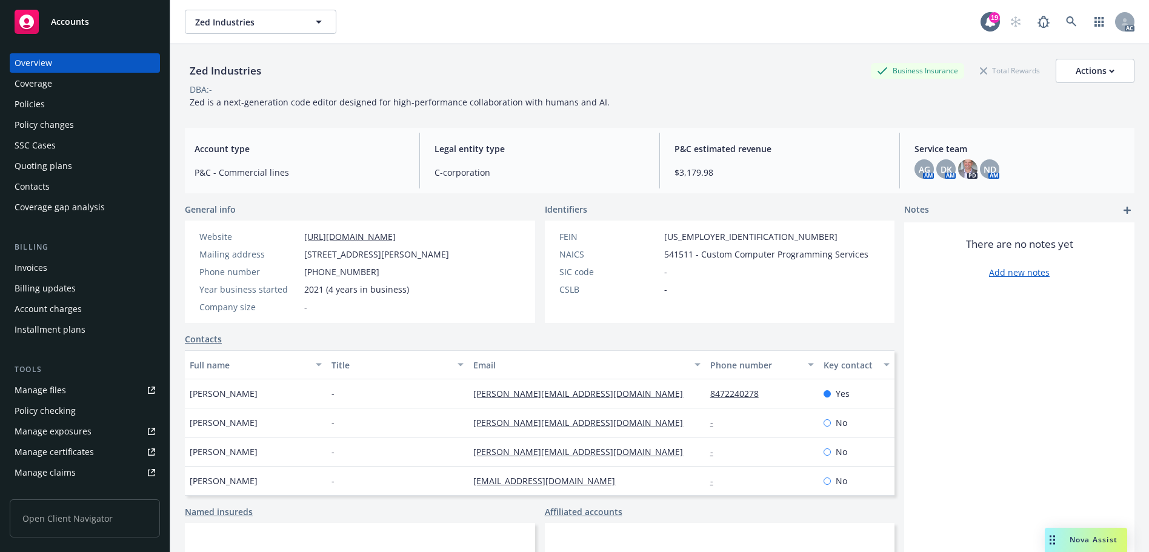
click at [41, 101] on div "Policies" at bounding box center [30, 104] width 30 height 19
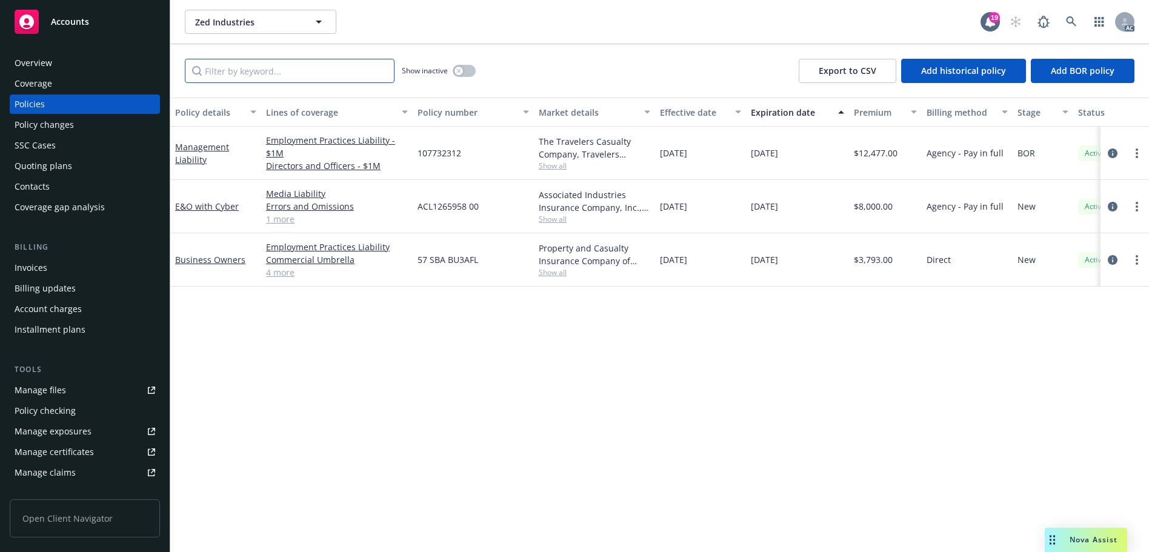
click at [342, 78] on input "Filter by keyword..." at bounding box center [290, 71] width 210 height 24
paste input "BU3AFL"
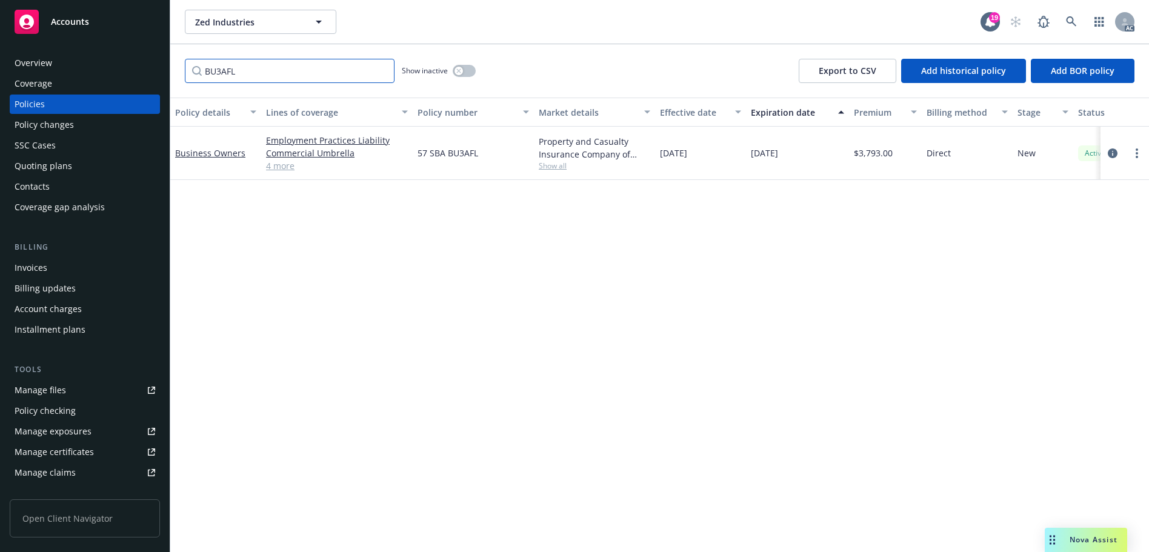
type input "BU3AFL"
click at [1080, 21] on link at bounding box center [1072, 22] width 24 height 24
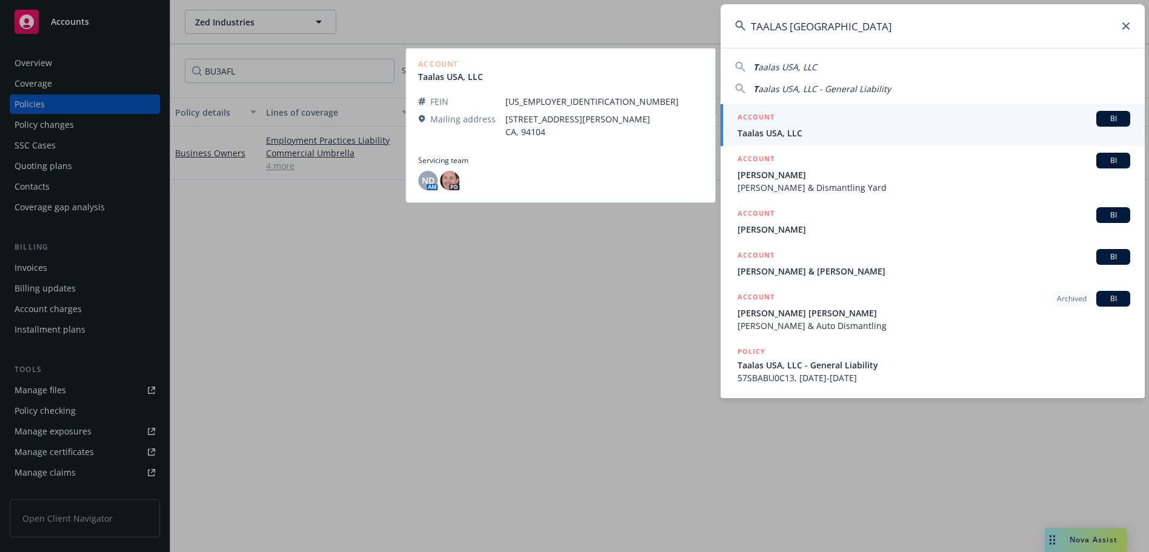
type input "TAALAS [GEOGRAPHIC_DATA]"
click at [880, 128] on span "Taalas USA, LLC" at bounding box center [934, 133] width 393 height 13
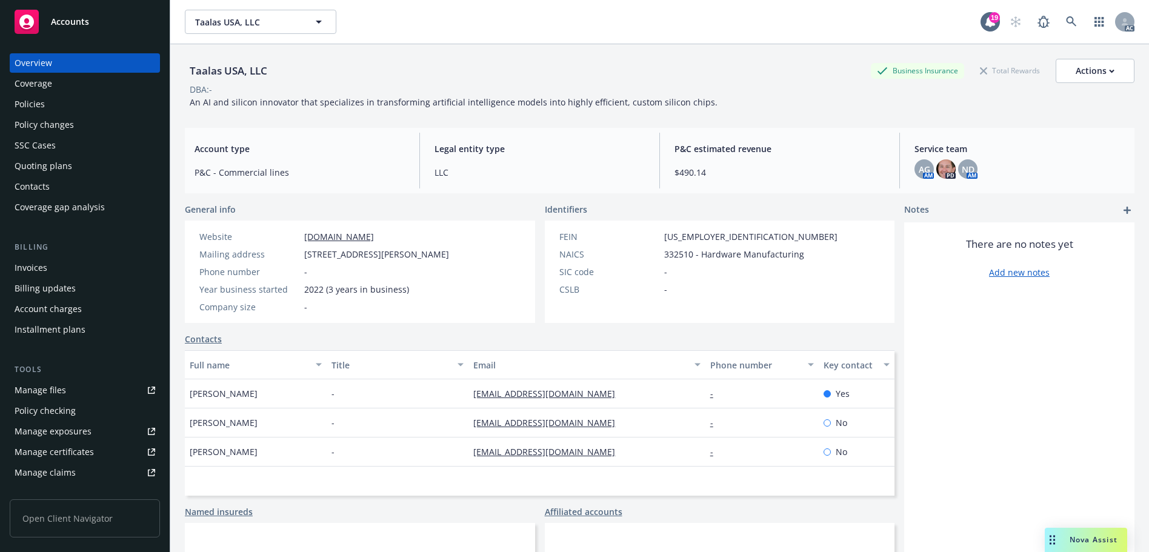
click at [82, 95] on div "Policies" at bounding box center [85, 104] width 141 height 19
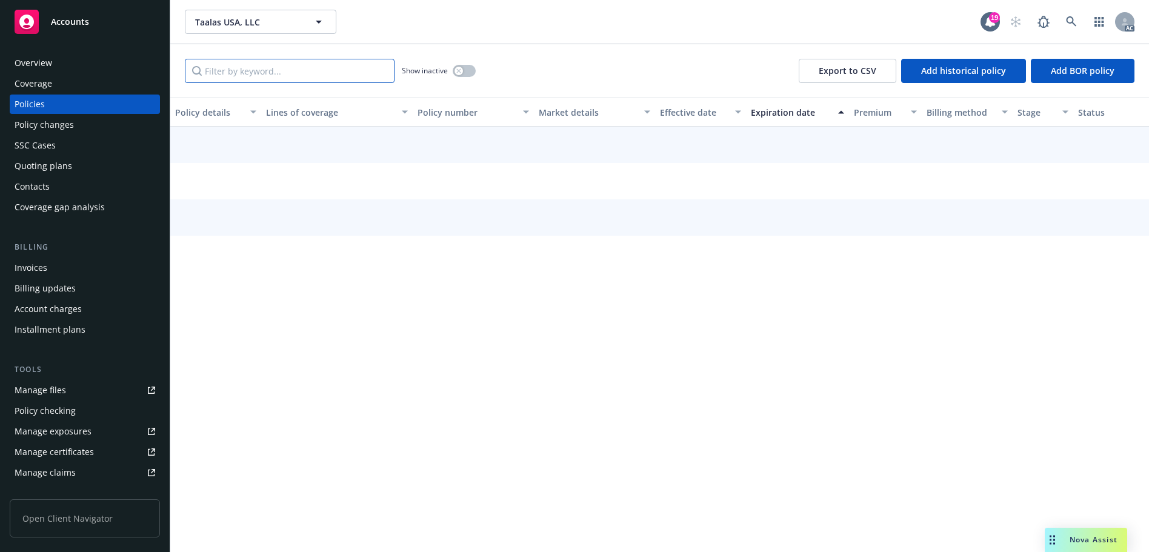
click at [280, 71] on input "Filter by keyword..." at bounding box center [290, 71] width 210 height 24
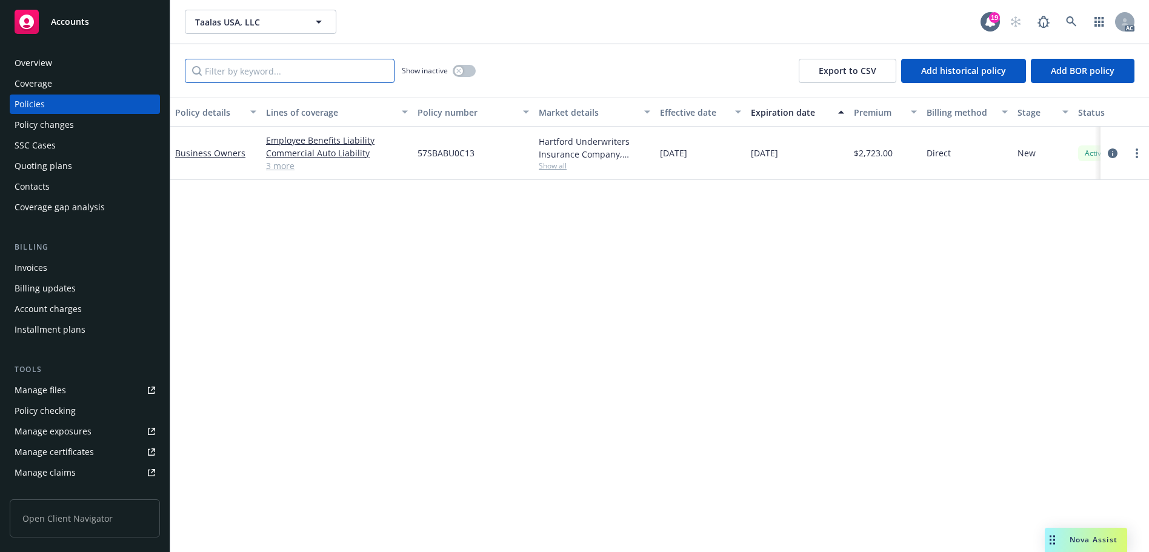
paste input "BU0C13"
type input "BU0C13"
click at [1063, 15] on link at bounding box center [1072, 22] width 24 height 24
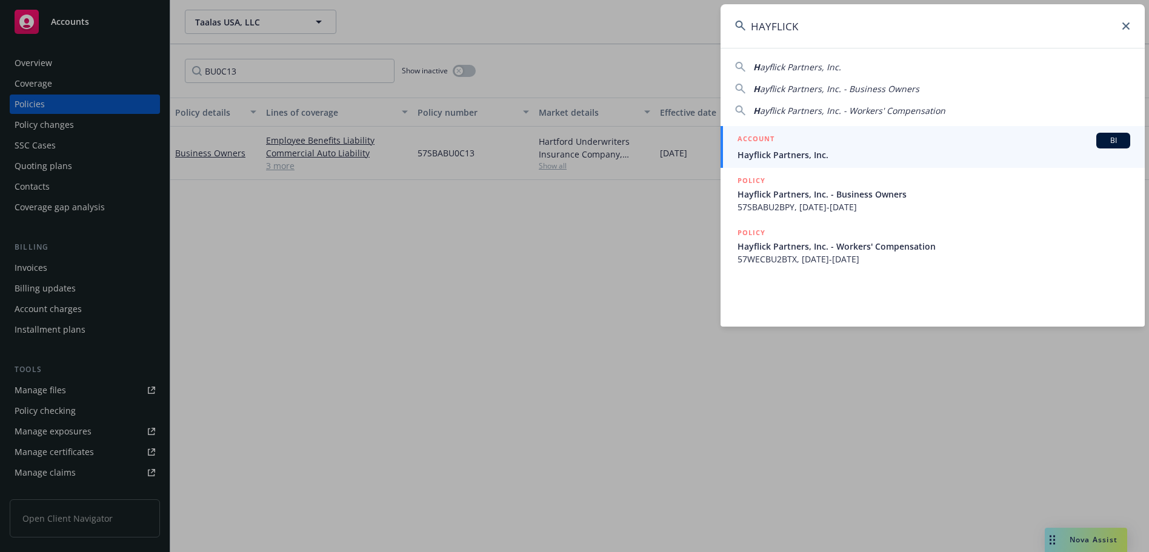
type input "HAYFLICK"
drag, startPoint x: 849, startPoint y: 142, endPoint x: 841, endPoint y: 113, distance: 30.6
click at [849, 142] on div "ACCOUNT BI" at bounding box center [934, 141] width 393 height 16
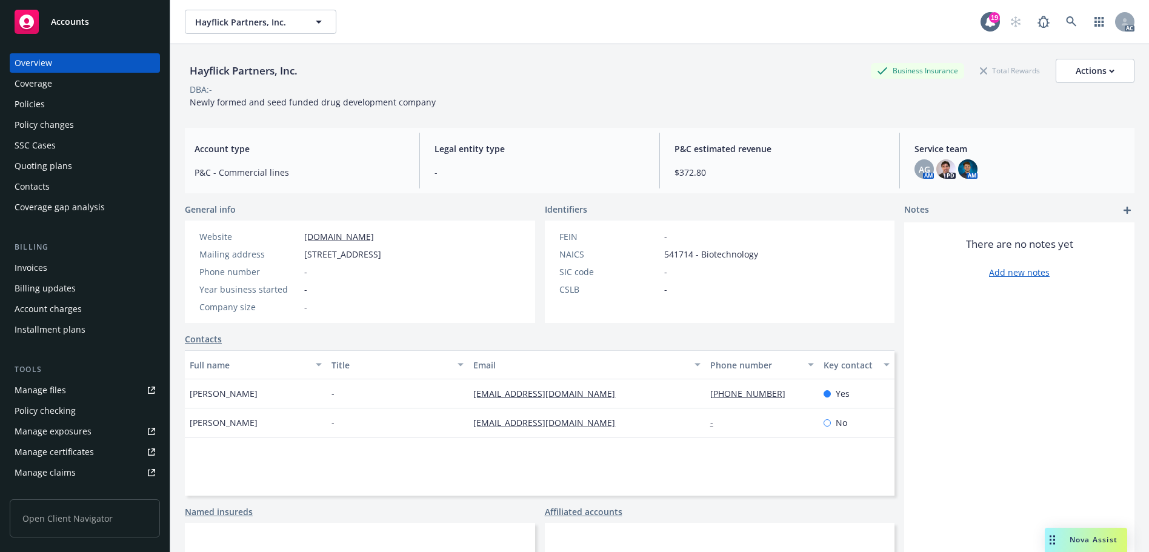
click at [72, 102] on div "Policies" at bounding box center [85, 104] width 141 height 19
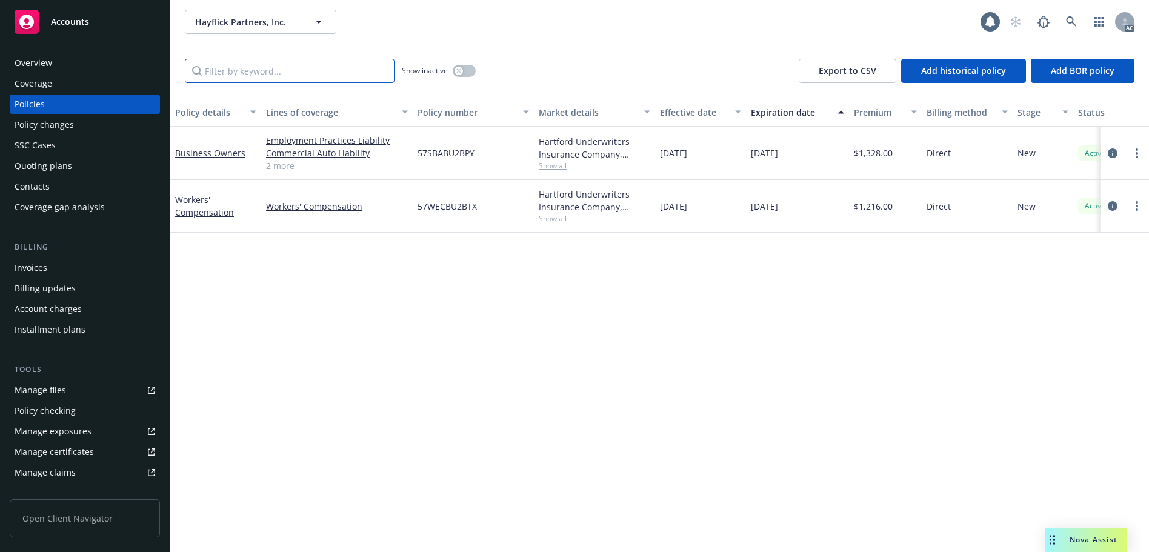
click at [242, 70] on input "Filter by keyword..." at bounding box center [290, 71] width 210 height 24
paste input "BU2BPY"
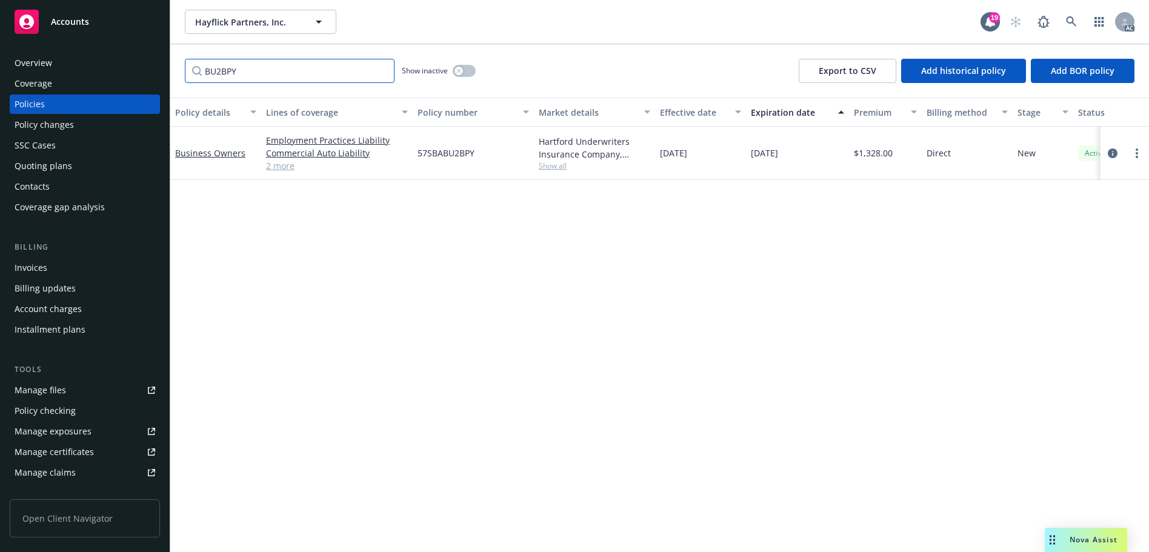
type input "BU2BPY"
click at [1070, 21] on icon at bounding box center [1071, 21] width 11 height 11
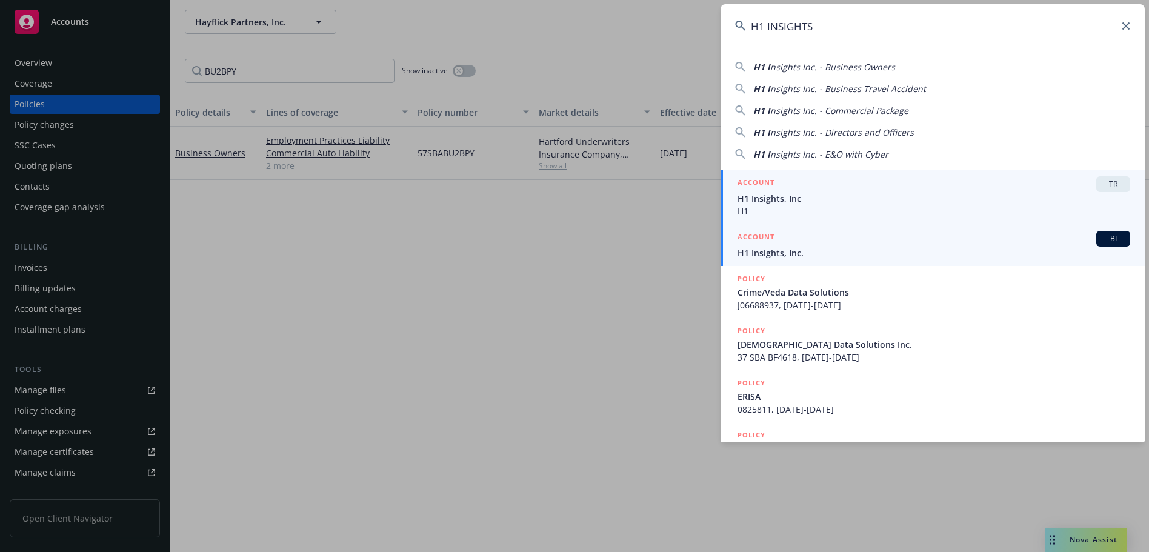
type input "H1 INSIGHTS"
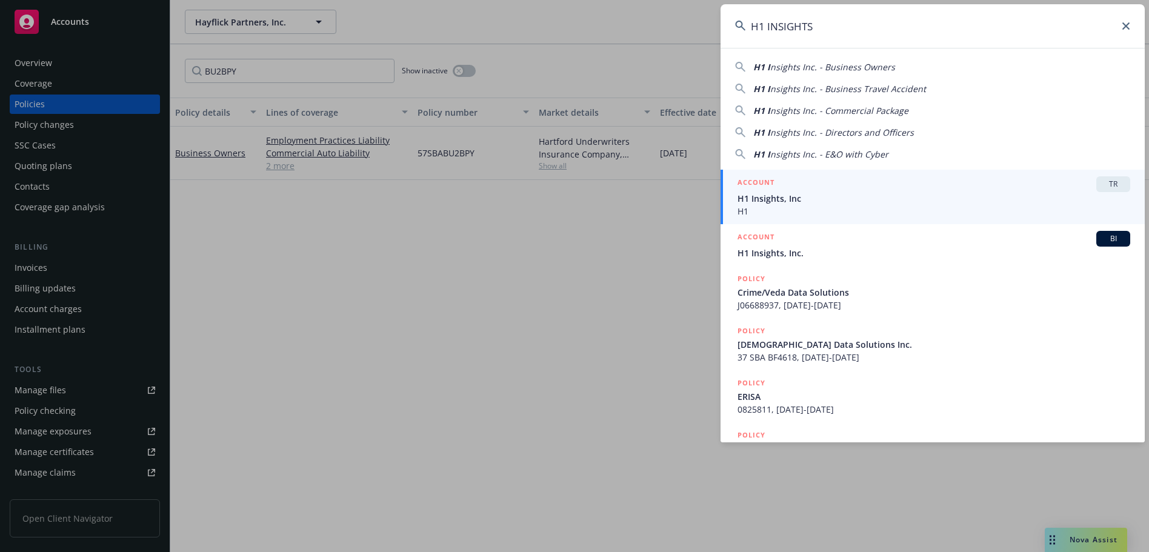
click at [915, 249] on span "H1 Insights, Inc." at bounding box center [934, 253] width 393 height 13
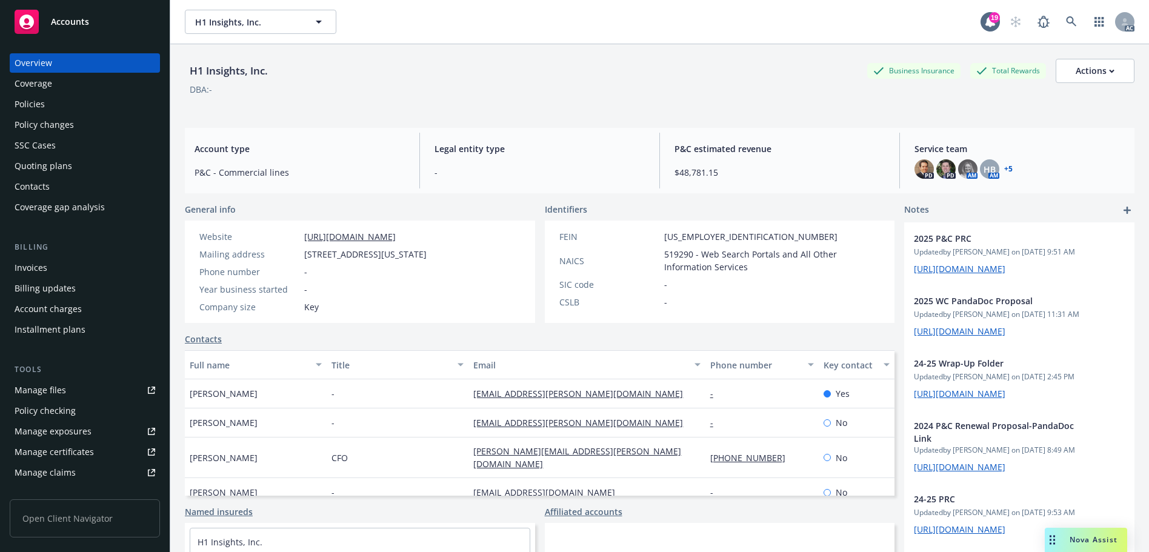
click at [65, 104] on div "Policies" at bounding box center [85, 104] width 141 height 19
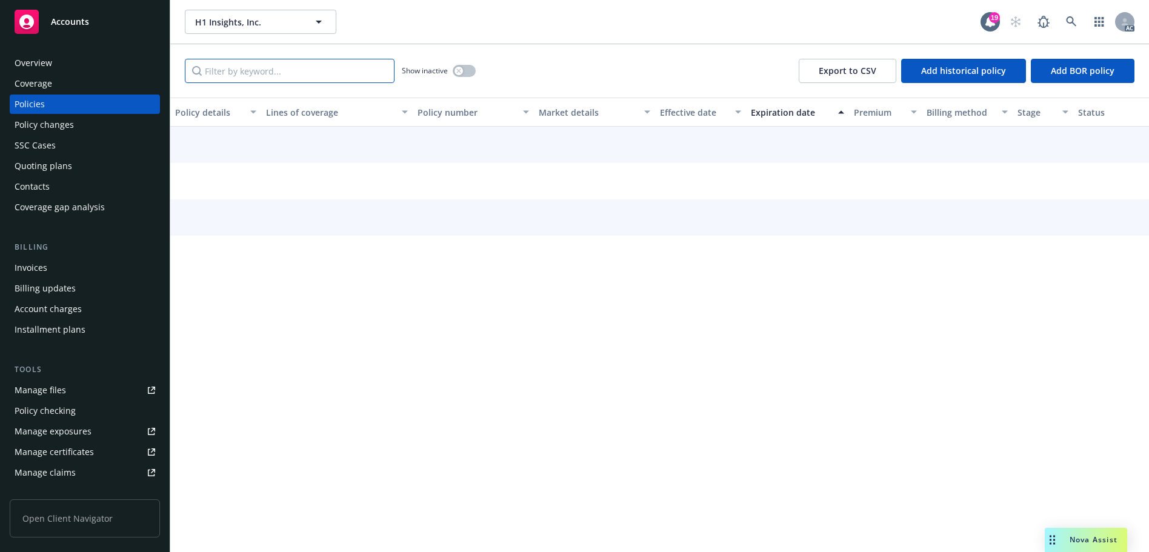
click at [286, 72] on input "Filter by keyword..." at bounding box center [290, 71] width 210 height 24
paste input "BT7P49"
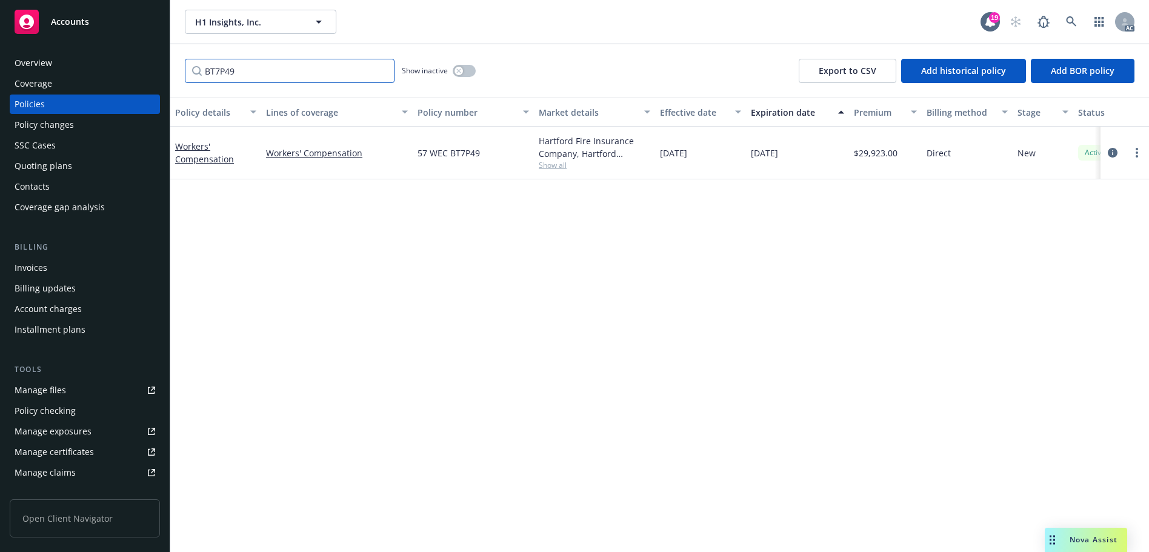
type input "BT7P49"
click at [1064, 20] on link at bounding box center [1072, 22] width 24 height 24
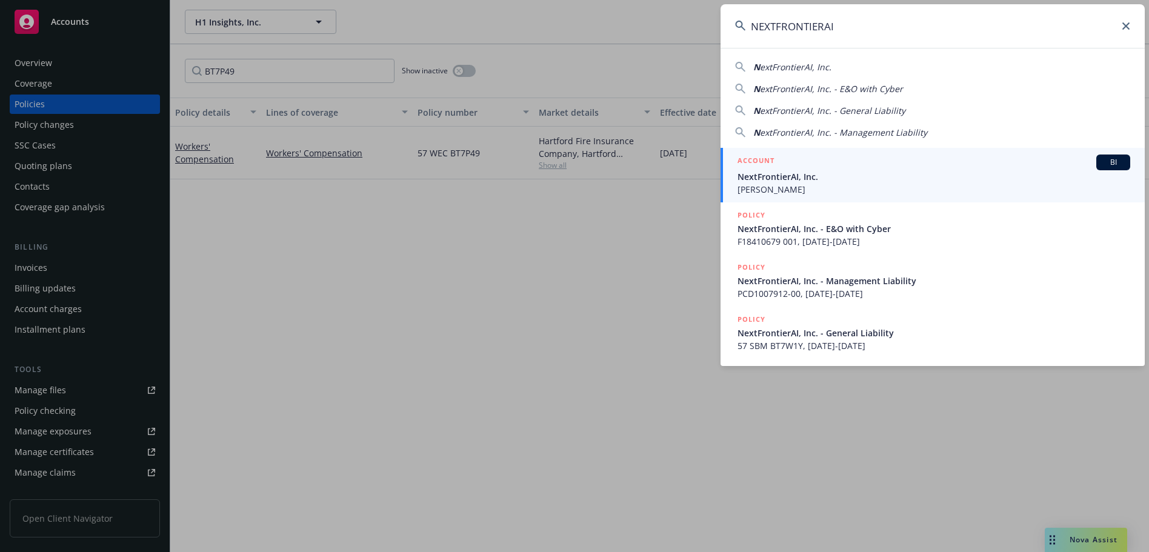
type input "NEXTFRONTIERAI"
click at [852, 167] on div "ACCOUNT BI" at bounding box center [934, 163] width 393 height 16
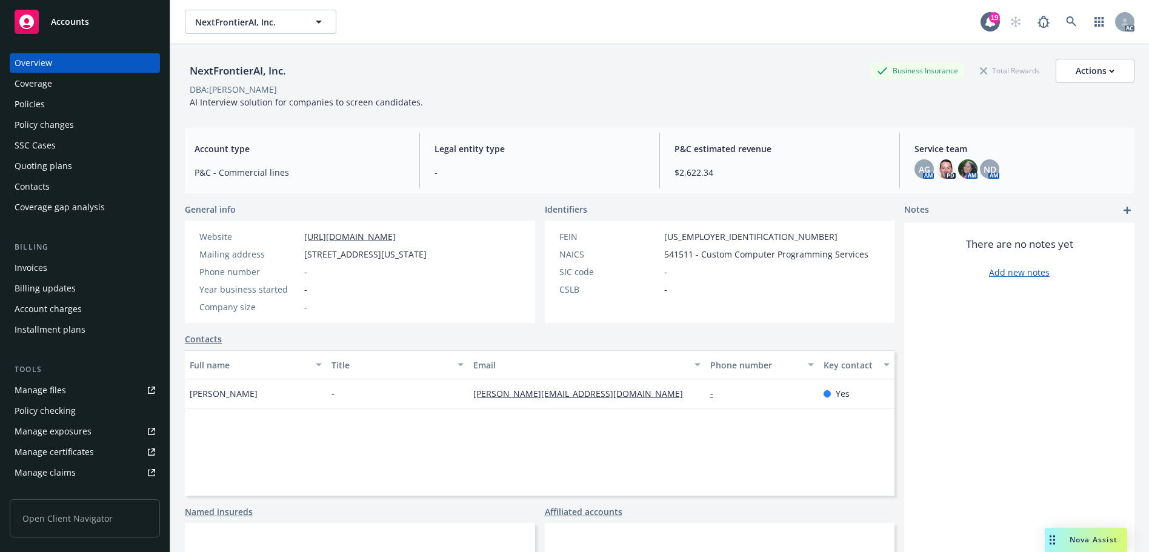
click at [53, 107] on div "Policies" at bounding box center [85, 104] width 141 height 19
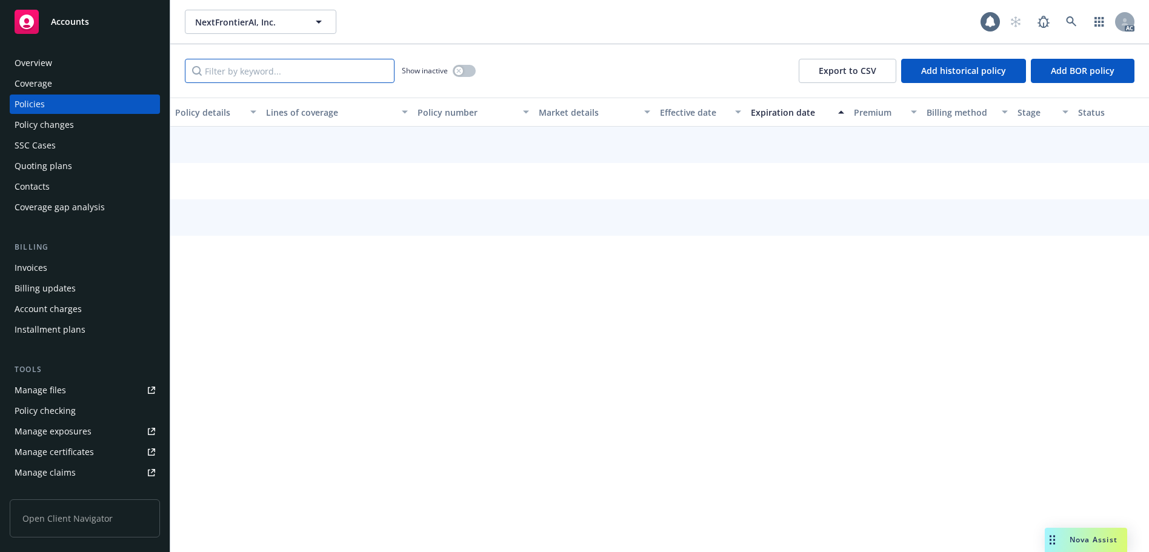
click at [285, 67] on input "Filter by keyword..." at bounding box center [290, 71] width 210 height 24
paste input "BT7W1Y"
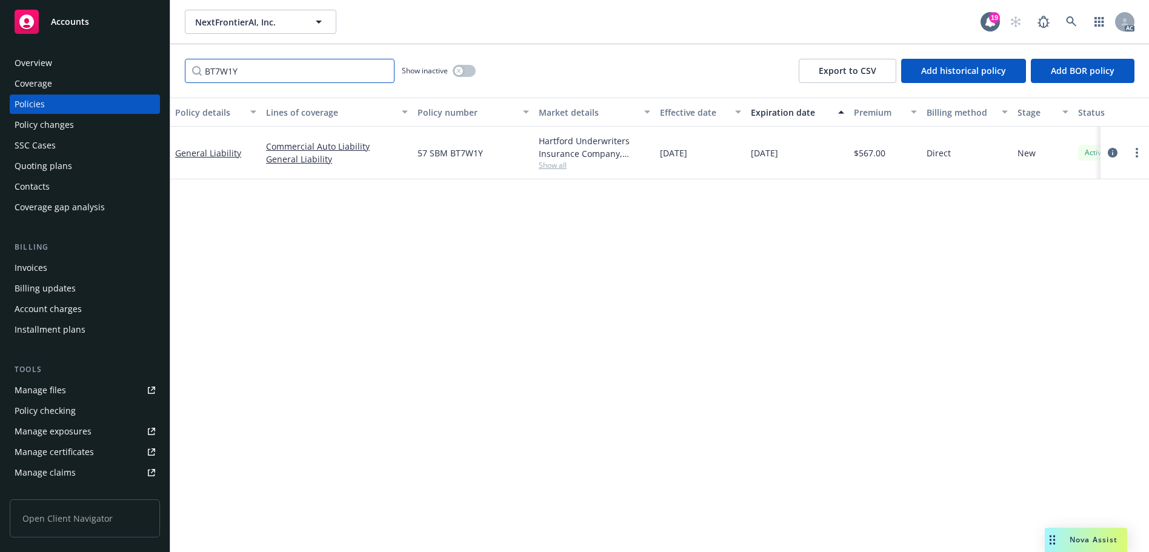
type input "BT7W1Y"
click at [1073, 22] on icon at bounding box center [1071, 21] width 10 height 10
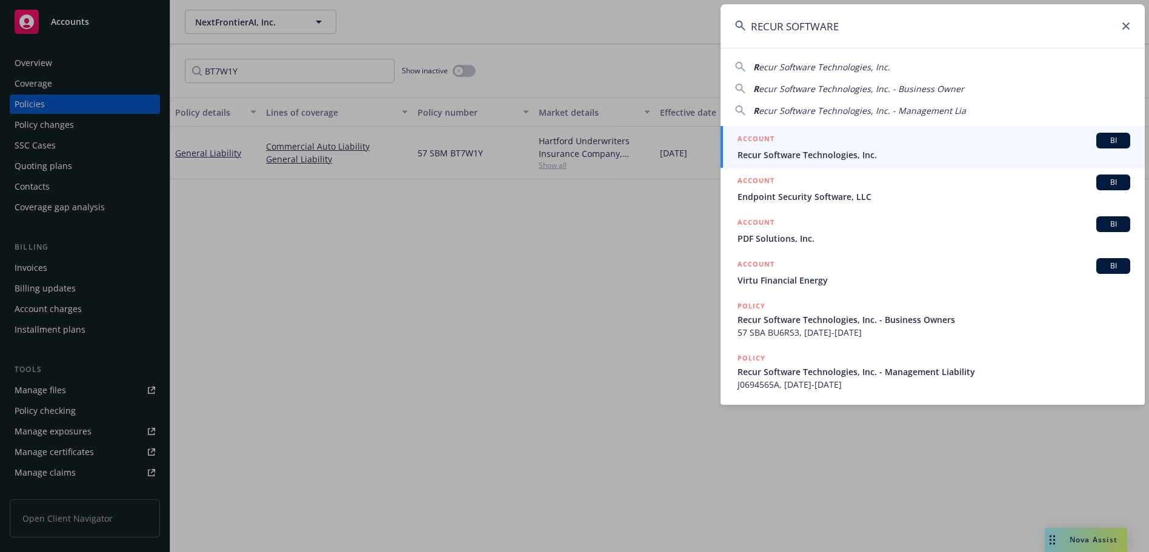
type input "RECUR SOFTWARE"
click at [844, 154] on span "Recur Software Technologies, Inc." at bounding box center [934, 155] width 393 height 13
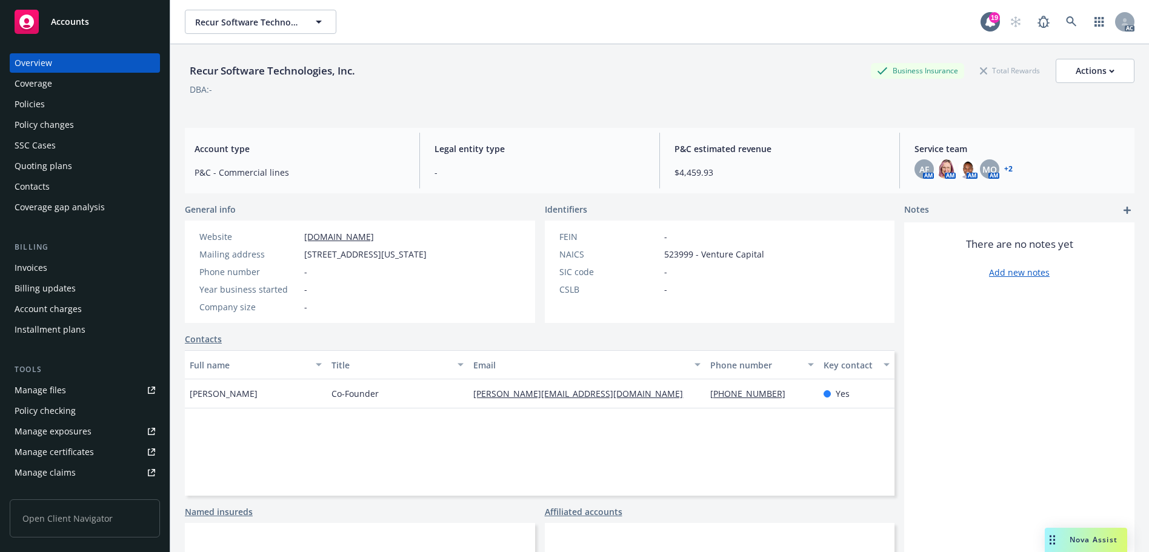
click at [98, 103] on div "Policies" at bounding box center [85, 104] width 141 height 19
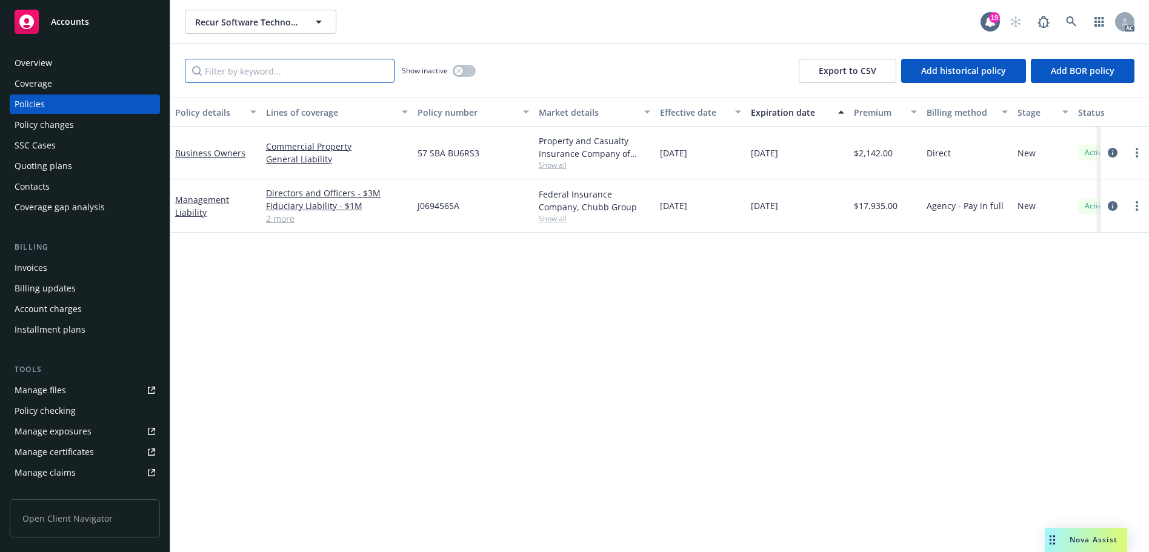
click at [266, 70] on input "Filter by keyword..." at bounding box center [290, 71] width 210 height 24
paste input "BU6RS3"
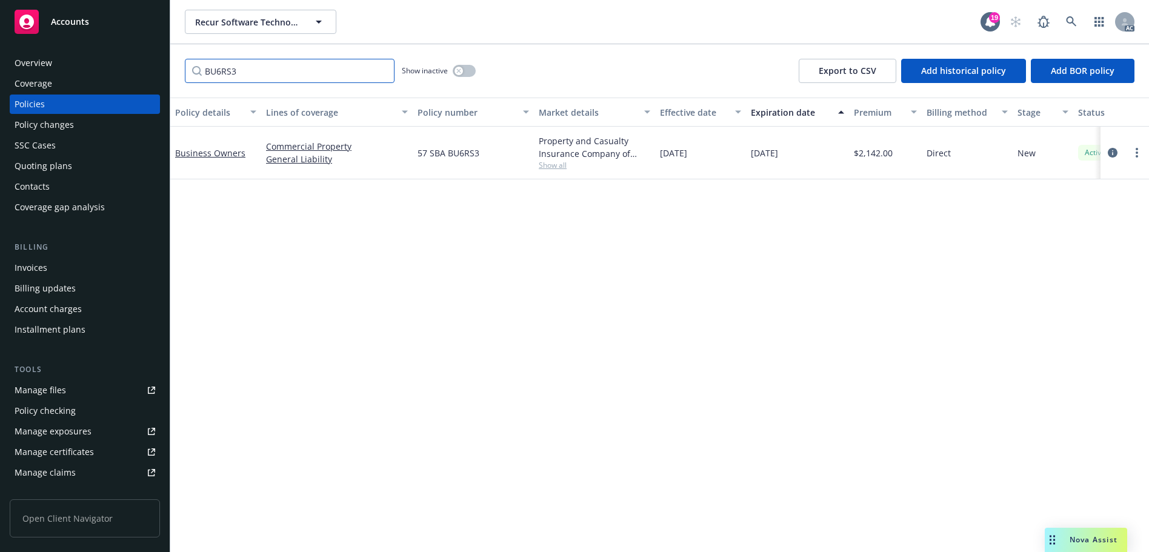
type input "BU6RS3"
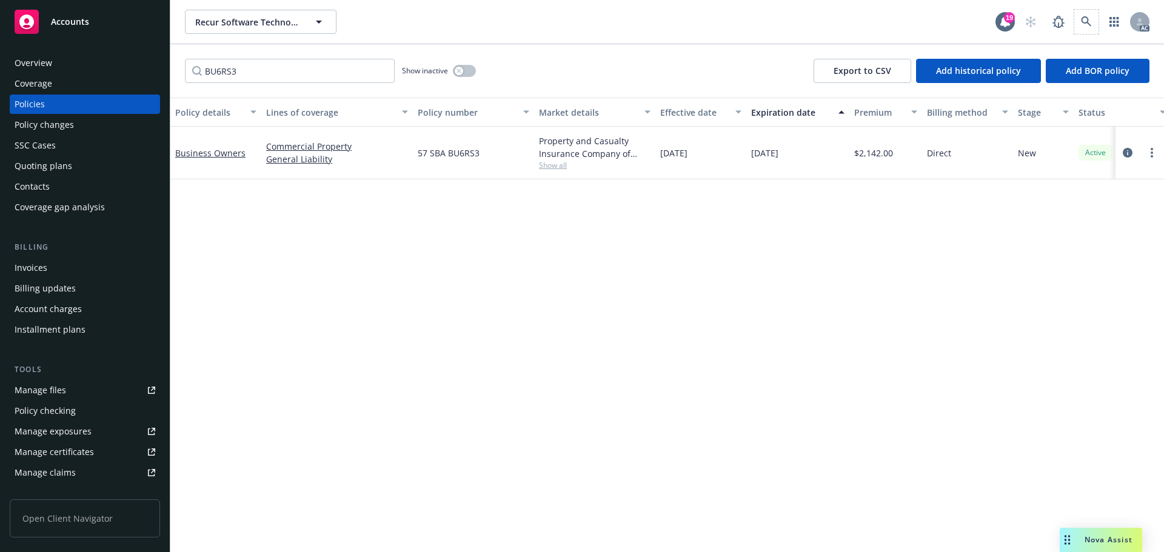
click at [1076, 12] on span at bounding box center [1086, 22] width 24 height 24
click at [1083, 23] on icon at bounding box center [1086, 21] width 11 height 11
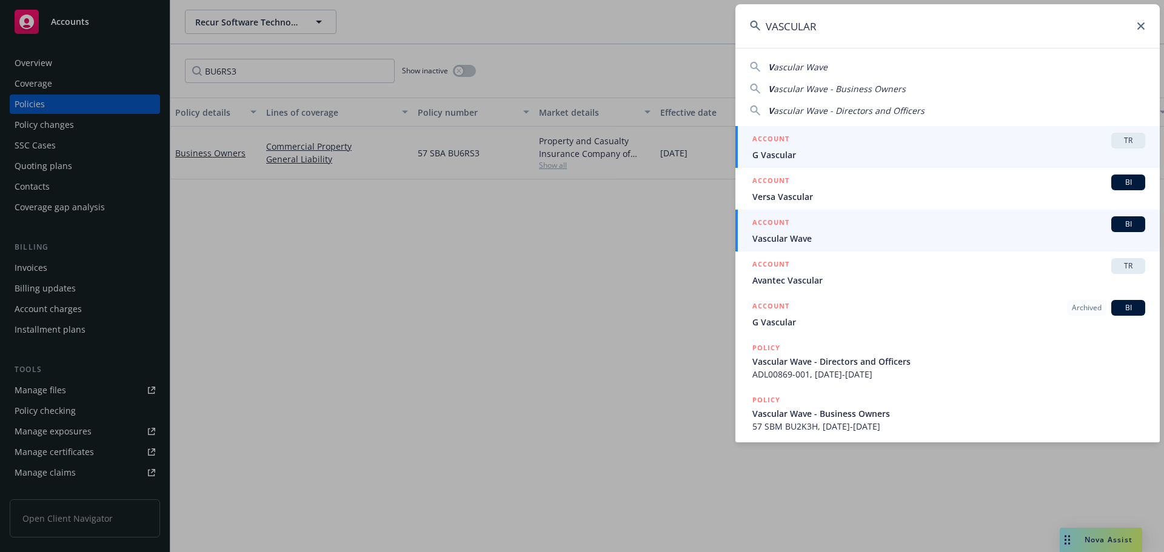
type input "VASCULAR"
click at [850, 240] on span "Vascular Wave" at bounding box center [948, 238] width 393 height 13
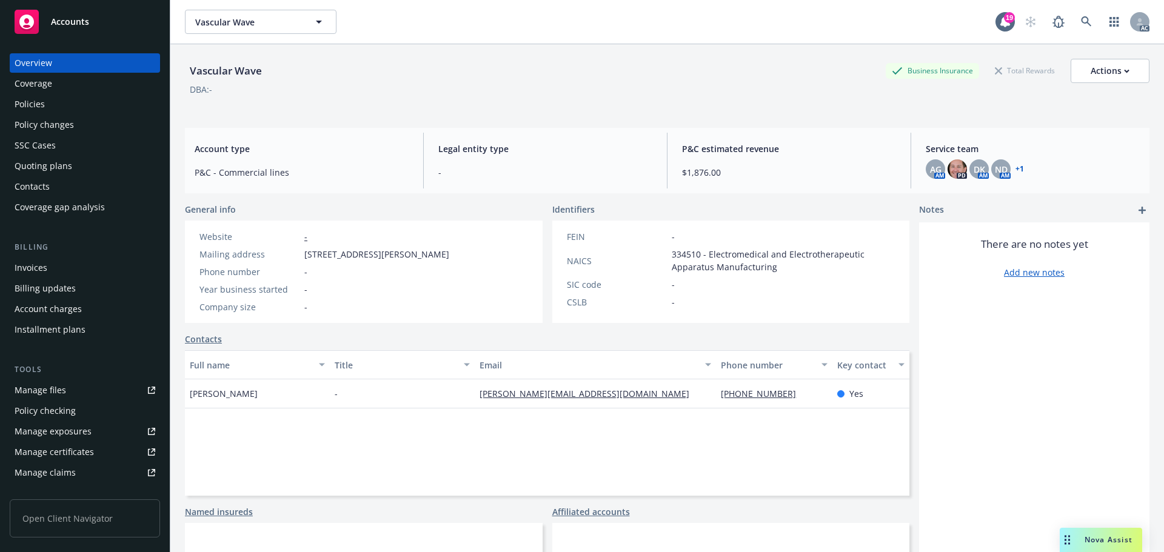
click at [87, 112] on div "Policies" at bounding box center [85, 104] width 141 height 19
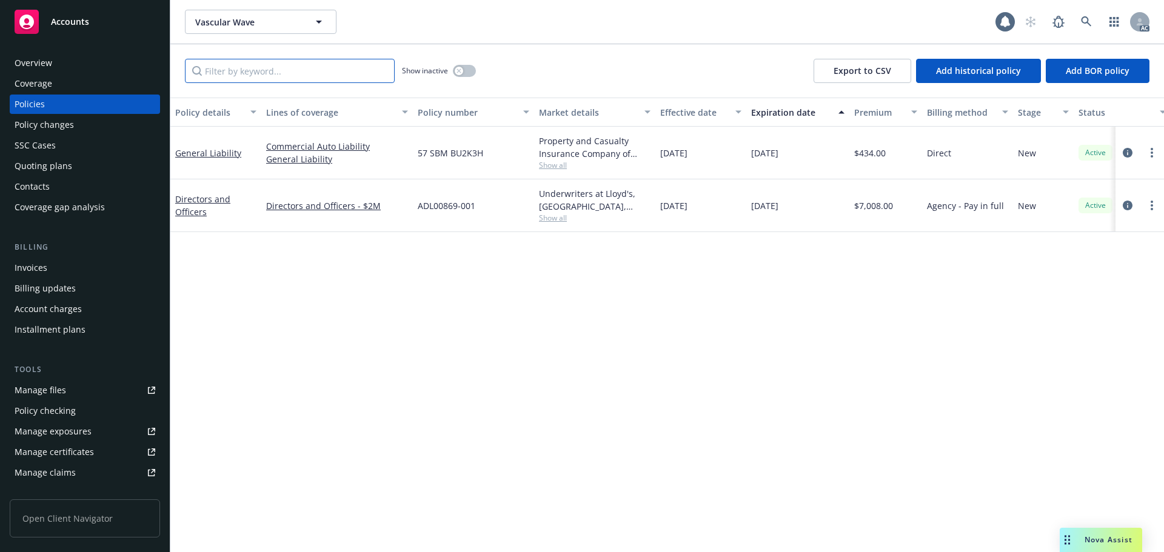
click at [249, 69] on input "Filter by keyword..." at bounding box center [290, 71] width 210 height 24
paste input "BU2K3H"
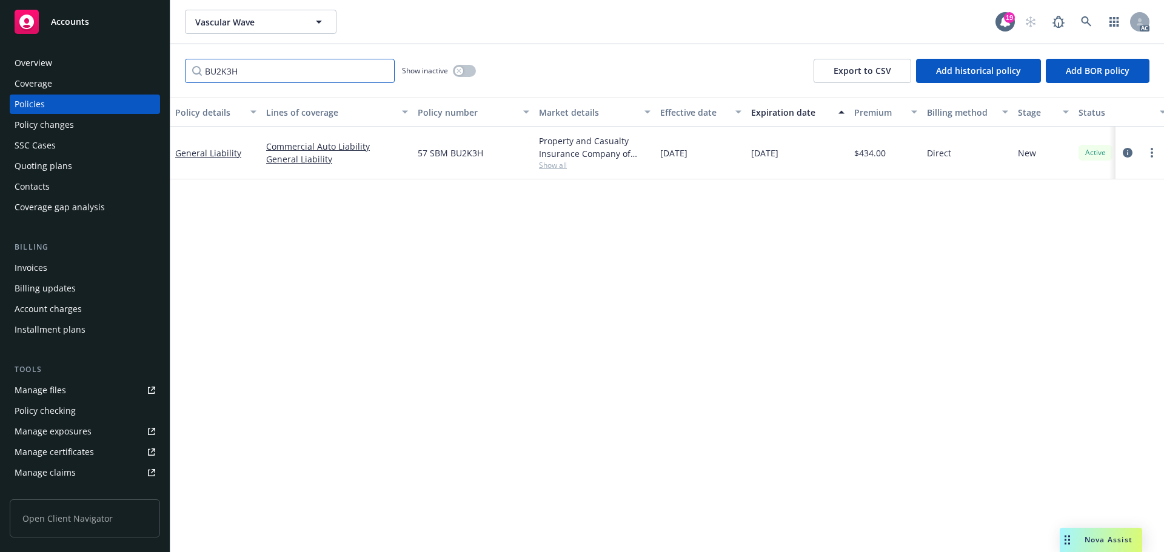
type input "BU2K3H"
click at [1091, 19] on icon at bounding box center [1086, 21] width 11 height 11
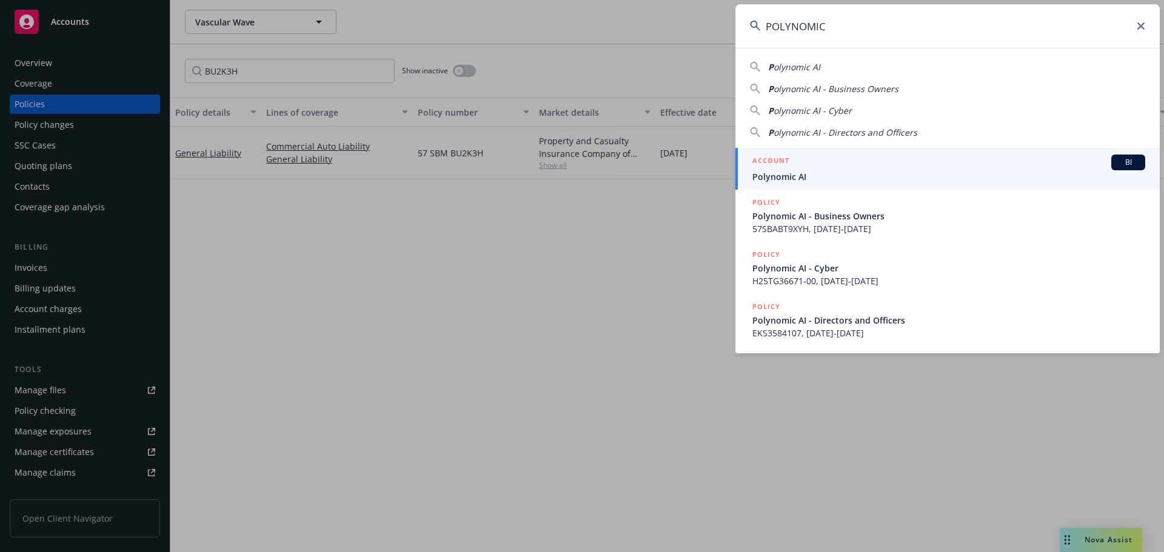
type input "POLYNOMIC"
click at [806, 173] on span "Polynomic AI" at bounding box center [948, 176] width 393 height 13
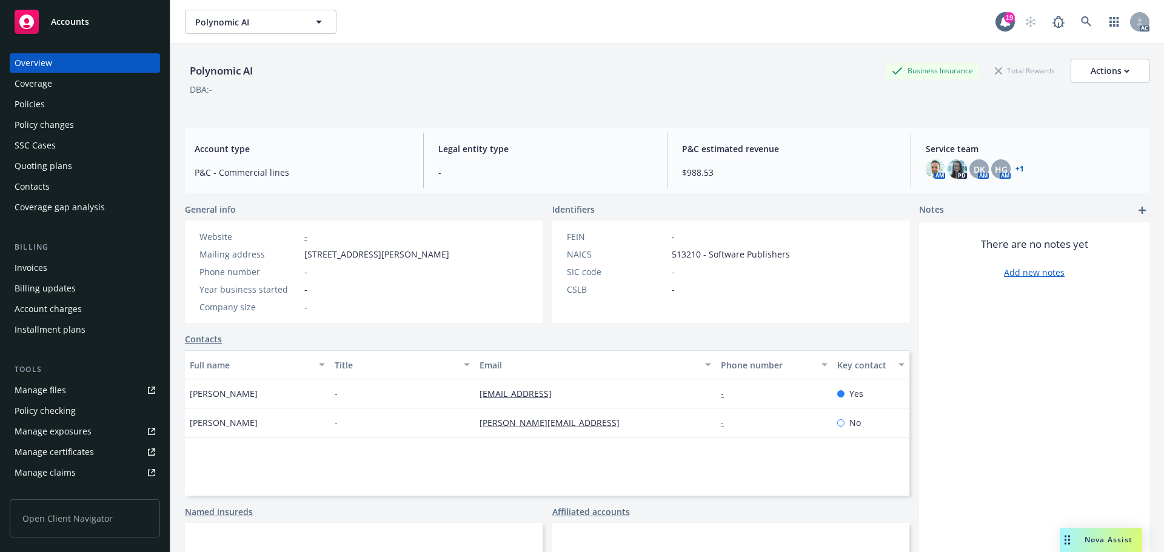
click at [113, 104] on div "Policies" at bounding box center [85, 104] width 141 height 19
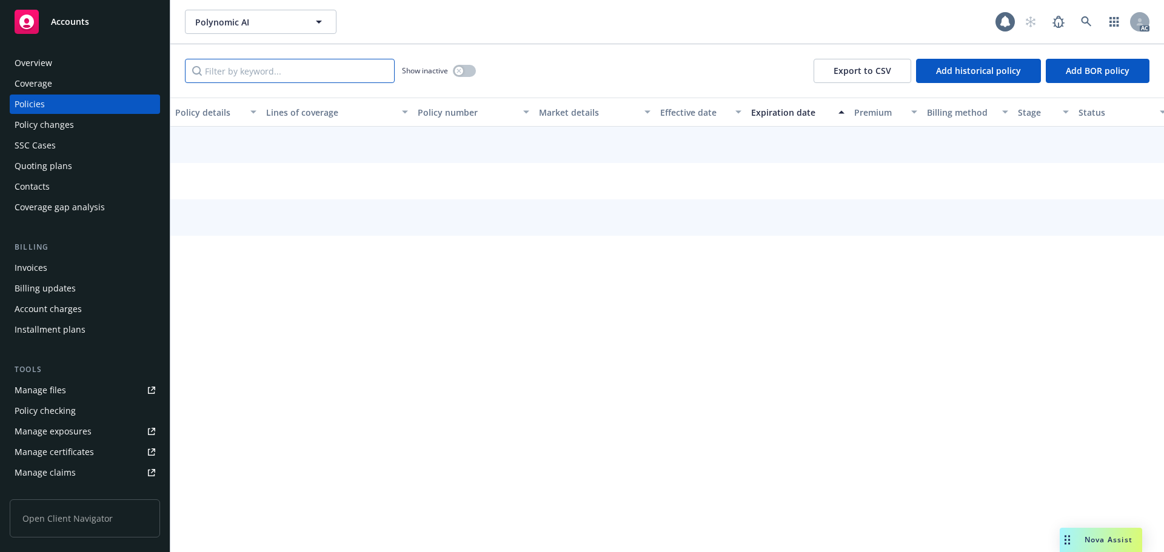
click at [267, 73] on input "Filter by keyword..." at bounding box center [290, 71] width 210 height 24
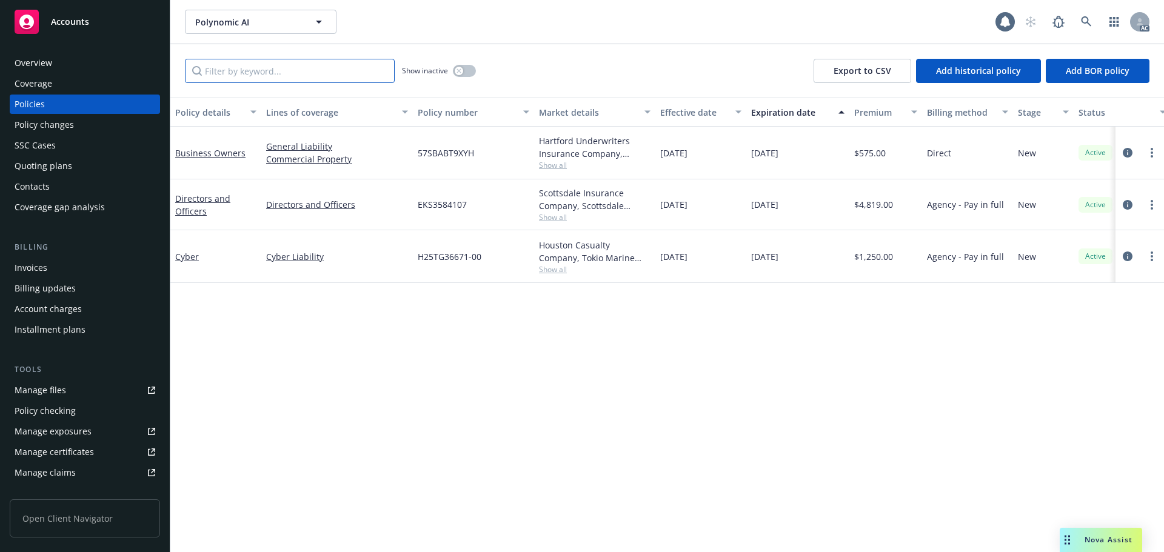
paste input "BT9XYH"
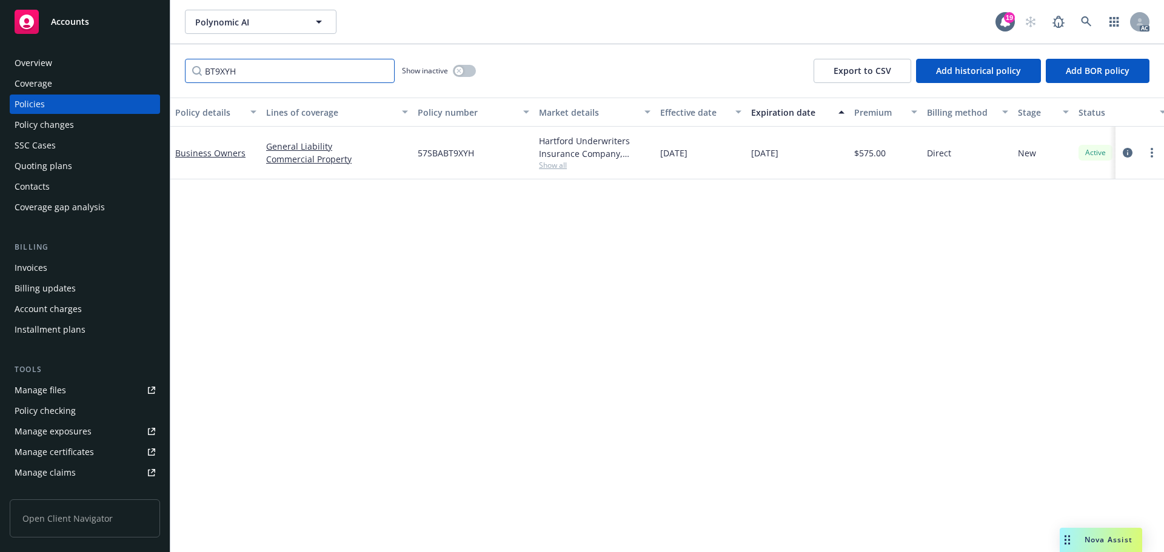
type input "BT9XYH"
click at [1091, 22] on icon at bounding box center [1086, 21] width 11 height 11
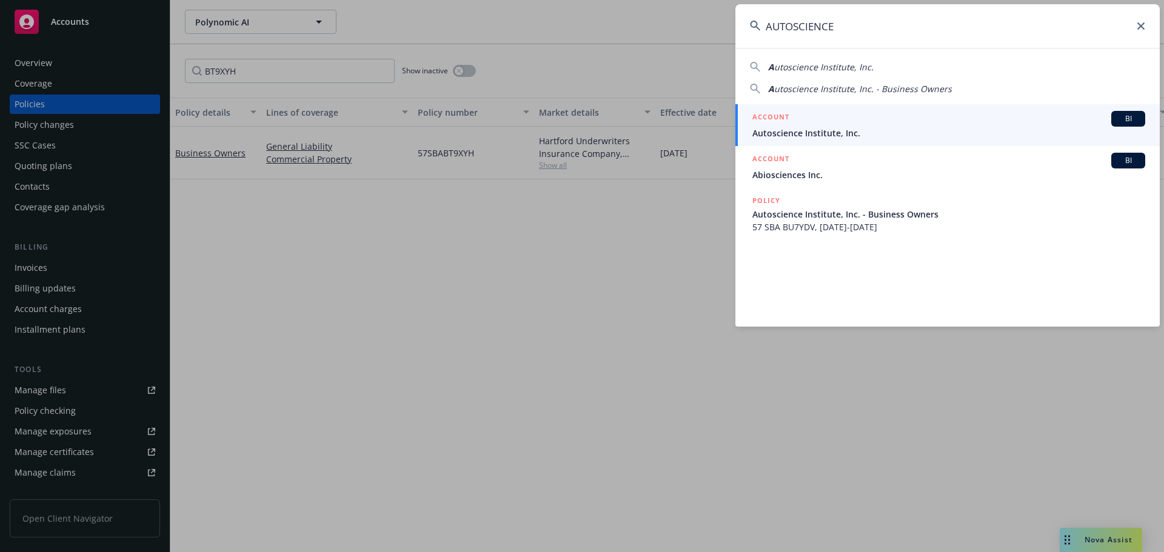
type input "AUTOSCIENCE"
click at [865, 129] on span "Autoscience Institute, Inc." at bounding box center [948, 133] width 393 height 13
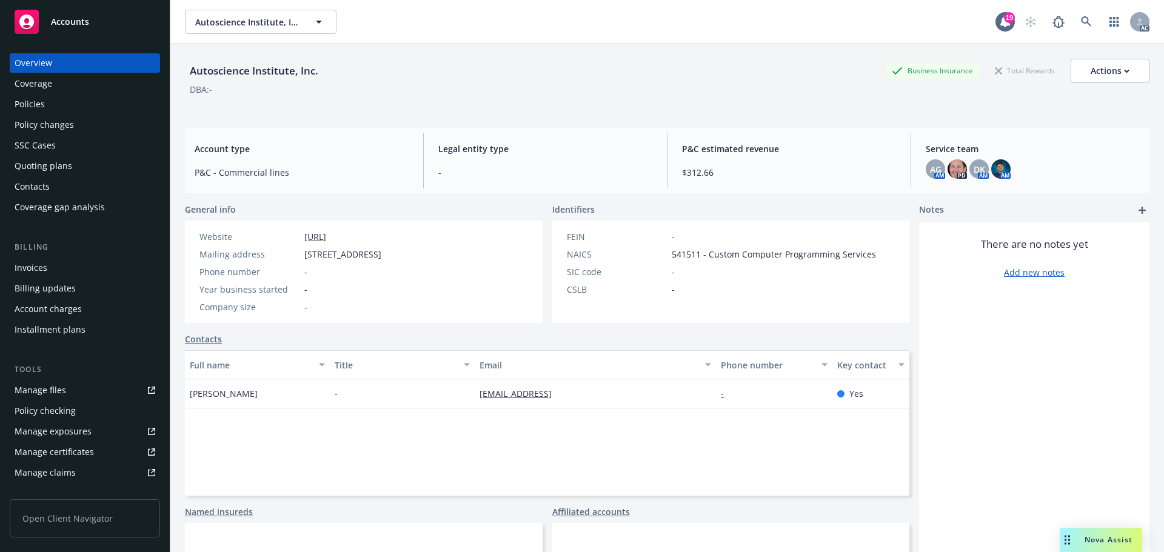
click at [75, 107] on div "Policies" at bounding box center [85, 104] width 141 height 19
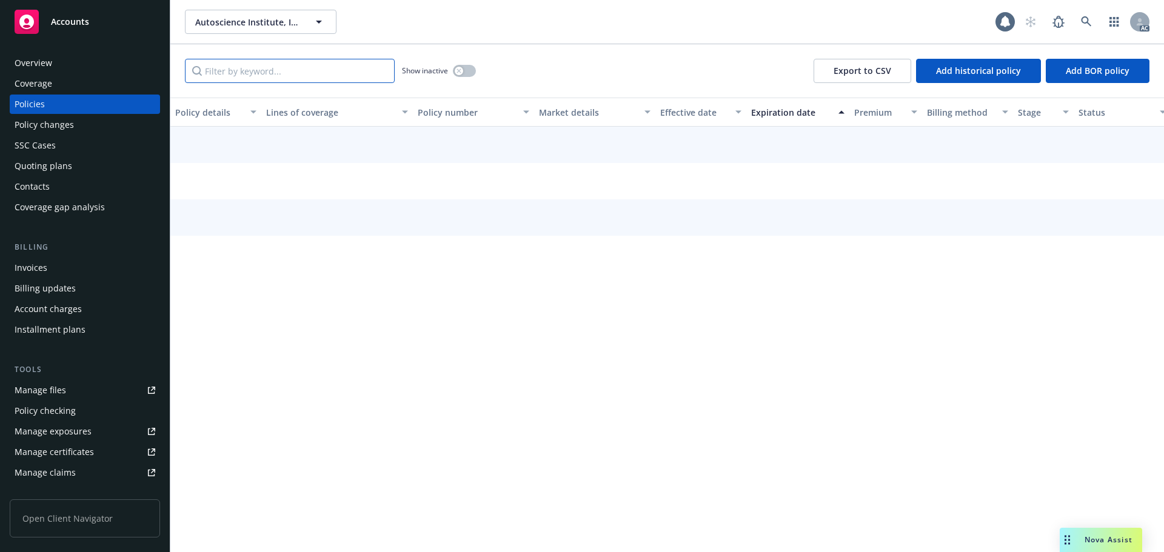
click at [274, 76] on input "Filter by keyword..." at bounding box center [290, 71] width 210 height 24
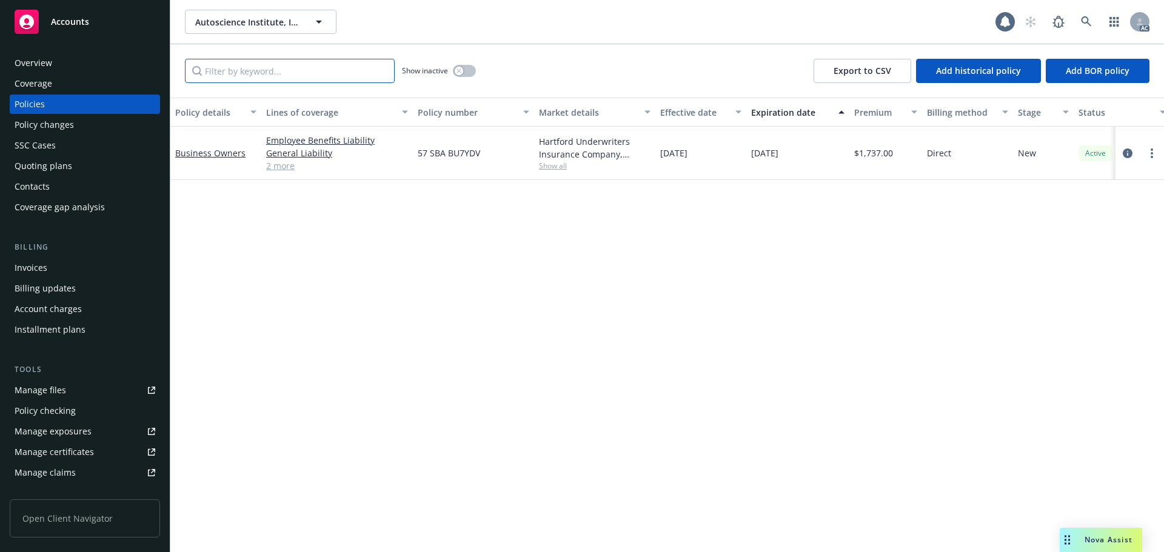
paste input "BU7YDV"
type input "BU7YDV"
click at [1085, 19] on icon at bounding box center [1086, 21] width 11 height 11
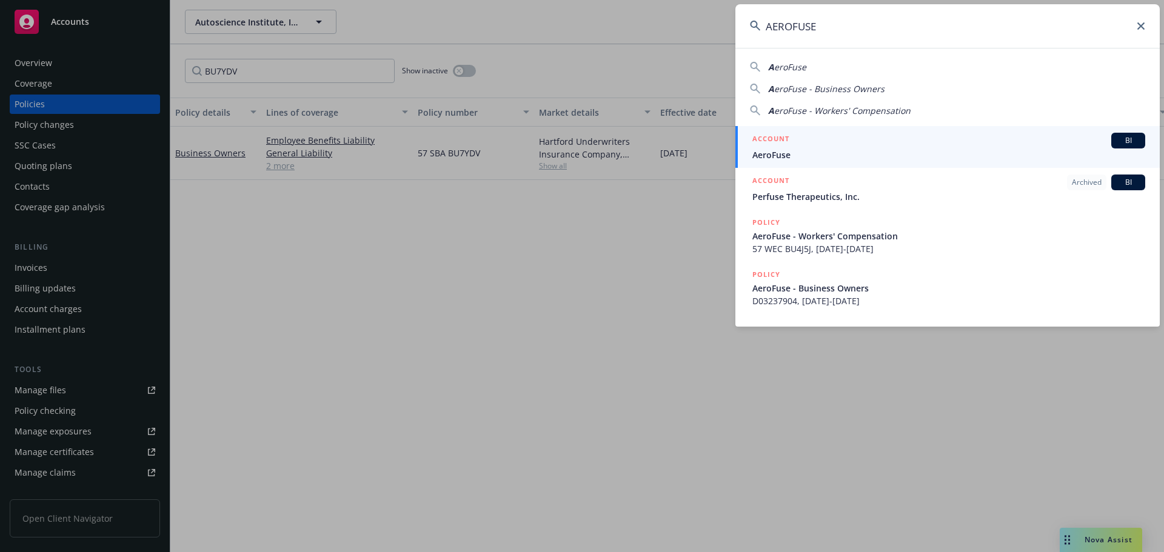
type input "AEROFUSE"
click at [850, 155] on span "AeroFuse" at bounding box center [948, 155] width 393 height 13
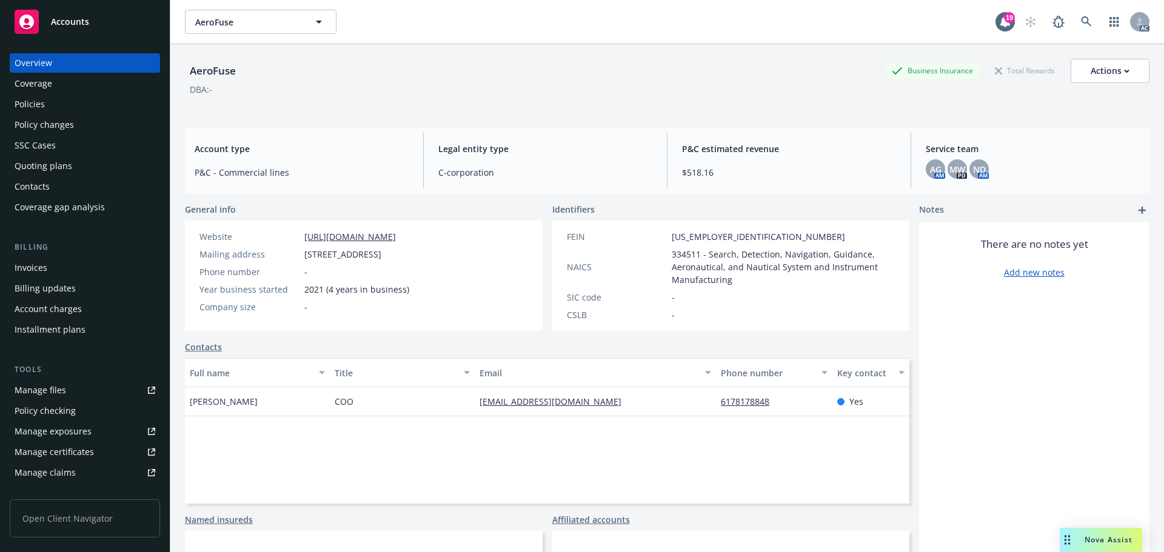
click at [83, 110] on div "Policies" at bounding box center [85, 104] width 141 height 19
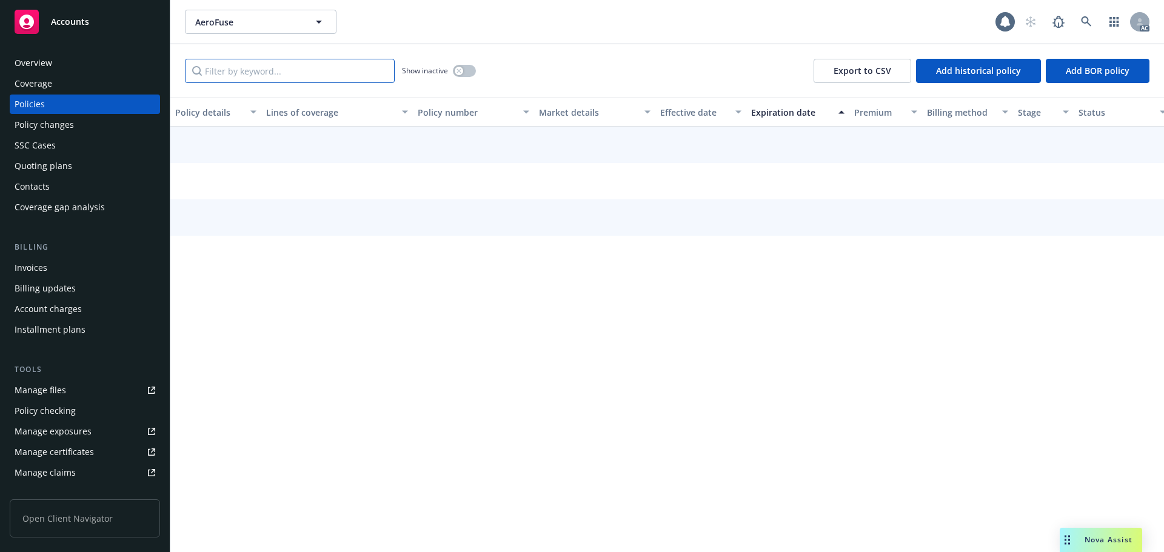
click at [261, 75] on input "Filter by keyword..." at bounding box center [290, 71] width 210 height 24
paste input "BU4J5J"
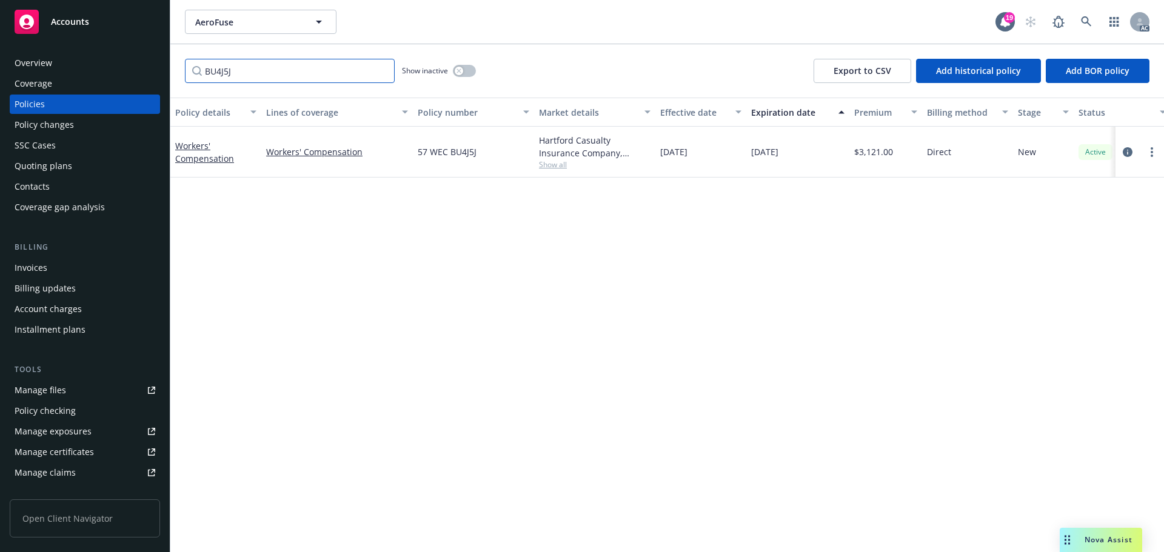
type input "BU4J5J"
click at [1081, 30] on link at bounding box center [1086, 22] width 24 height 24
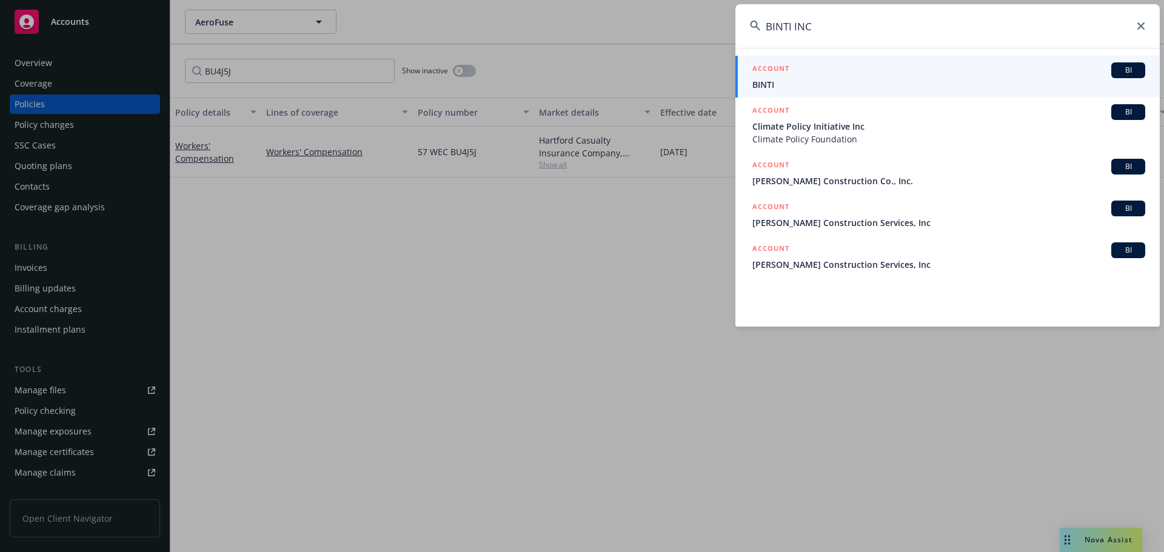
type input "BINTI INC"
click at [819, 84] on span "BINTI" at bounding box center [948, 84] width 393 height 13
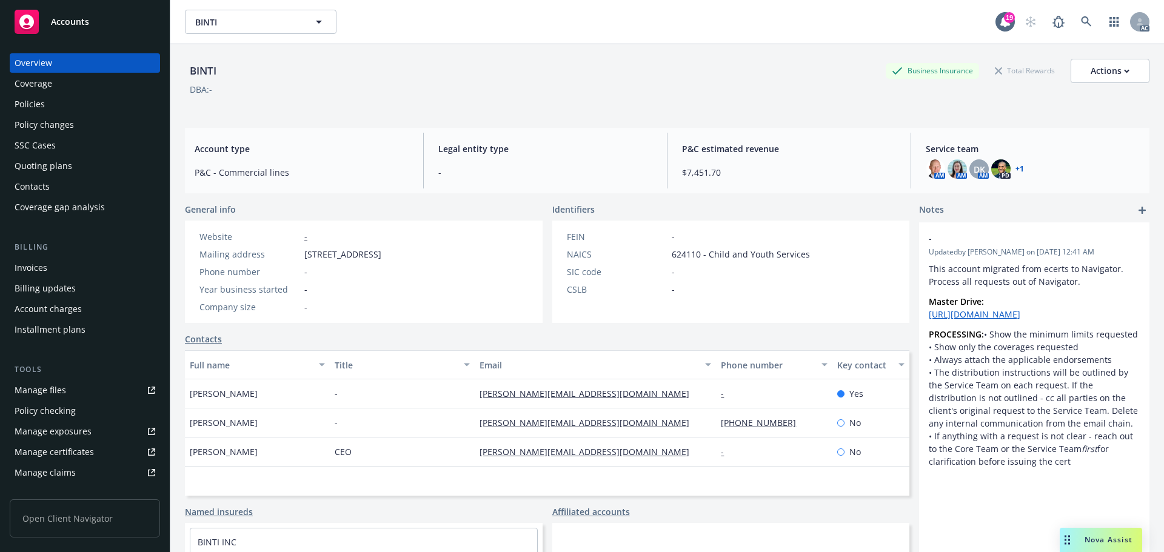
click at [84, 109] on div "Policies" at bounding box center [85, 104] width 141 height 19
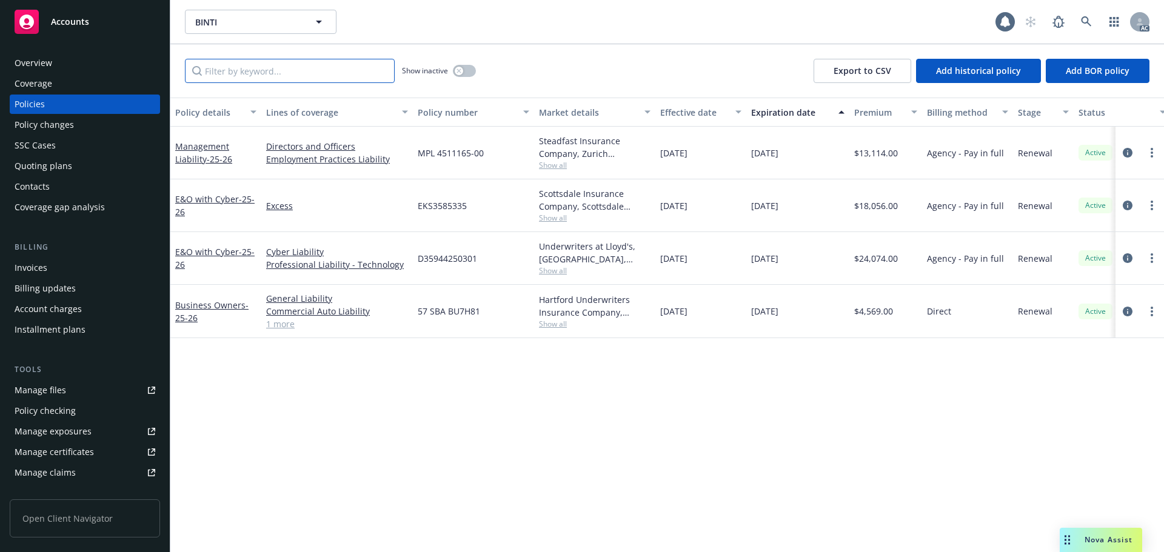
click at [244, 75] on input "Filter by keyword..." at bounding box center [290, 71] width 210 height 24
paste input "BU7H81"
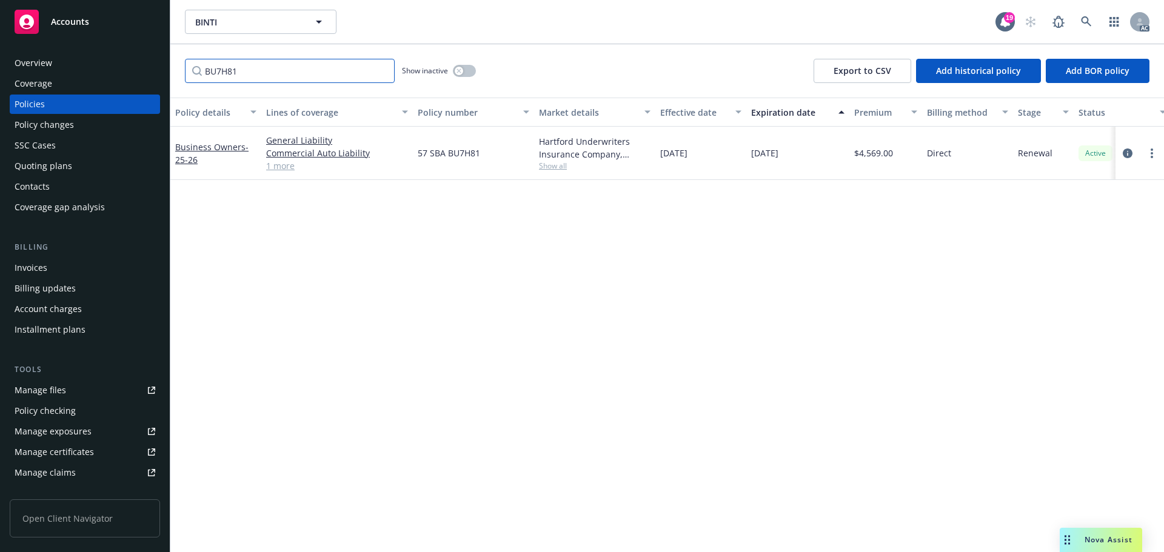
type input "BU7H81"
click at [1087, 18] on icon at bounding box center [1086, 21] width 10 height 10
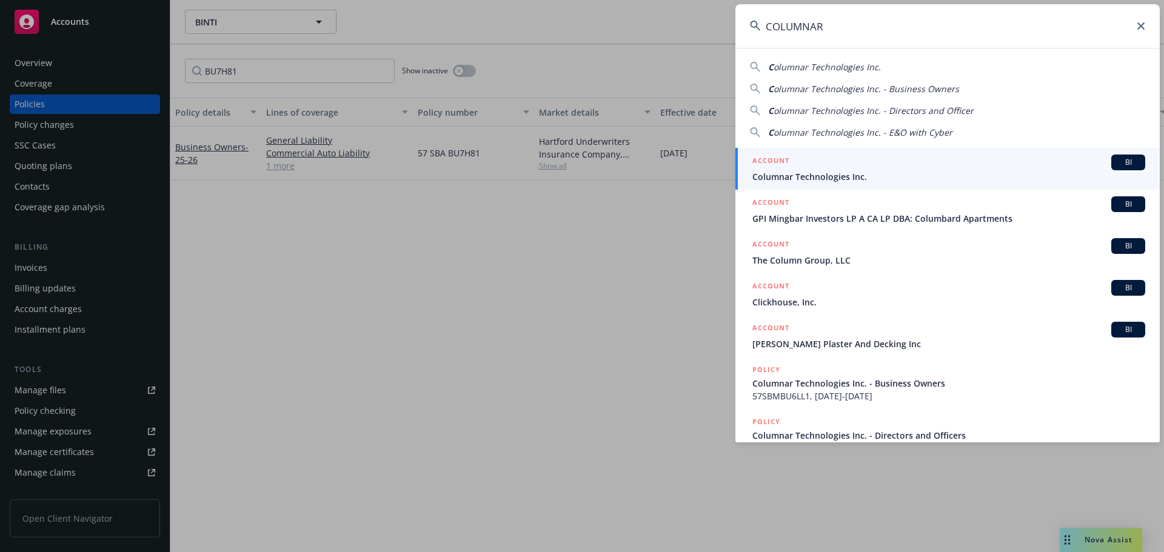
type input "COLUMNAR"
click at [815, 170] on span "Columnar Technologies Inc." at bounding box center [948, 176] width 393 height 13
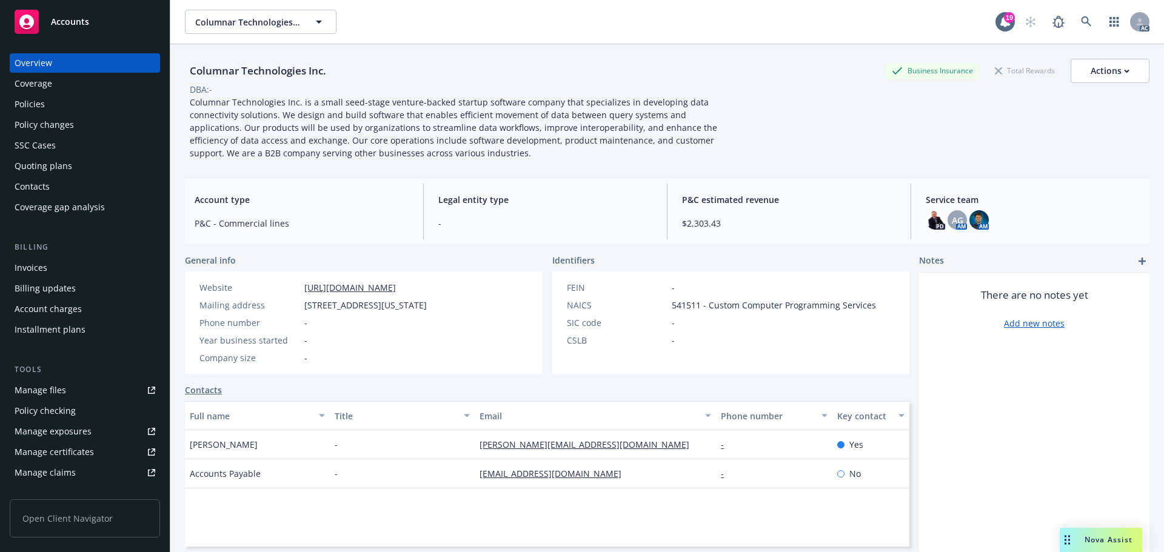
click at [77, 104] on div "Policies" at bounding box center [85, 104] width 141 height 19
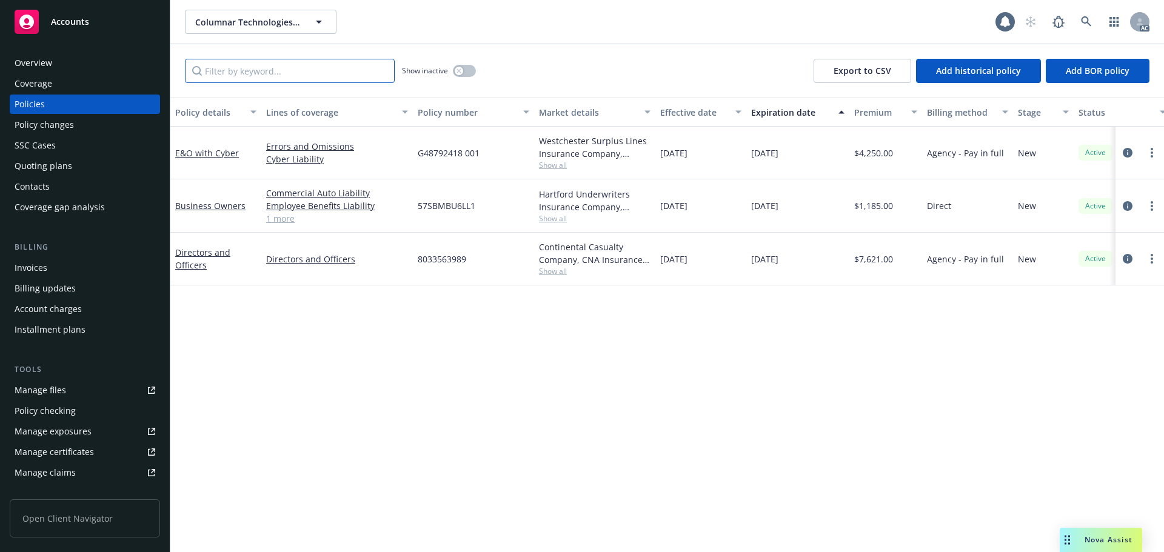
click at [275, 72] on input "Filter by keyword..." at bounding box center [290, 71] width 210 height 24
paste input "BU6LL1"
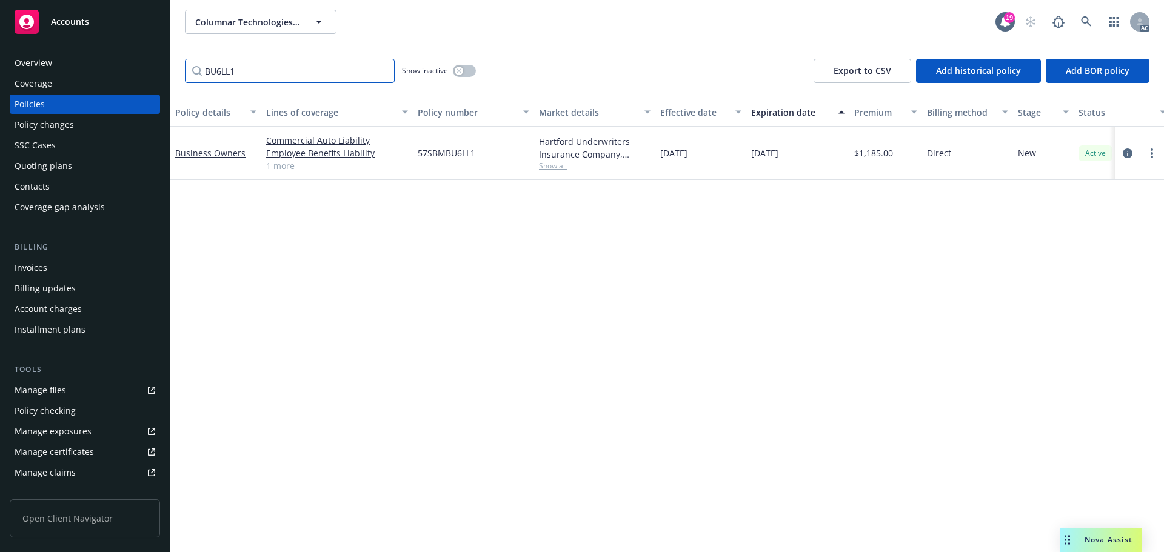
type input "BU6LL1"
click at [1085, 24] on icon at bounding box center [1086, 21] width 11 height 11
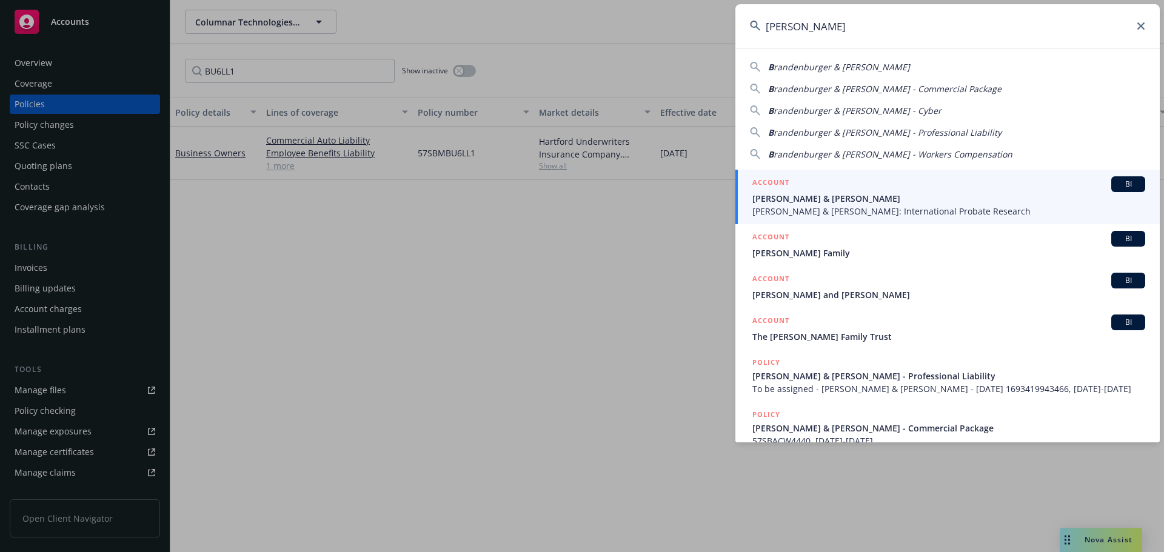
type input "[PERSON_NAME]"
click at [831, 193] on span "[PERSON_NAME] & [PERSON_NAME]" at bounding box center [948, 198] width 393 height 13
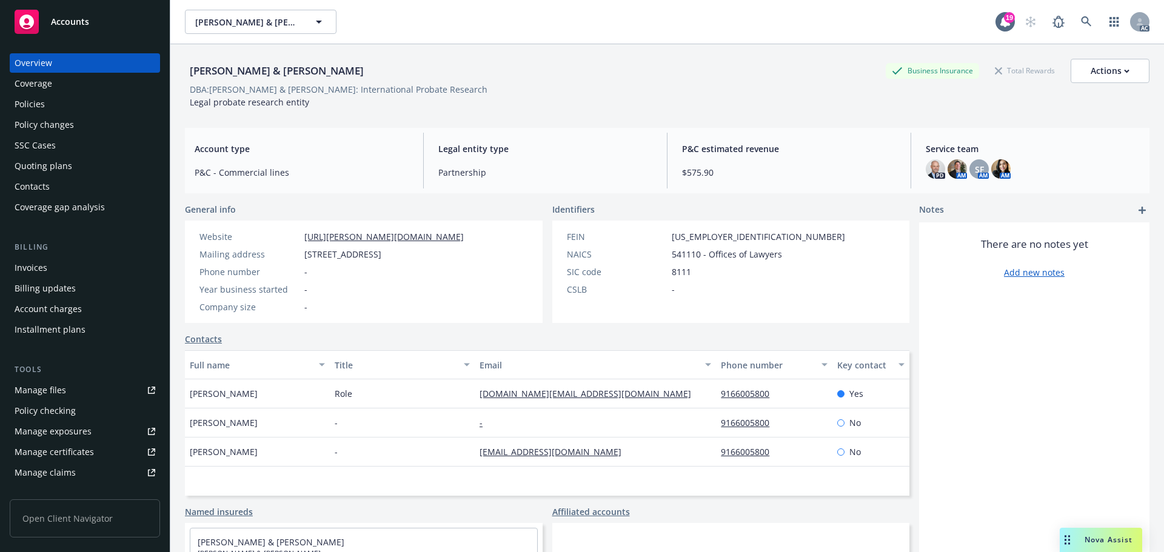
click at [48, 108] on div "Policies" at bounding box center [85, 104] width 141 height 19
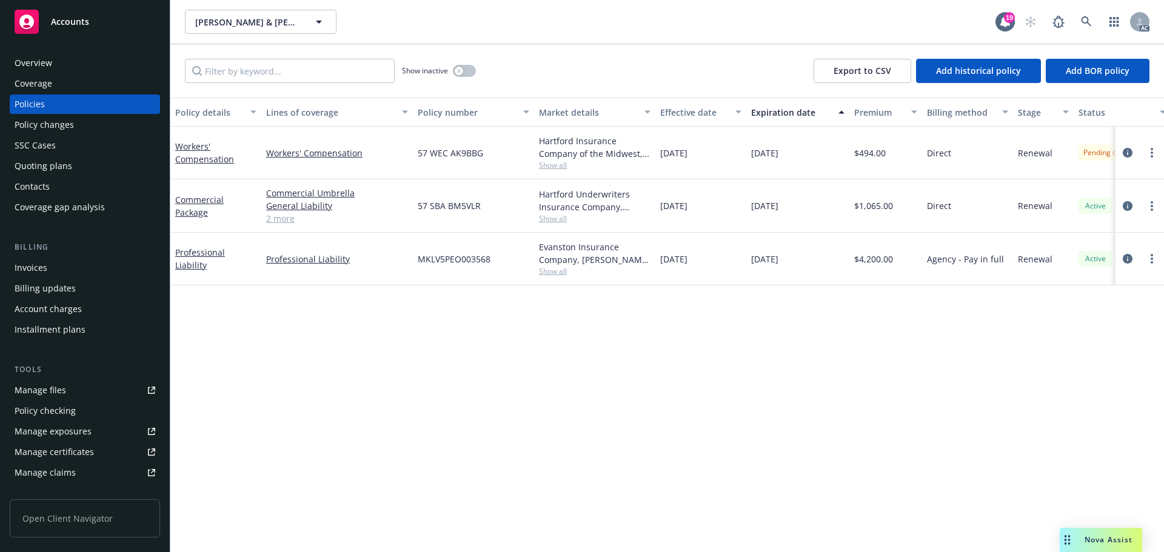
click at [292, 85] on div "Show inactive Export to CSV Add historical policy Add BOR policy" at bounding box center [667, 70] width 994 height 53
click at [290, 77] on input "Filter by keyword..." at bounding box center [290, 71] width 210 height 24
paste input "BU3SFS"
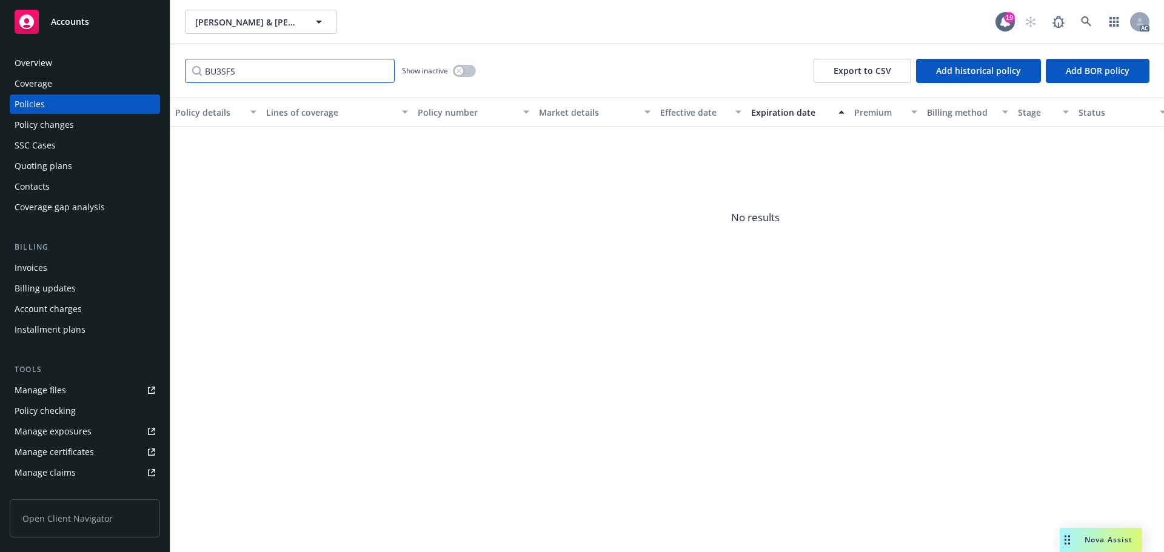
type input "BU3SFS"
click at [457, 68] on div "button" at bounding box center [459, 71] width 8 height 8
click at [1080, 18] on link at bounding box center [1086, 22] width 24 height 24
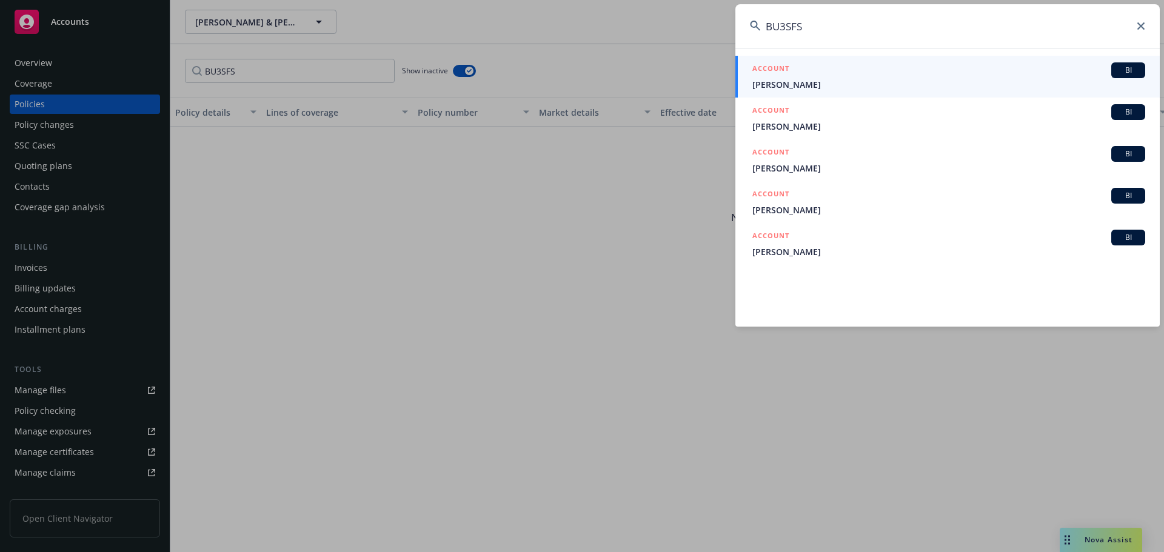
type input "BU3SFS"
click at [1140, 27] on icon at bounding box center [1140, 25] width 7 height 7
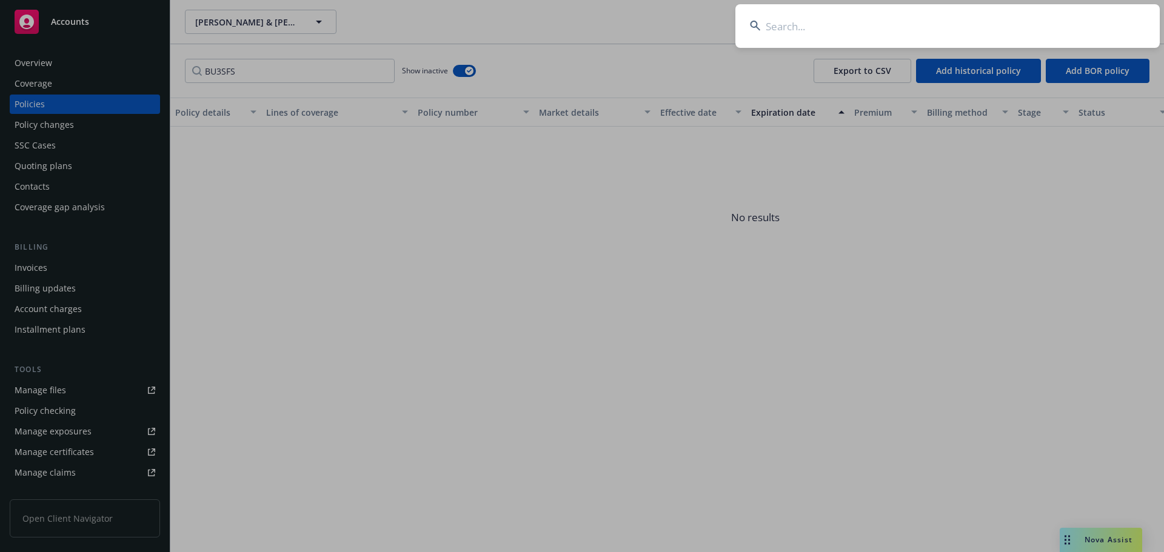
click at [972, 21] on input at bounding box center [947, 26] width 424 height 44
paste input "HF&H"
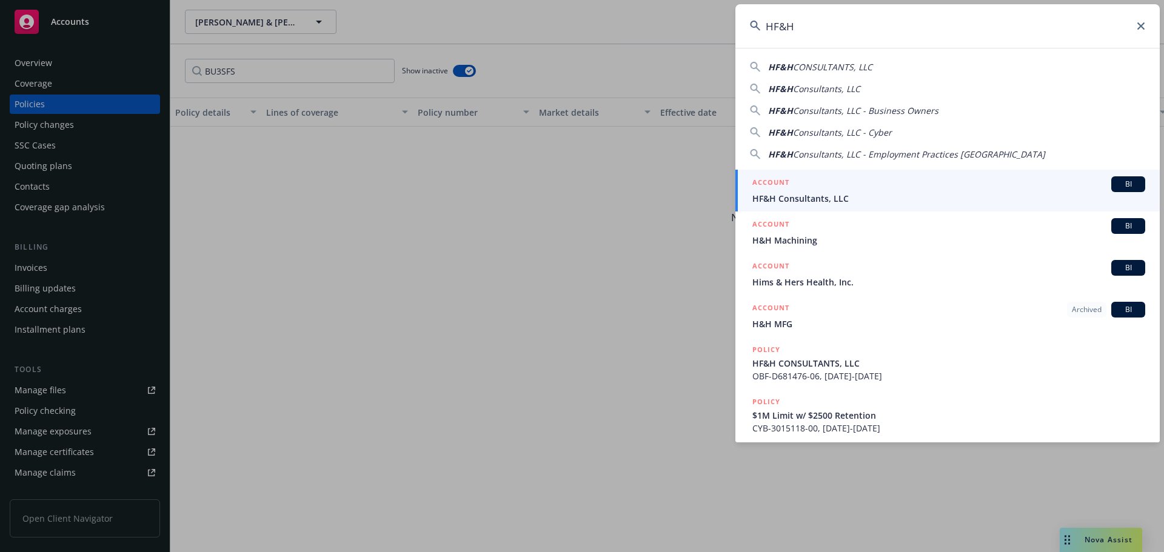
type input "HF&H"
click at [893, 190] on div "ACCOUNT BI" at bounding box center [948, 184] width 393 height 16
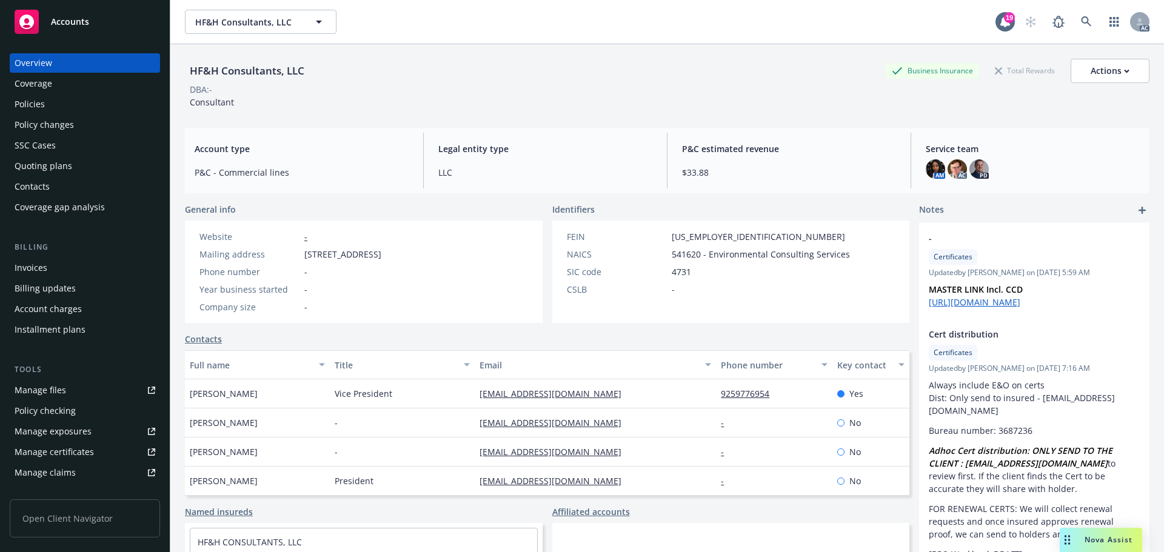
click at [53, 102] on div "Policies" at bounding box center [85, 104] width 141 height 19
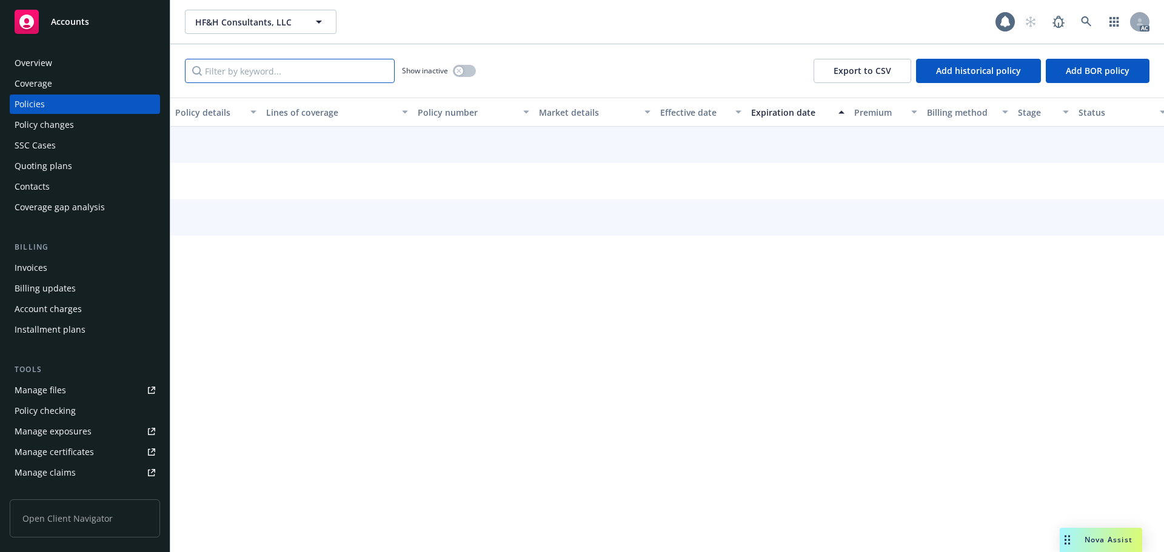
click at [279, 73] on input "Filter by keyword..." at bounding box center [290, 71] width 210 height 24
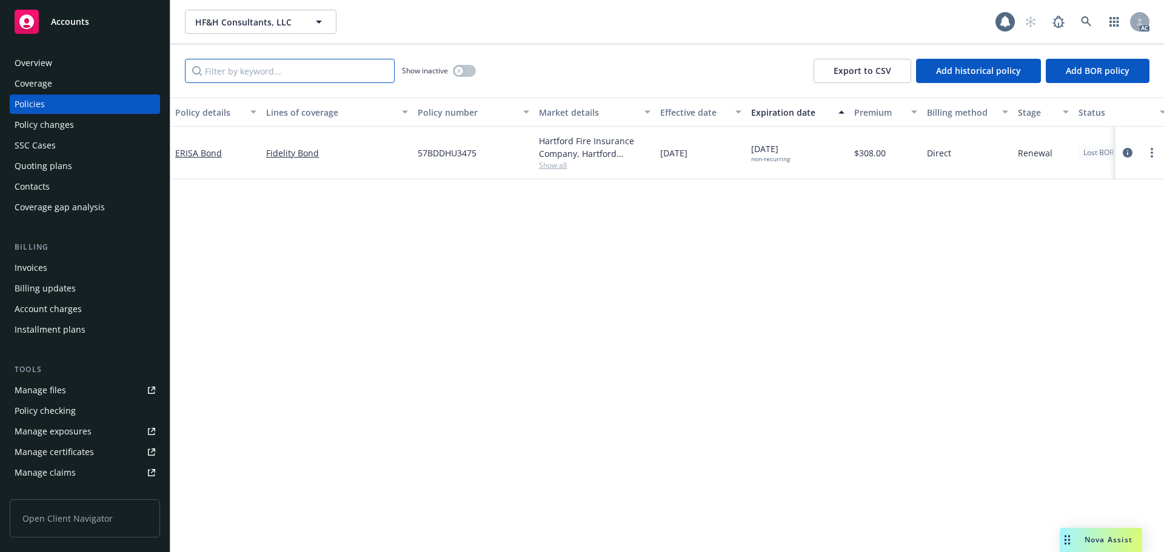
paste input "ZR5765"
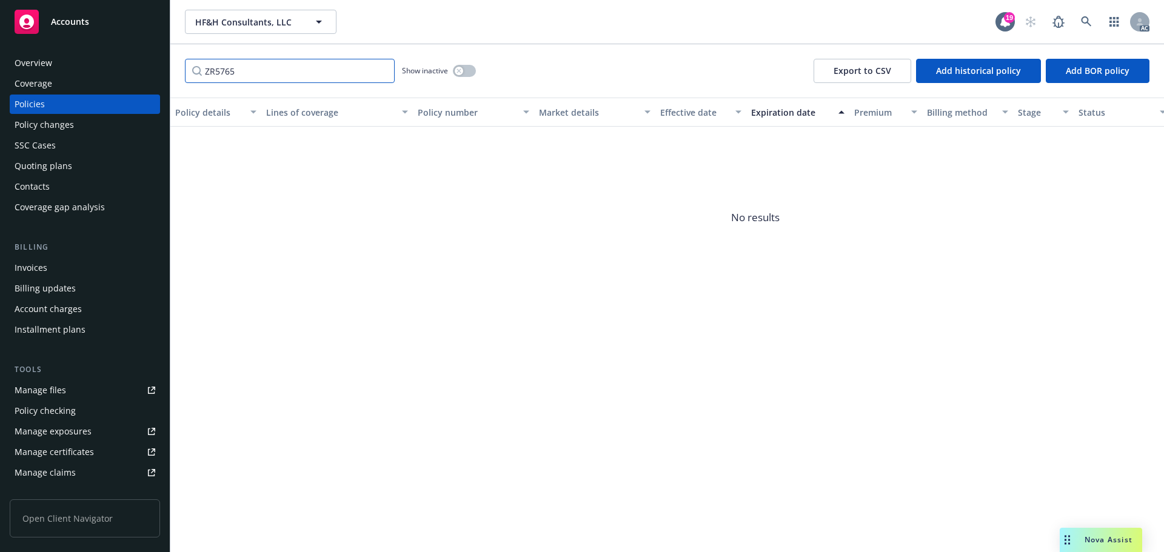
type input "ZR5765"
click at [472, 75] on button "button" at bounding box center [464, 71] width 23 height 12
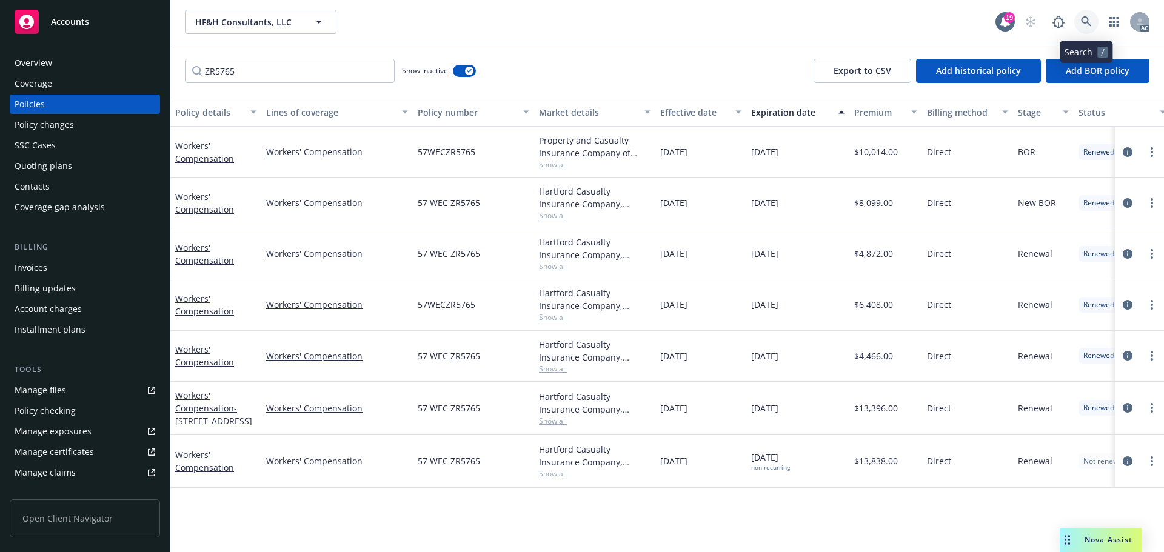
click at [1095, 19] on link at bounding box center [1086, 22] width 24 height 24
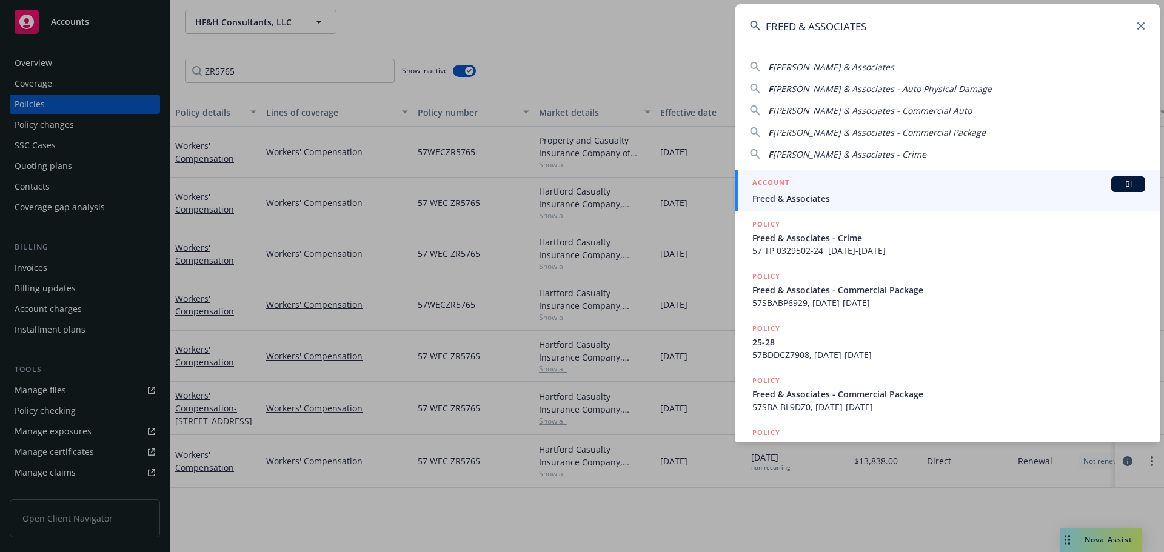
type input "FREED & ASSOCIATES"
click at [827, 190] on div "ACCOUNT BI" at bounding box center [948, 184] width 393 height 16
